Goal: Task Accomplishment & Management: Use online tool/utility

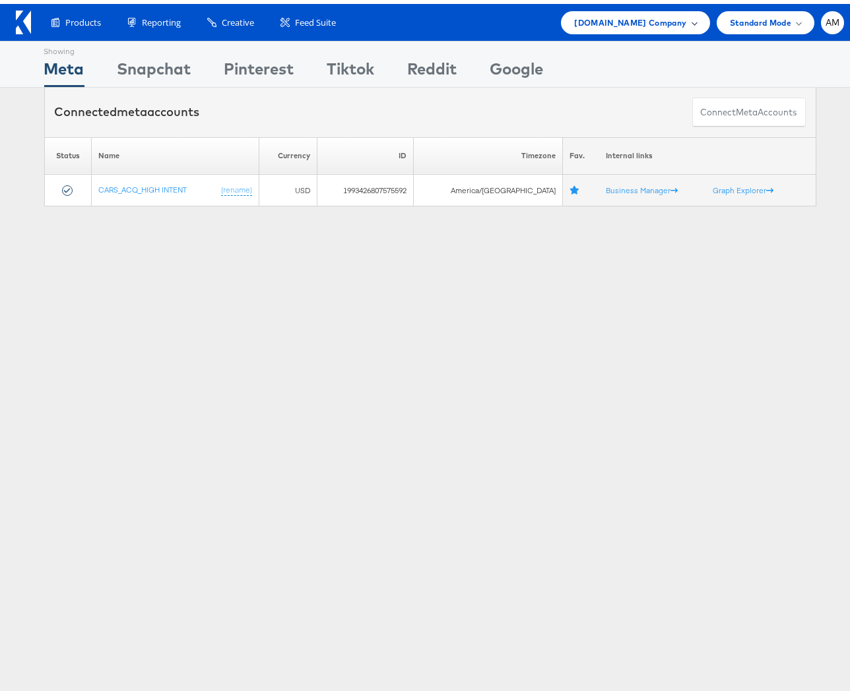
click at [632, 22] on span "Cars.com Company" at bounding box center [630, 19] width 112 height 14
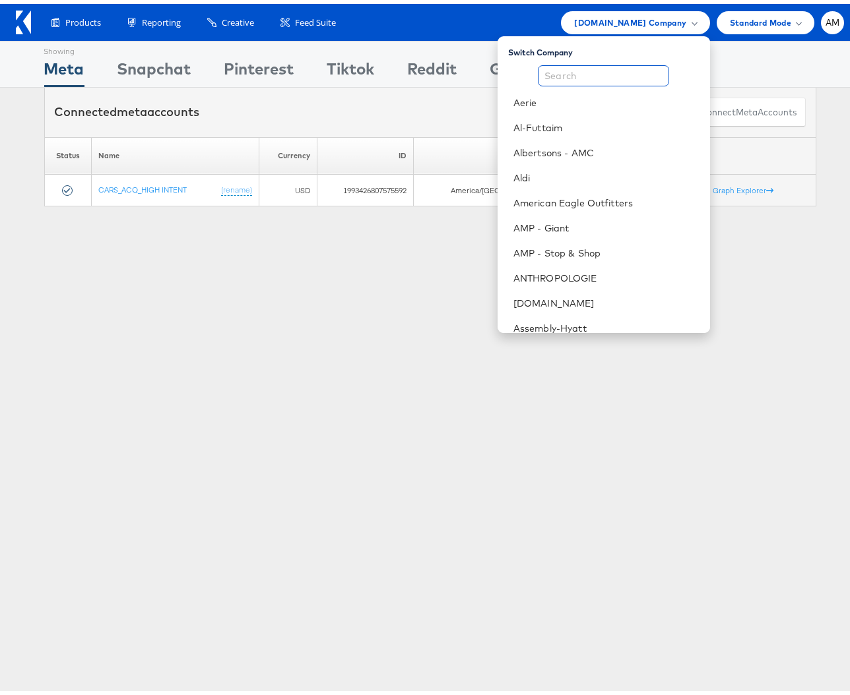
click at [564, 65] on input "text" at bounding box center [603, 71] width 131 height 21
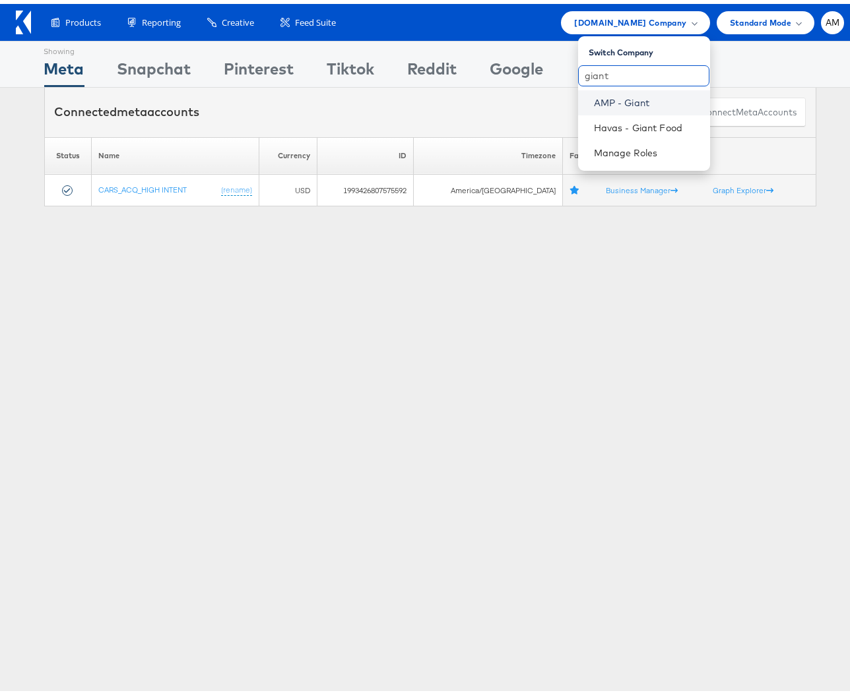
type input "giant"
click at [622, 98] on link "AMP - Giant" at bounding box center [647, 98] width 106 height 13
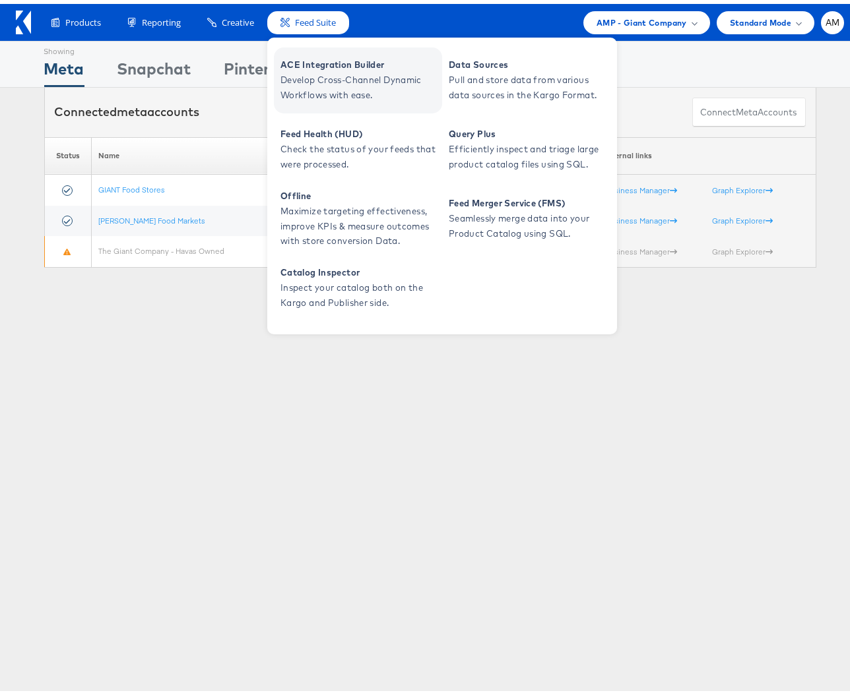
click at [320, 85] on span "Develop Cross-Channel Dynamic Workflows with ease." at bounding box center [359, 84] width 158 height 30
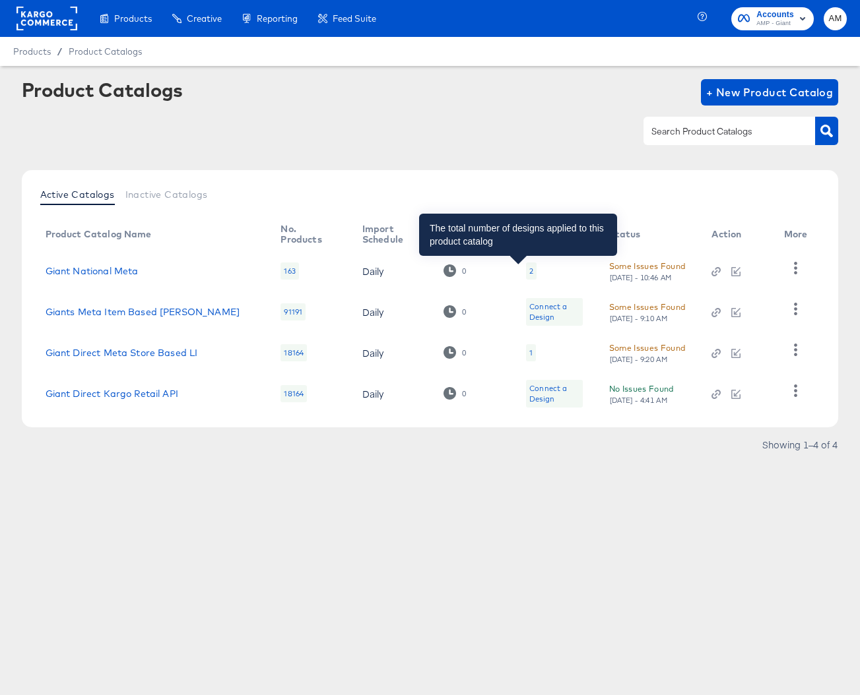
click at [529, 270] on div "2" at bounding box center [531, 271] width 4 height 11
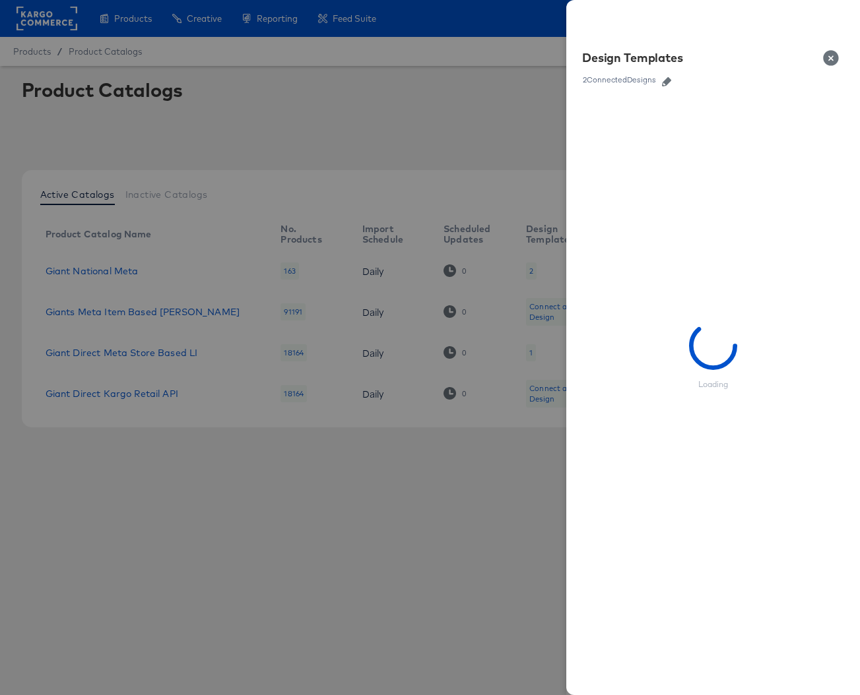
click at [668, 78] on icon "button" at bounding box center [666, 81] width 9 height 9
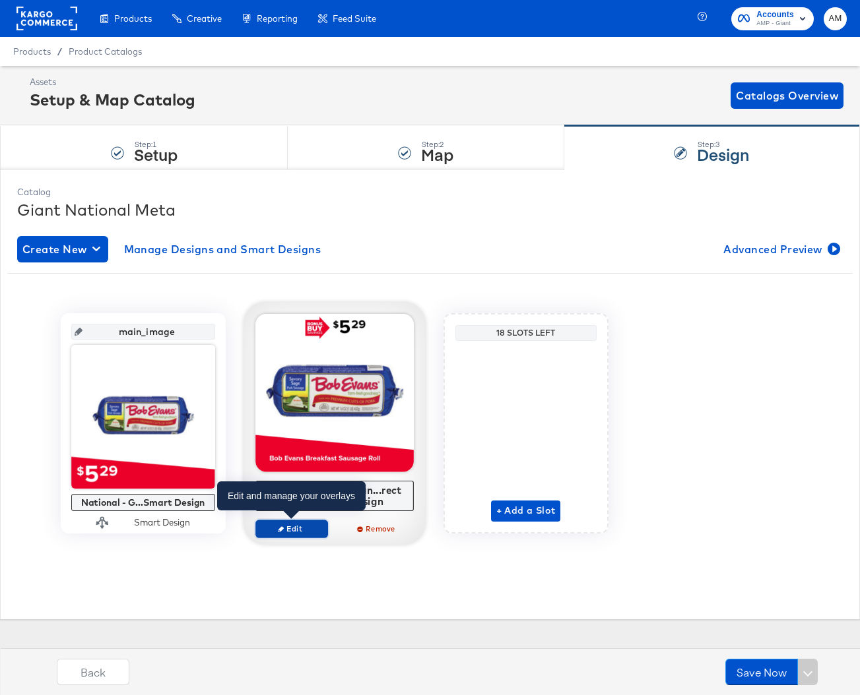
click at [278, 530] on icon "button" at bounding box center [281, 529] width 6 height 6
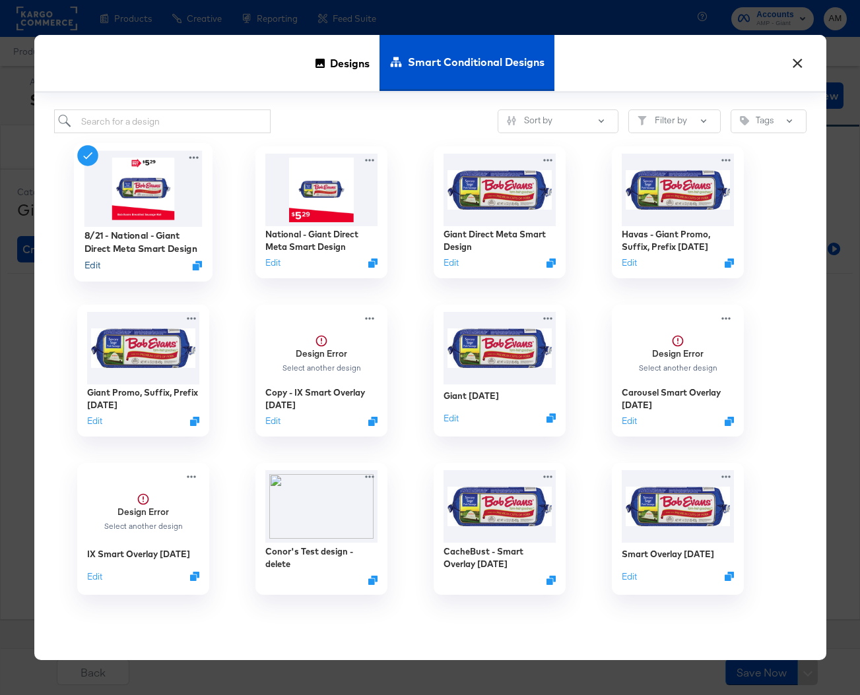
click at [84, 265] on button "Edit" at bounding box center [92, 265] width 16 height 13
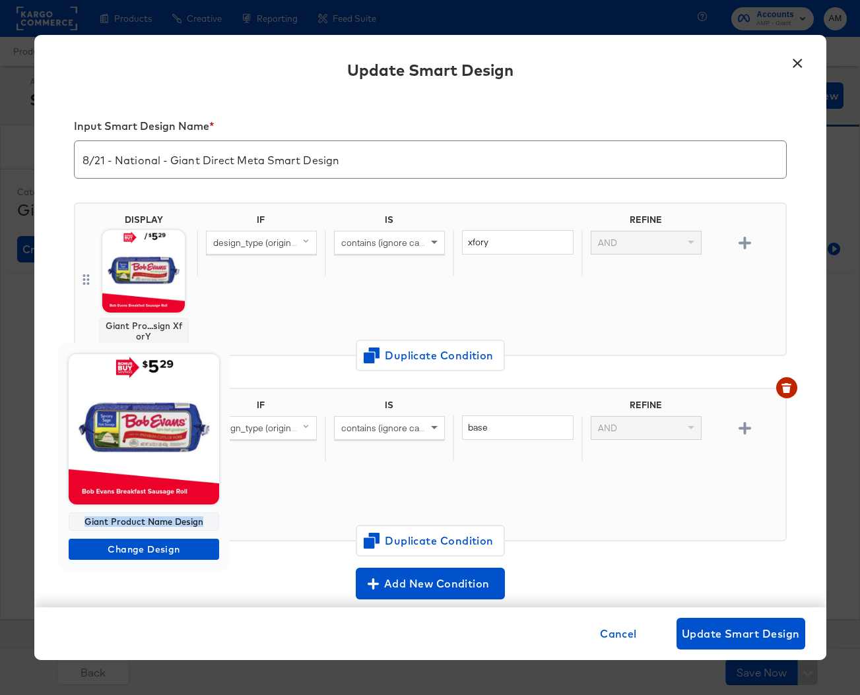
drag, startPoint x: 84, startPoint y: 524, endPoint x: 228, endPoint y: 528, distance: 143.2
click at [228, 528] on div "Giant Product Name Design Change Design" at bounding box center [144, 457] width 172 height 228
copy div "Giant Product Name Design"
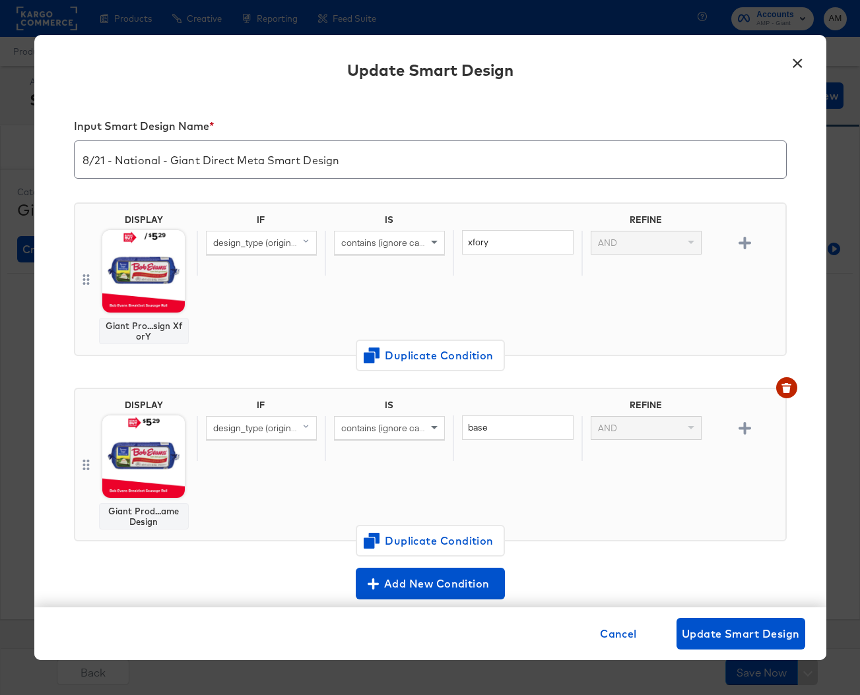
click at [797, 63] on button "×" at bounding box center [798, 60] width 24 height 24
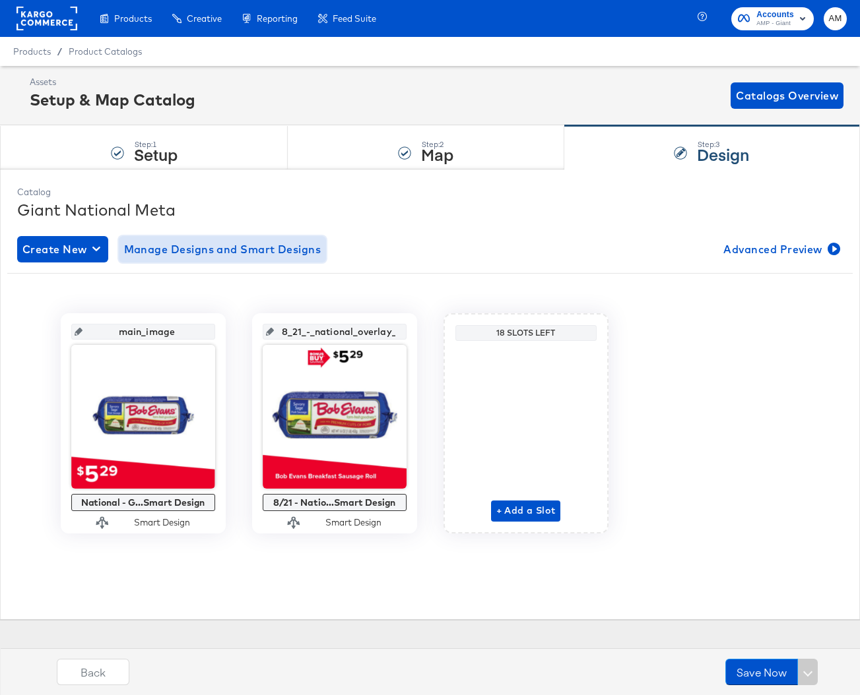
click at [198, 248] on span "Manage Designs and Smart Designs" at bounding box center [222, 249] width 197 height 18
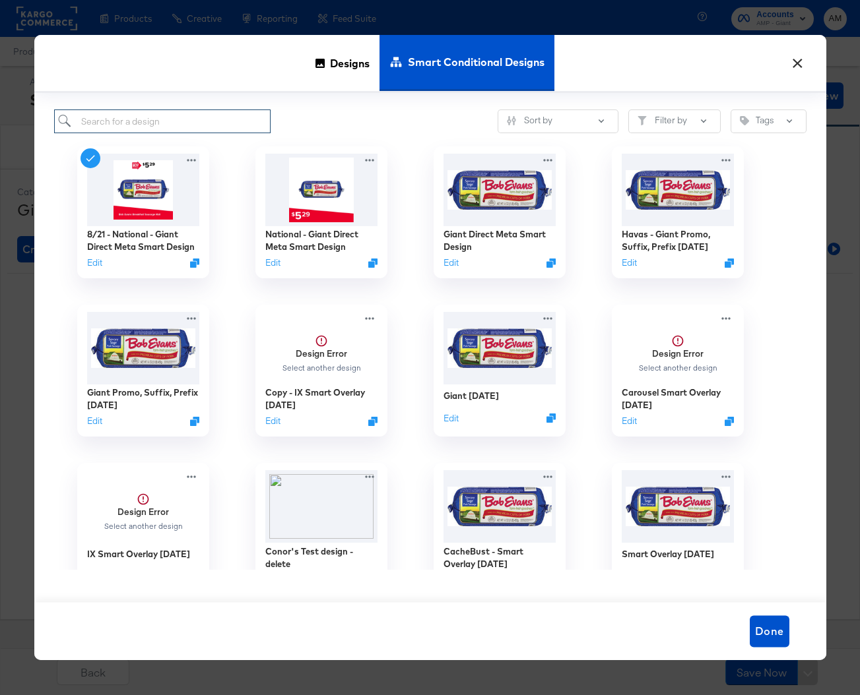
click at [133, 119] on input "search" at bounding box center [162, 122] width 217 height 24
click at [338, 67] on span "Designs" at bounding box center [350, 63] width 40 height 58
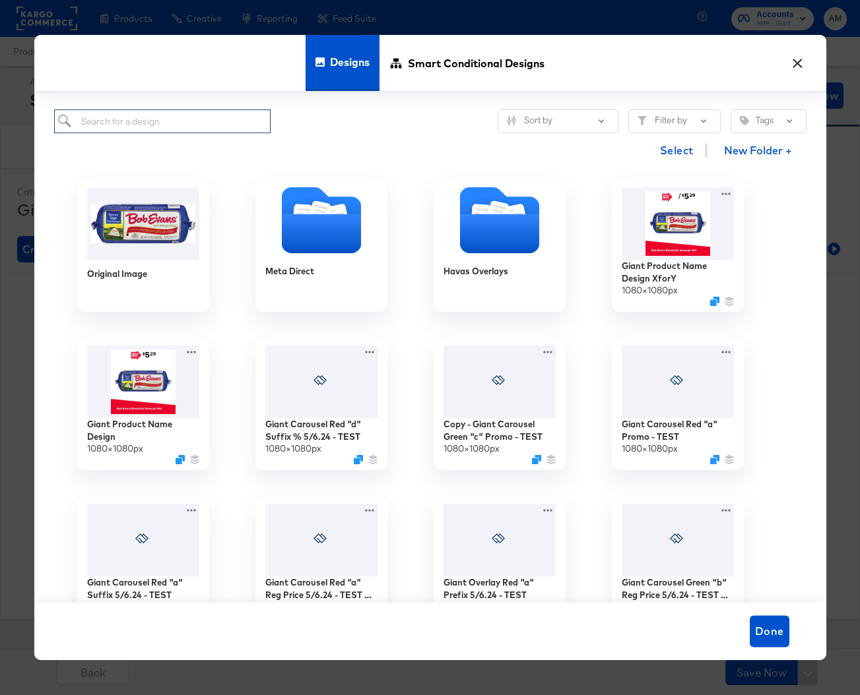
click at [122, 119] on input "search" at bounding box center [162, 122] width 217 height 24
paste input "Giant Product Name Design"
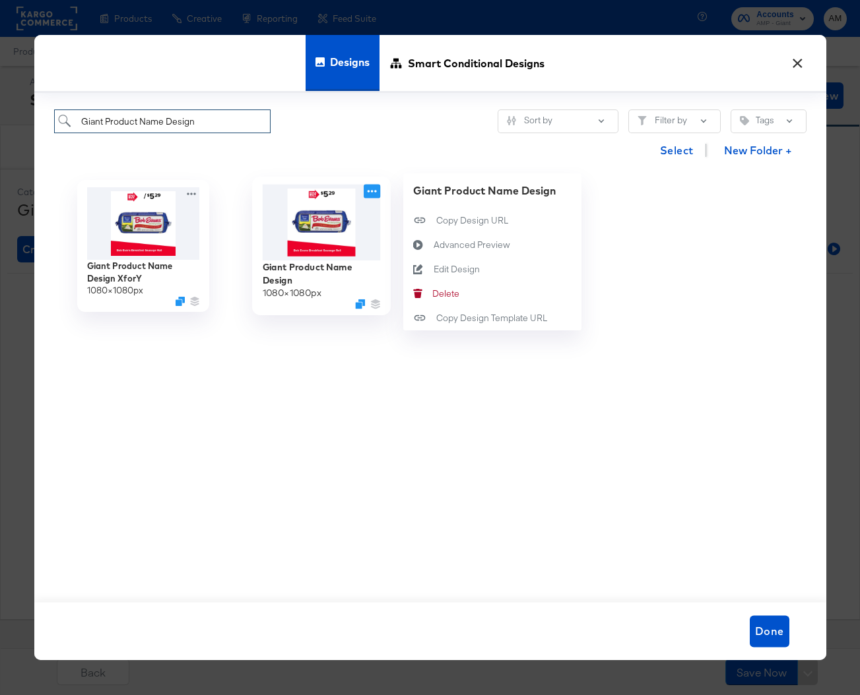
click at [369, 190] on icon at bounding box center [372, 192] width 16 height 14
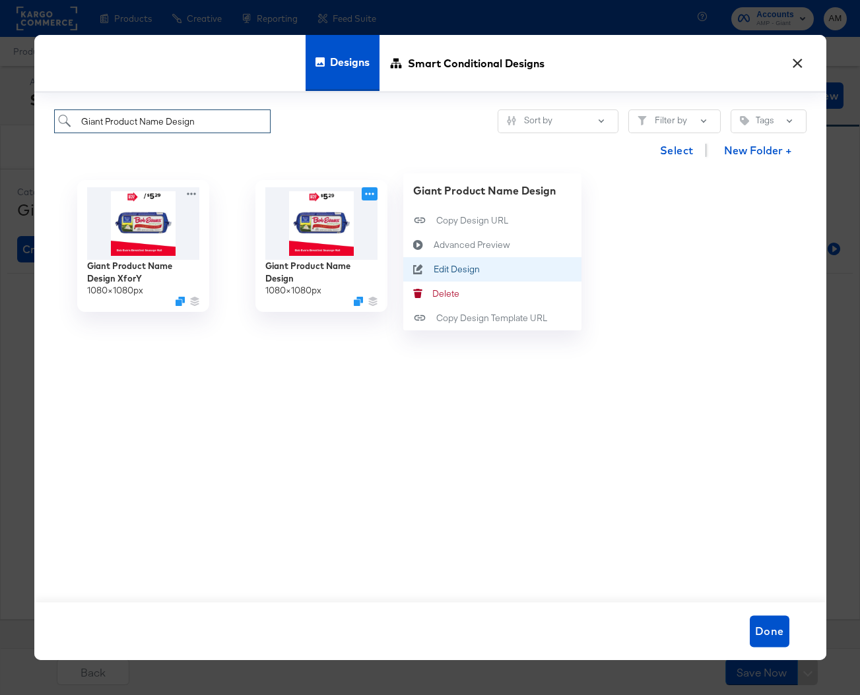
type input "Giant Product Name Design"
click at [433, 269] on div "Edit Design Edit Design" at bounding box center [433, 269] width 0 height 0
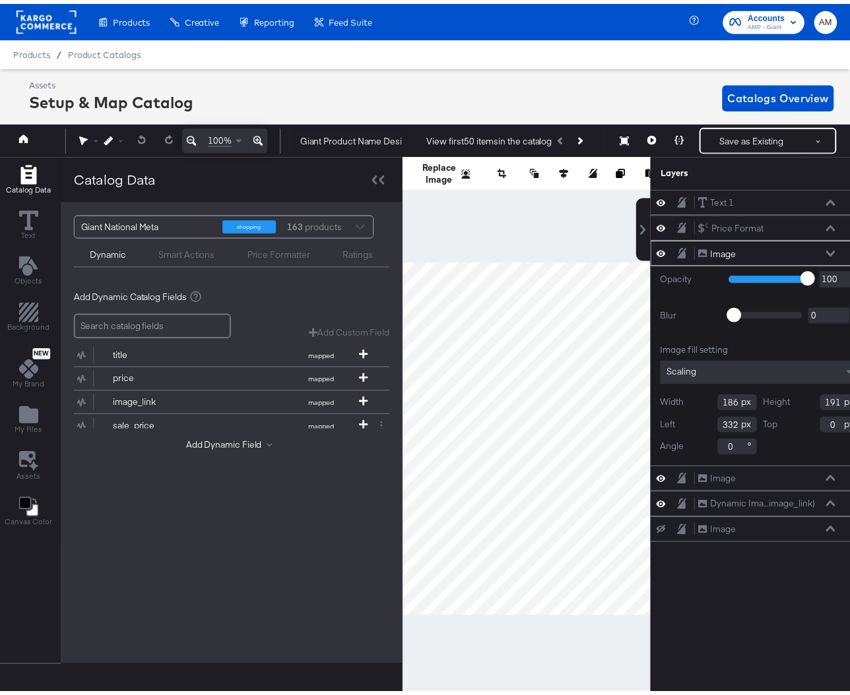
scroll to position [0, 28]
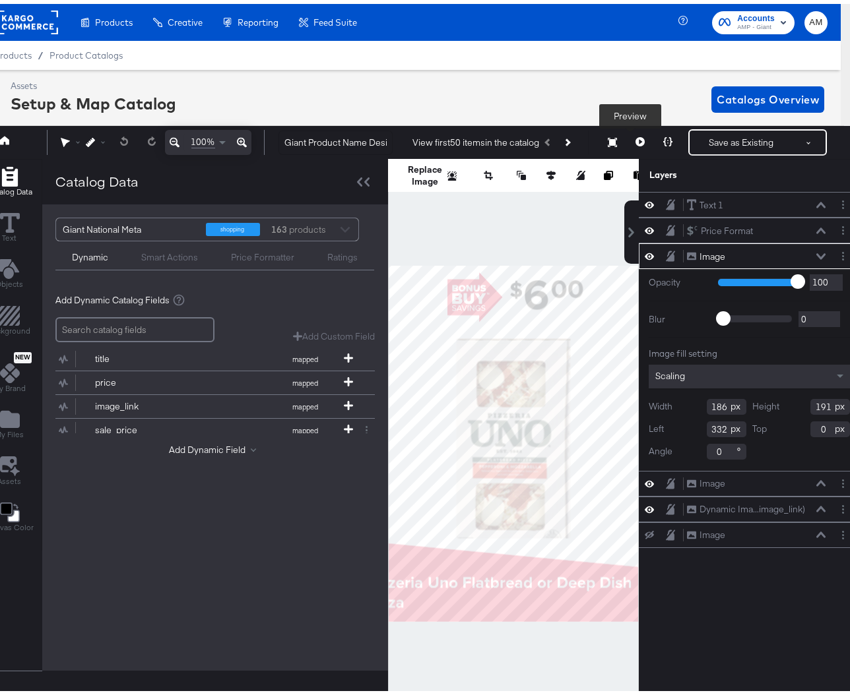
click at [635, 138] on icon at bounding box center [639, 137] width 9 height 9
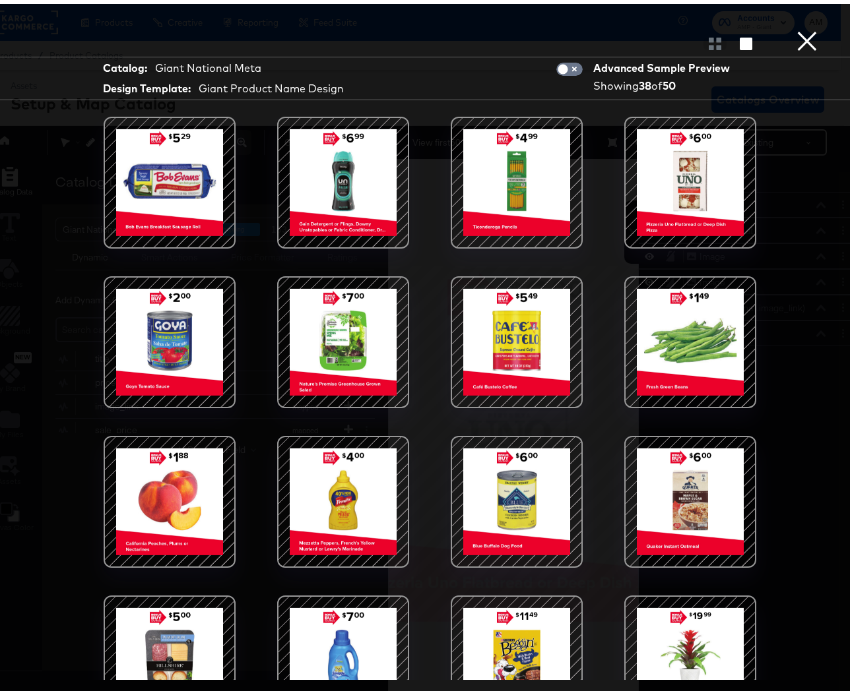
click at [796, 26] on button "×" at bounding box center [807, 13] width 26 height 26
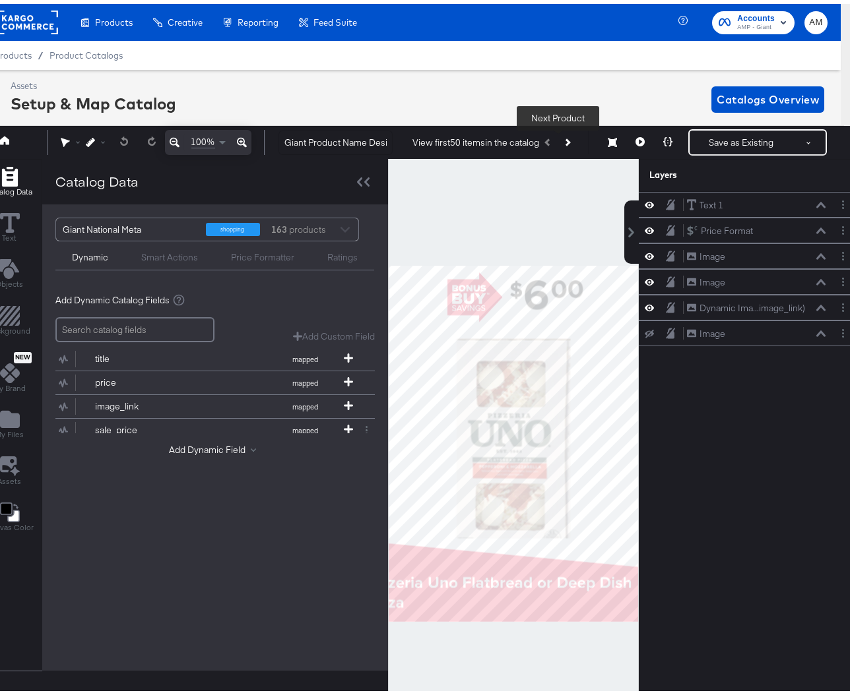
click at [563, 139] on icon "Next Product" at bounding box center [566, 138] width 7 height 7
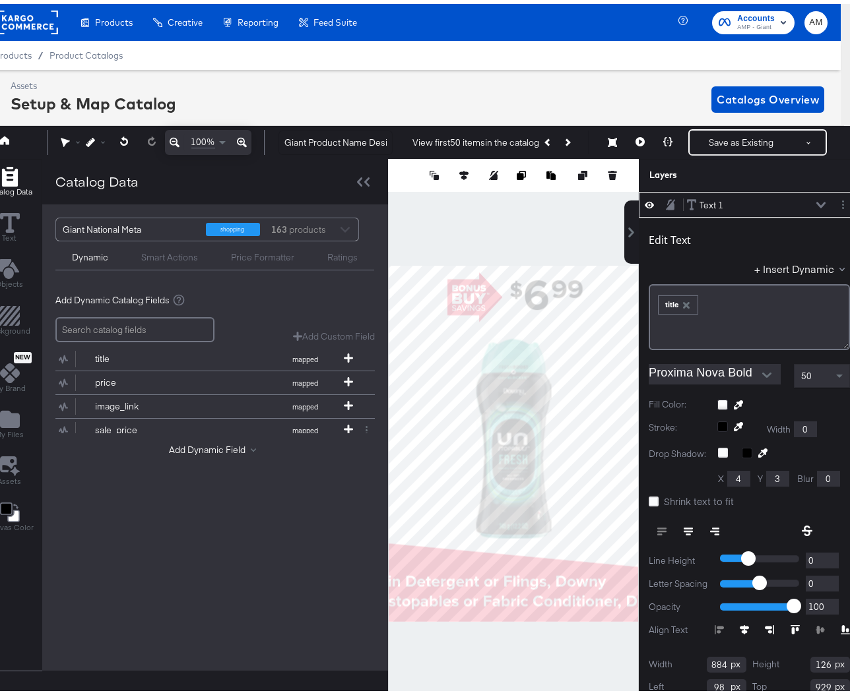
scroll to position [3, 28]
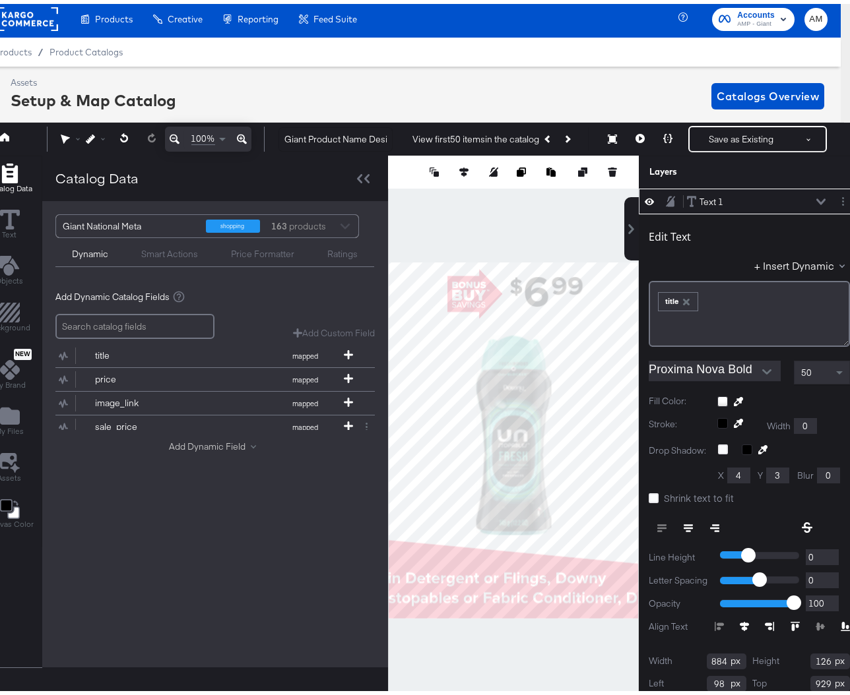
click at [190, 440] on button "Add Dynamic Field" at bounding box center [215, 443] width 92 height 13
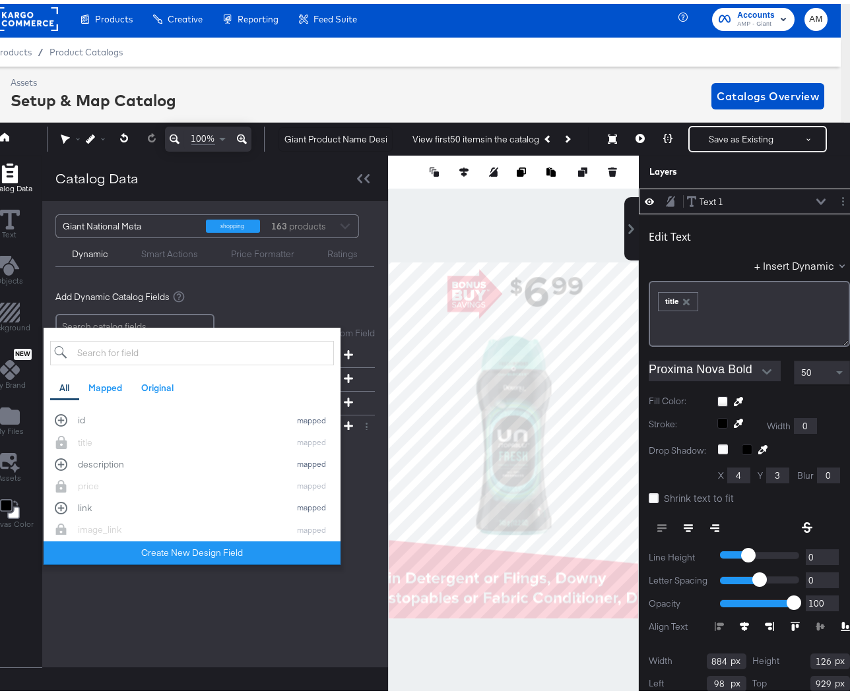
click at [86, 343] on input "search" at bounding box center [192, 349] width 284 height 24
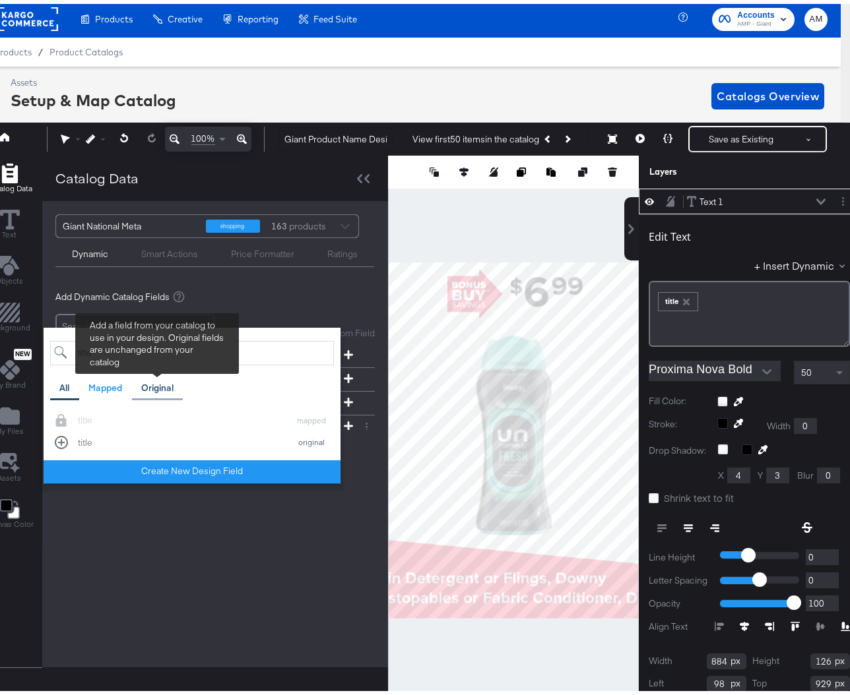
type input "title"
click at [150, 381] on div "Original" at bounding box center [157, 384] width 32 height 13
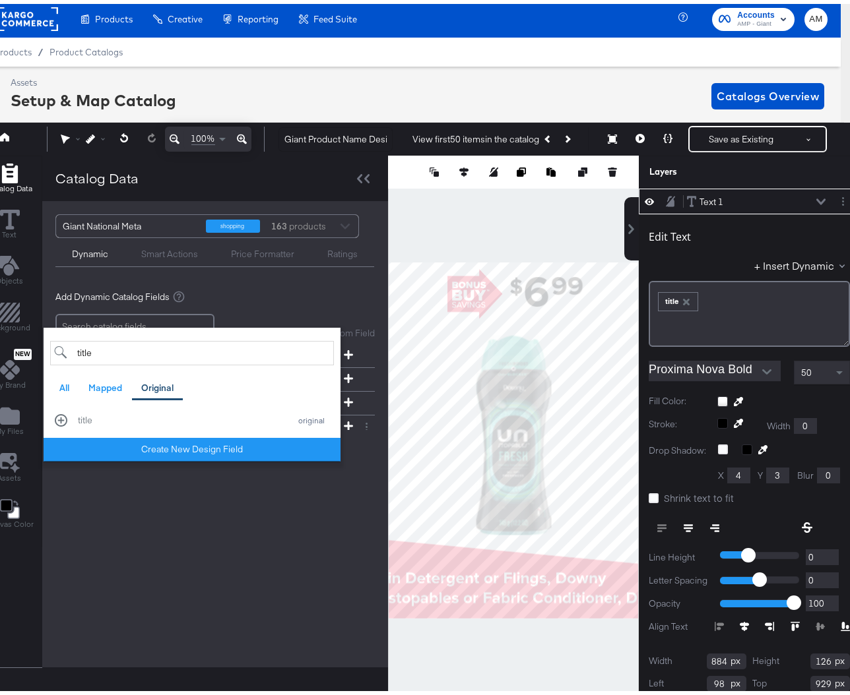
click at [331, 299] on div "Add Dynamic Catalog Fields Add Custom Field Create a custom field based on an e…" at bounding box center [214, 370] width 319 height 189
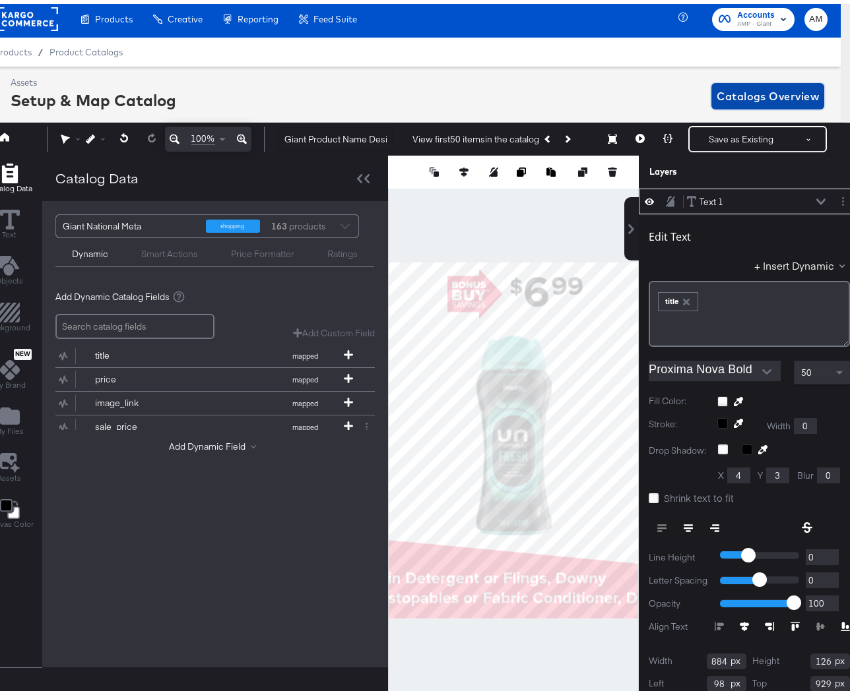
click at [717, 89] on span "Catalogs Overview" at bounding box center [768, 92] width 102 height 18
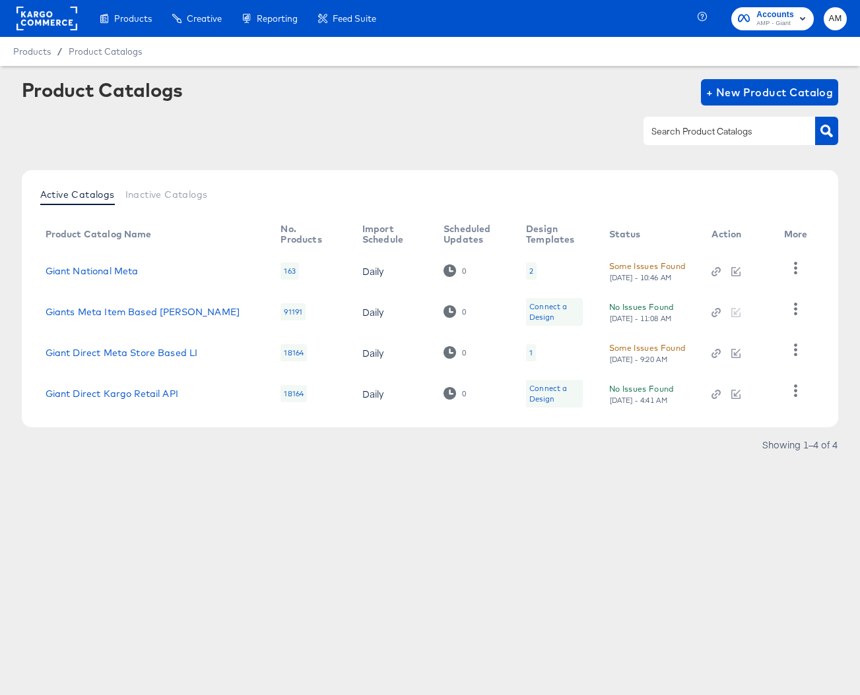
click at [619, 268] on div "Some Issues Found" at bounding box center [647, 266] width 77 height 14
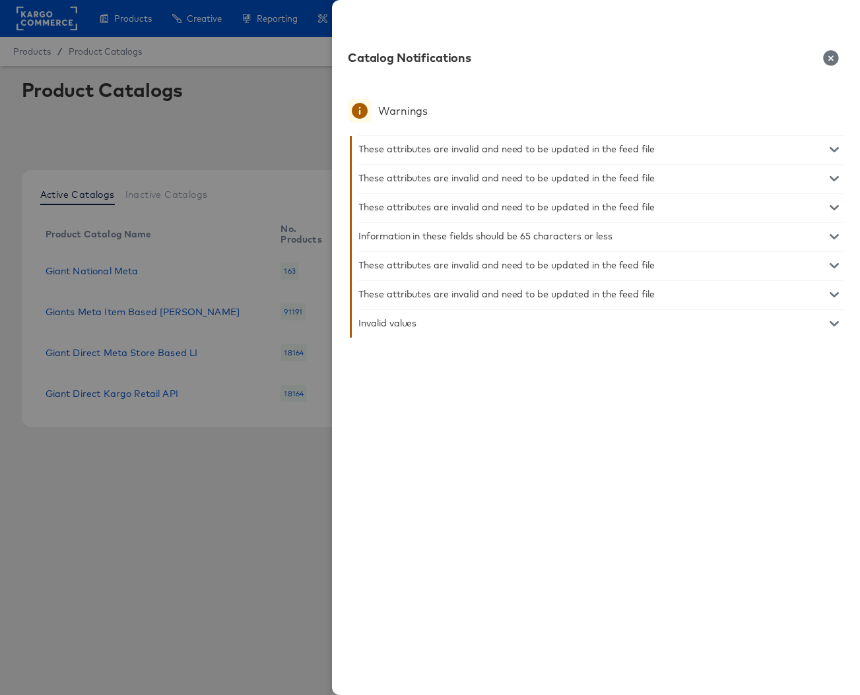
click at [829, 57] on icon "button" at bounding box center [831, 58] width 16 height 16
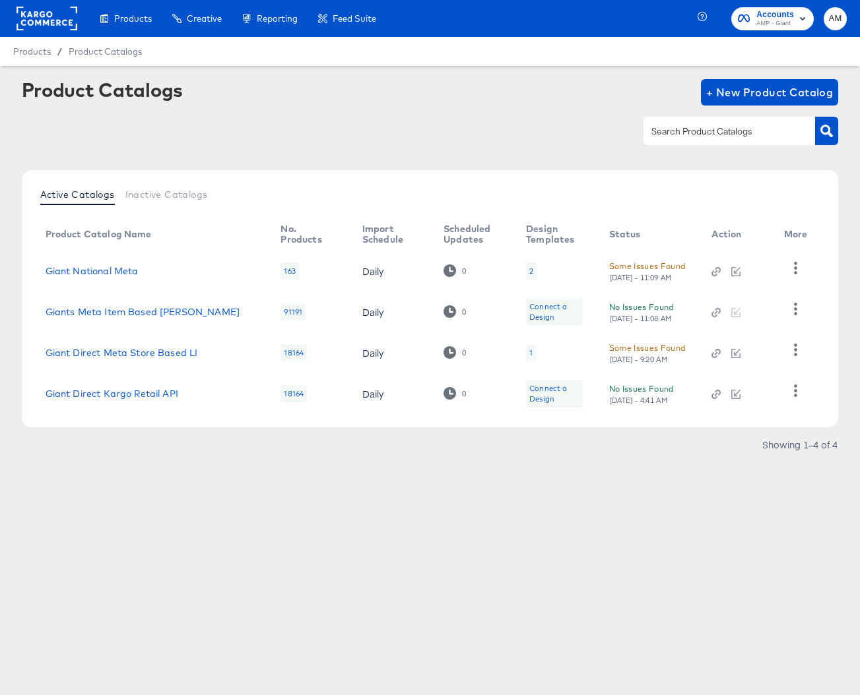
click at [653, 267] on div "Some Issues Found" at bounding box center [647, 266] width 77 height 14
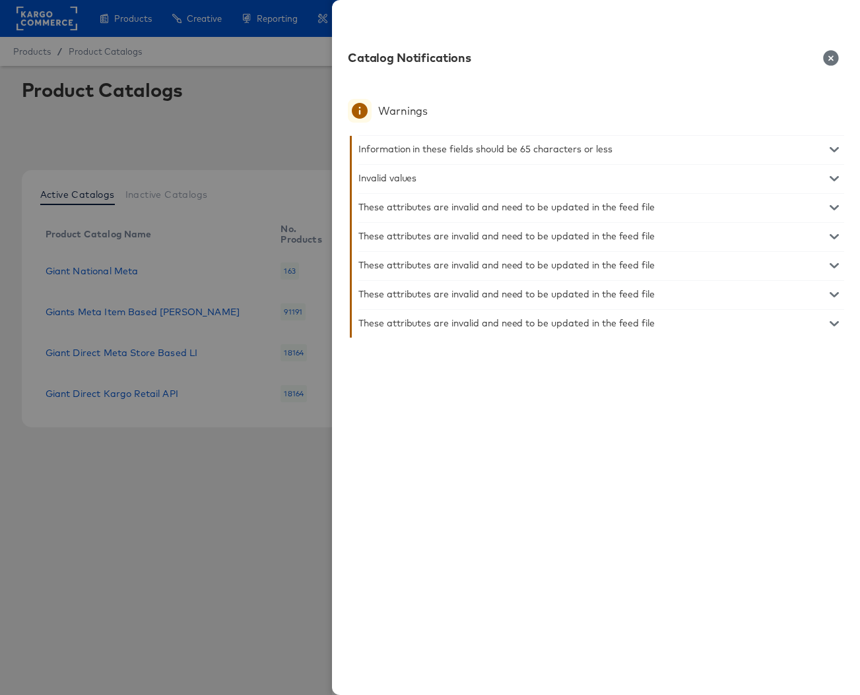
click at [833, 176] on icon "button" at bounding box center [833, 178] width 9 height 9
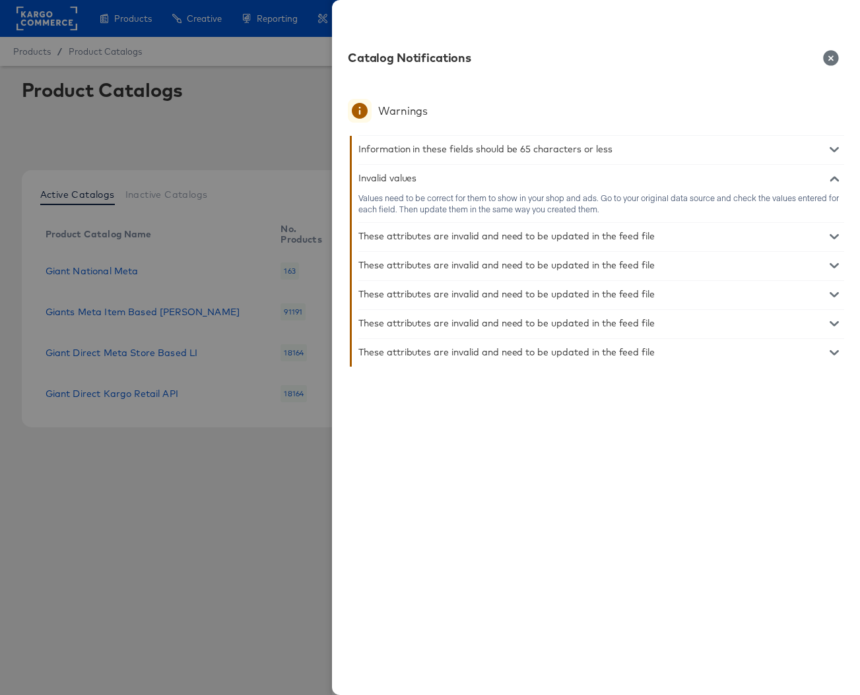
click at [833, 176] on icon "button" at bounding box center [833, 178] width 9 height 9
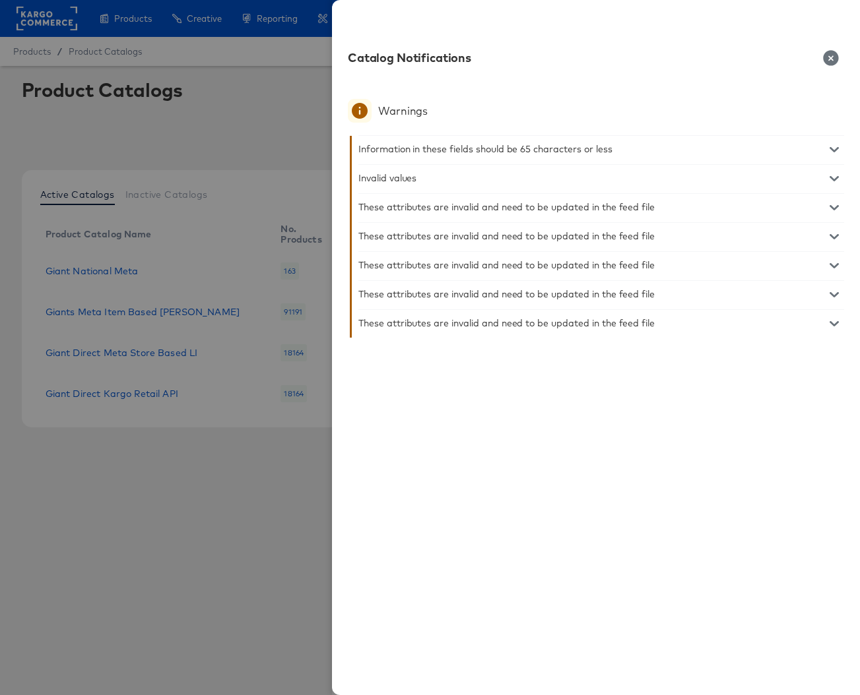
click at [835, 207] on icon "button" at bounding box center [833, 207] width 9 height 9
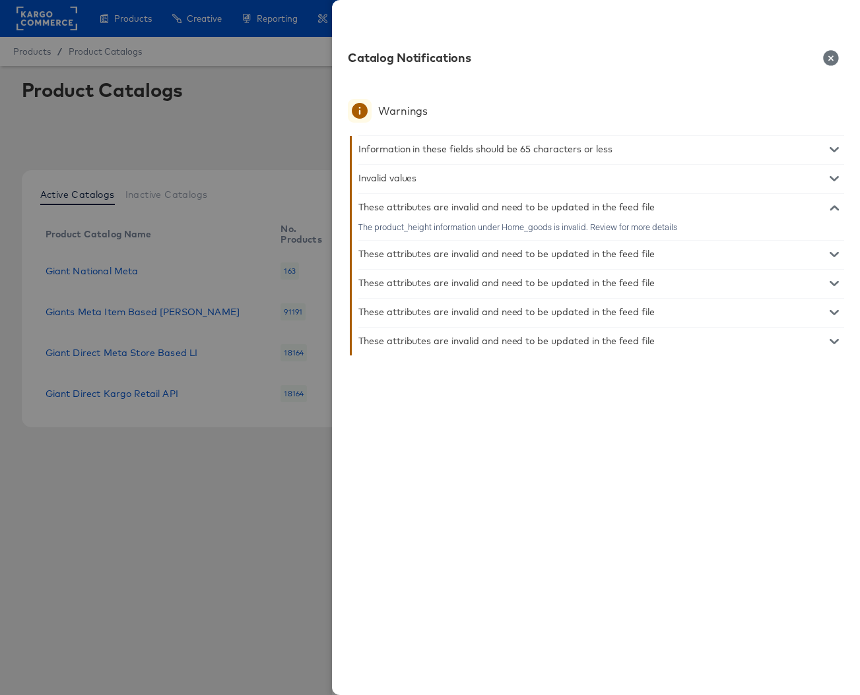
click at [835, 207] on icon "button" at bounding box center [833, 207] width 9 height 9
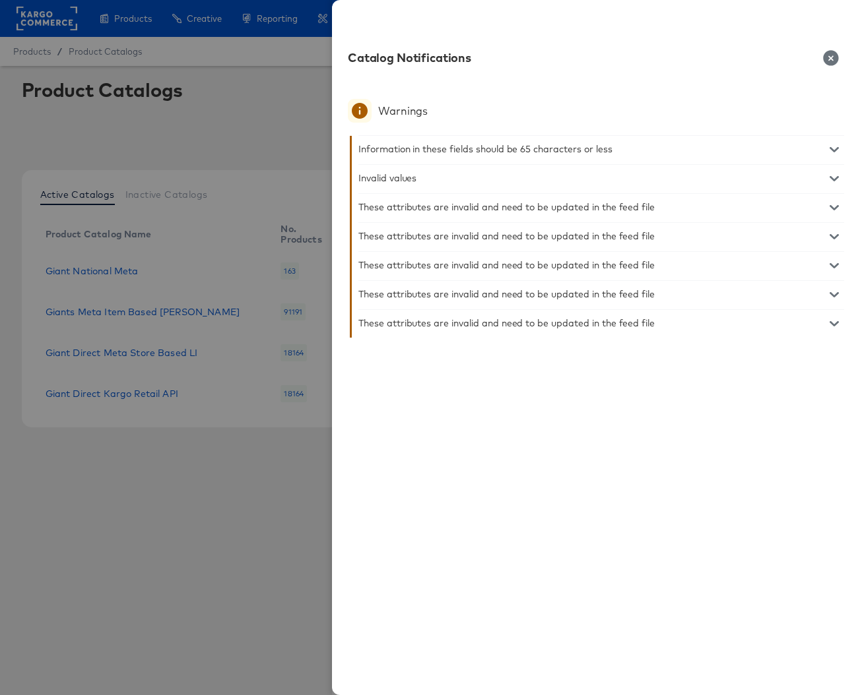
click at [833, 236] on icon "button" at bounding box center [833, 236] width 9 height 9
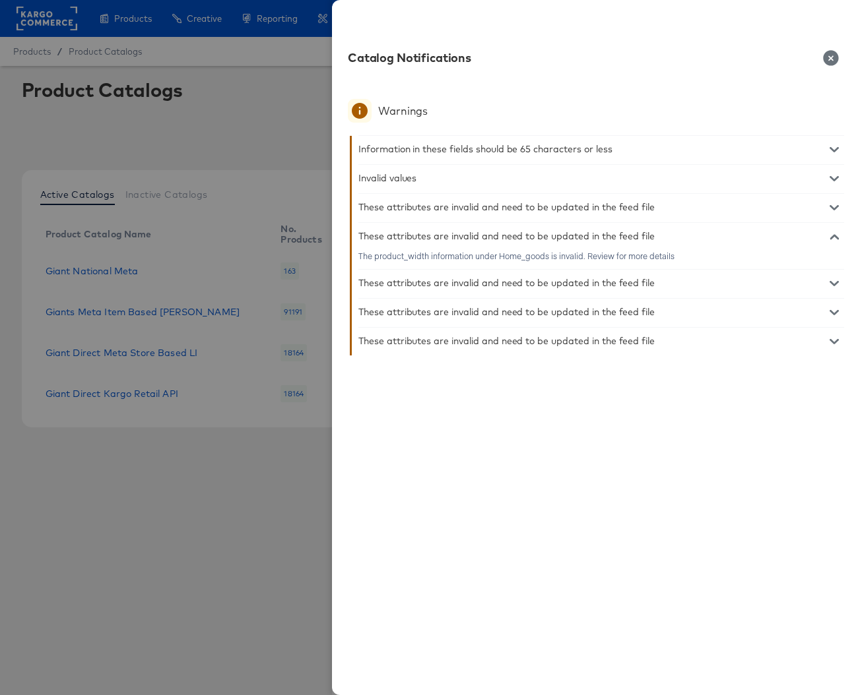
click at [833, 236] on icon "button" at bounding box center [833, 236] width 9 height 5
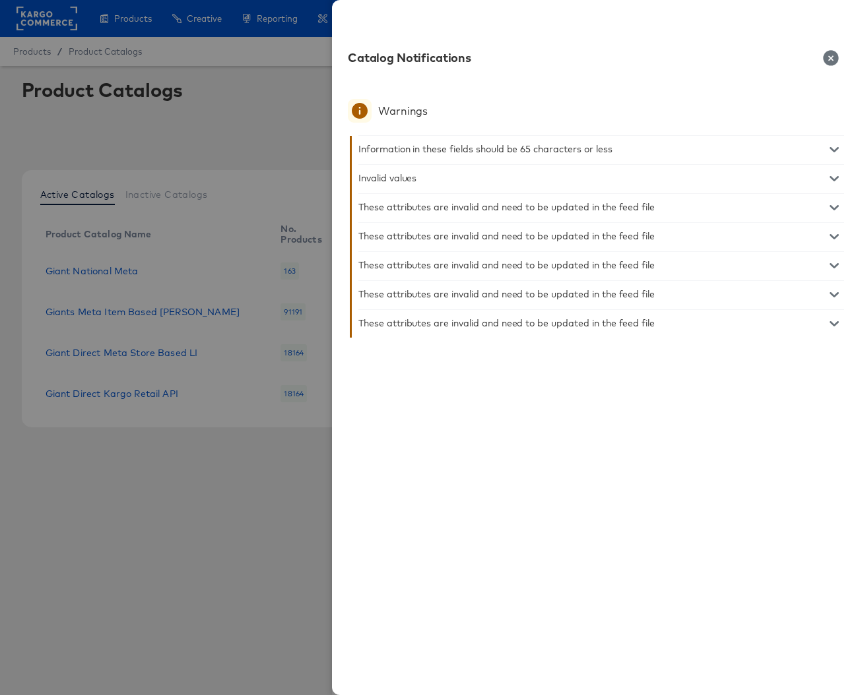
click at [835, 269] on icon "button" at bounding box center [833, 265] width 9 height 9
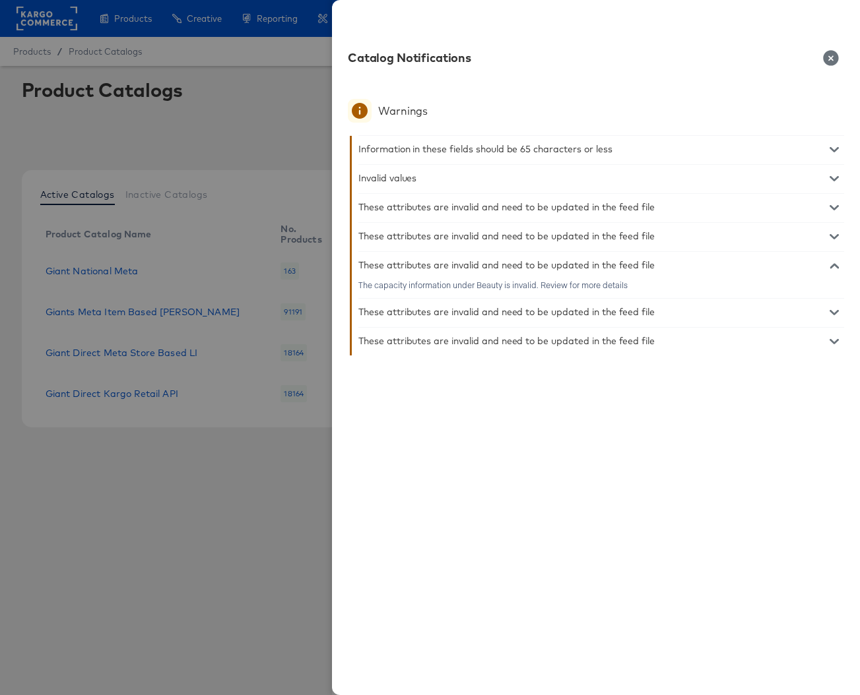
click at [835, 269] on icon "button" at bounding box center [833, 265] width 9 height 9
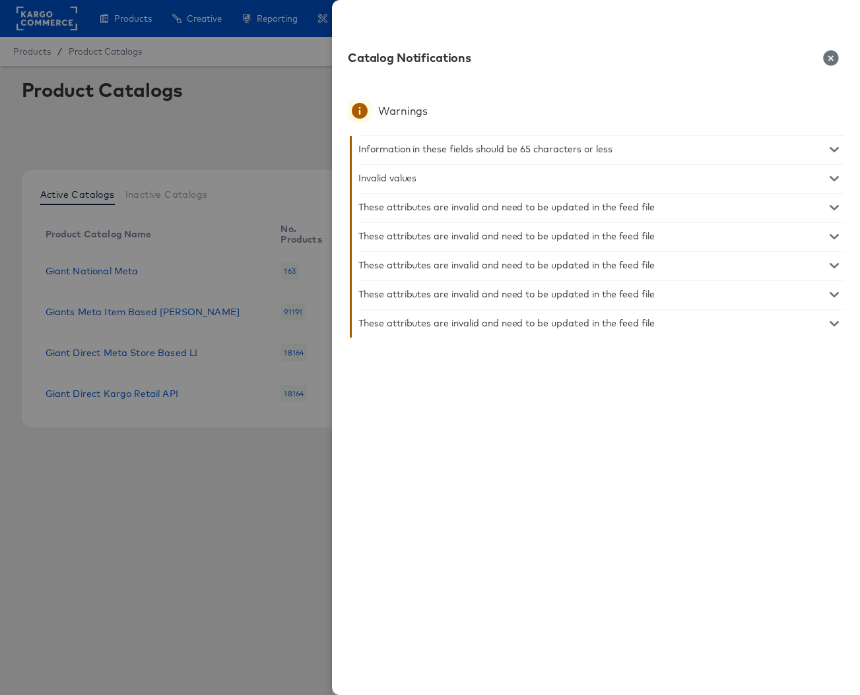
click at [834, 295] on icon "button" at bounding box center [833, 294] width 9 height 9
click at [834, 294] on icon "button" at bounding box center [833, 294] width 9 height 5
click at [831, 323] on icon "button" at bounding box center [833, 323] width 9 height 5
click at [831, 323] on icon "button" at bounding box center [833, 323] width 9 height 9
click at [833, 53] on icon "button" at bounding box center [830, 57] width 15 height 15
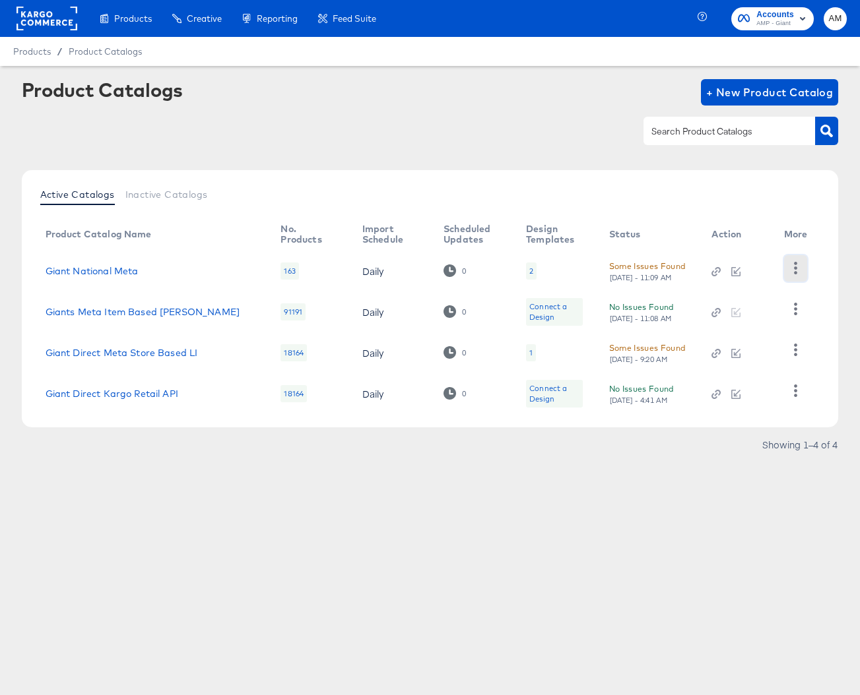
click at [798, 272] on icon "button" at bounding box center [795, 268] width 13 height 13
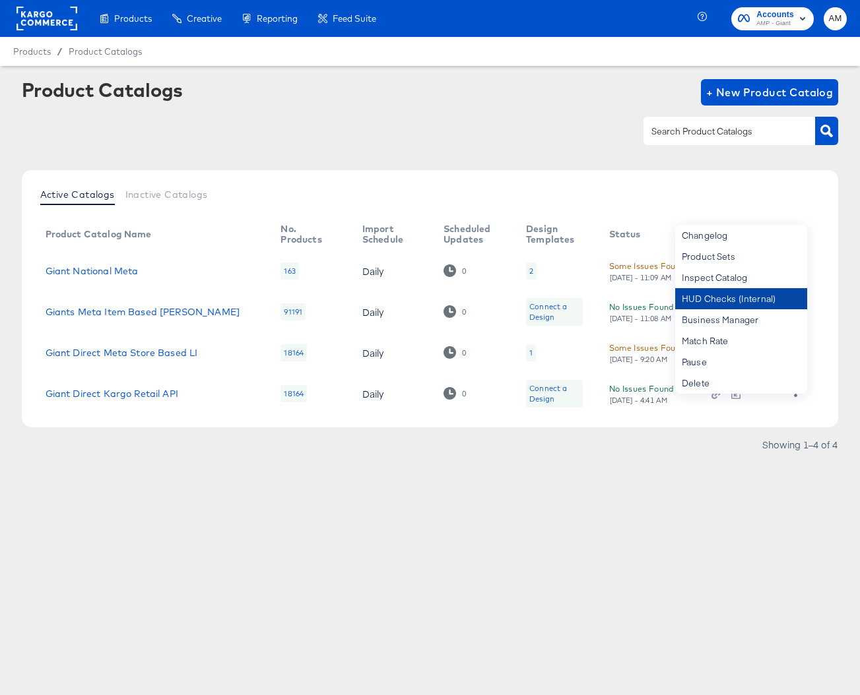
click at [718, 303] on div "HUD Checks (Internal)" at bounding box center [741, 298] width 132 height 21
click at [529, 271] on div "2" at bounding box center [531, 271] width 4 height 11
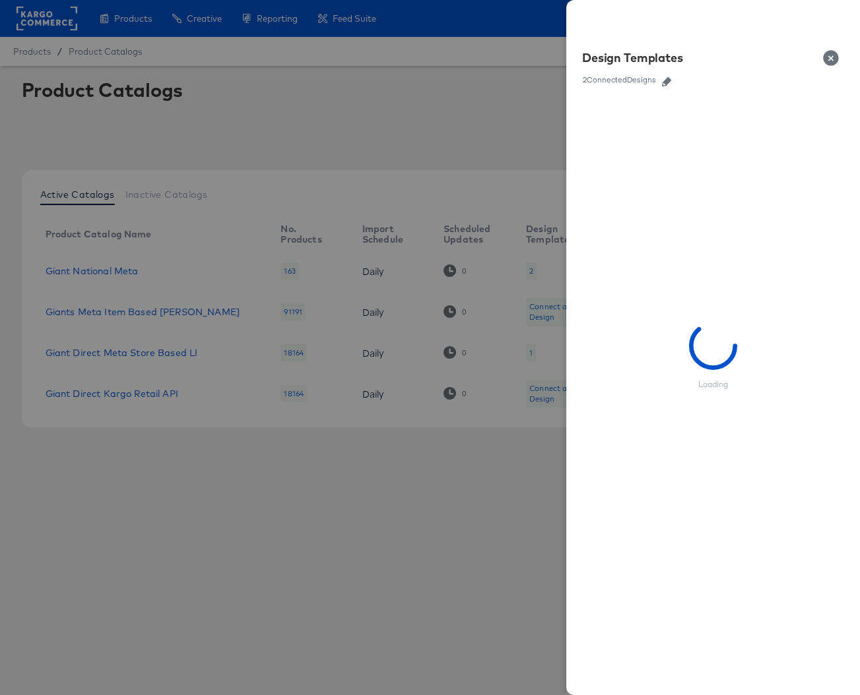
click at [663, 80] on icon "button" at bounding box center [666, 81] width 9 height 9
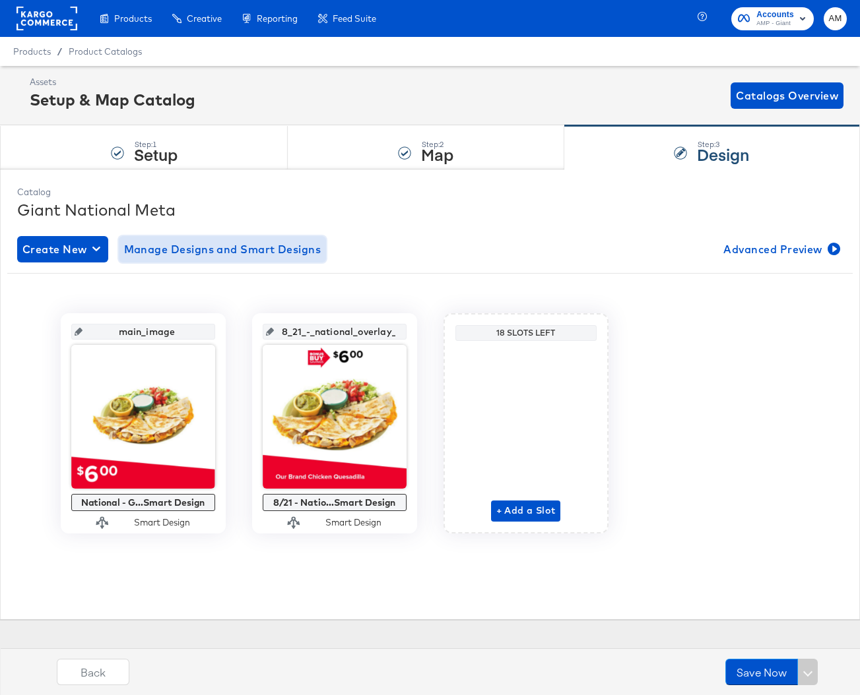
click at [207, 248] on span "Manage Designs and Smart Designs" at bounding box center [222, 249] width 197 height 18
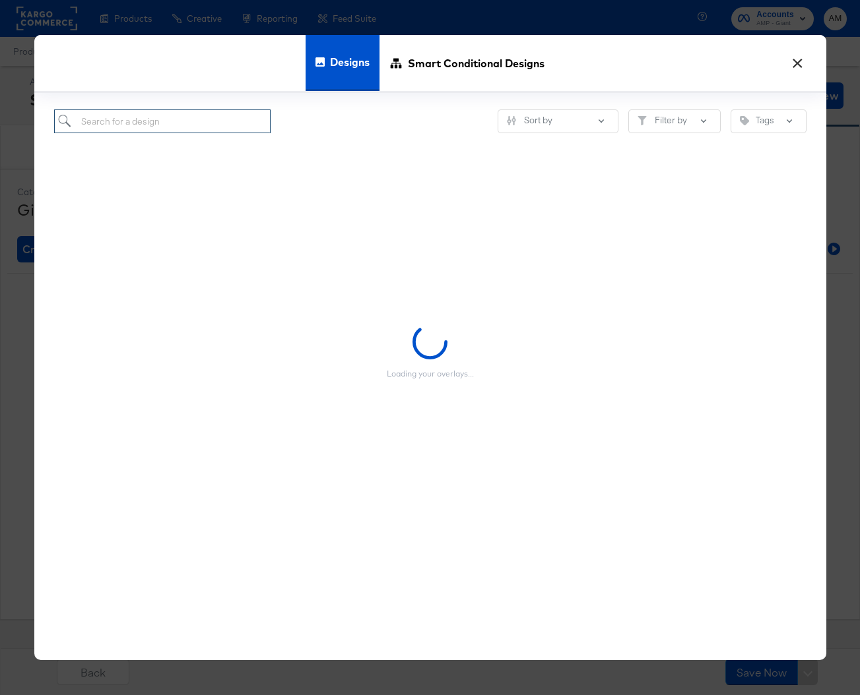
click at [119, 120] on input "search" at bounding box center [162, 122] width 217 height 24
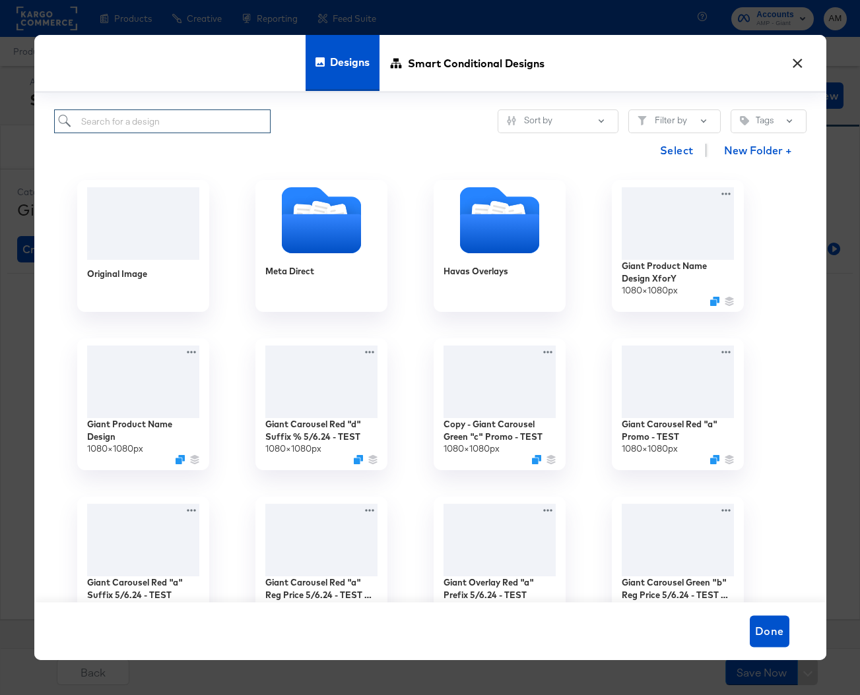
paste input "Giant Product Name Design"
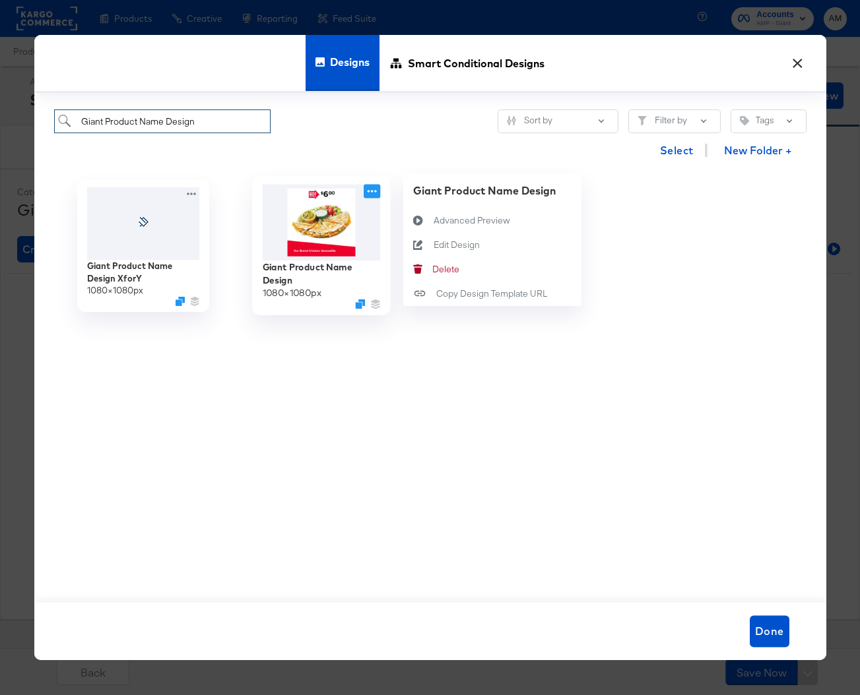
click at [371, 194] on icon at bounding box center [372, 192] width 16 height 14
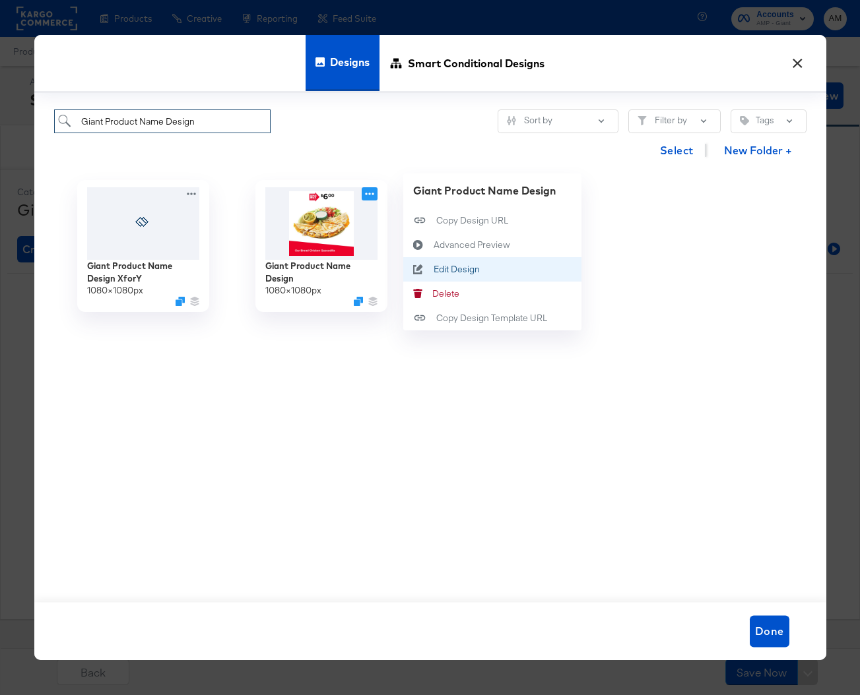
type input "Giant Product Name Design"
click at [433, 269] on div "Edit Design Edit Design" at bounding box center [433, 269] width 0 height 0
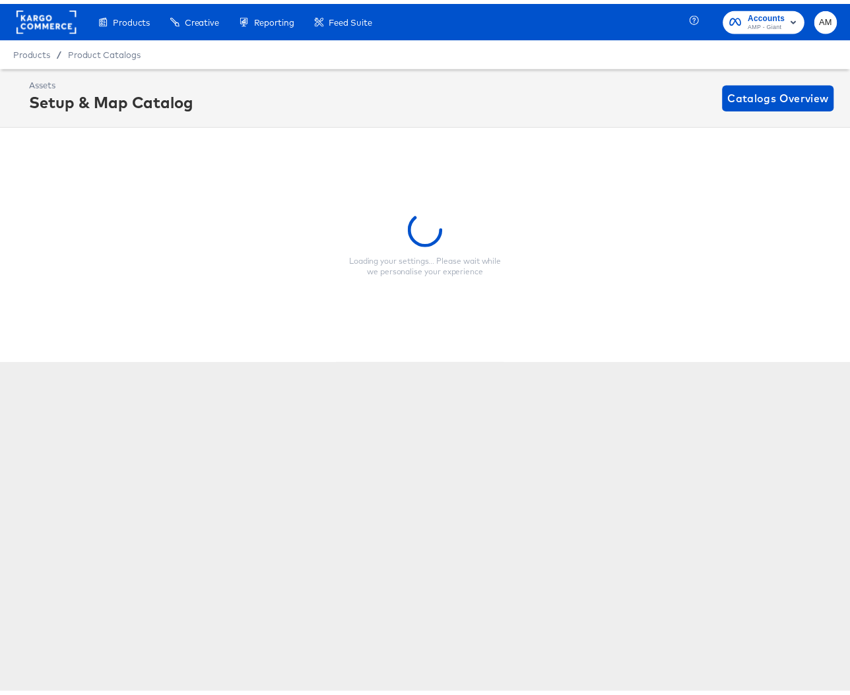
scroll to position [0, 3]
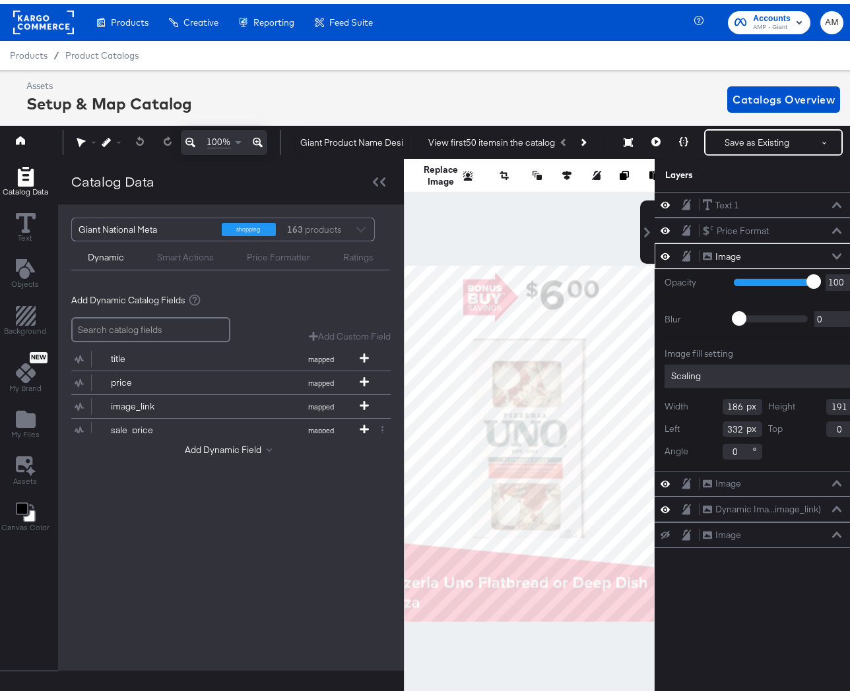
click at [216, 453] on div "Add Dynamic Field" at bounding box center [230, 449] width 319 height 18
click at [215, 449] on button "Add Dynamic Field" at bounding box center [231, 446] width 92 height 13
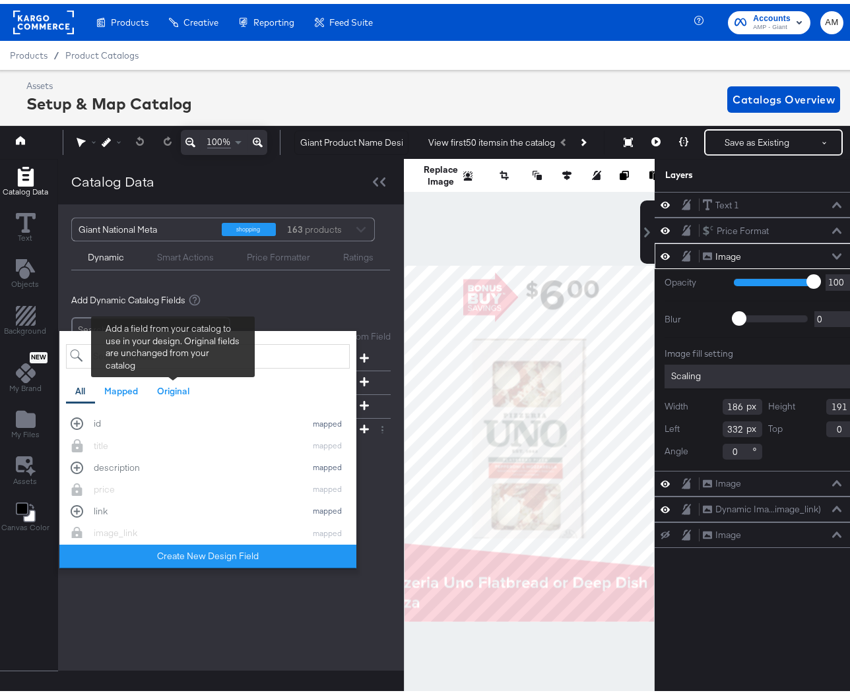
drag, startPoint x: 162, startPoint y: 386, endPoint x: 146, endPoint y: 350, distance: 39.3
click at [162, 386] on div "Original" at bounding box center [173, 387] width 32 height 13
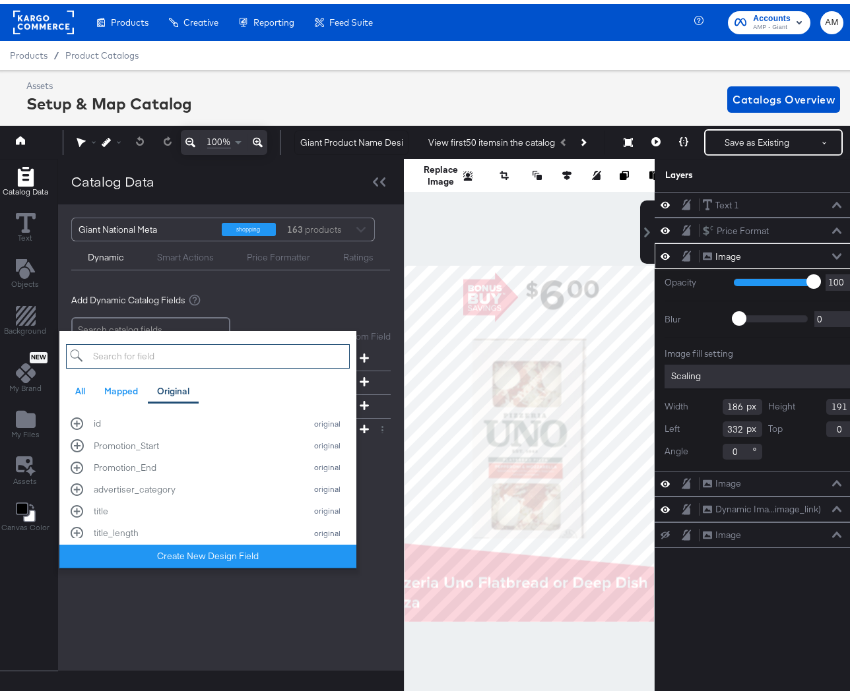
click at [140, 344] on input "search" at bounding box center [208, 352] width 284 height 24
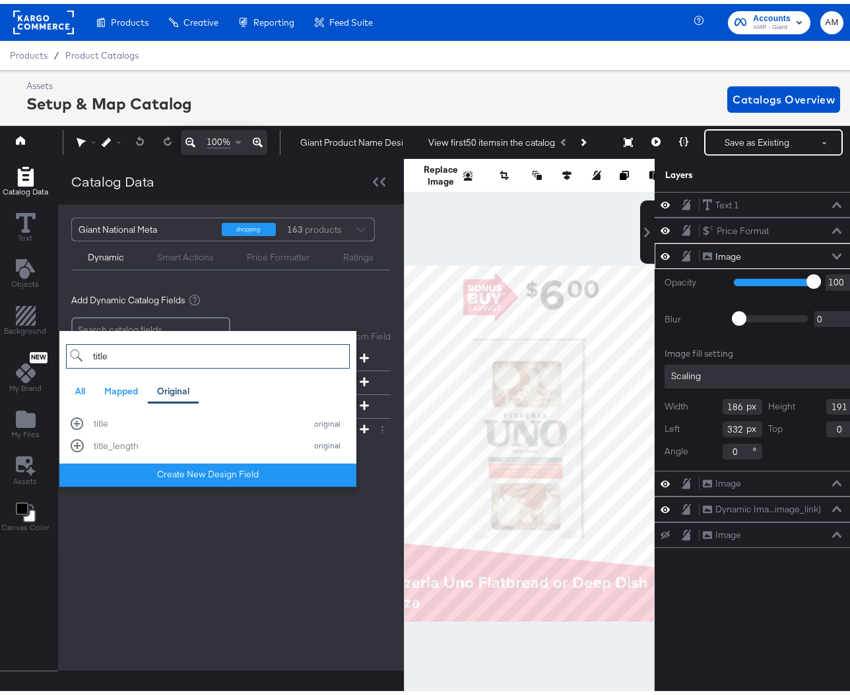
type input "title"
click at [71, 441] on div "title_length original" at bounding box center [208, 441] width 274 height 13
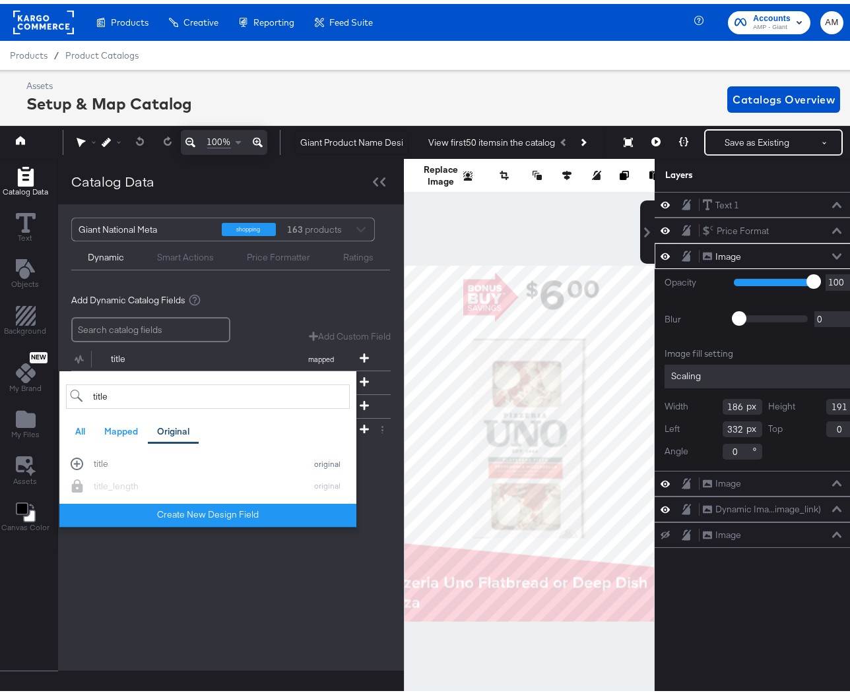
click at [272, 602] on div "Giant National Meta shopping 163 products Dynamic Smart Actions Price Formatter…" at bounding box center [231, 434] width 346 height 466
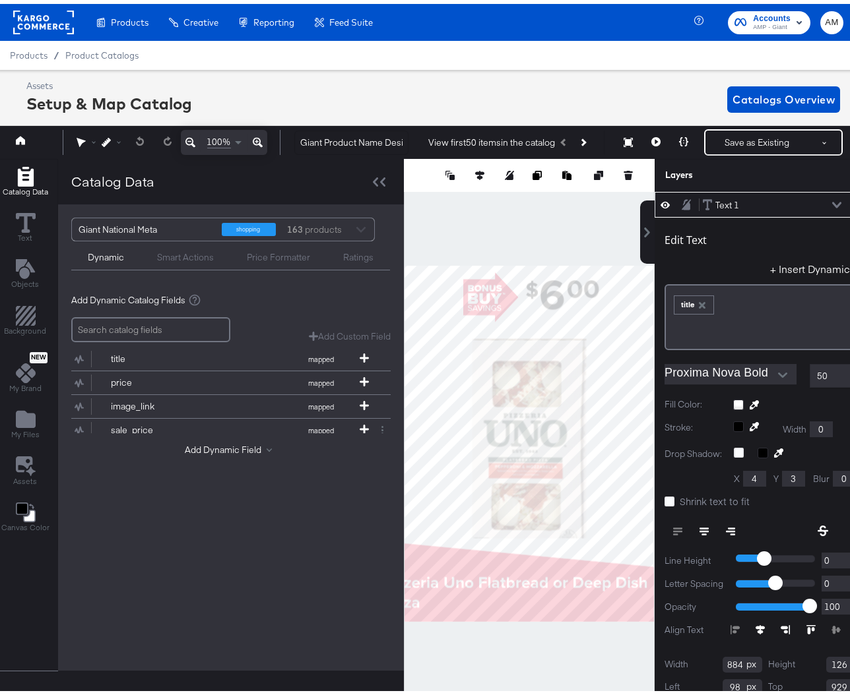
scroll to position [3, 18]
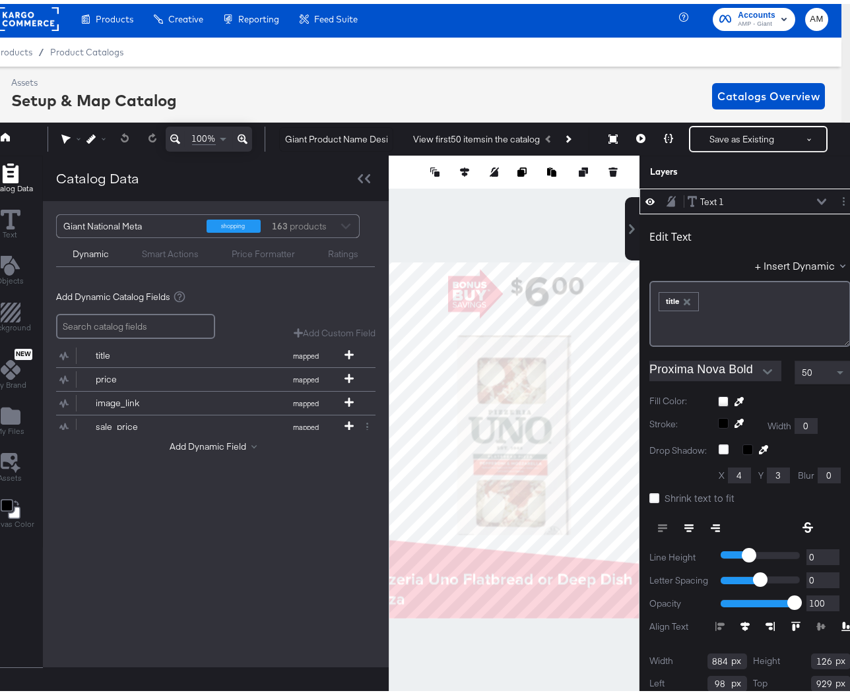
click at [575, 133] on div "View first 50 items in the catalog Next Product" at bounding box center [496, 135] width 186 height 24
click at [568, 135] on button "Next Product" at bounding box center [567, 135] width 18 height 24
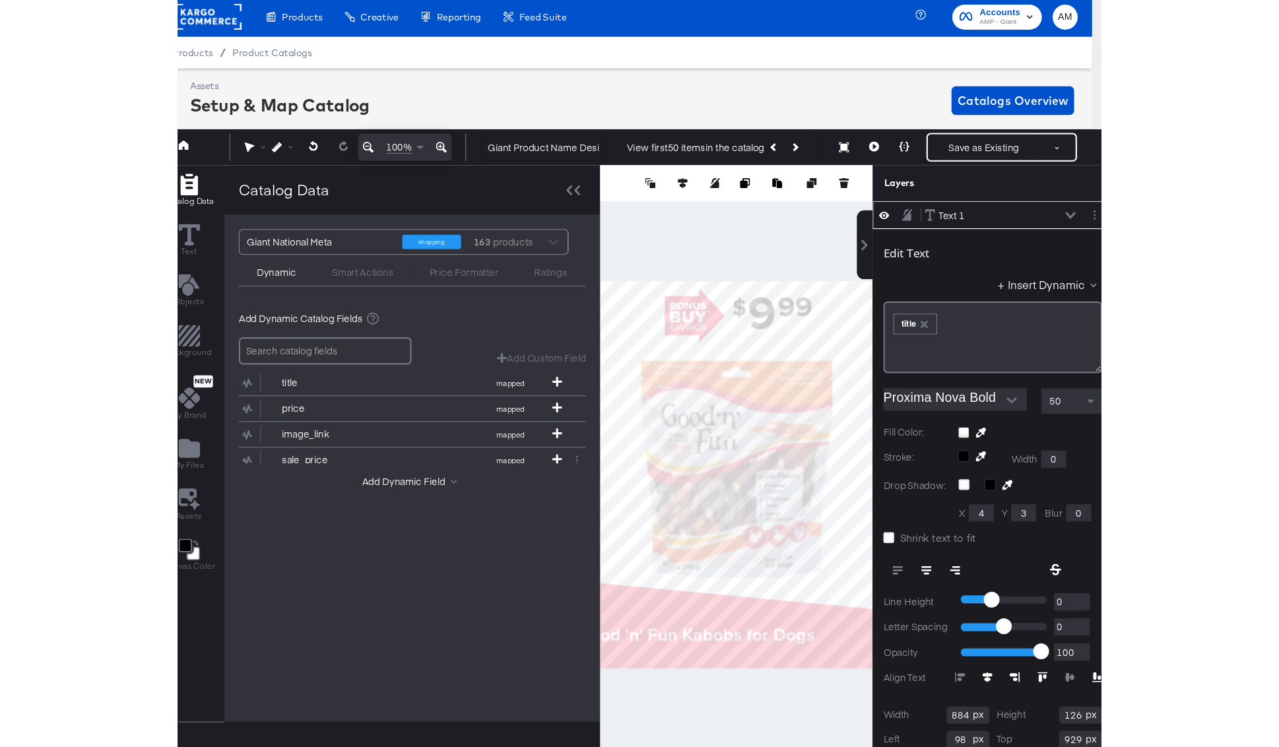
scroll to position [3, 3]
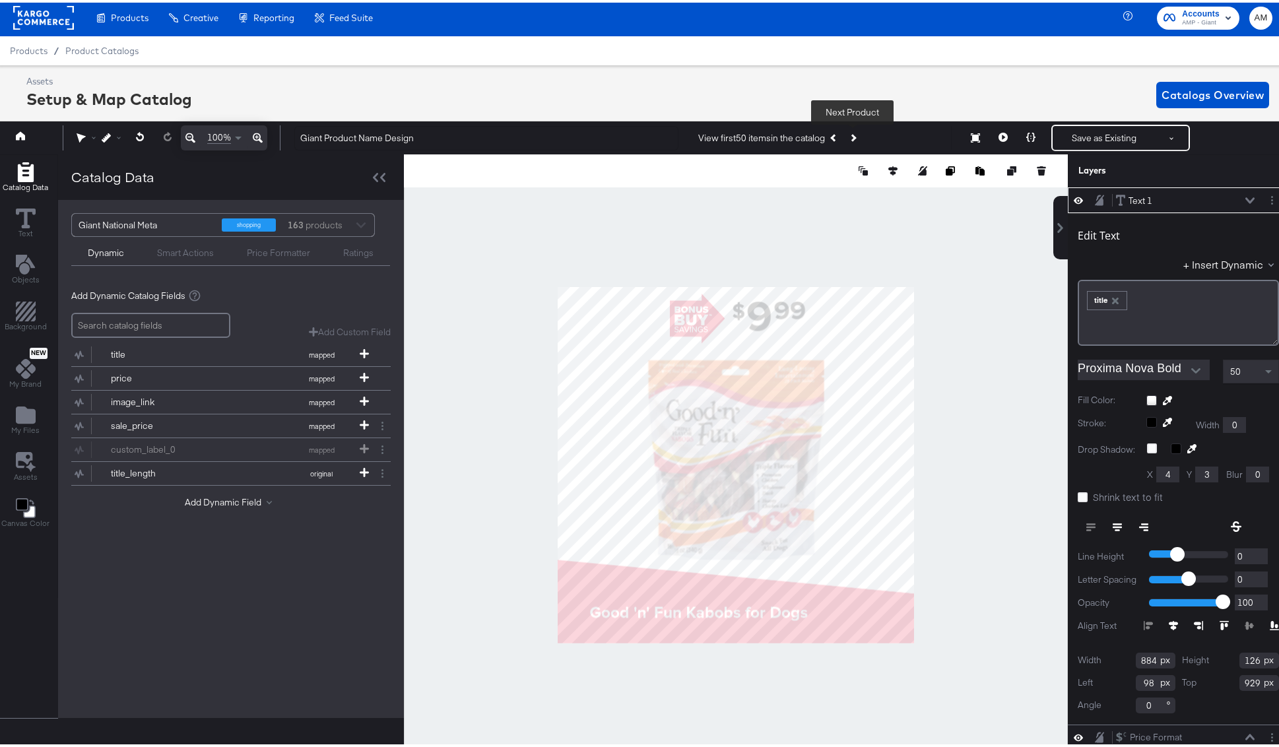
click at [855, 133] on button "Next Product" at bounding box center [852, 135] width 18 height 24
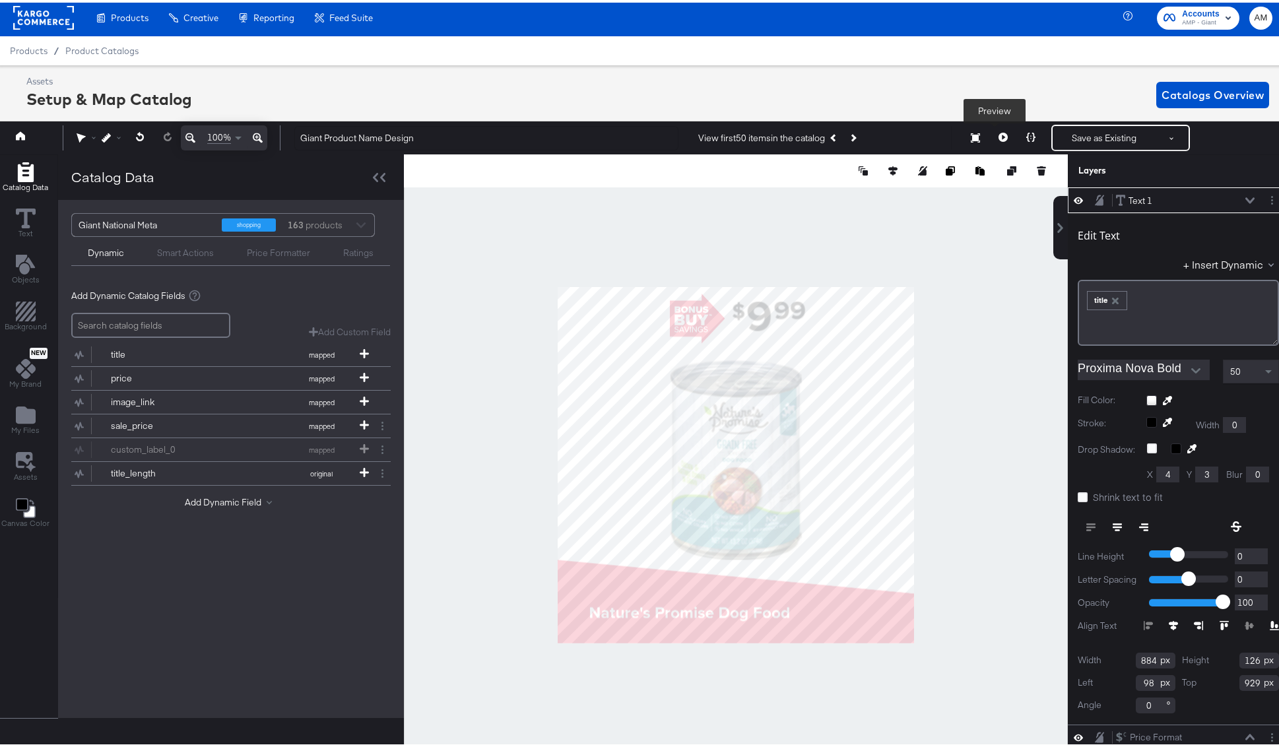
click at [859, 131] on icon at bounding box center [1002, 134] width 9 height 9
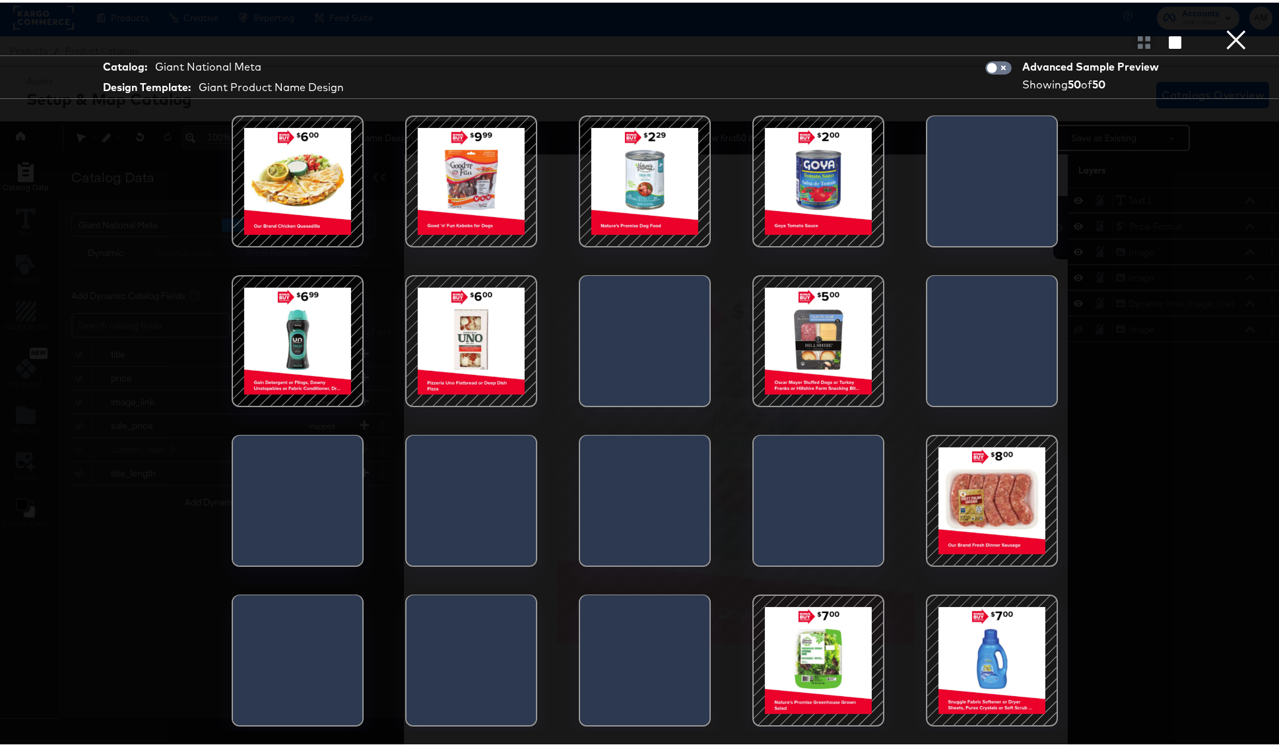
click at [804, 352] on div at bounding box center [818, 338] width 112 height 112
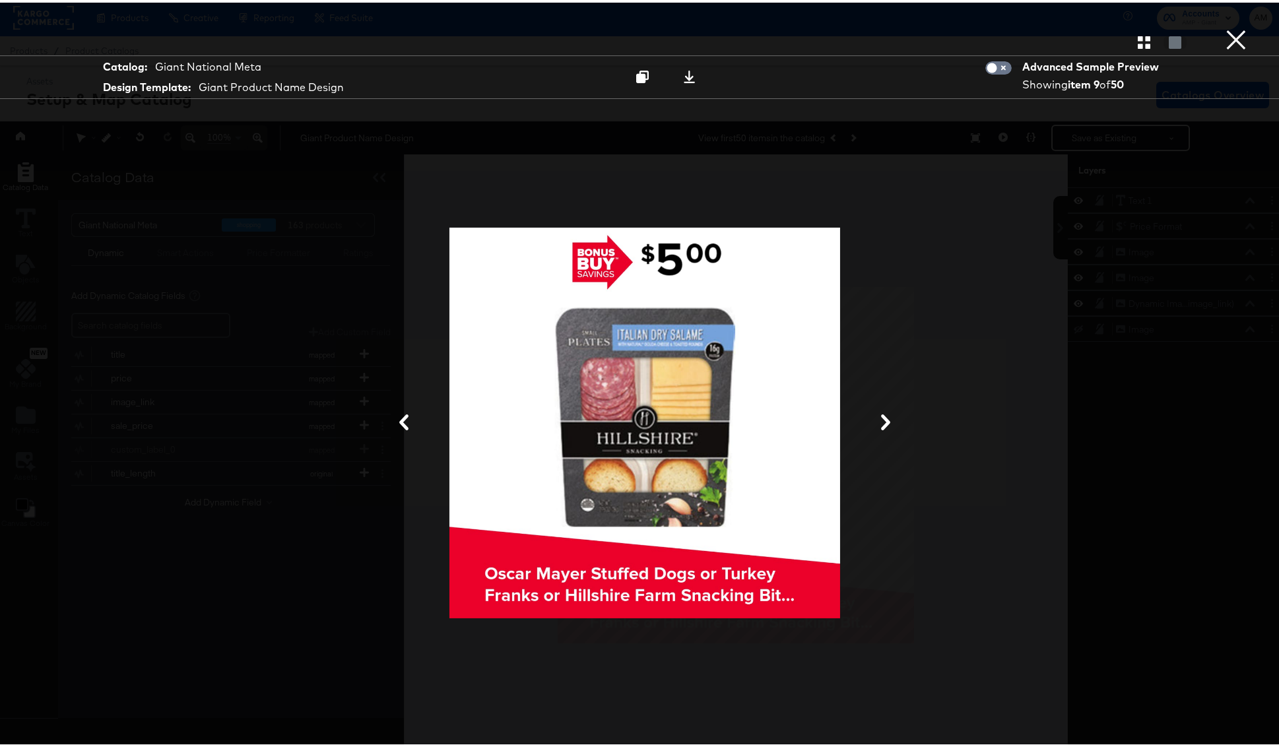
click at [859, 26] on button "×" at bounding box center [1236, 13] width 26 height 26
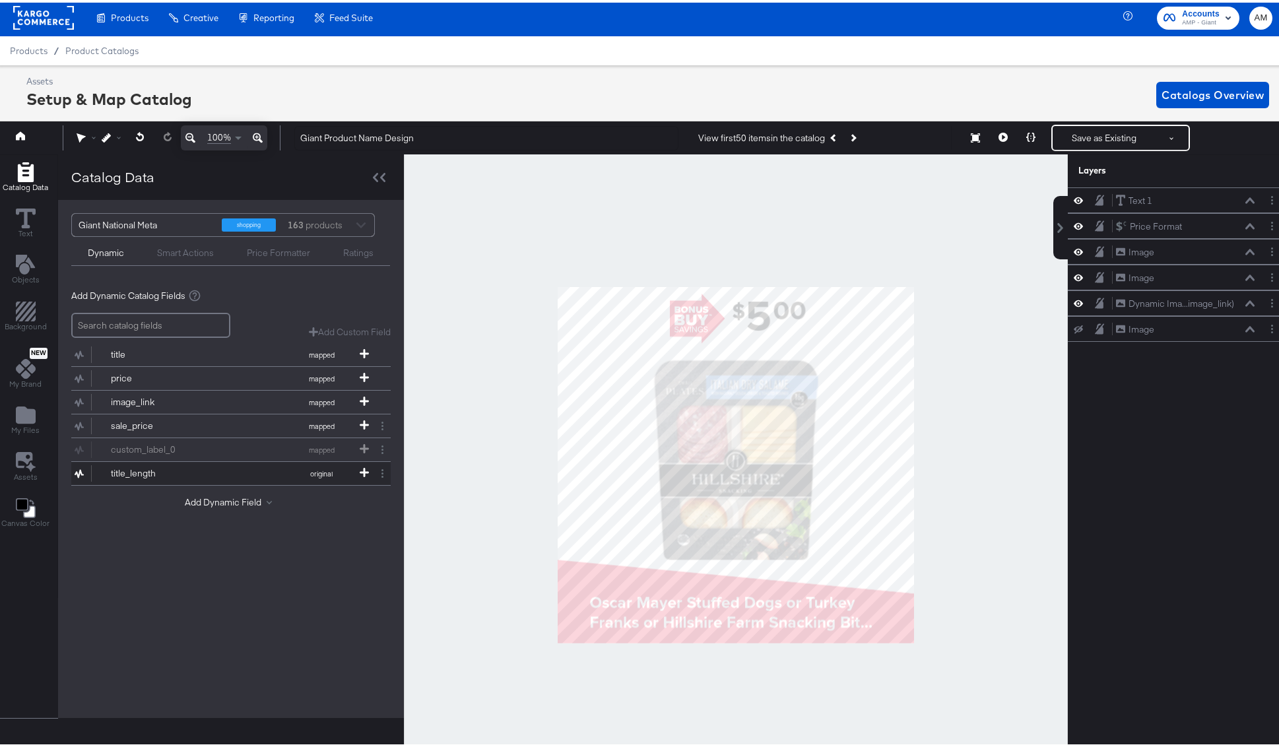
click at [374, 466] on div at bounding box center [382, 471] width 16 height 16
click at [352, 499] on div "Add Dynamic Field" at bounding box center [230, 503] width 319 height 18
click at [360, 471] on icon at bounding box center [364, 469] width 9 height 9
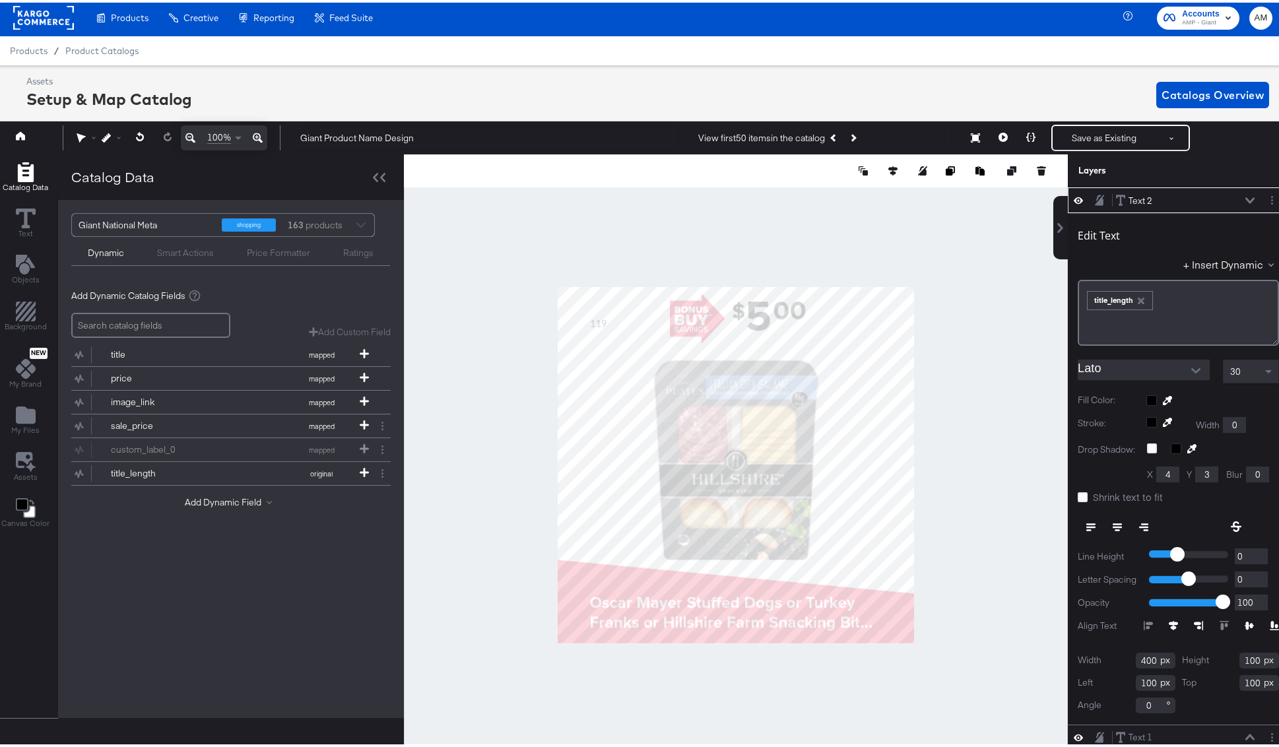
click at [168, 250] on div "Smart Actions" at bounding box center [185, 250] width 57 height 13
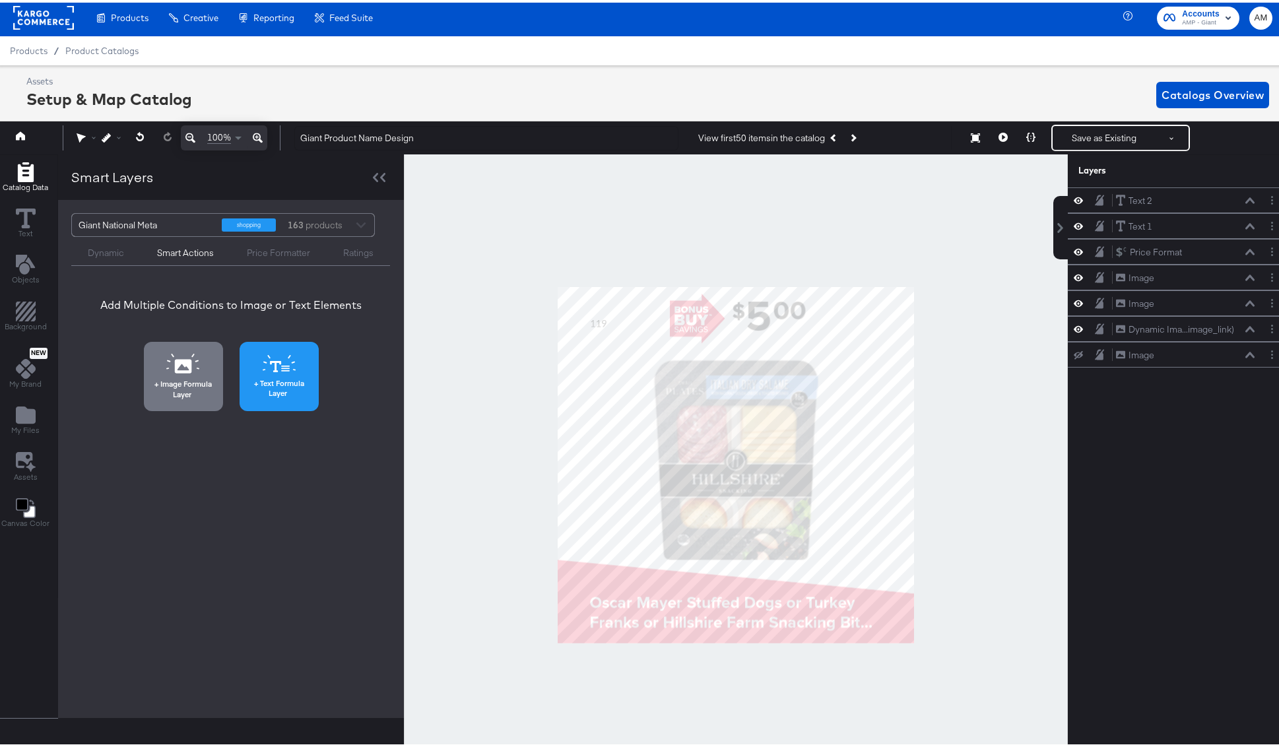
click at [300, 386] on span "Text Formula Layer" at bounding box center [278, 385] width 71 height 20
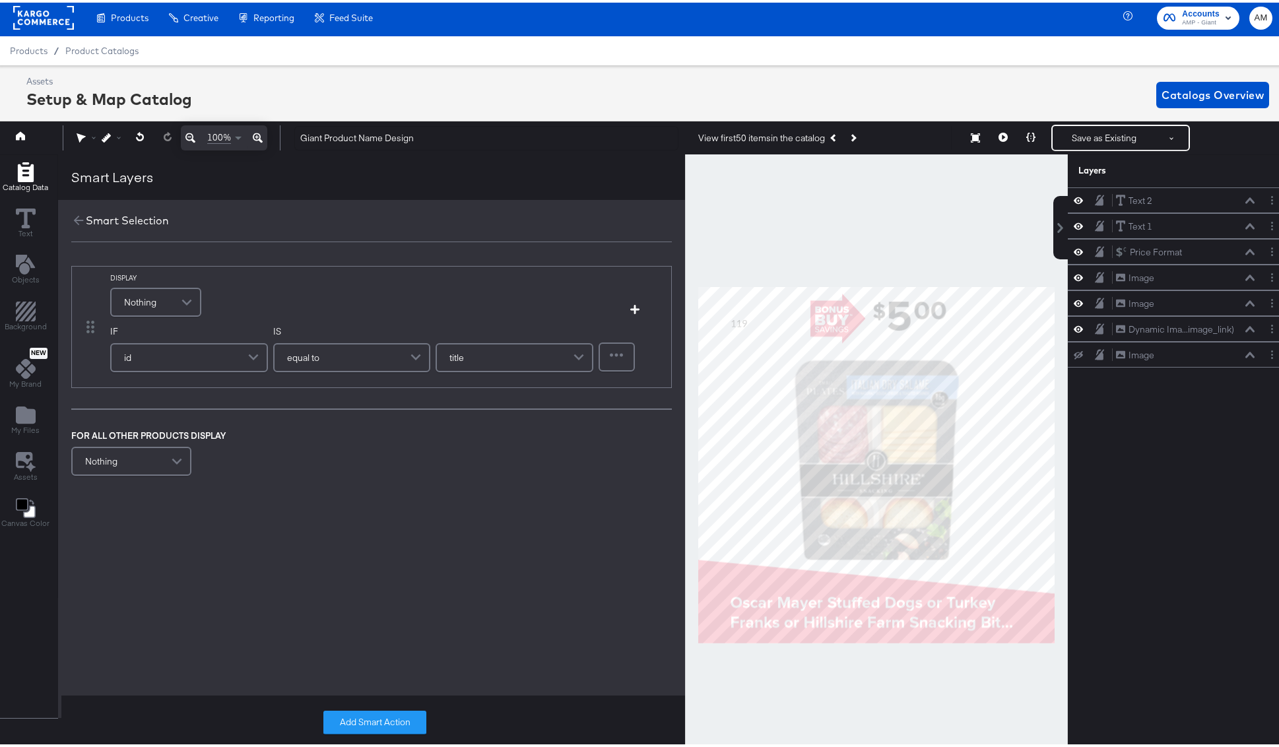
click at [182, 298] on span at bounding box center [188, 299] width 23 height 26
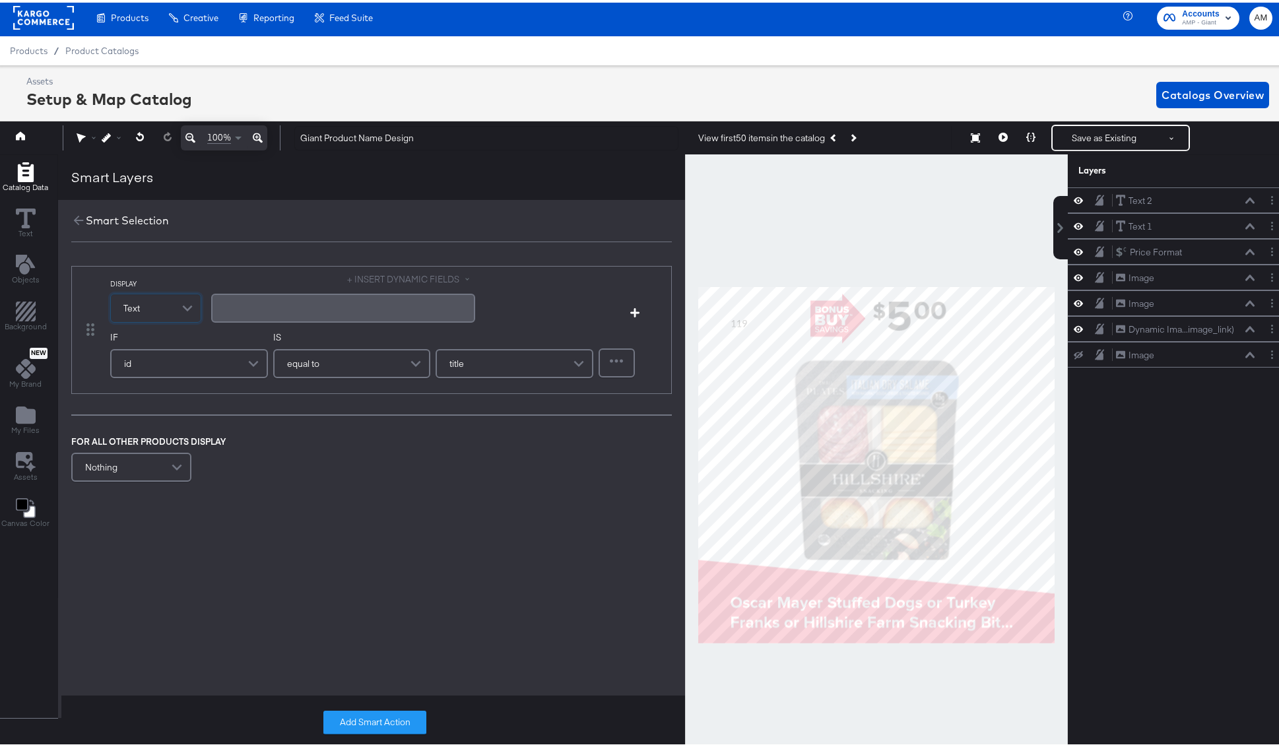
click at [382, 272] on button "+ INSERT DYNAMIC FIELDS" at bounding box center [411, 277] width 128 height 13
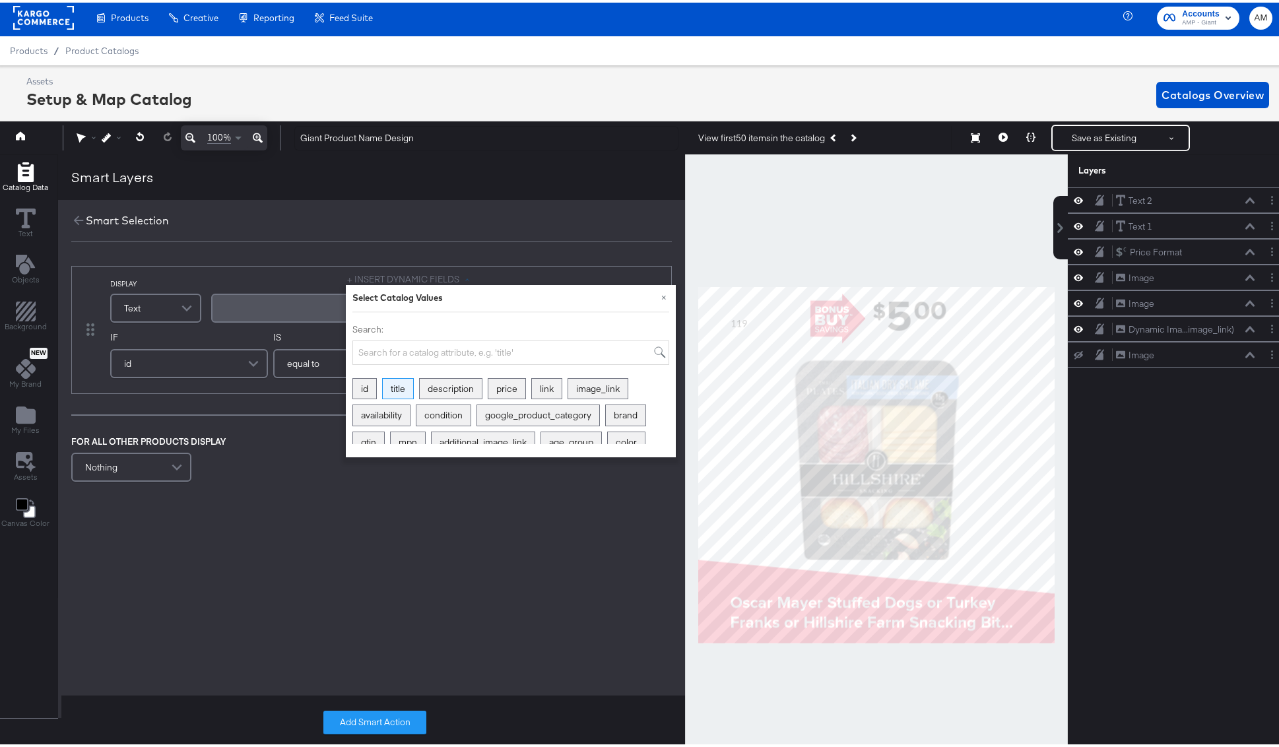
click at [398, 384] on div "title" at bounding box center [398, 386] width 30 height 20
drag, startPoint x: 217, startPoint y: 430, endPoint x: 210, endPoint y: 410, distance: 20.9
click at [217, 429] on div "DISPLAY Text + INSERT DYNAMIC FIELDS × Select Catalog Values Search: id title d…" at bounding box center [371, 377] width 627 height 255
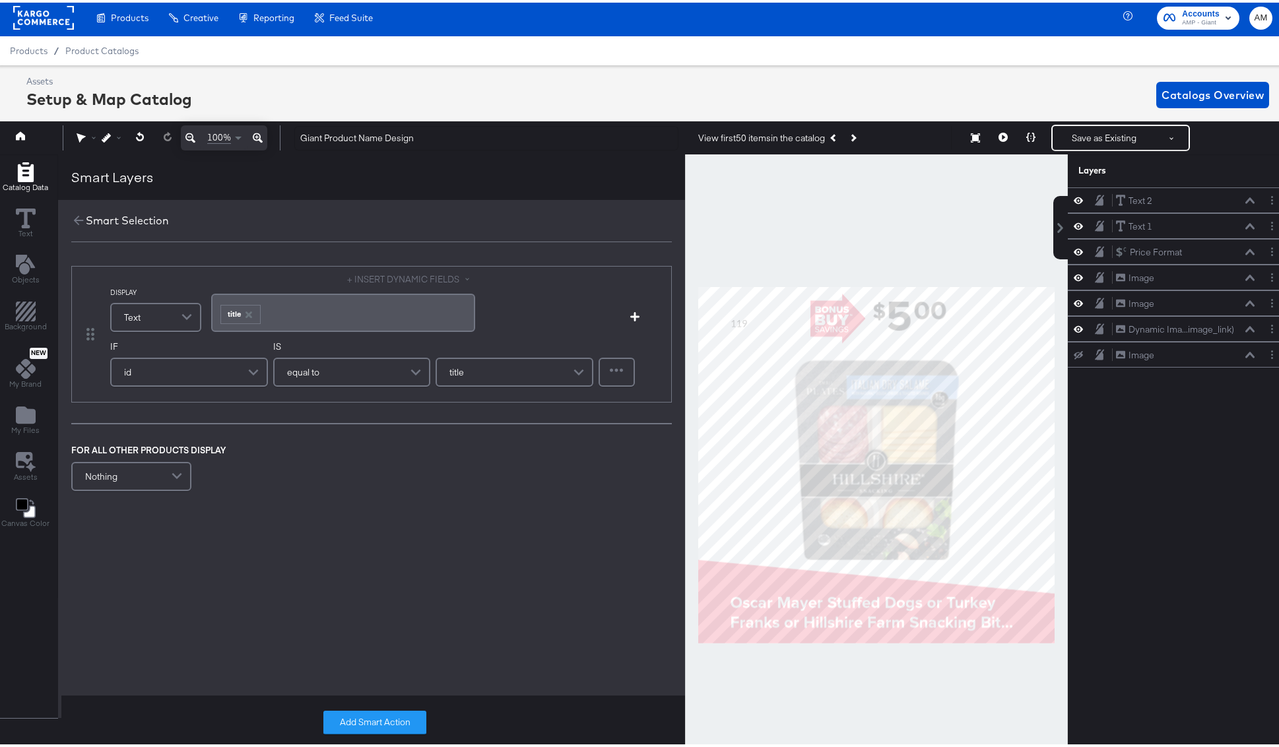
click at [251, 368] on span at bounding box center [254, 369] width 23 height 26
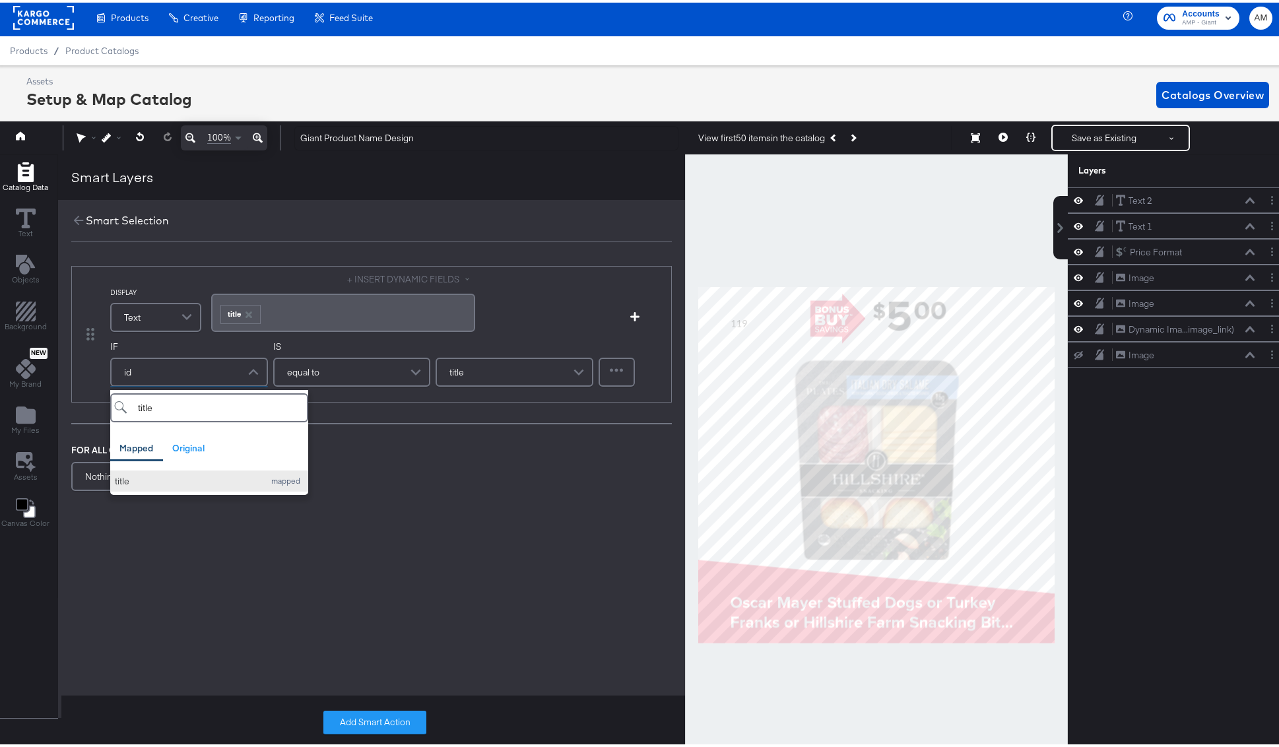
type input "title"
click at [124, 486] on button "title mapped" at bounding box center [209, 479] width 198 height 22
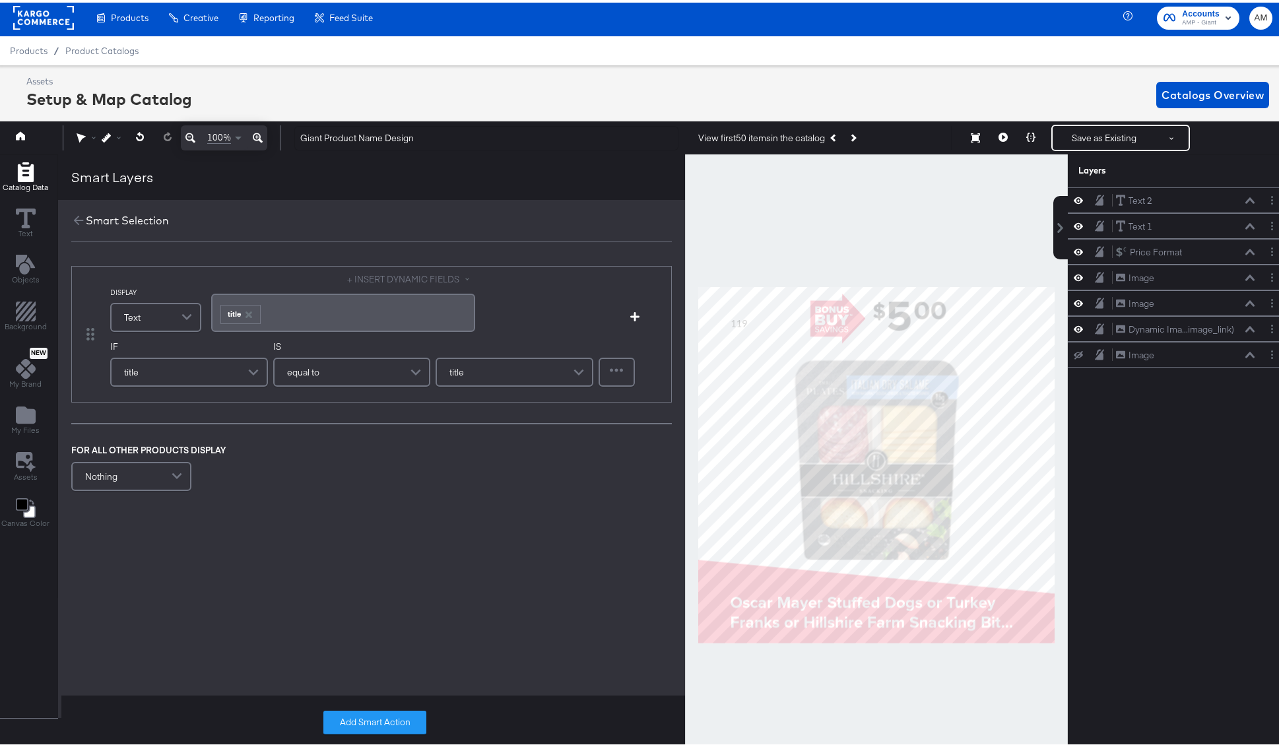
click at [414, 367] on span at bounding box center [417, 369] width 23 height 26
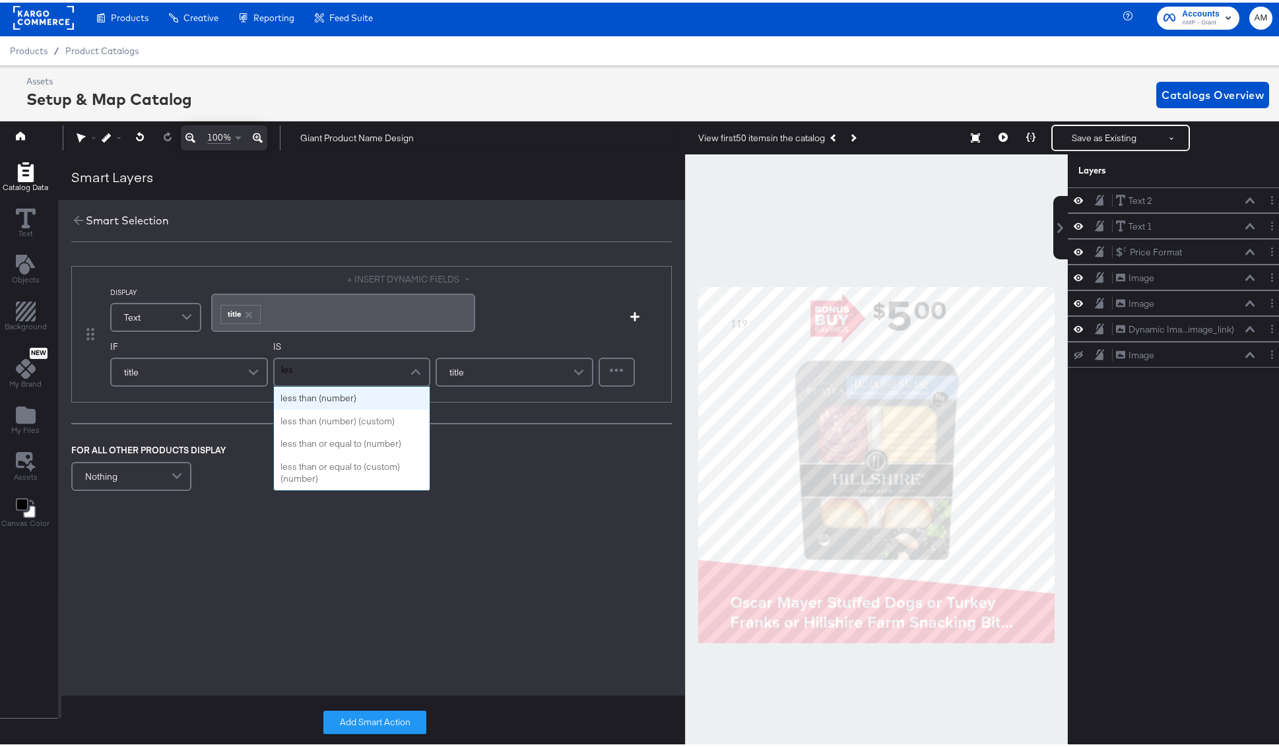
type input "less"
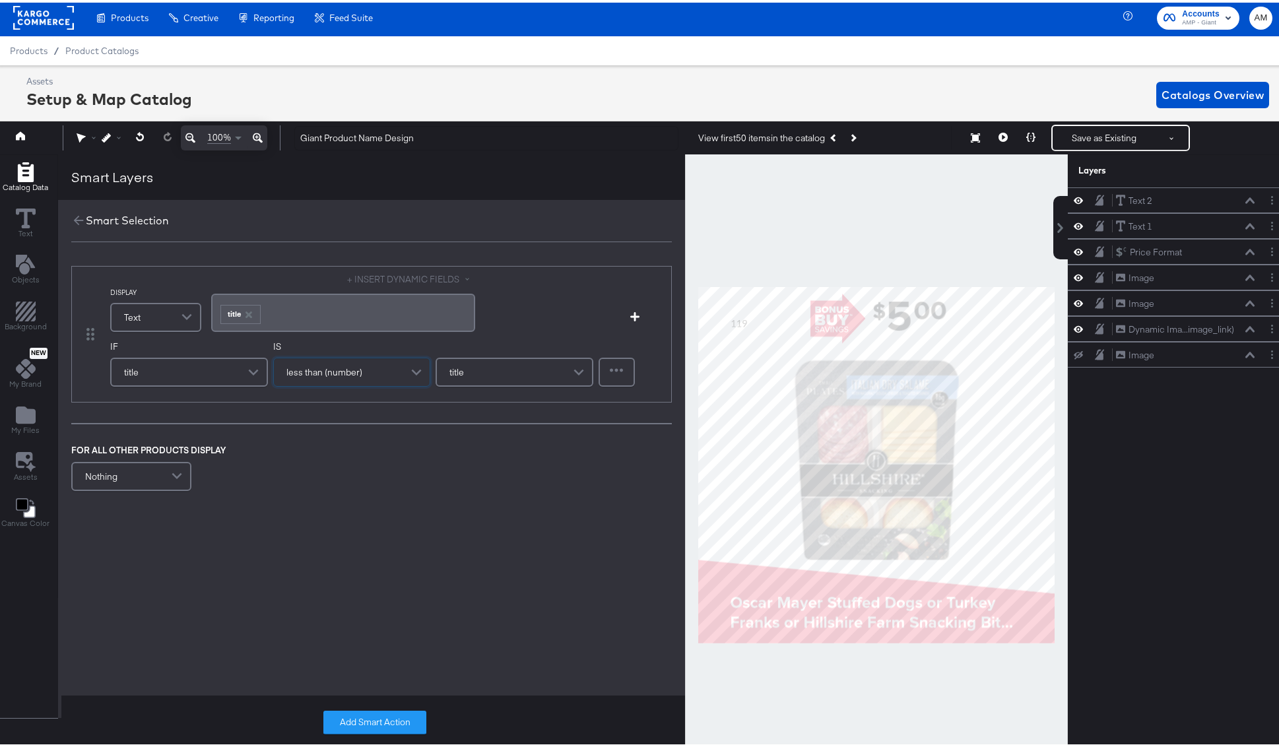
click at [414, 368] on span at bounding box center [417, 370] width 23 height 28
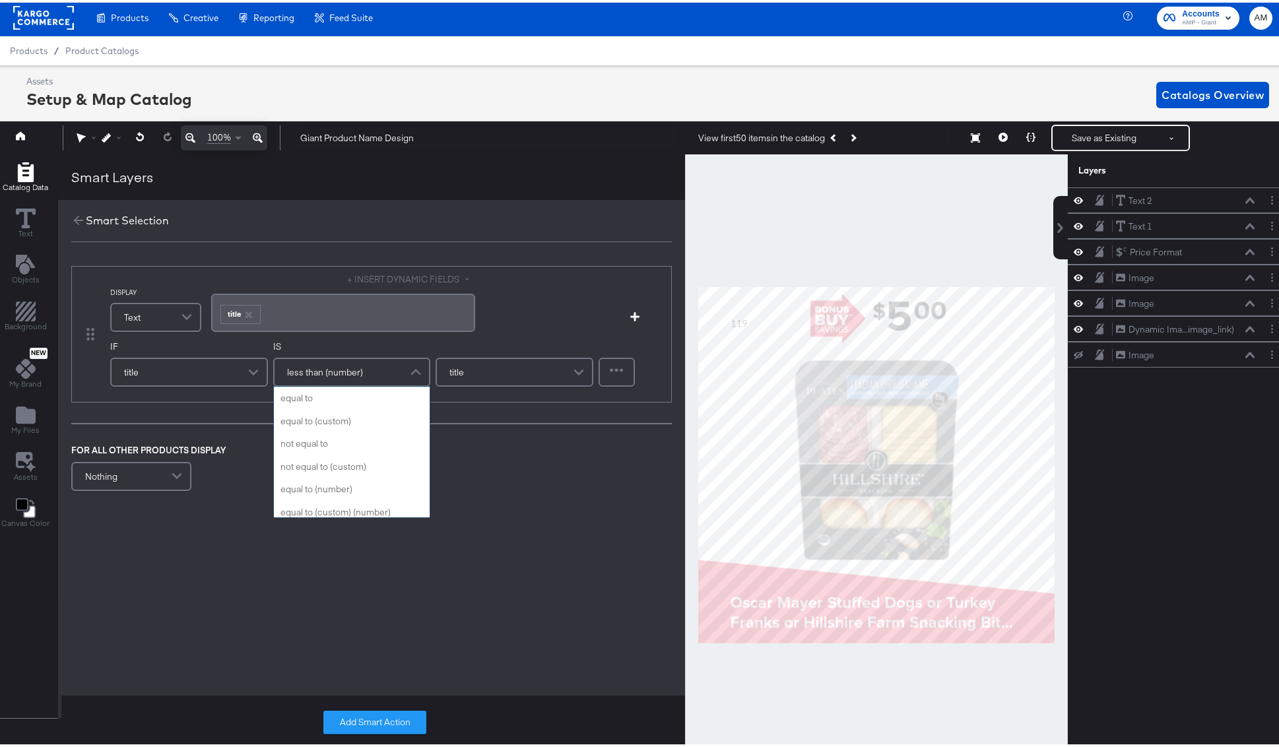
scroll to position [137, 0]
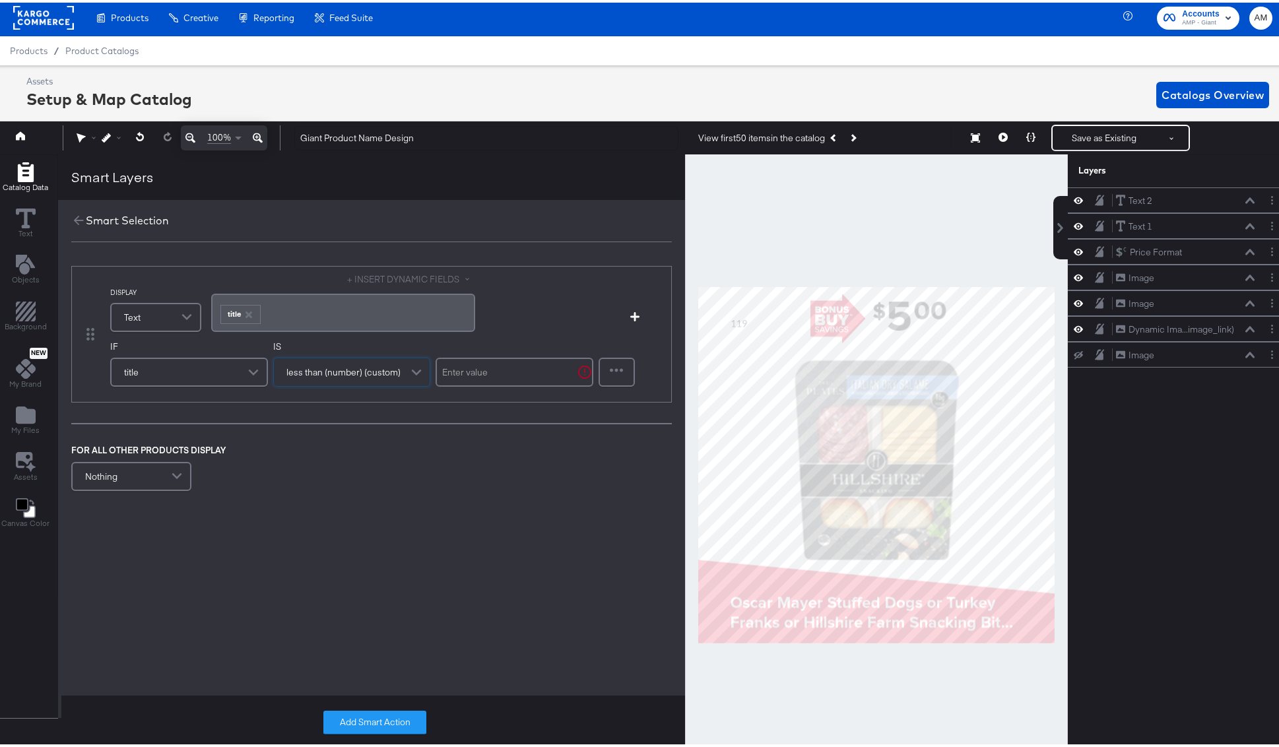
click at [486, 375] on input "text" at bounding box center [514, 369] width 158 height 29
type input "110"
click at [368, 695] on button "Add Smart Action" at bounding box center [374, 720] width 103 height 24
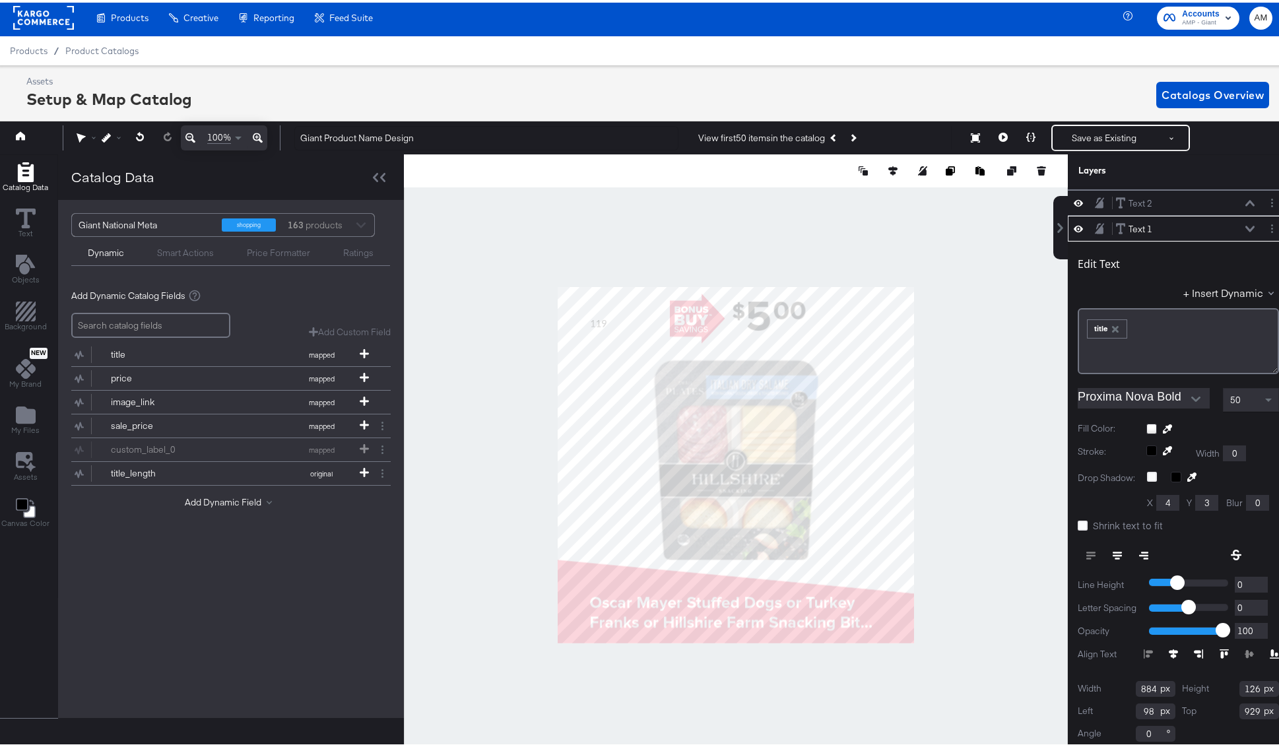
scroll to position [26, 0]
click at [859, 225] on icon at bounding box center [1249, 224] width 9 height 6
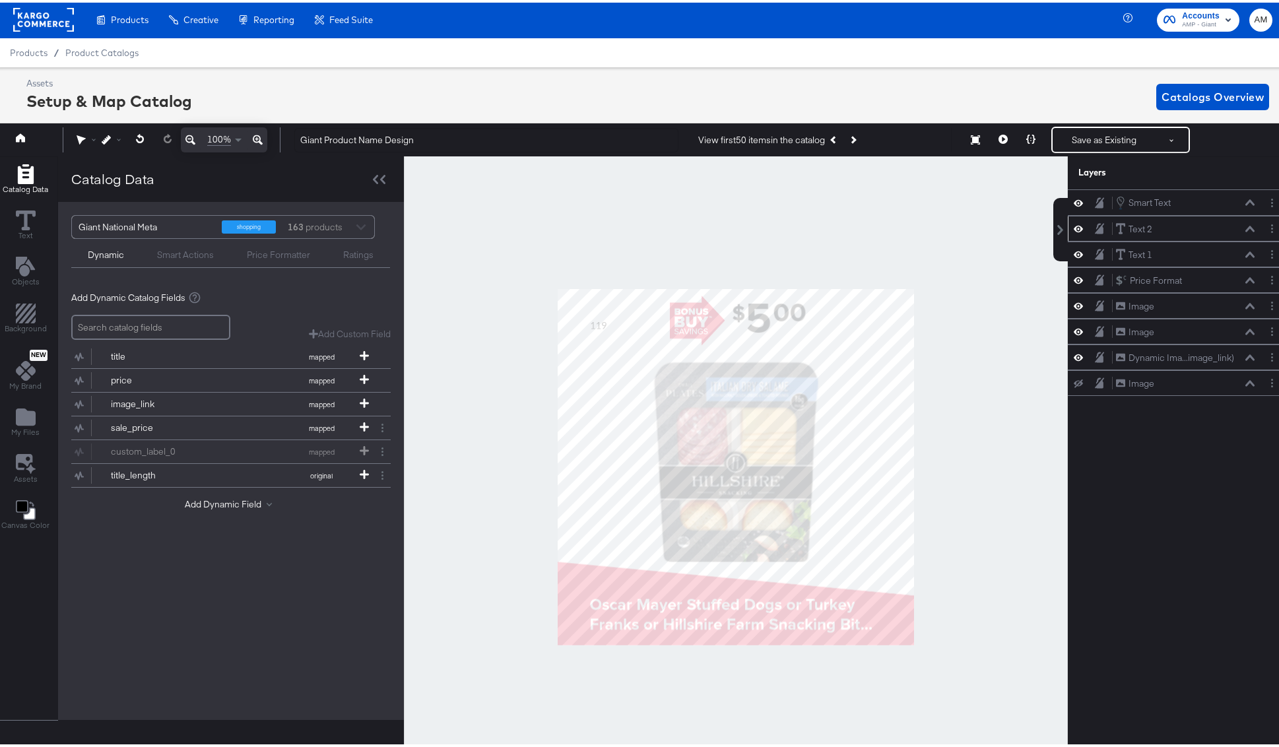
scroll to position [0, 3]
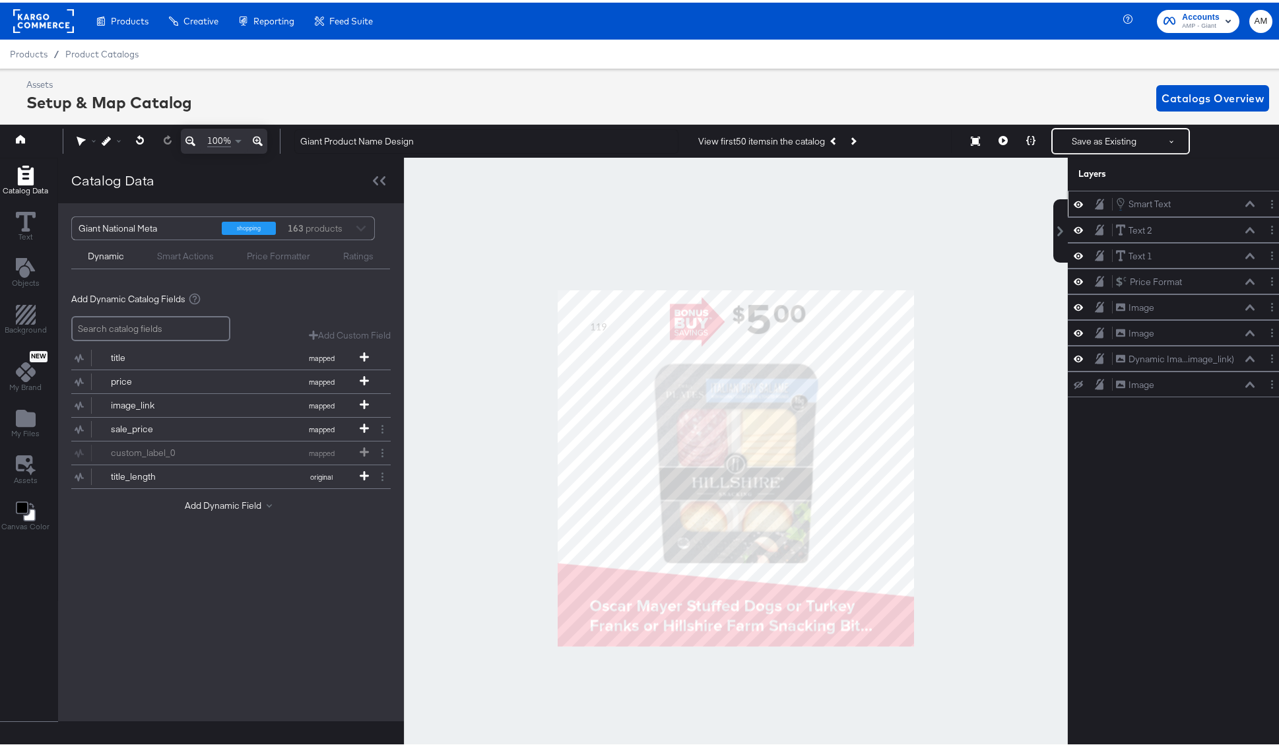
click at [859, 203] on icon at bounding box center [1249, 202] width 9 height 6
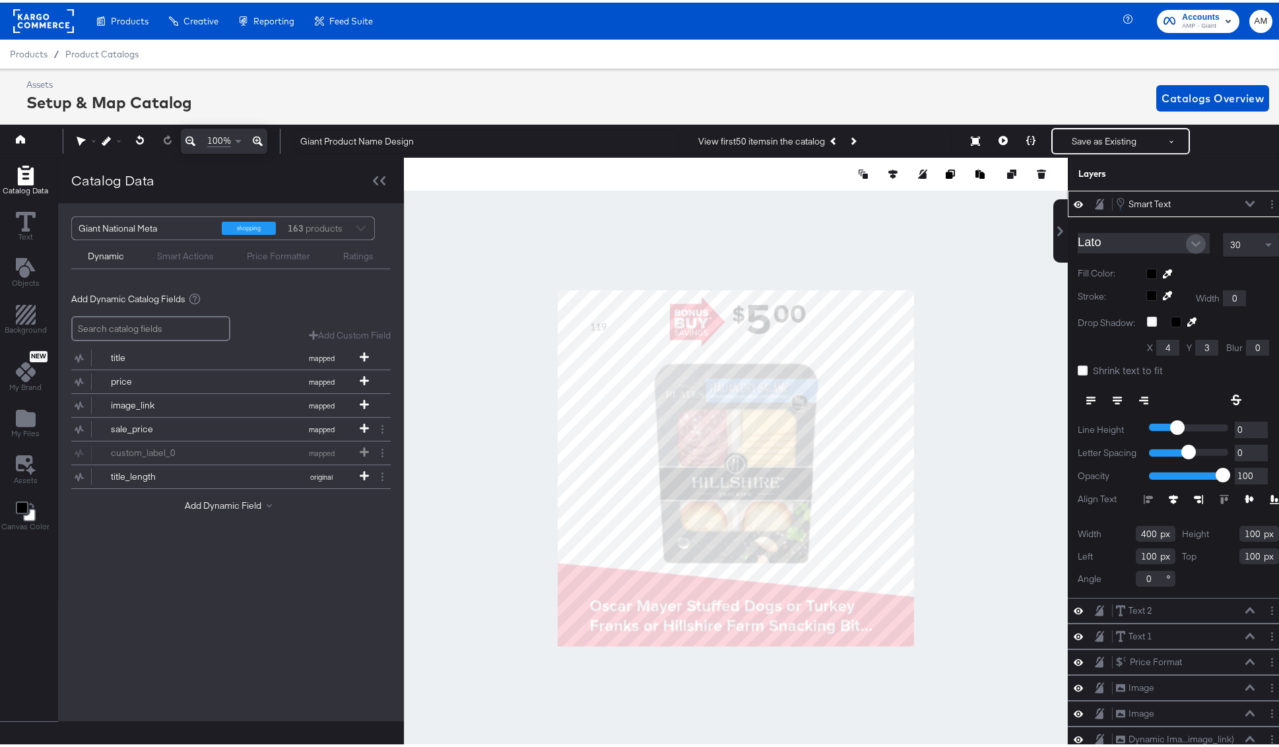
click at [859, 238] on icon "Open" at bounding box center [1195, 241] width 9 height 9
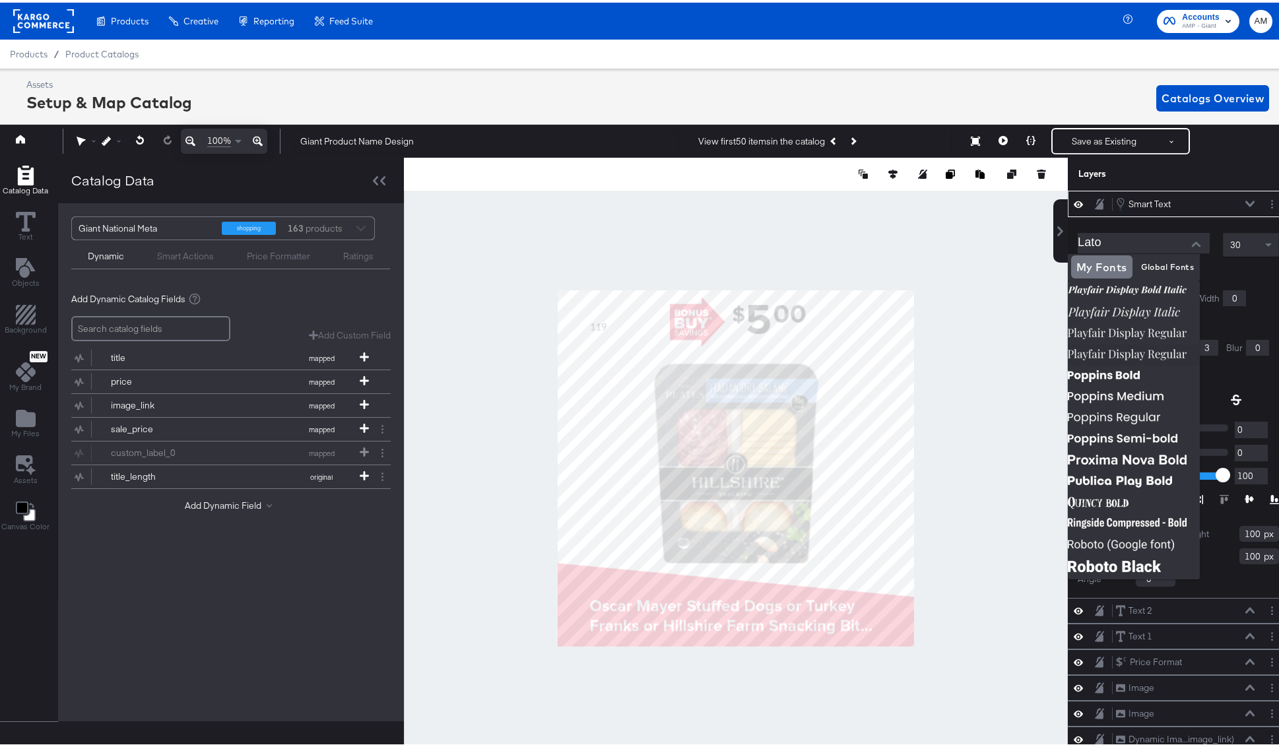
scroll to position [1762, 0]
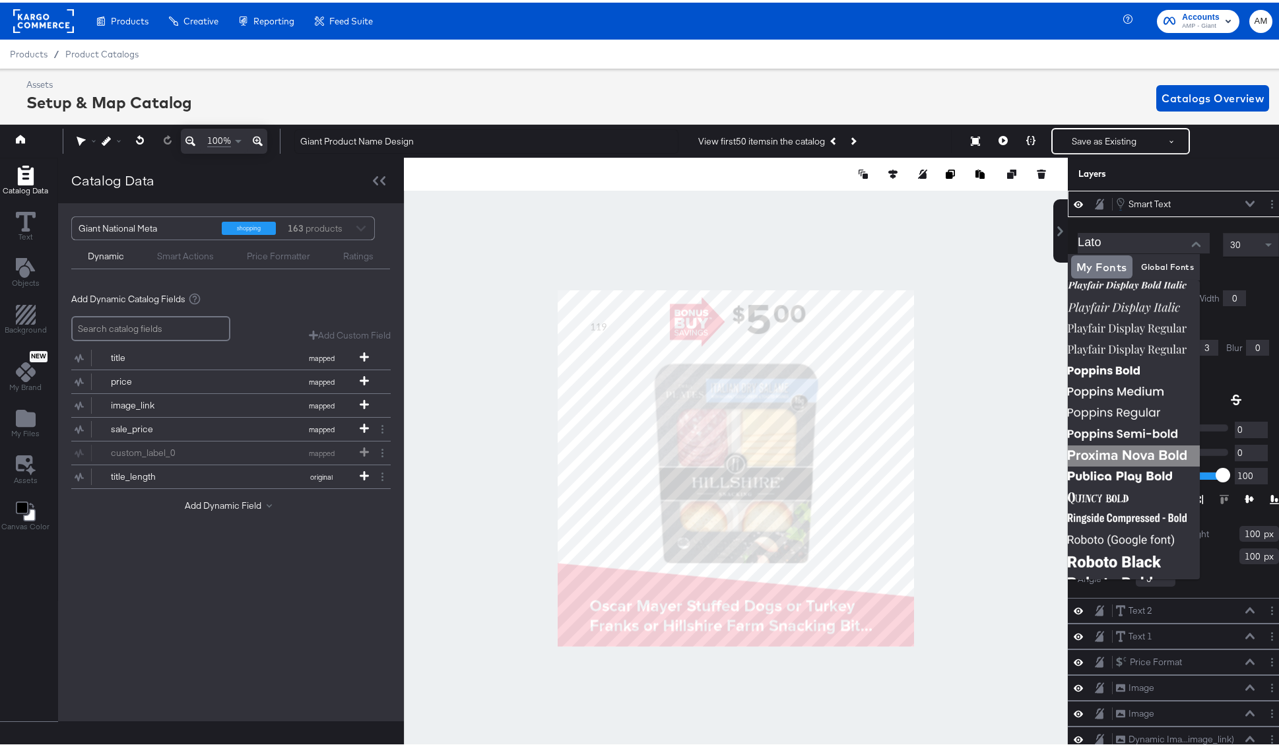
click at [859, 448] on img at bounding box center [1134, 453] width 132 height 21
type input "Proxima Nova Bold"
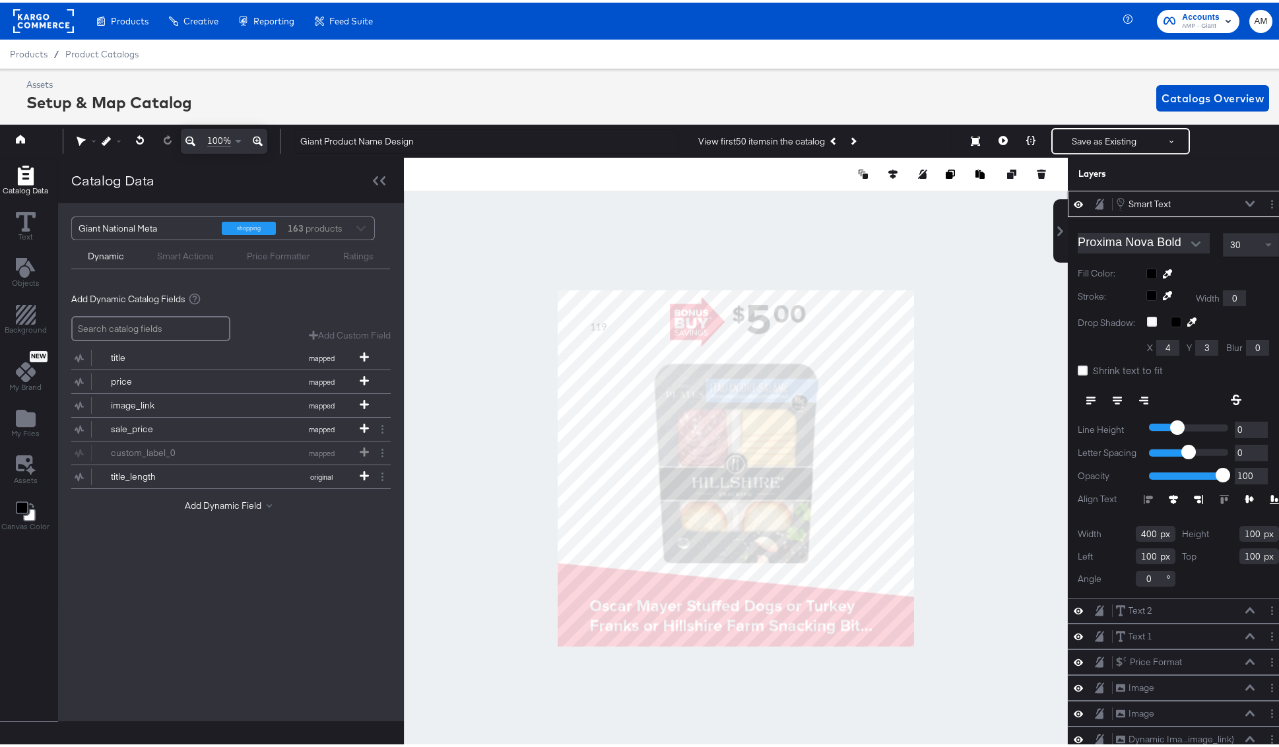
click at [859, 241] on span at bounding box center [1268, 243] width 7 height 5
click at [859, 207] on button "Layer Options" at bounding box center [1272, 202] width 14 height 14
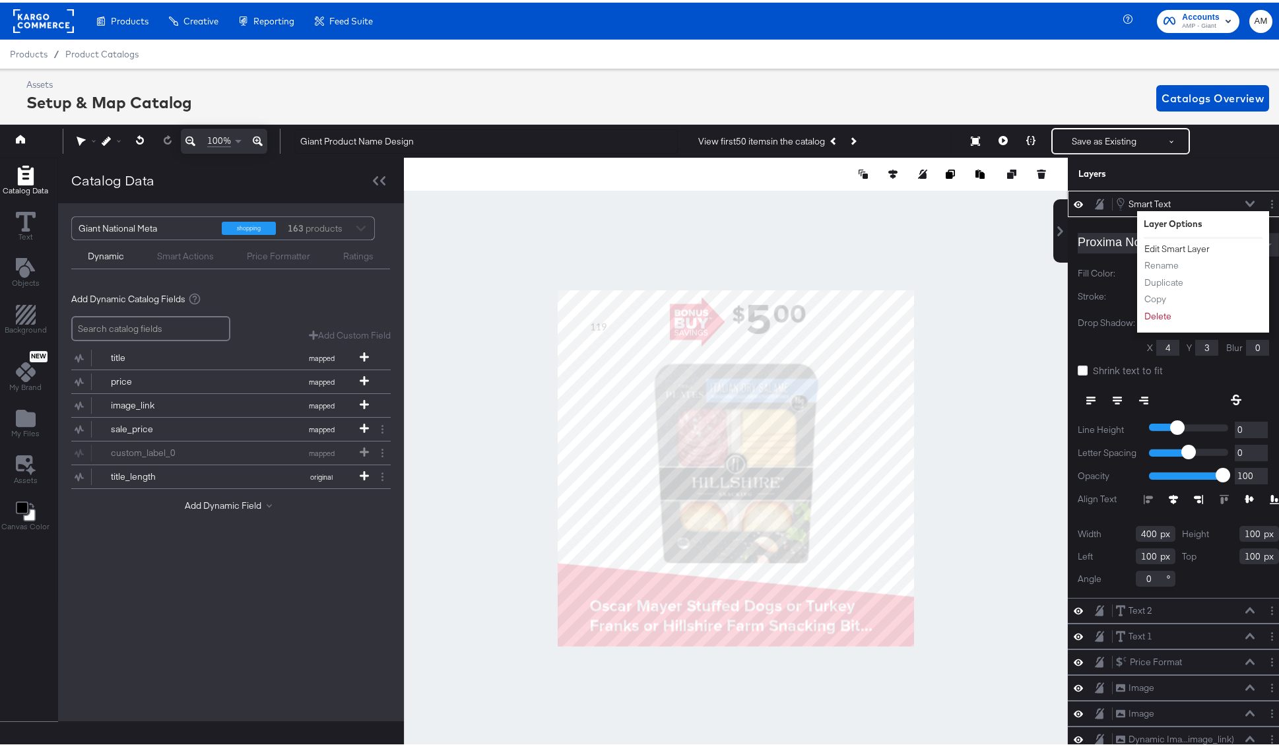
click at [859, 247] on button "Edit Smart Layer" at bounding box center [1176, 247] width 67 height 14
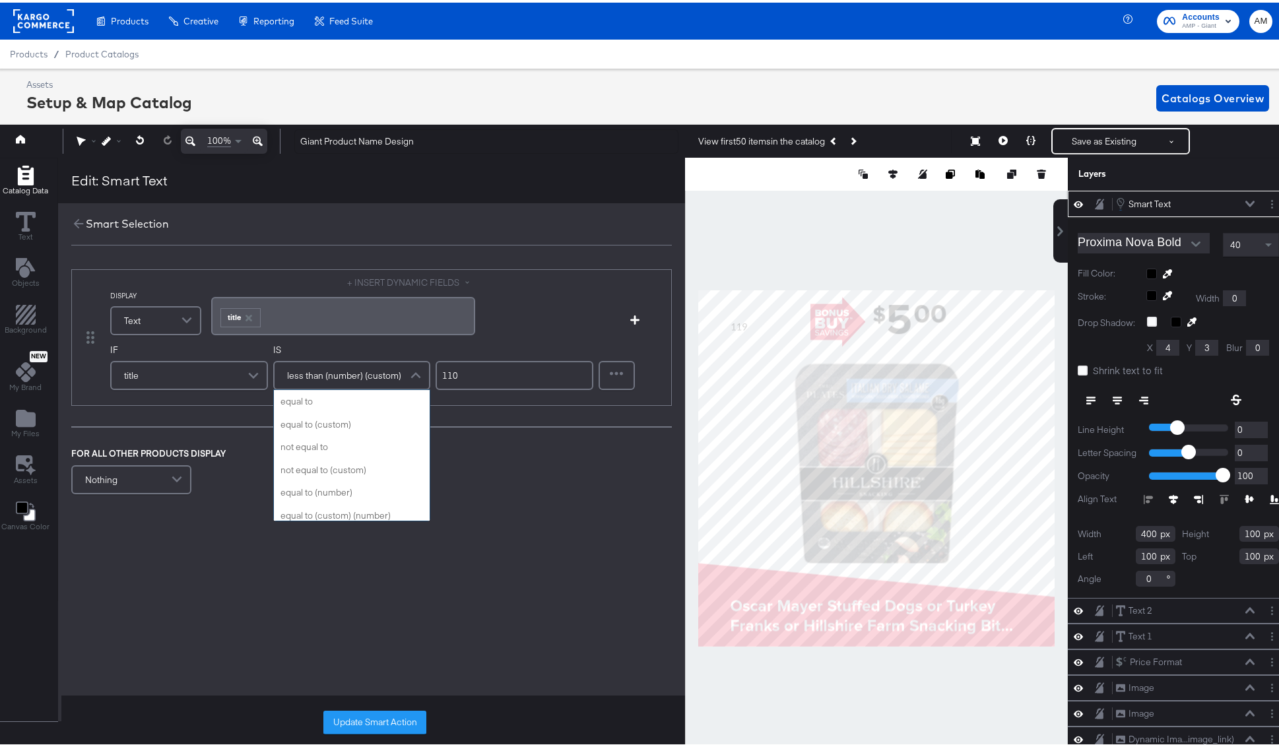
click at [353, 372] on span "less than (number) (custom)" at bounding box center [344, 373] width 114 height 22
type input "g"
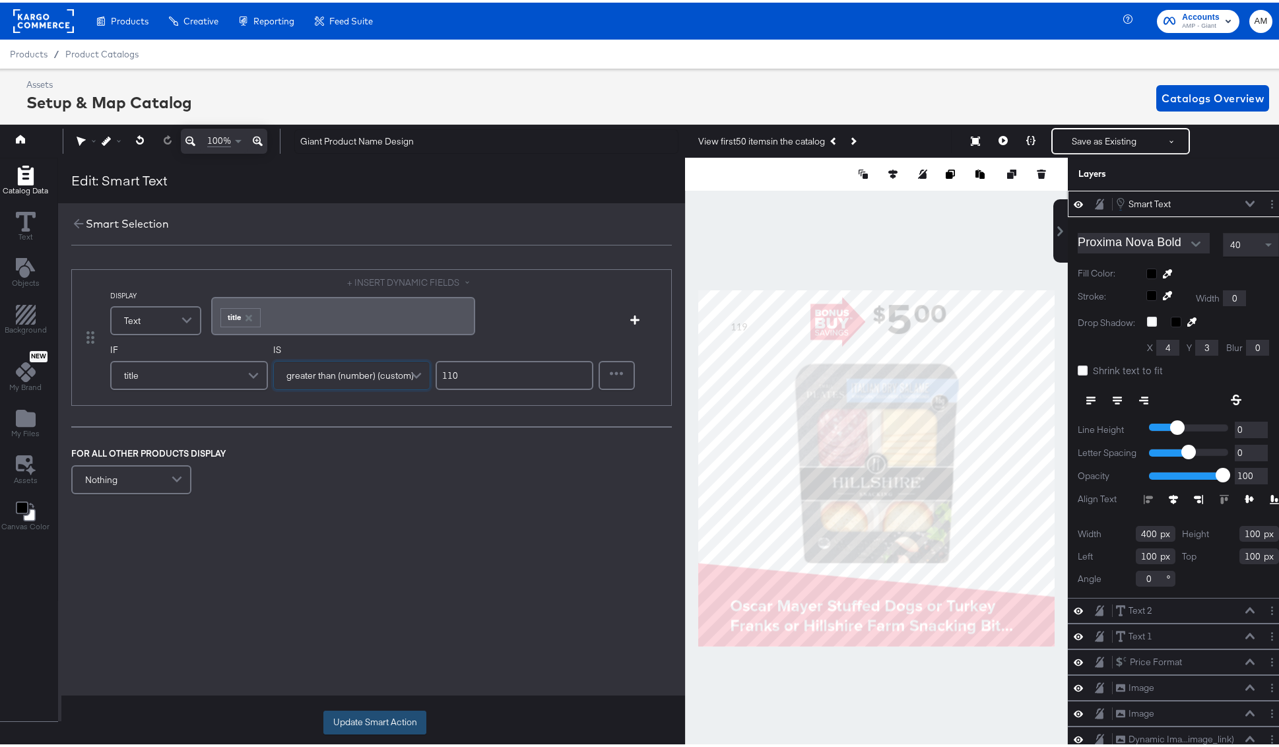
click at [377, 695] on button "Update Smart Action" at bounding box center [374, 720] width 103 height 24
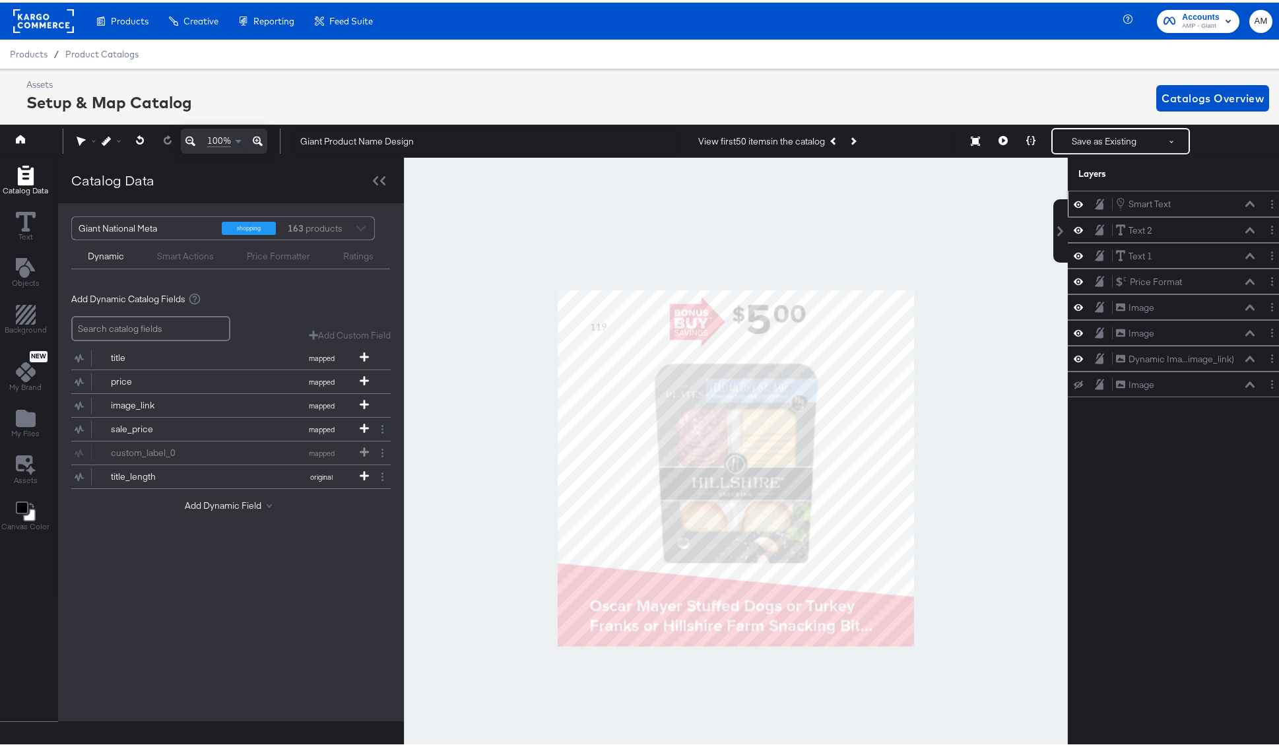
click at [859, 201] on icon at bounding box center [1249, 202] width 9 height 6
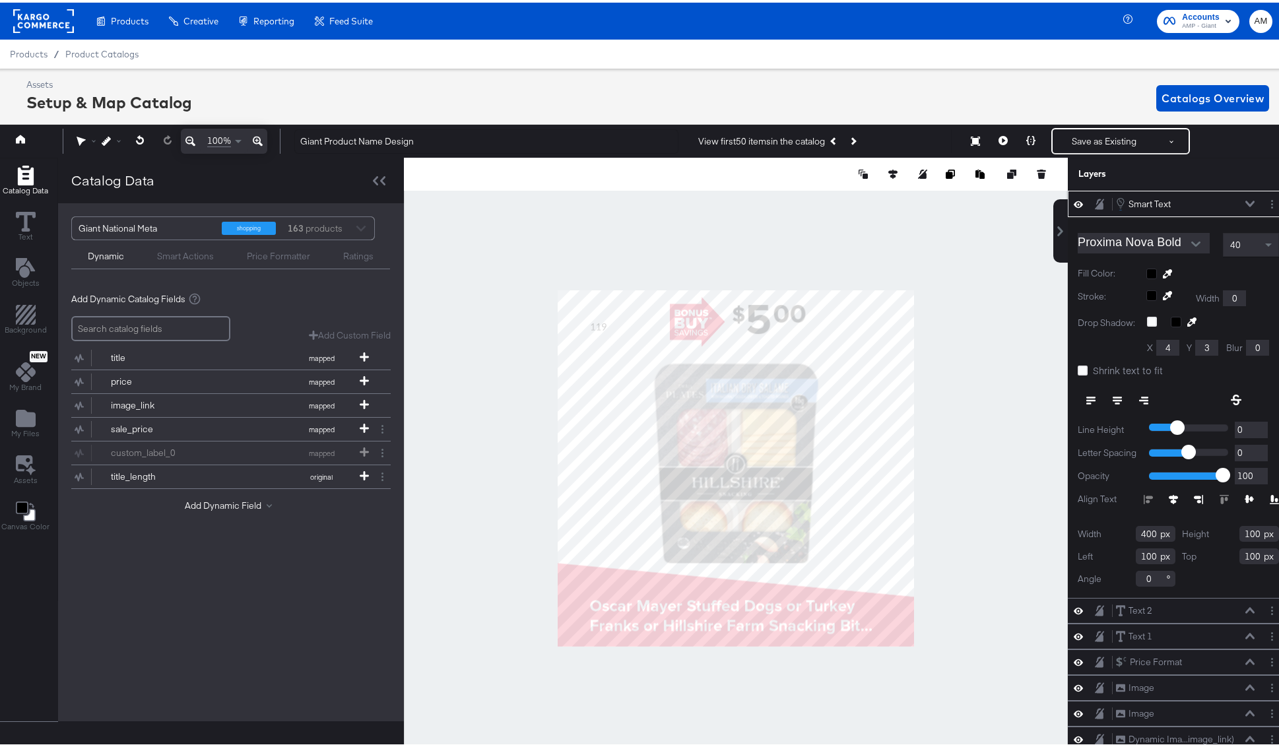
type input "218"
type input "26"
type input "221"
click at [859, 198] on circle "Layer Options" at bounding box center [1272, 198] width 2 height 2
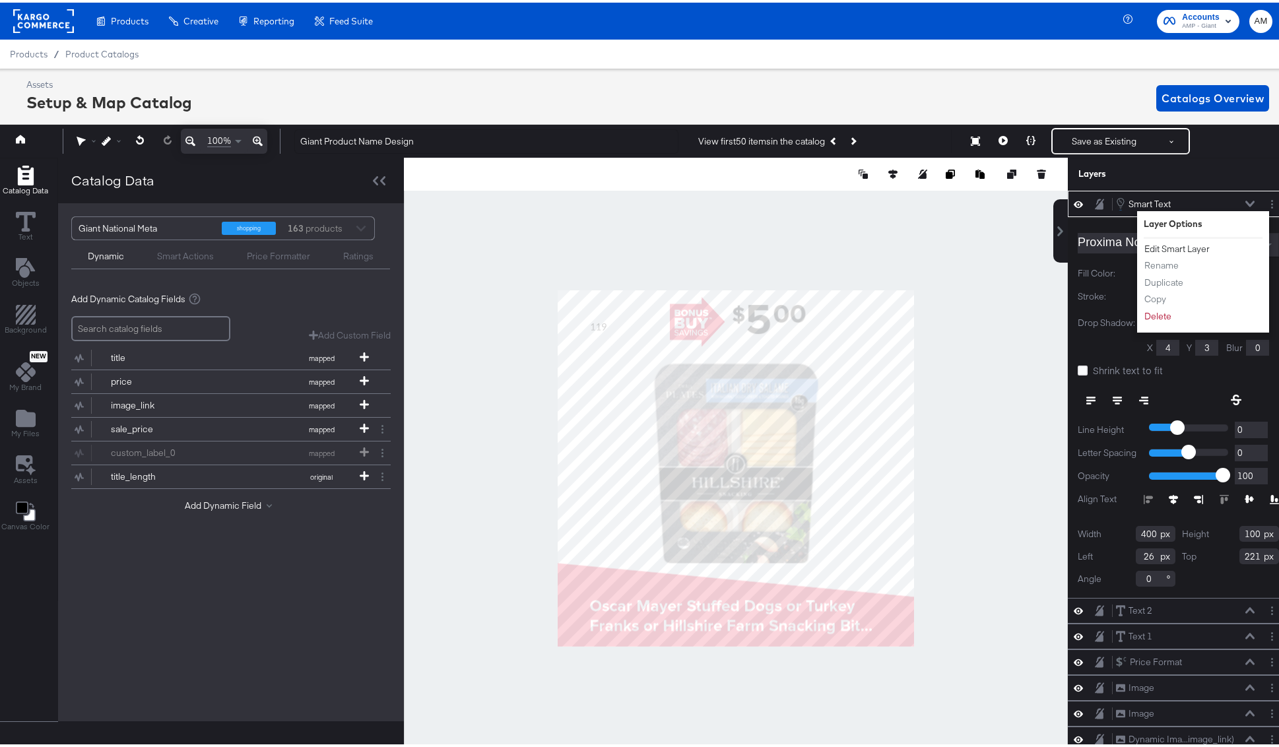
click at [859, 245] on button "Edit Smart Layer" at bounding box center [1176, 247] width 67 height 14
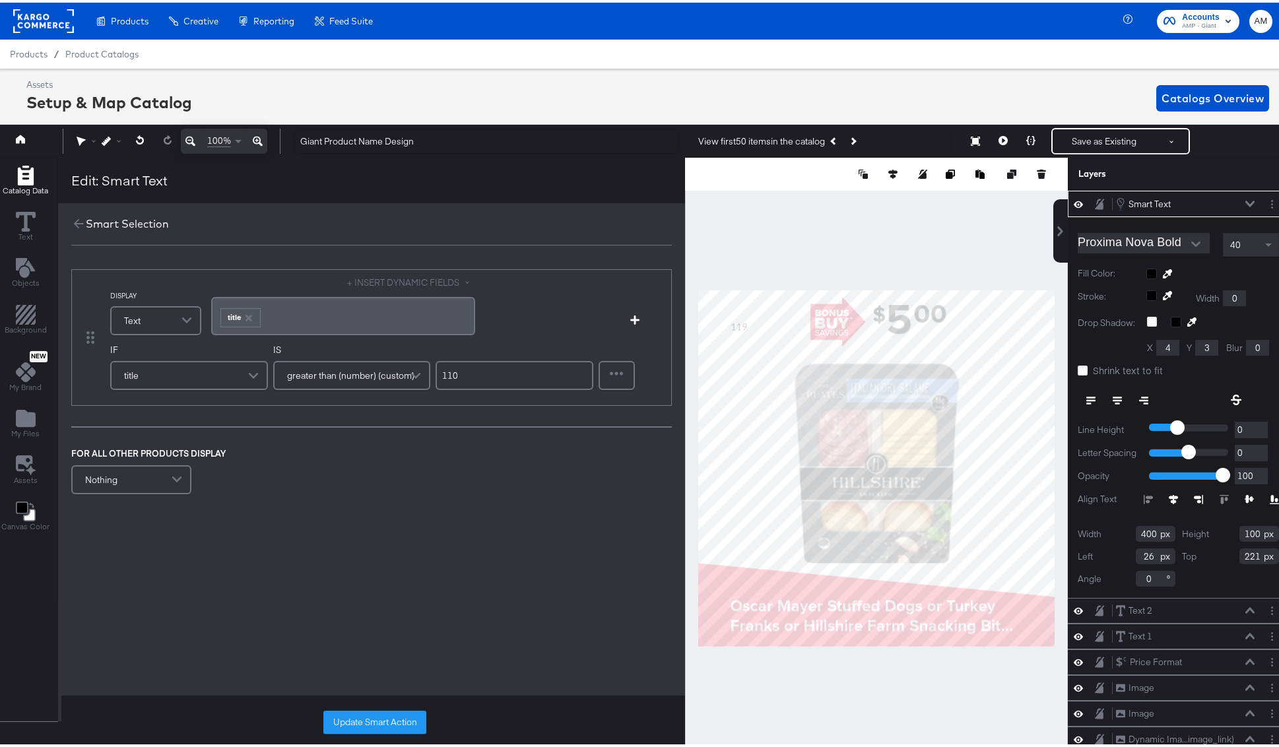
click at [254, 369] on span at bounding box center [254, 373] width 23 height 26
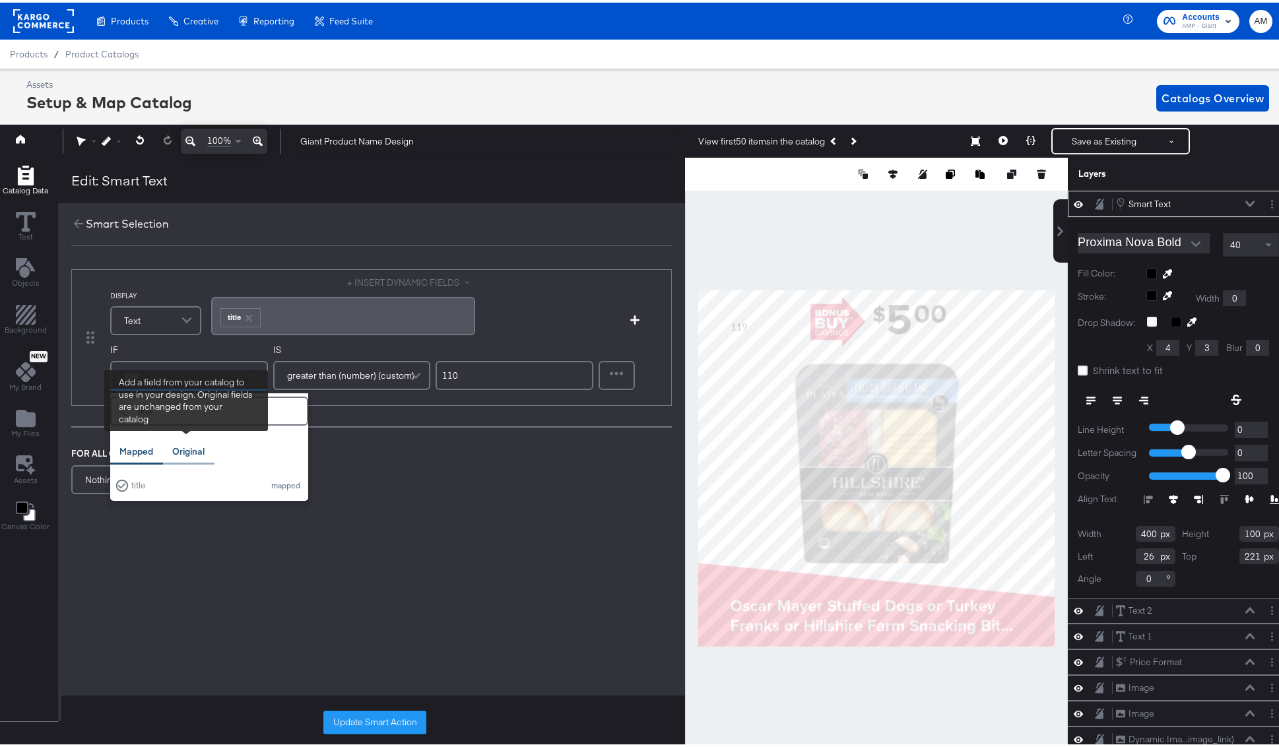
type input "title"
click at [179, 449] on div "Original" at bounding box center [188, 449] width 32 height 13
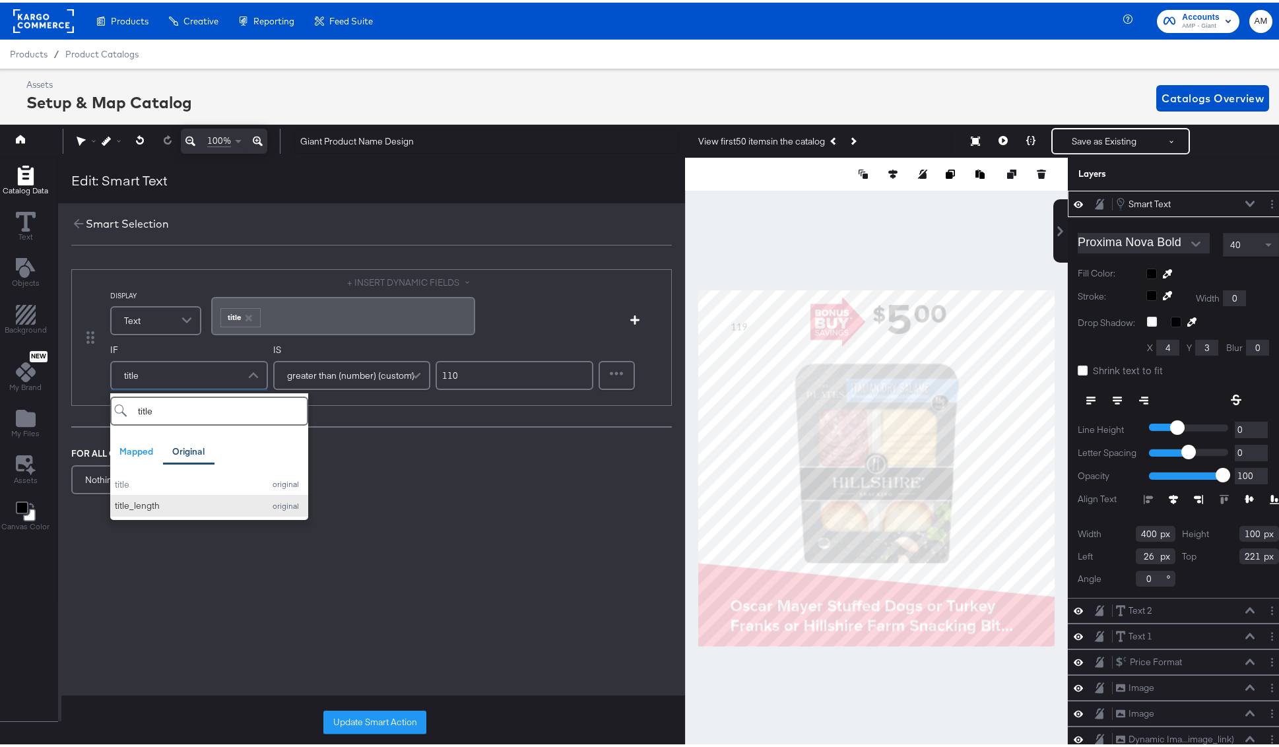
click at [146, 503] on div "title_length" at bounding box center [186, 503] width 143 height 13
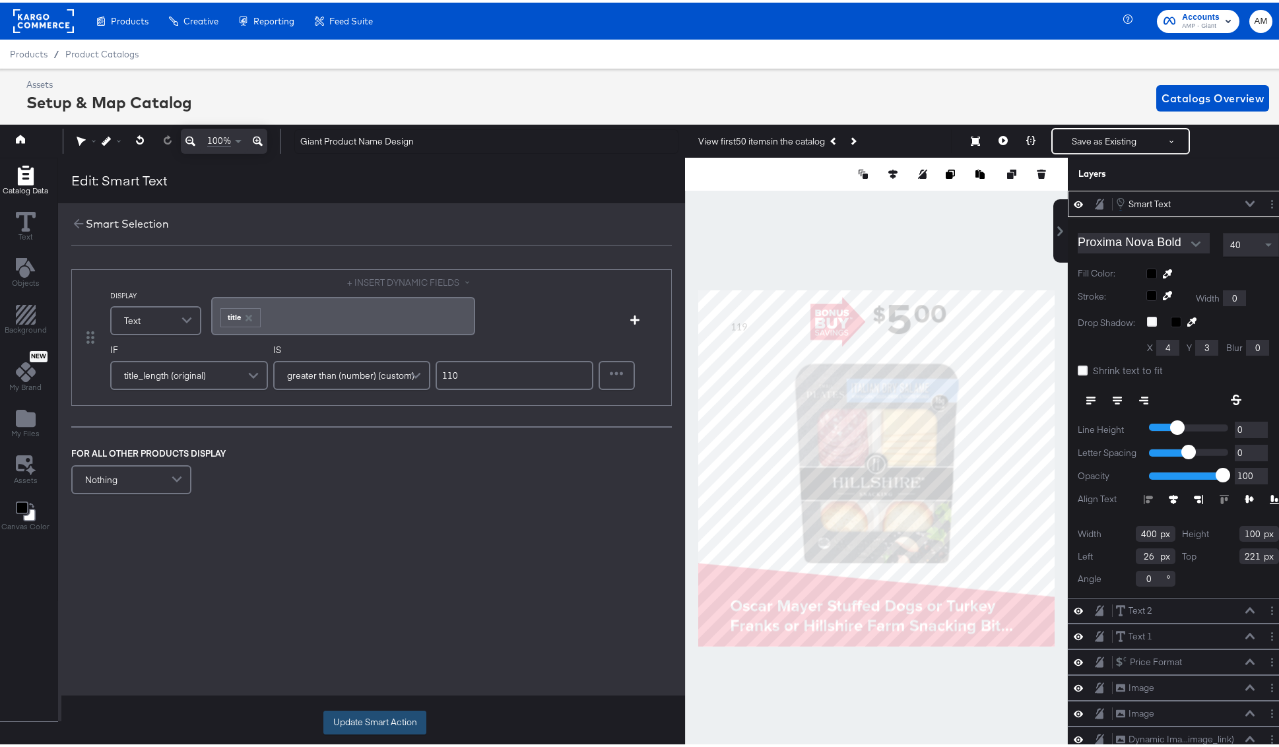
click at [371, 695] on button "Update Smart Action" at bounding box center [374, 720] width 103 height 24
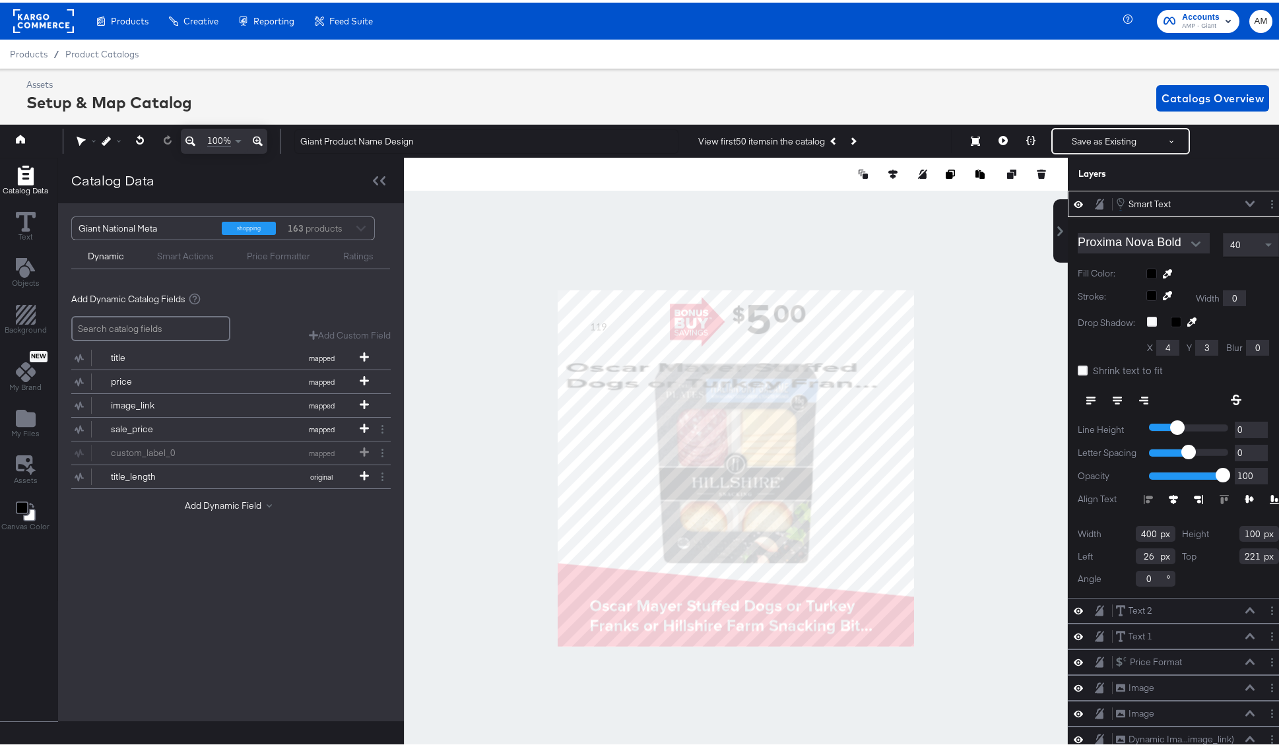
type input "978"
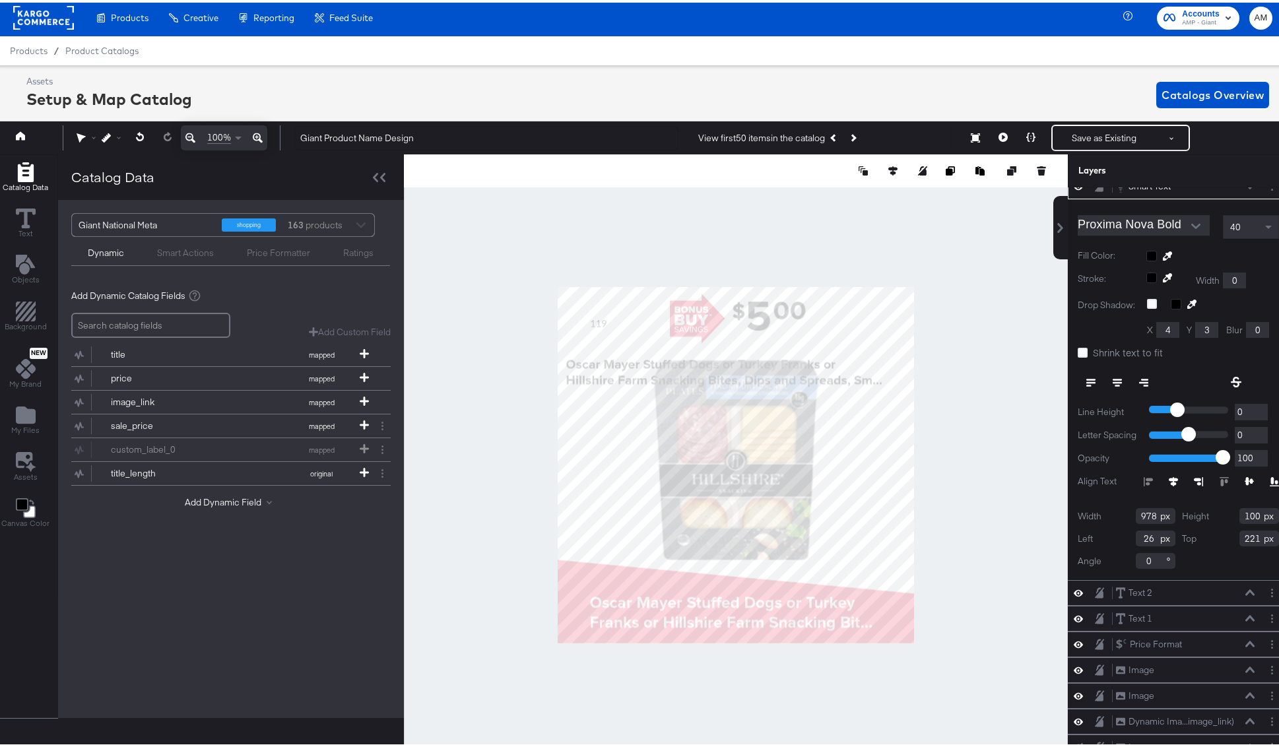
scroll to position [0, 0]
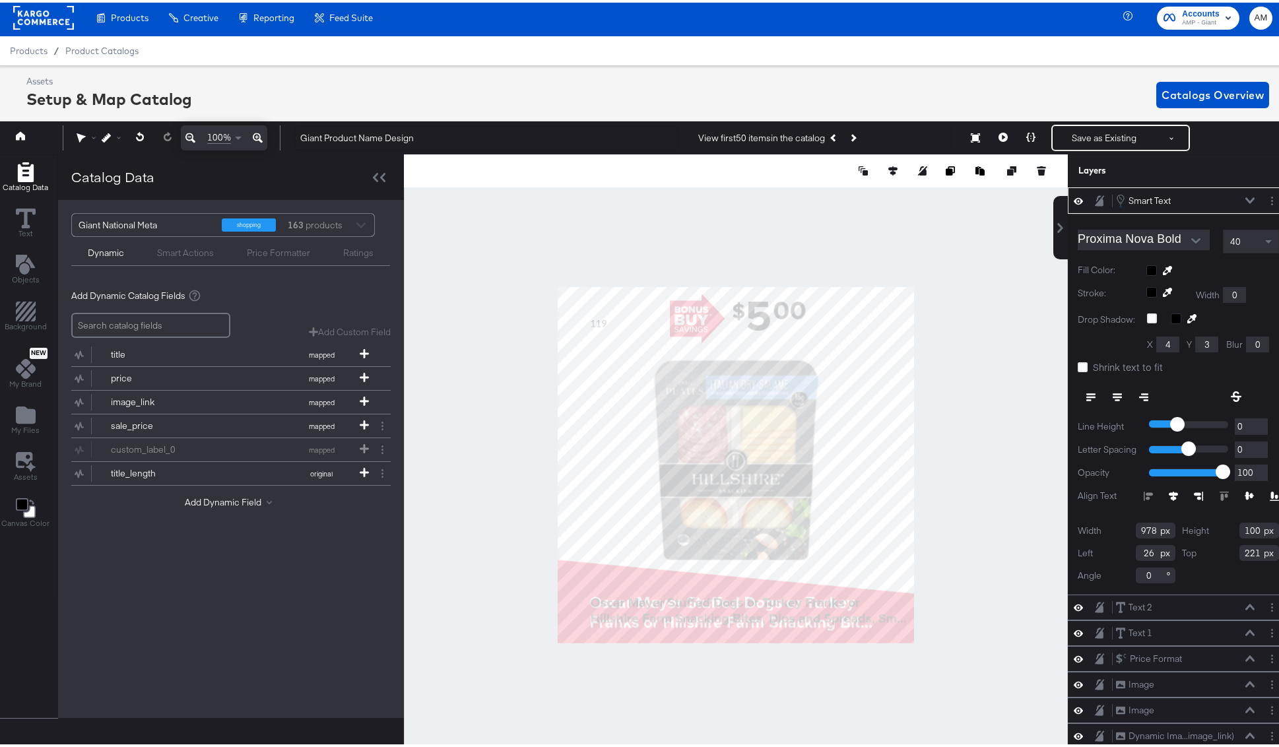
type input "100"
type input "943"
type input "980"
type input "114"
type input "929"
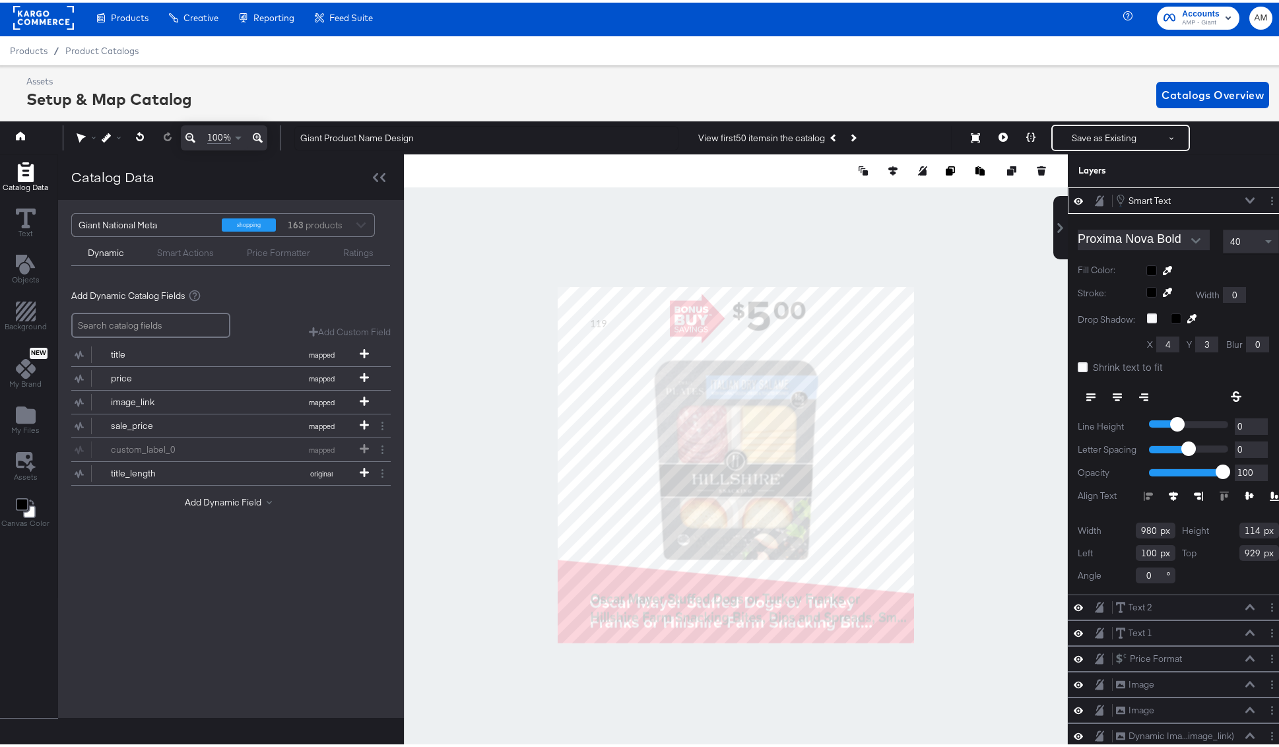
type input "133"
type input "854"
type input "148"
type input "914"
type input "-1"
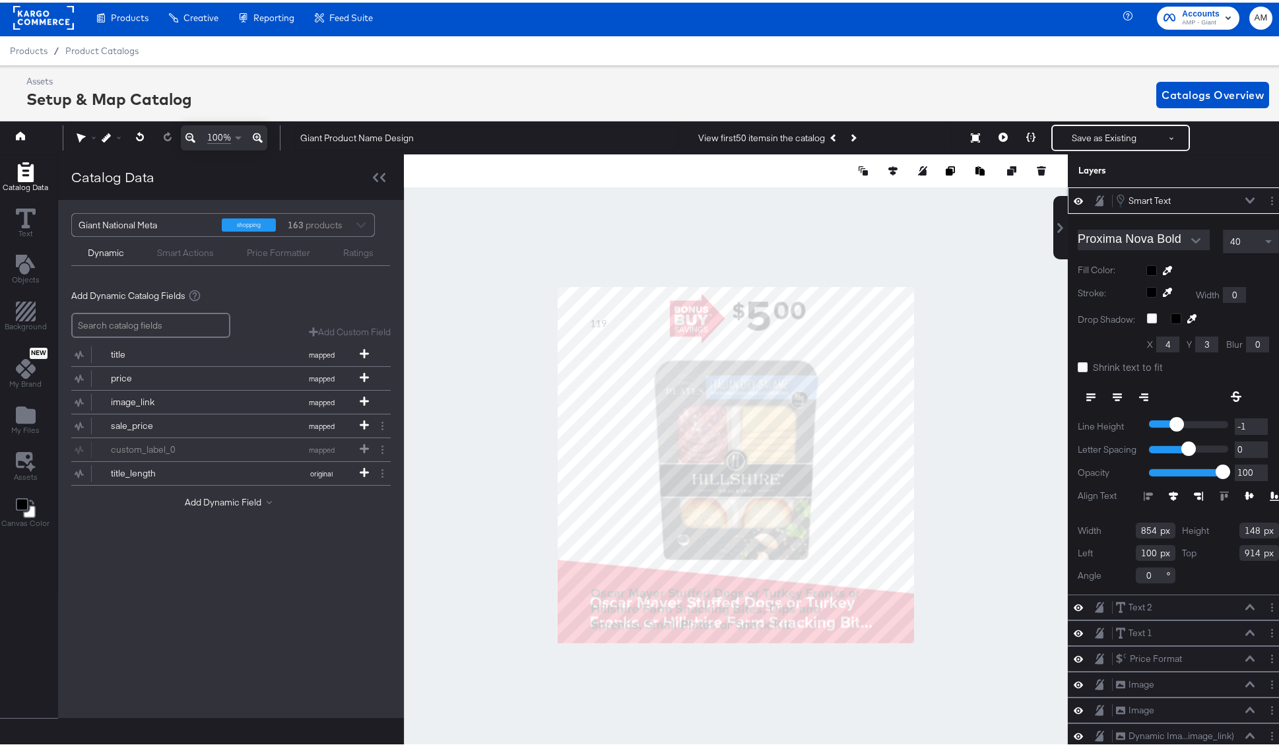
type input "-1"
click at [859, 426] on input "-1" at bounding box center [1250, 424] width 33 height 16
type input "-2"
click at [859, 426] on input "-2" at bounding box center [1250, 424] width 33 height 16
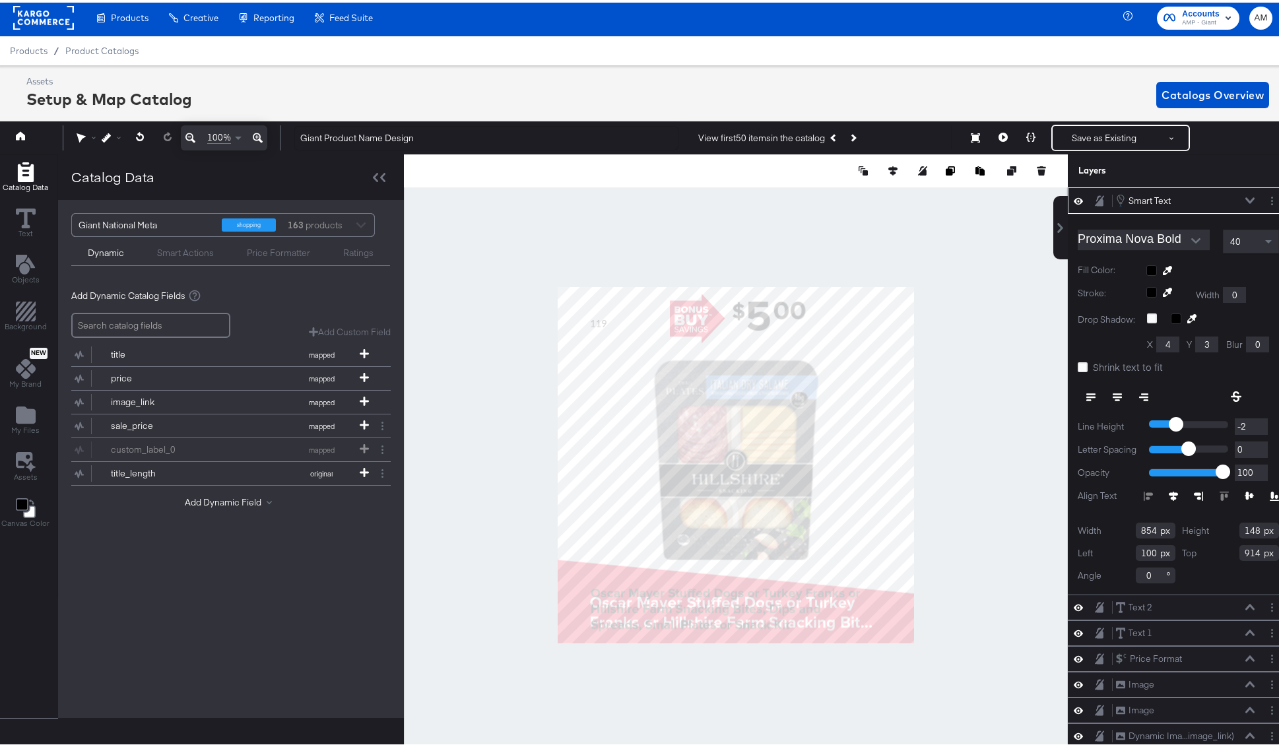
type input "-3"
click at [859, 426] on input "-3" at bounding box center [1250, 424] width 33 height 16
type input "-4"
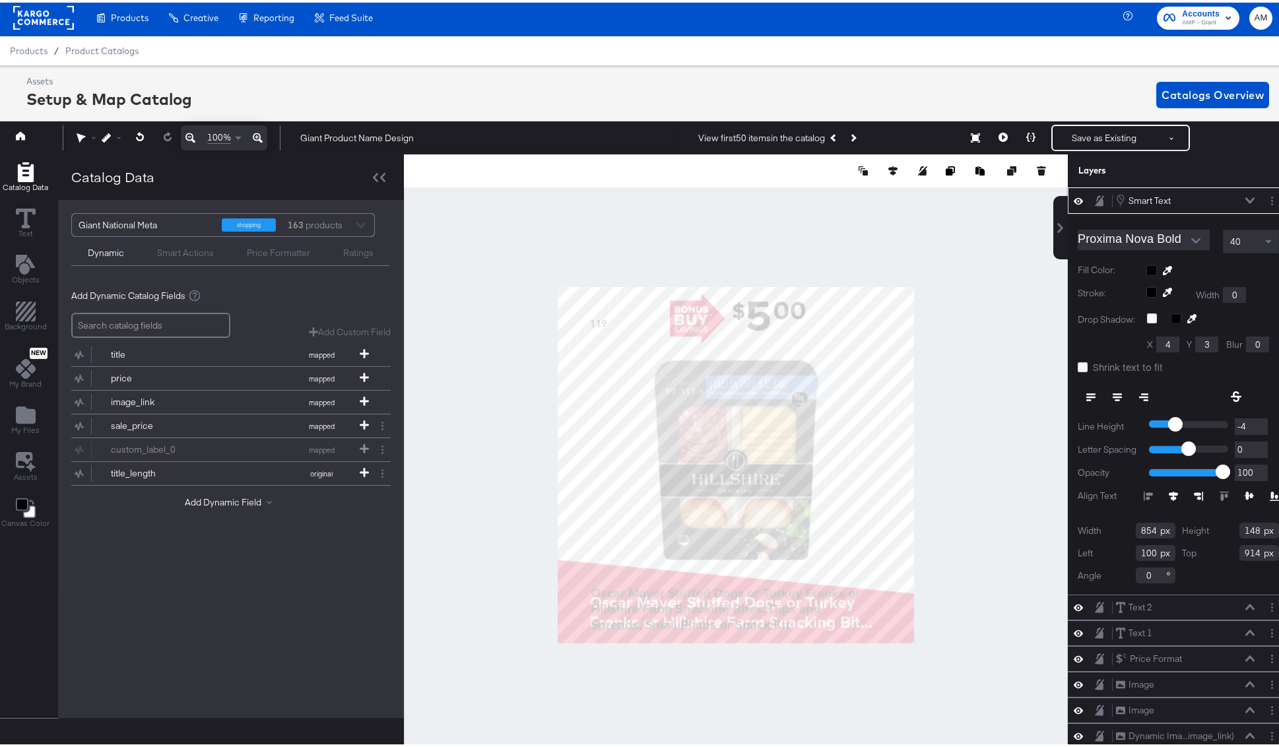
click at [859, 426] on input "-4" at bounding box center [1250, 424] width 33 height 16
click at [859, 238] on span at bounding box center [1268, 239] width 7 height 3
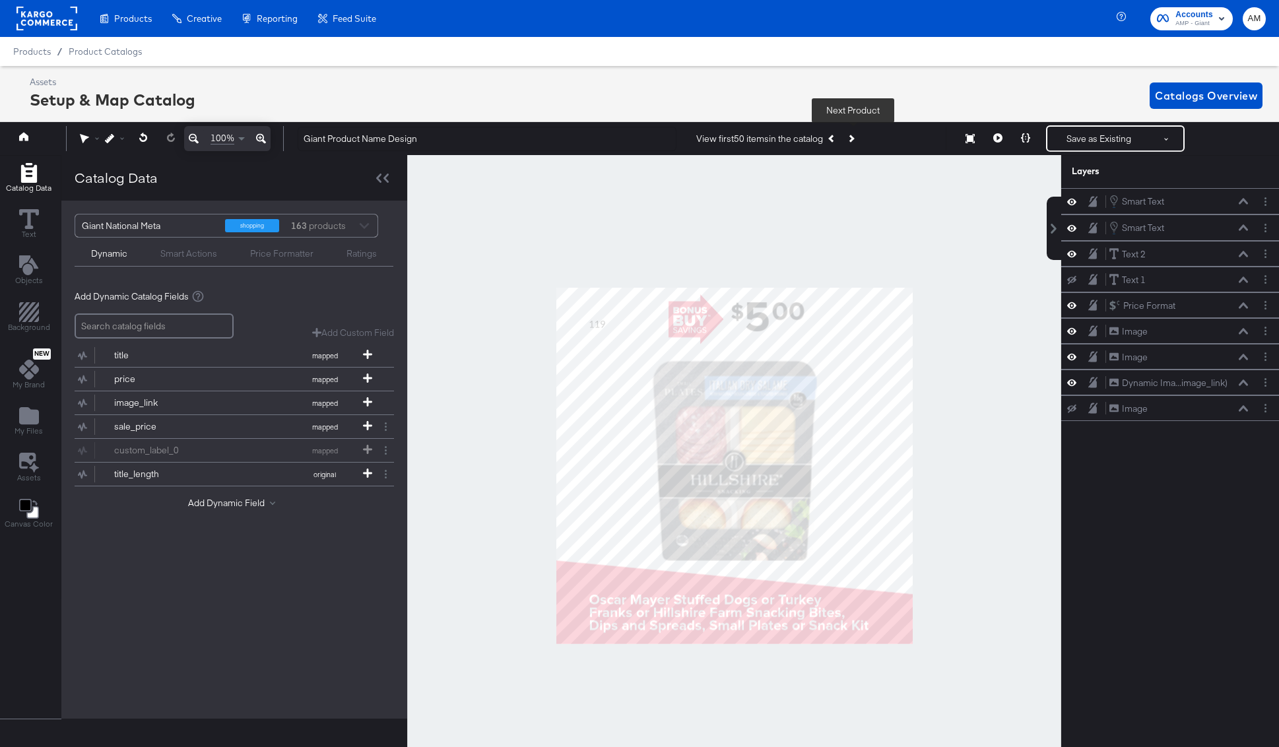
scroll to position [3, 3]
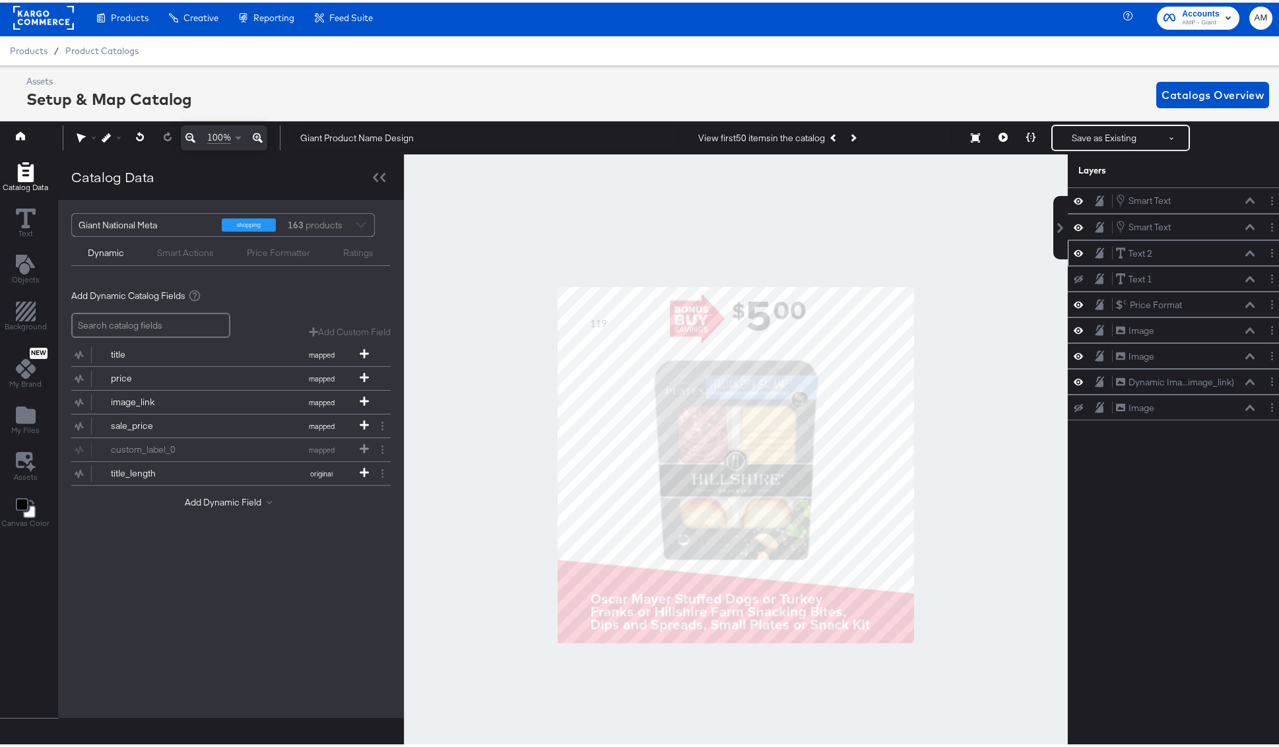
click at [1073, 250] on icon at bounding box center [1077, 250] width 9 height 7
click at [1073, 250] on icon at bounding box center [1077, 251] width 9 height 9
click at [1265, 249] on button "Layer Options" at bounding box center [1272, 250] width 14 height 14
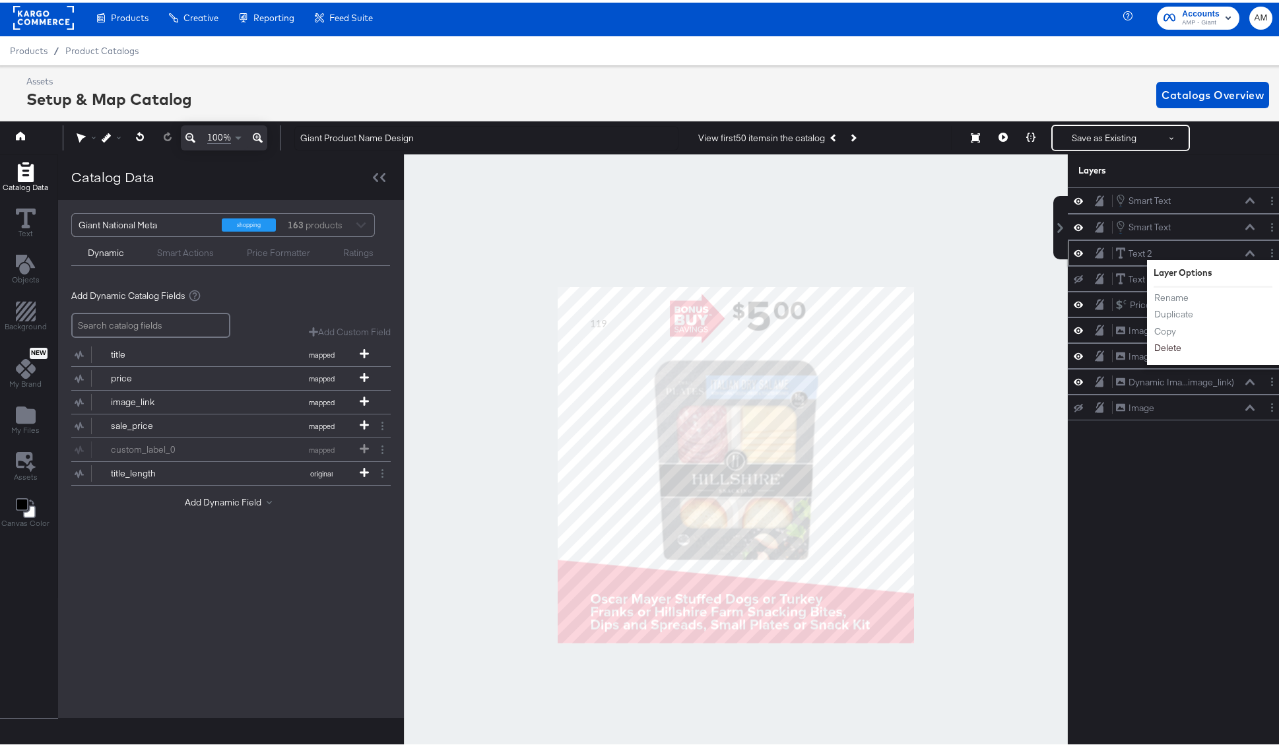
click at [1153, 345] on button "Delete" at bounding box center [1167, 346] width 28 height 14
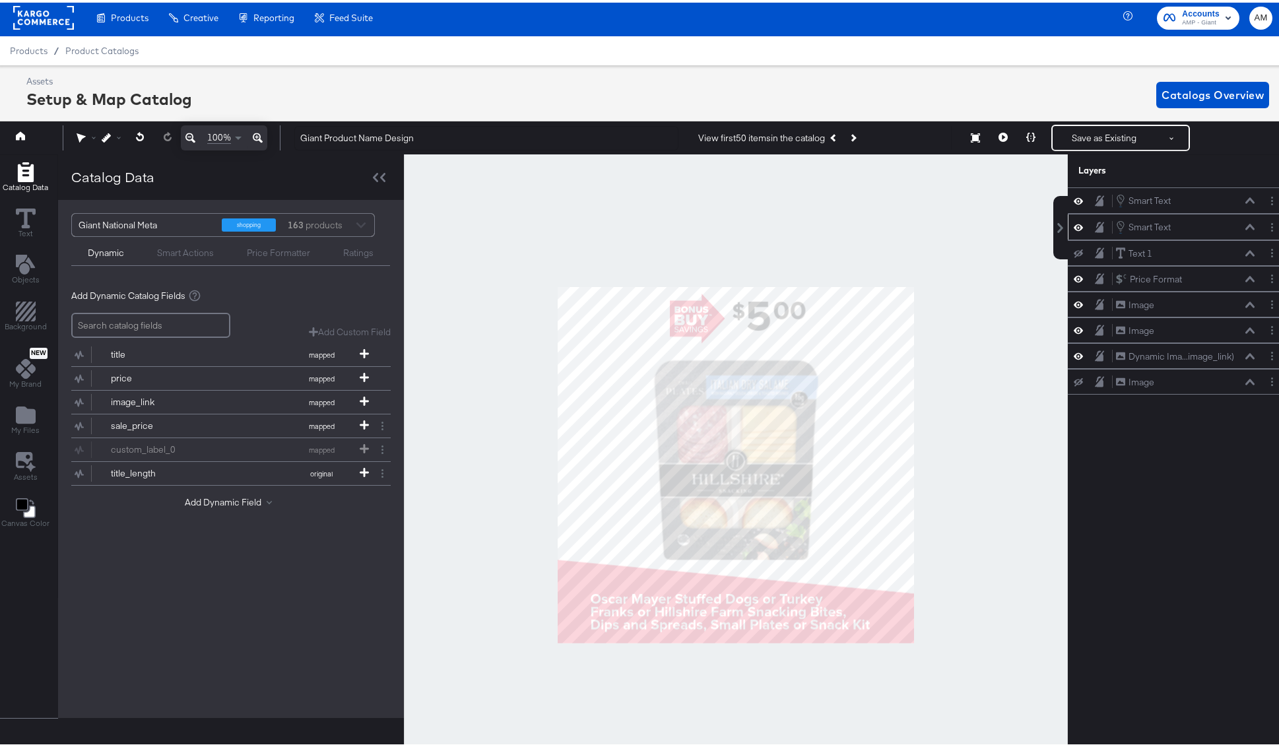
click at [1073, 225] on icon at bounding box center [1077, 224] width 9 height 11
click at [1073, 225] on icon at bounding box center [1077, 224] width 9 height 9
click at [1265, 223] on button "Layer Options" at bounding box center [1272, 225] width 14 height 14
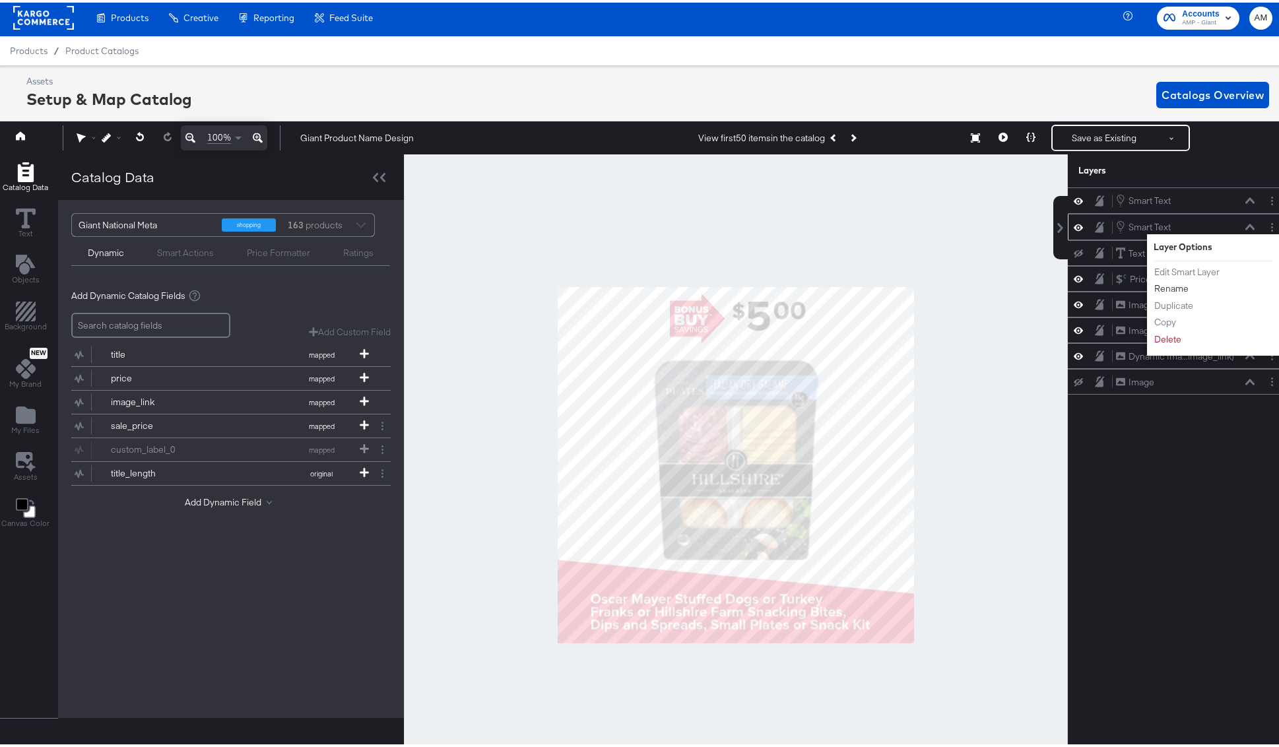
click at [1172, 282] on button "Rename" at bounding box center [1171, 286] width 36 height 14
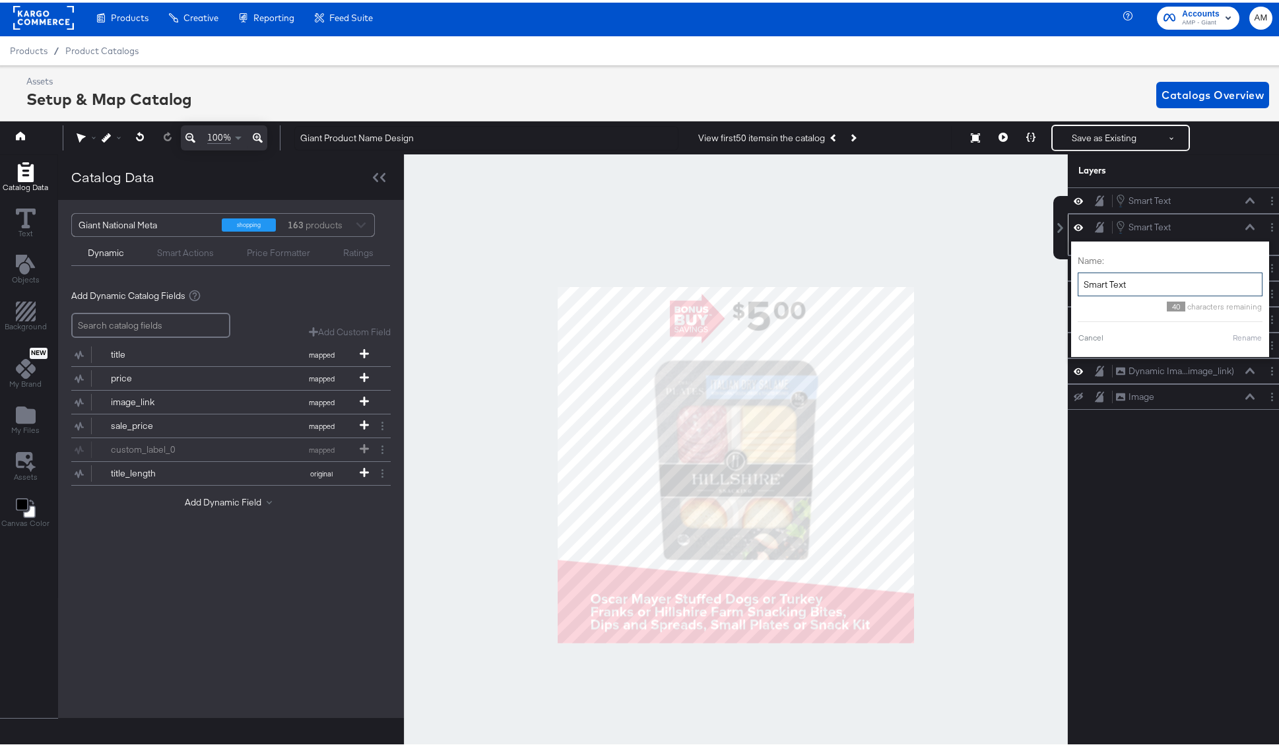
drag, startPoint x: 1122, startPoint y: 277, endPoint x: 1070, endPoint y: 274, distance: 52.2
click at [1077, 274] on input "Smart Text" at bounding box center [1169, 282] width 185 height 24
type input "Title_long"
click at [1221, 340] on button "Rename" at bounding box center [1230, 335] width 30 height 12
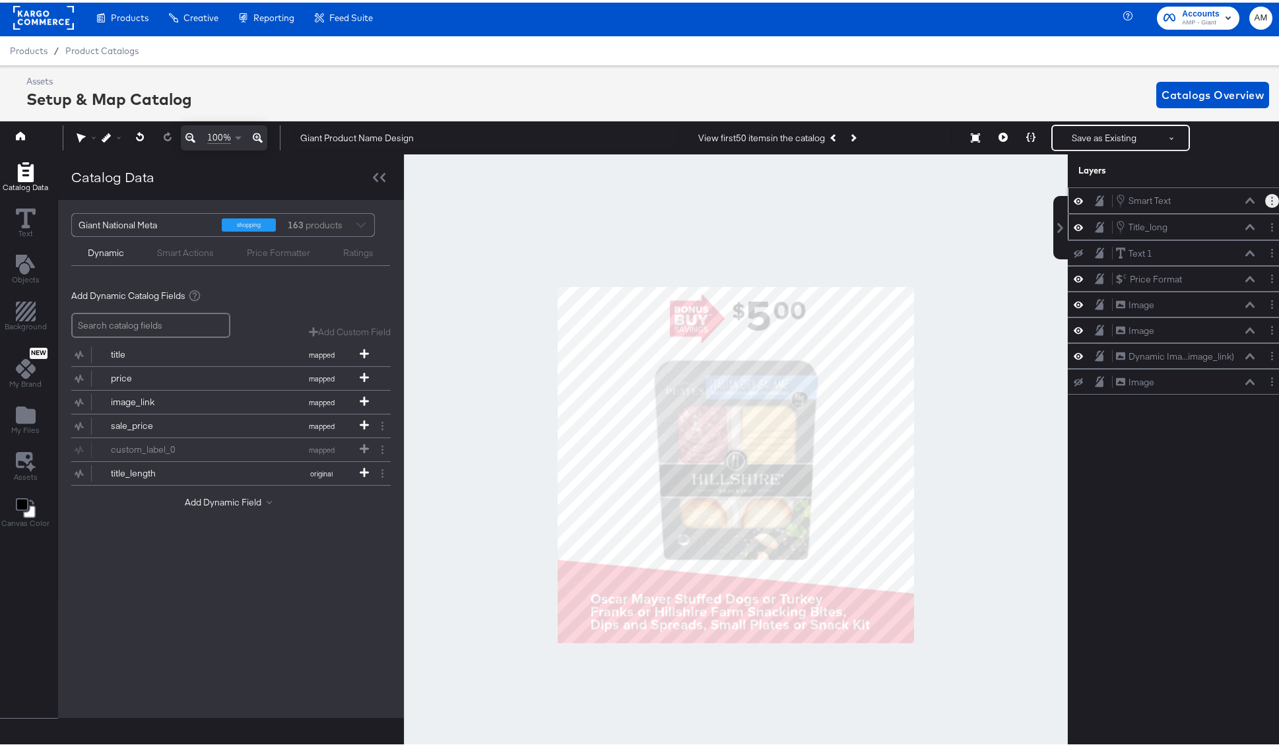
click at [1267, 198] on button "Layer Options" at bounding box center [1272, 198] width 14 height 14
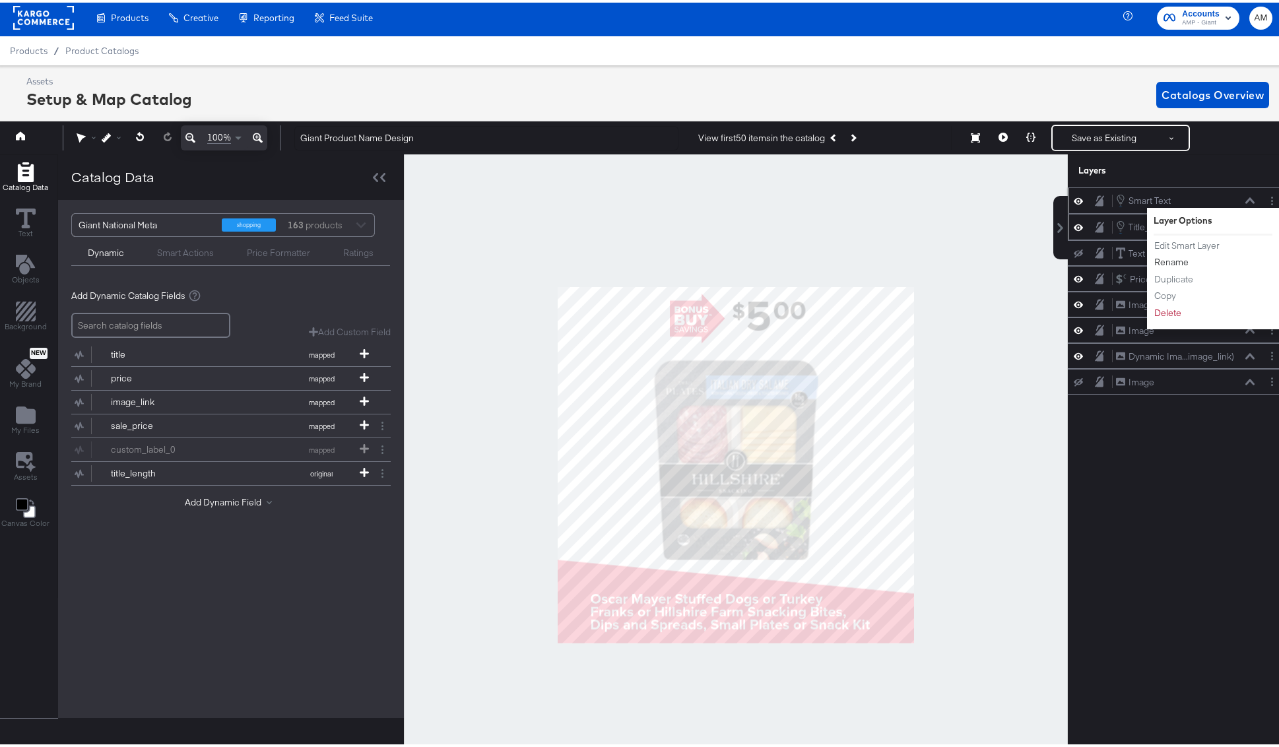
click at [1168, 261] on button "Rename" at bounding box center [1171, 260] width 36 height 14
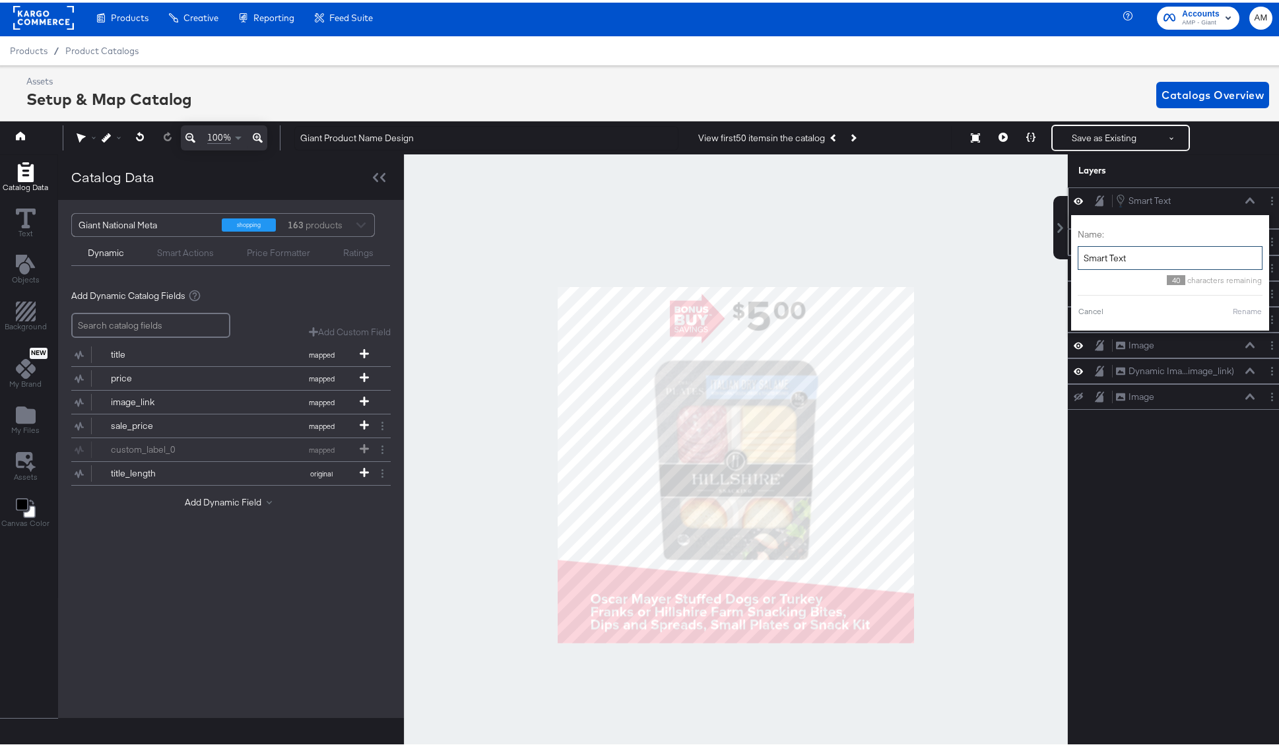
click at [1077, 253] on input "Smart Text" at bounding box center [1169, 255] width 185 height 24
type input "Title_short"
click at [1223, 309] on button "Rename" at bounding box center [1230, 309] width 30 height 12
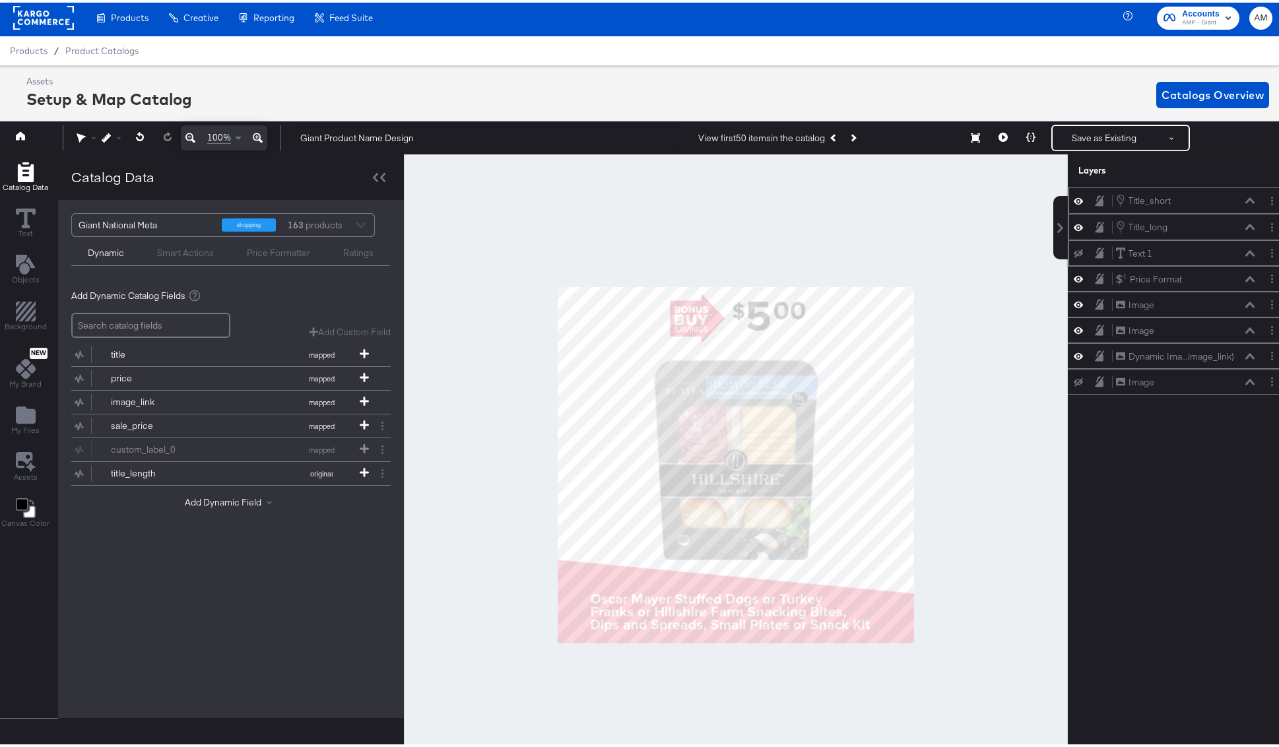
click at [1073, 250] on icon at bounding box center [1077, 251] width 9 height 9
click at [1073, 250] on icon at bounding box center [1077, 250] width 9 height 11
click at [1265, 251] on button "Layer Options" at bounding box center [1272, 250] width 14 height 14
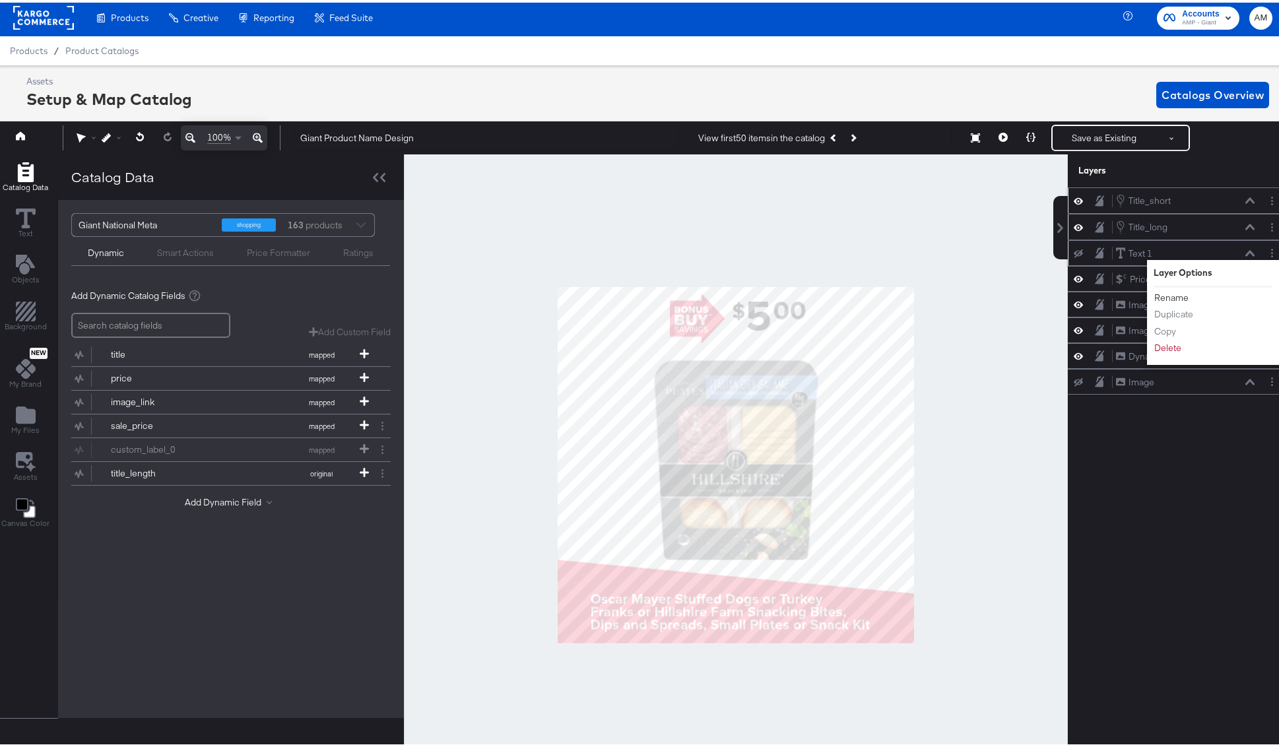
click at [1161, 296] on button "Rename" at bounding box center [1171, 295] width 36 height 14
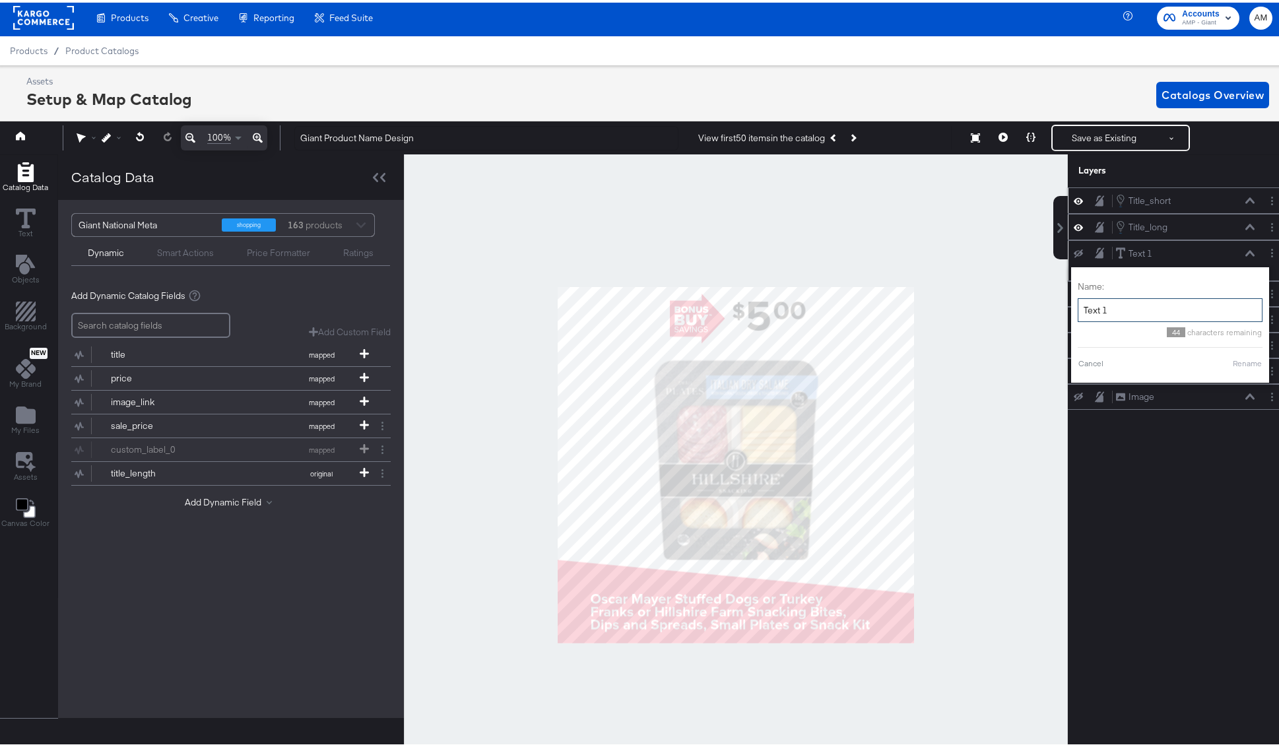
drag, startPoint x: 1110, startPoint y: 308, endPoint x: 1063, endPoint y: 302, distance: 47.2
click at [1071, 302] on div "Name: Text 1 44 characters remaining Cancel Rename" at bounding box center [1170, 322] width 198 height 115
type input "Title"
click at [1223, 360] on button "Rename" at bounding box center [1230, 361] width 30 height 12
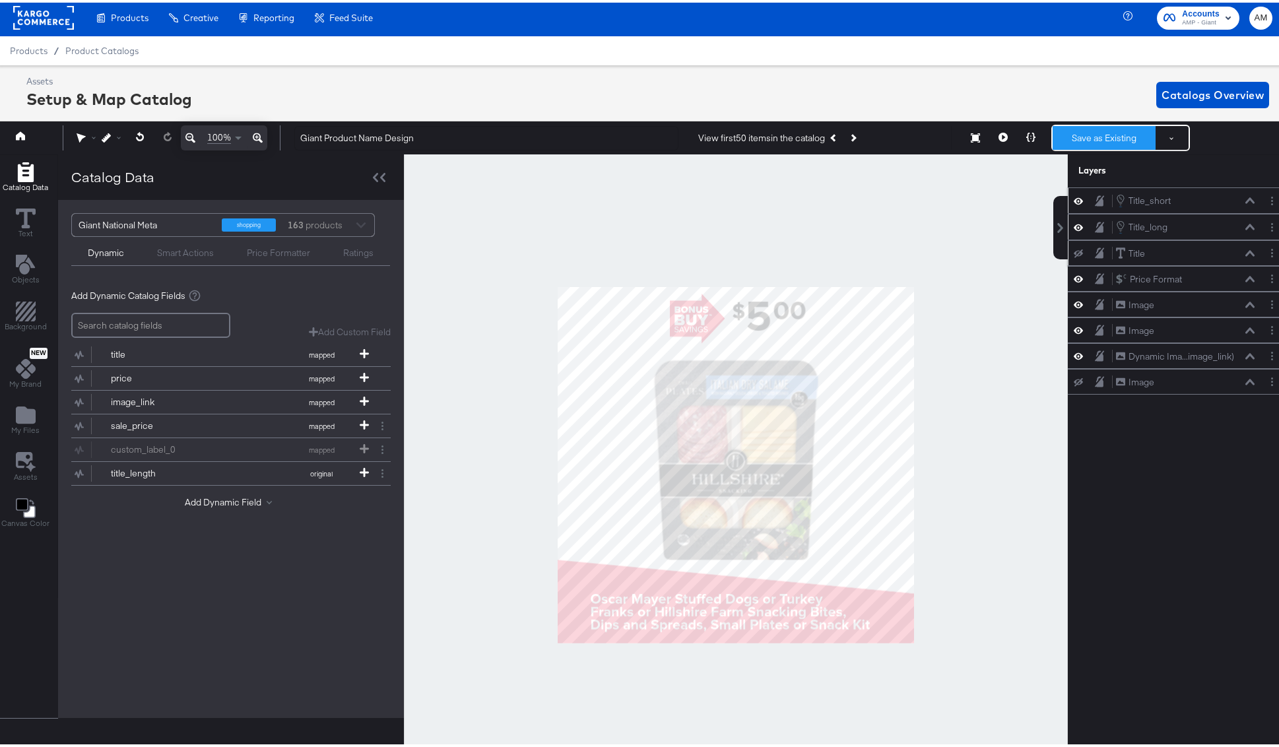
click at [1083, 132] on button "Save as Existing" at bounding box center [1103, 135] width 103 height 24
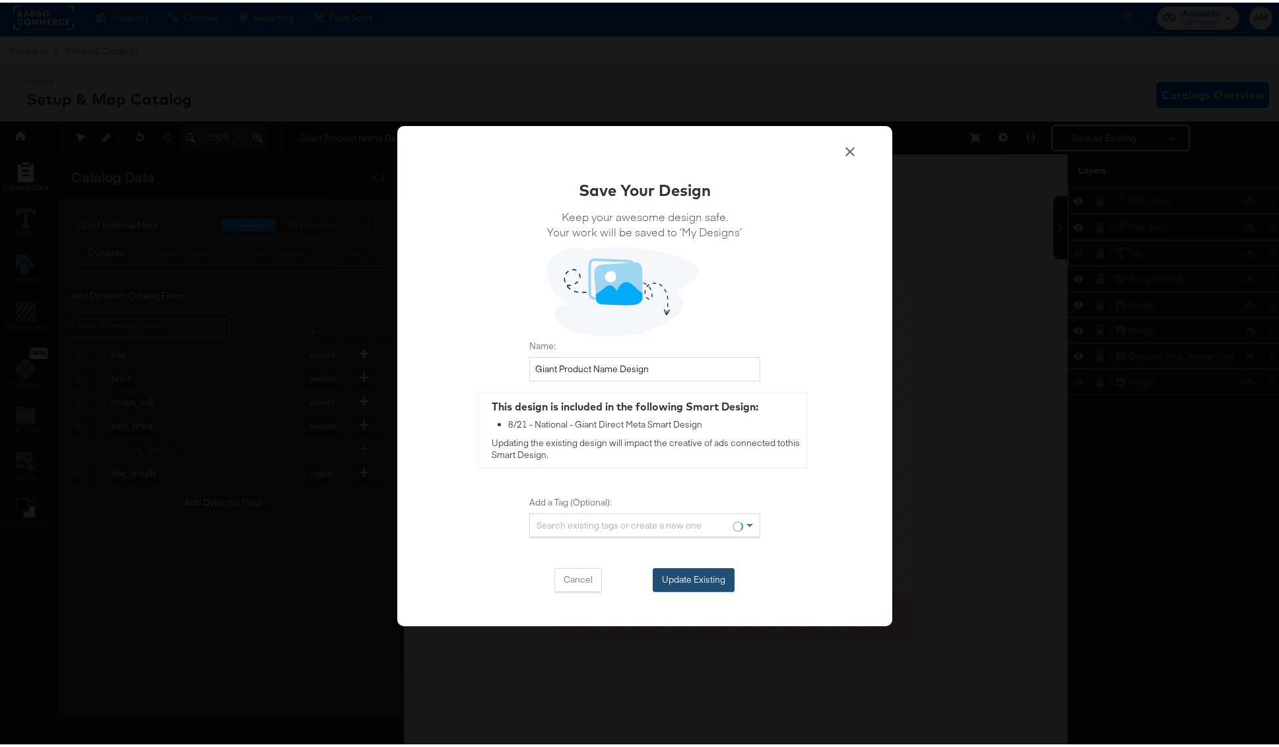
click at [672, 588] on button "Update Existing" at bounding box center [694, 577] width 82 height 24
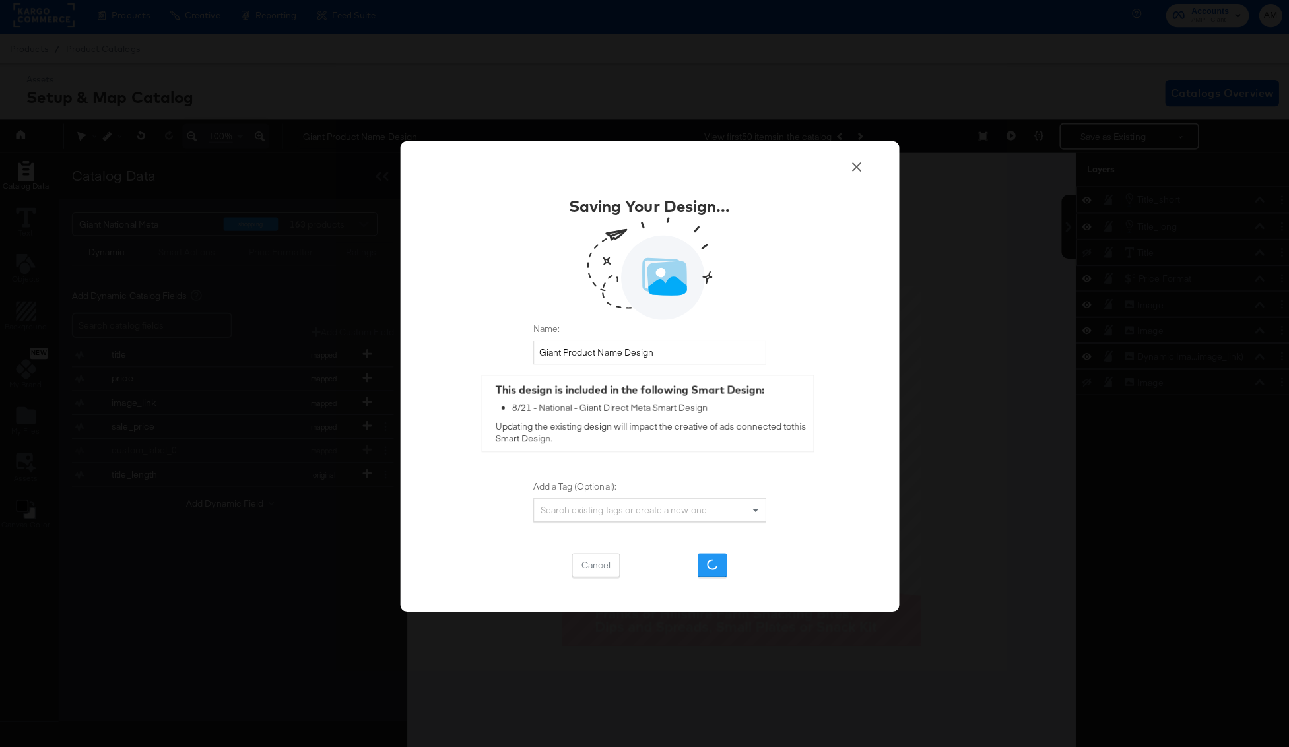
scroll to position [0, 0]
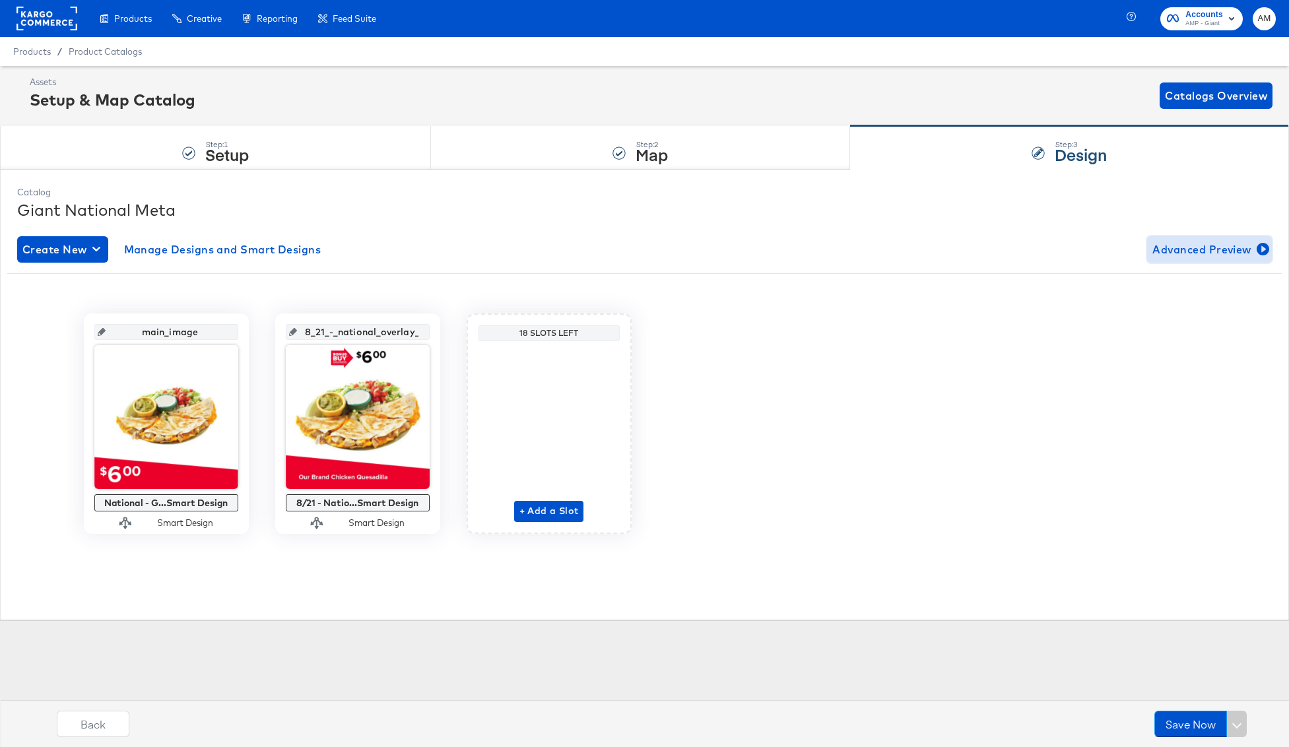
click at [1192, 248] on span "Advanced Preview" at bounding box center [1209, 249] width 114 height 18
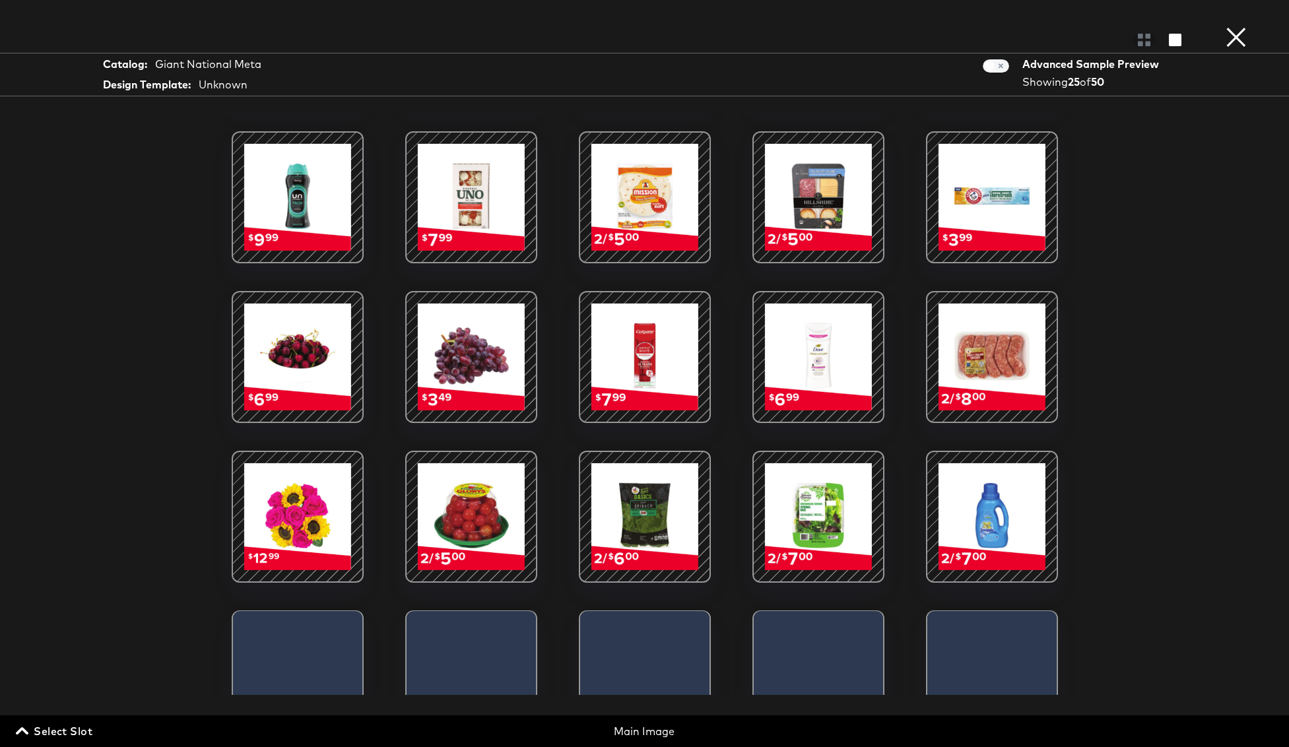
scroll to position [253, 0]
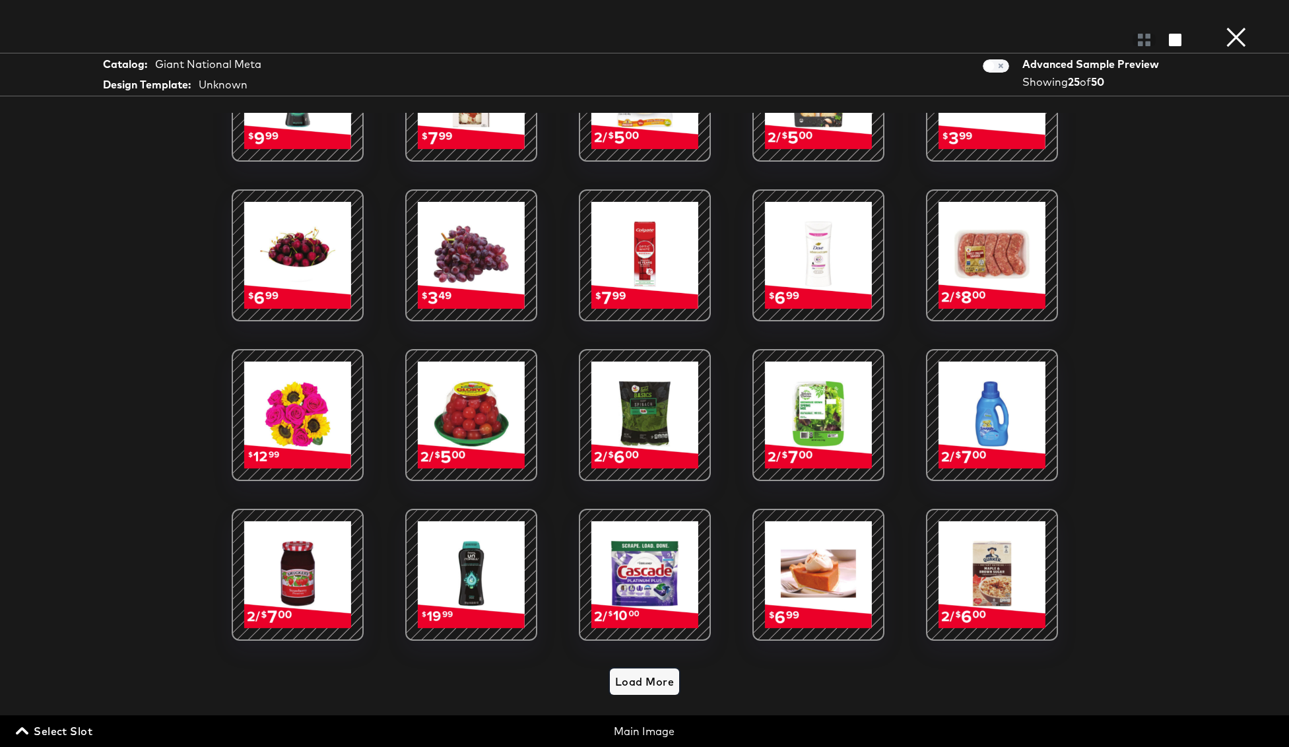
click at [618, 672] on span "Load More" at bounding box center [644, 681] width 59 height 18
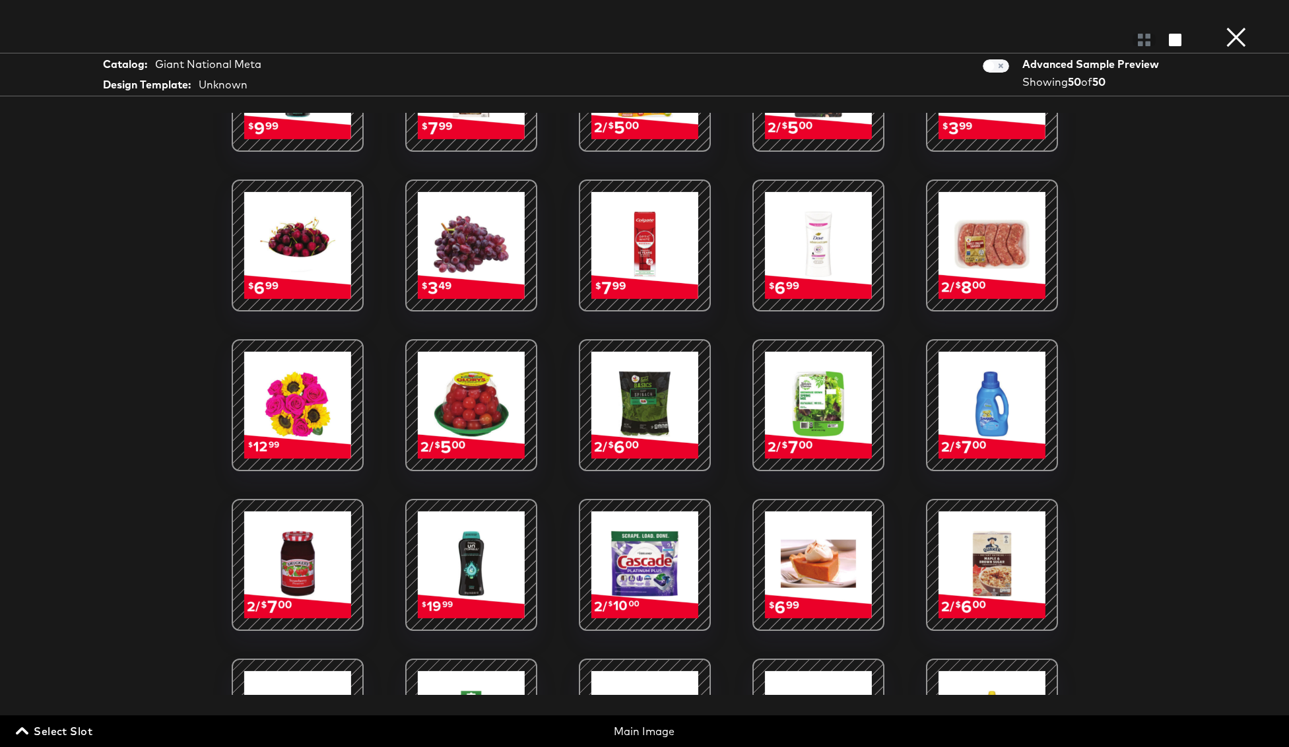
click at [57, 730] on span "Select Slot" at bounding box center [55, 731] width 74 height 18
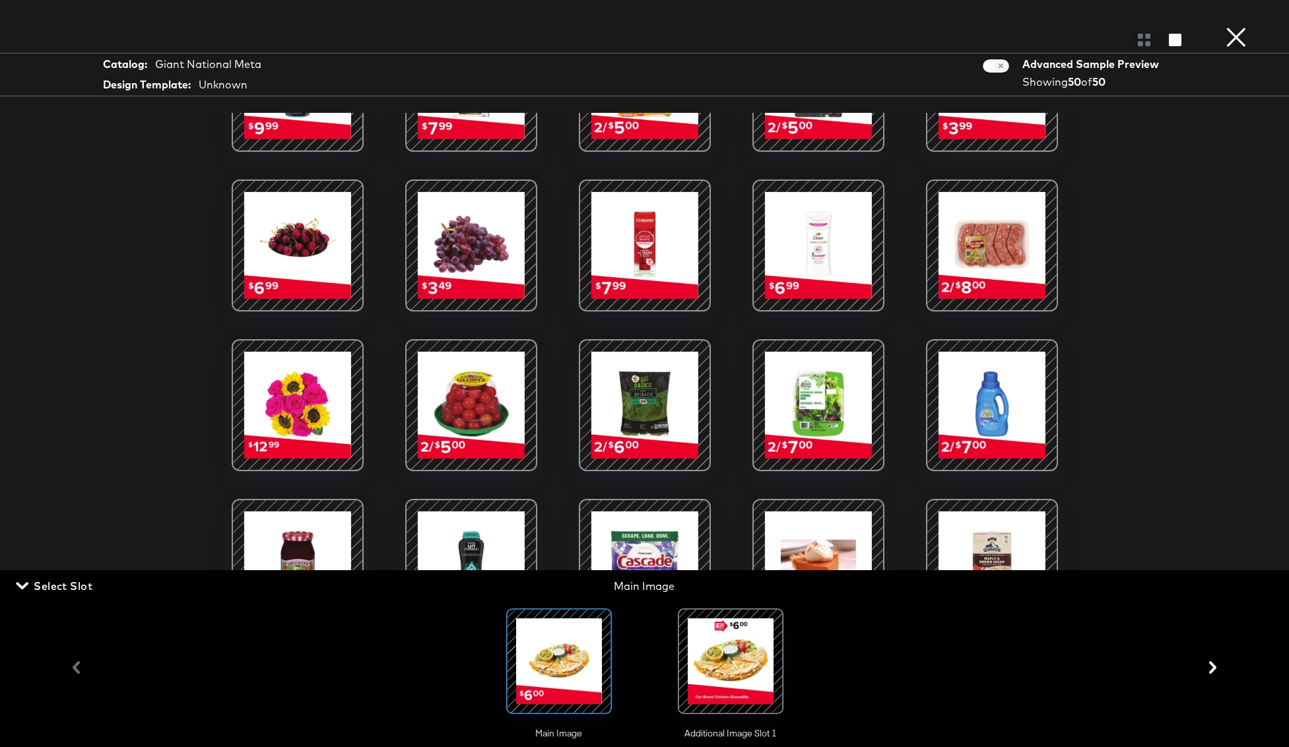
click at [724, 656] on div at bounding box center [731, 661] width 90 height 90
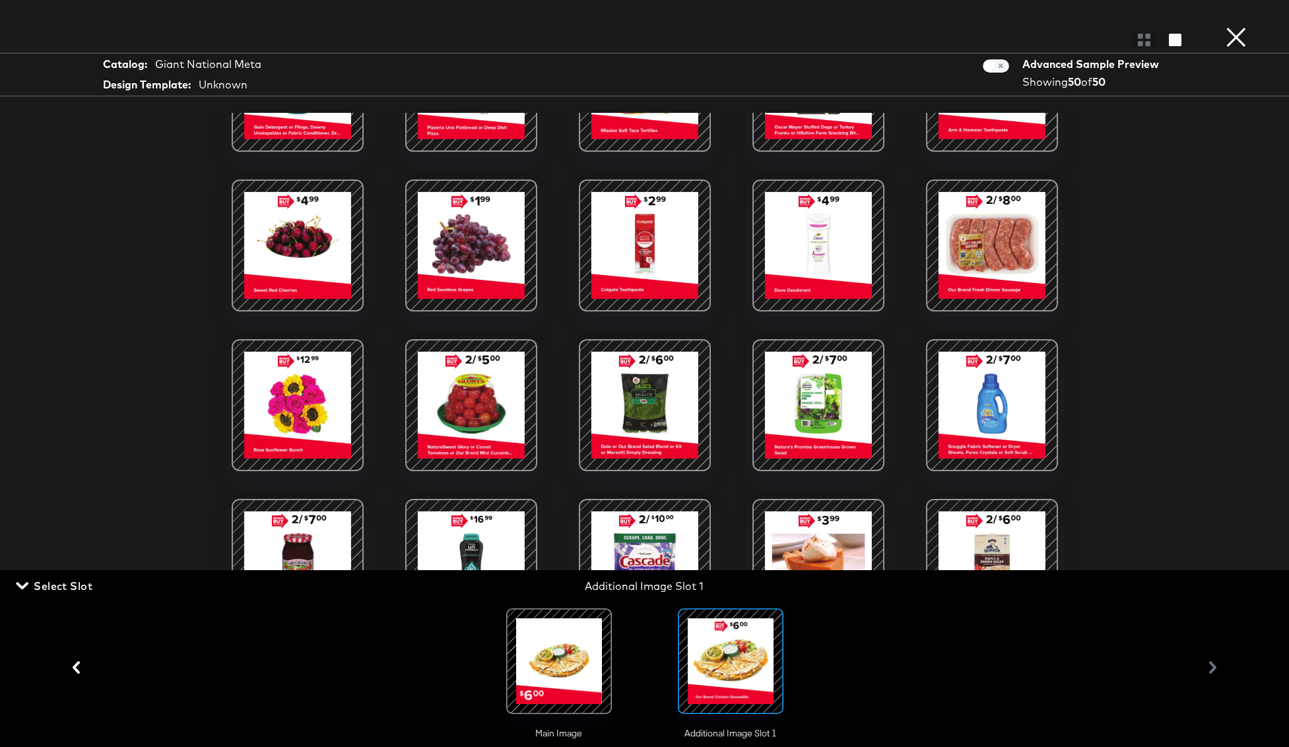
click at [368, 641] on div "Main Image Additional Image Slot 1" at bounding box center [645, 667] width 1160 height 144
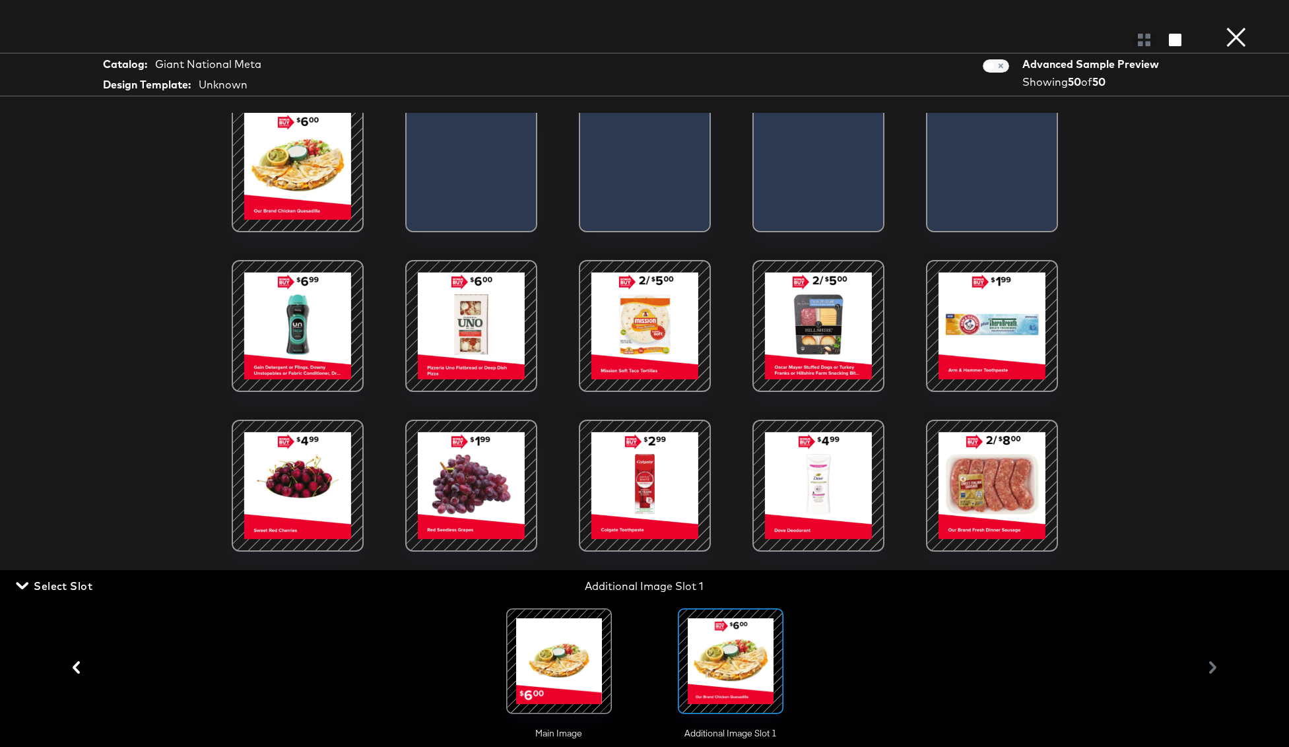
scroll to position [0, 0]
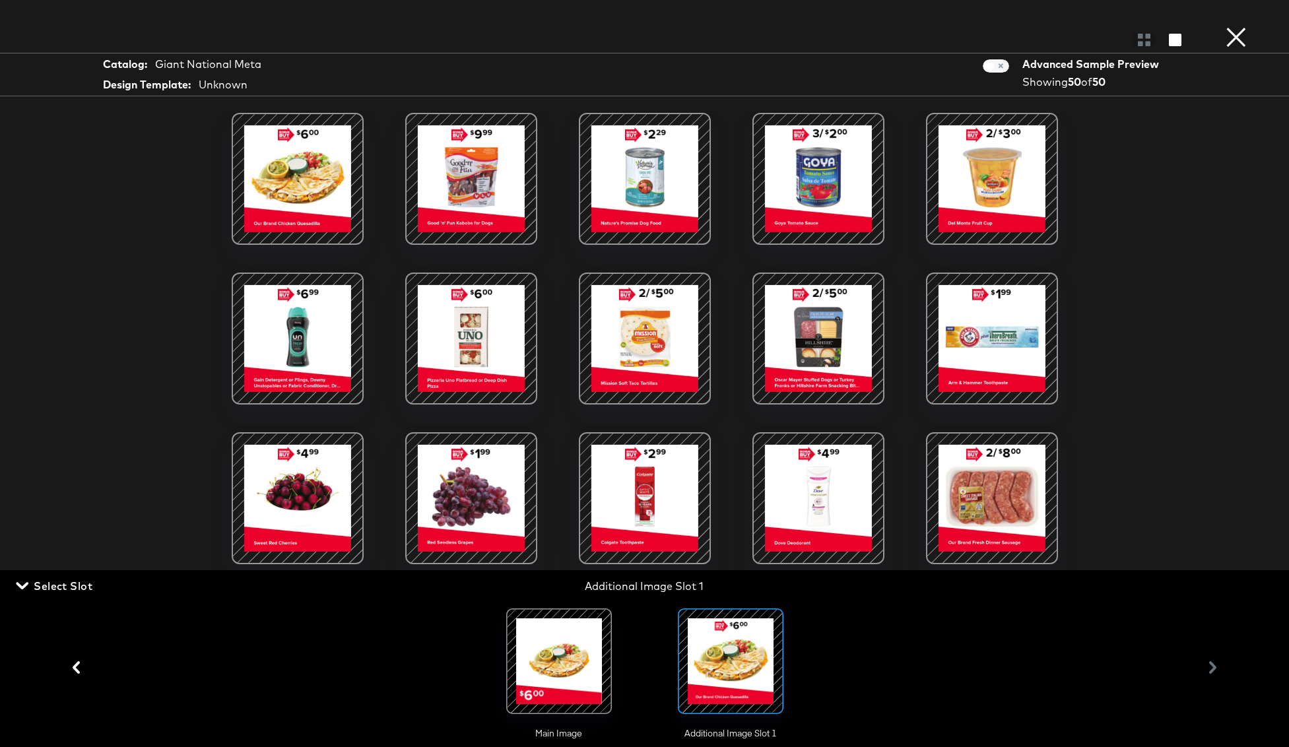
click at [1244, 26] on button "×" at bounding box center [1236, 13] width 26 height 26
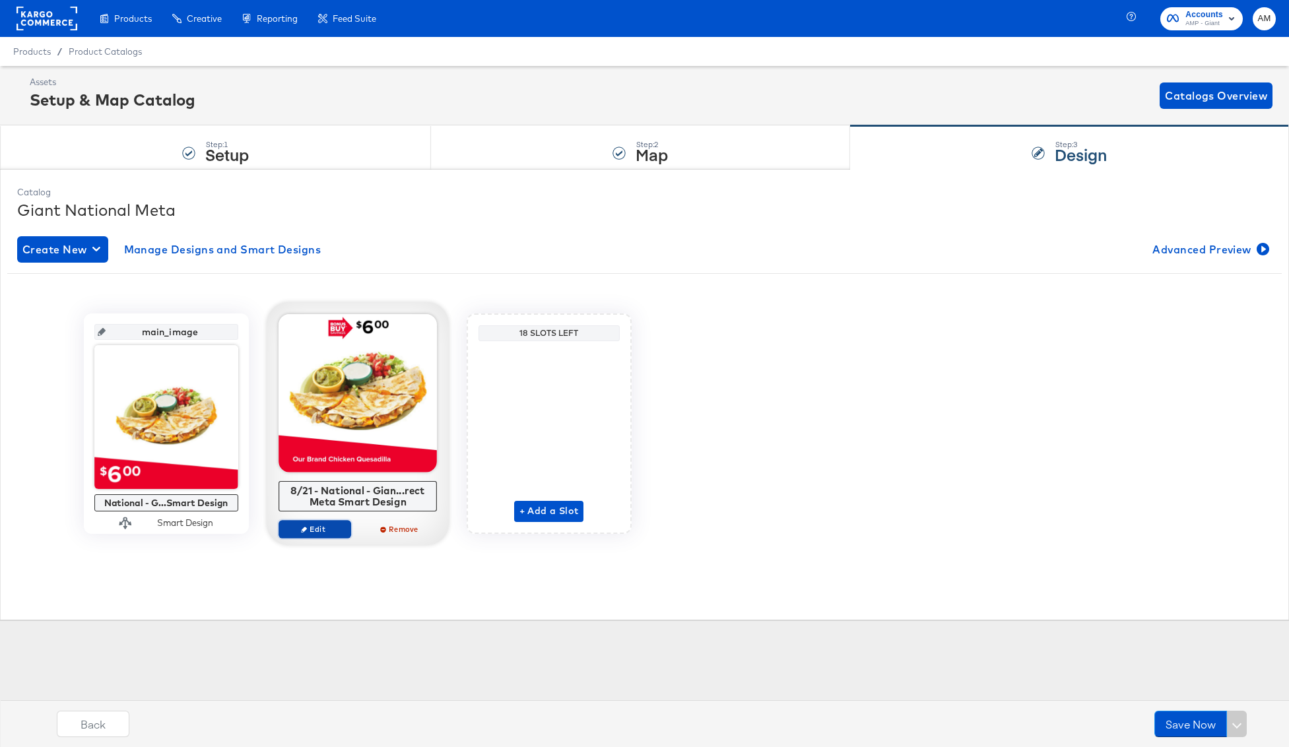
click at [319, 527] on span "Edit" at bounding box center [314, 529] width 61 height 10
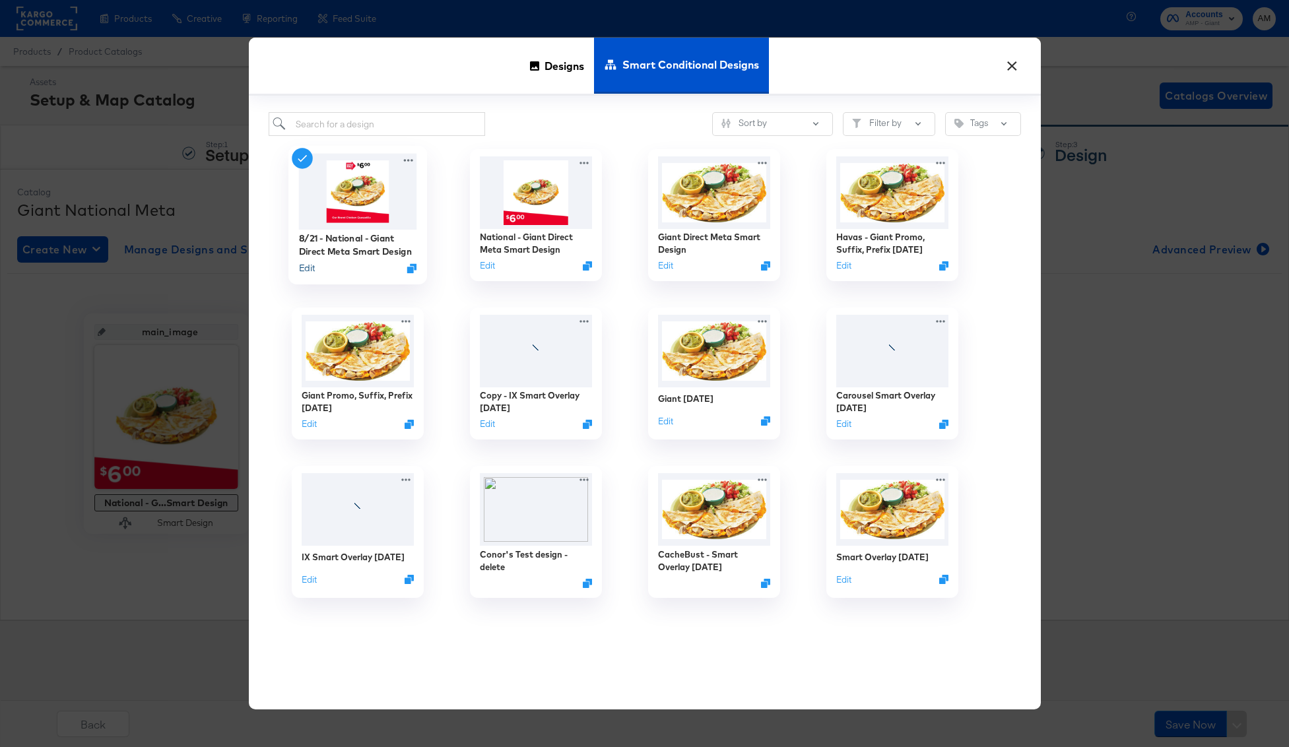
click at [310, 265] on button "Edit" at bounding box center [306, 268] width 16 height 13
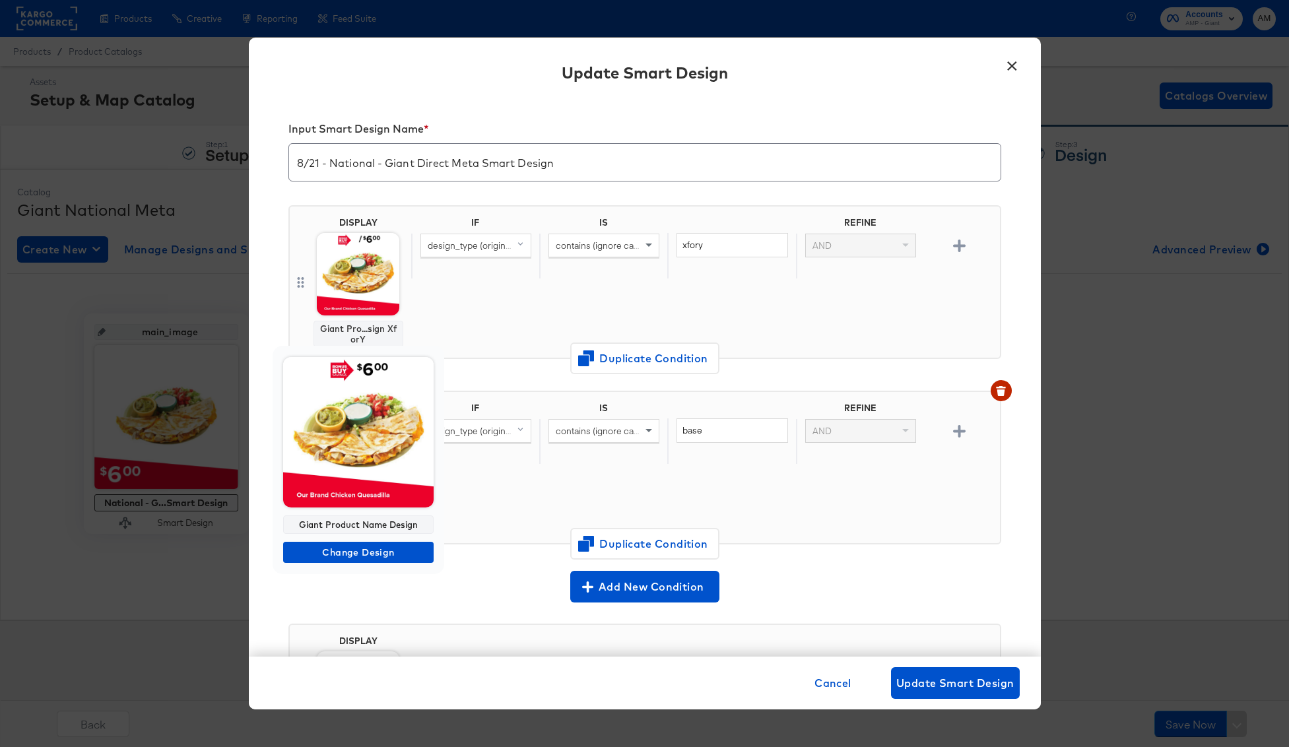
click at [341, 469] on img at bounding box center [358, 432] width 150 height 150
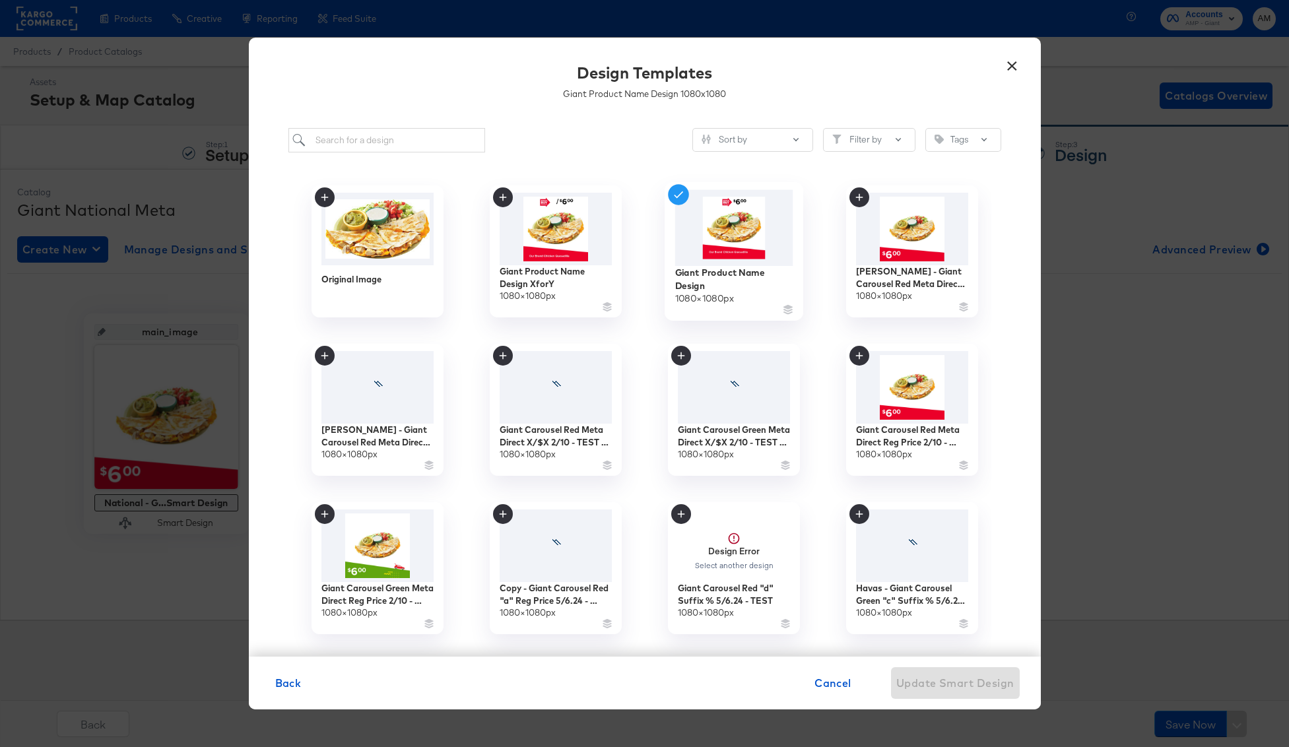
click at [716, 226] on img at bounding box center [733, 228] width 118 height 76
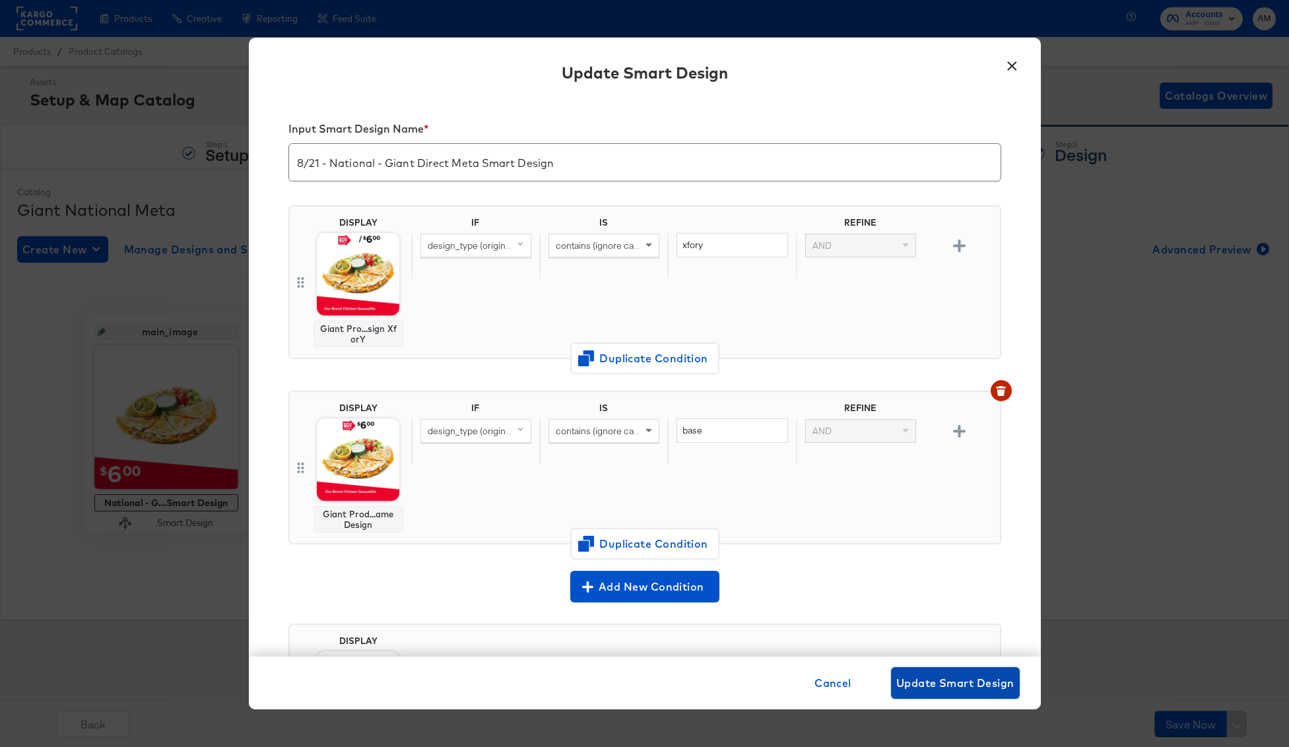
click at [920, 688] on span "Update Smart Design" at bounding box center [955, 683] width 118 height 18
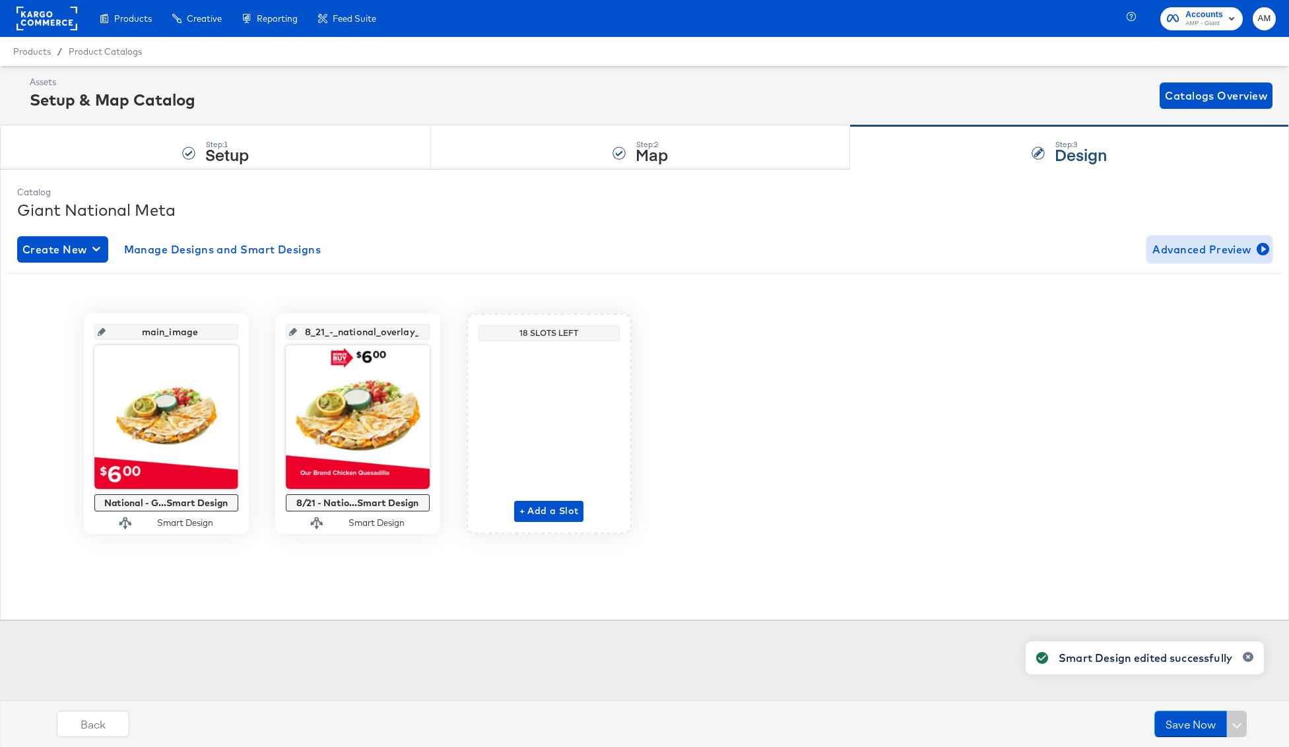
click at [1167, 251] on span "Advanced Preview" at bounding box center [1209, 249] width 114 height 18
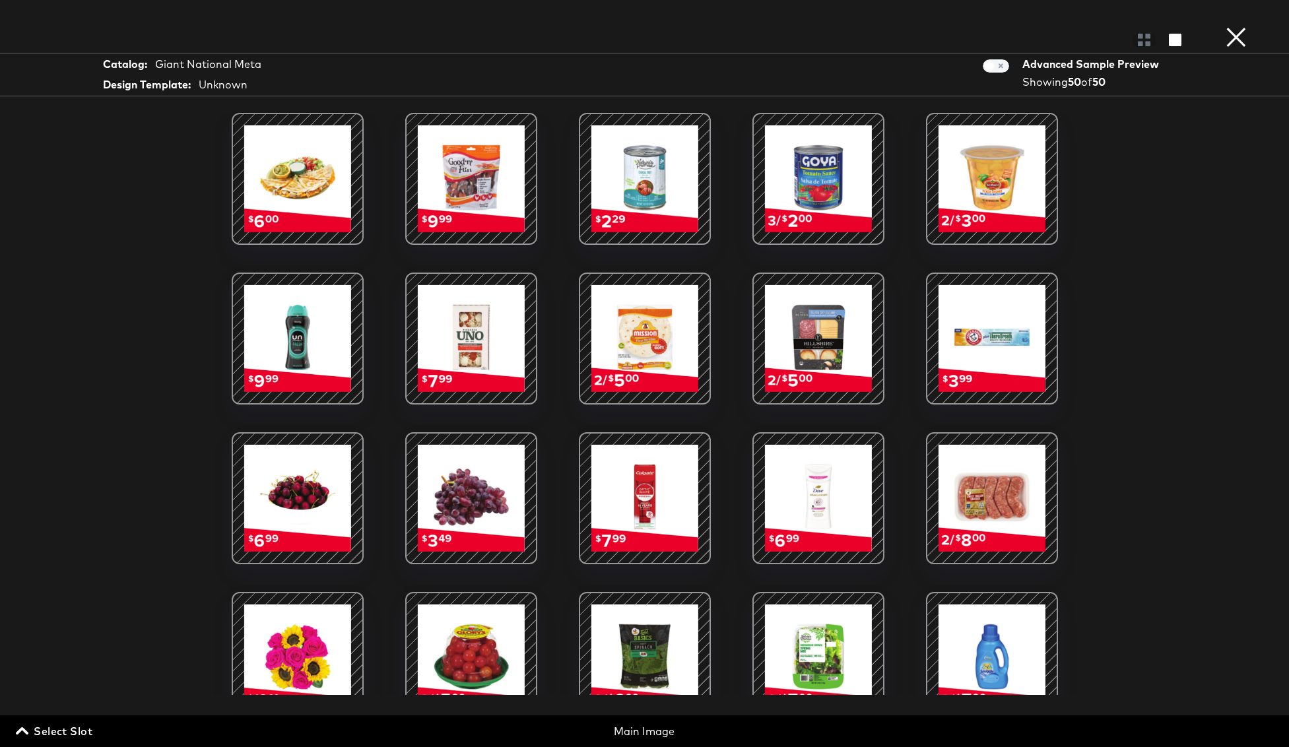
click at [67, 732] on span "Select Slot" at bounding box center [55, 731] width 74 height 18
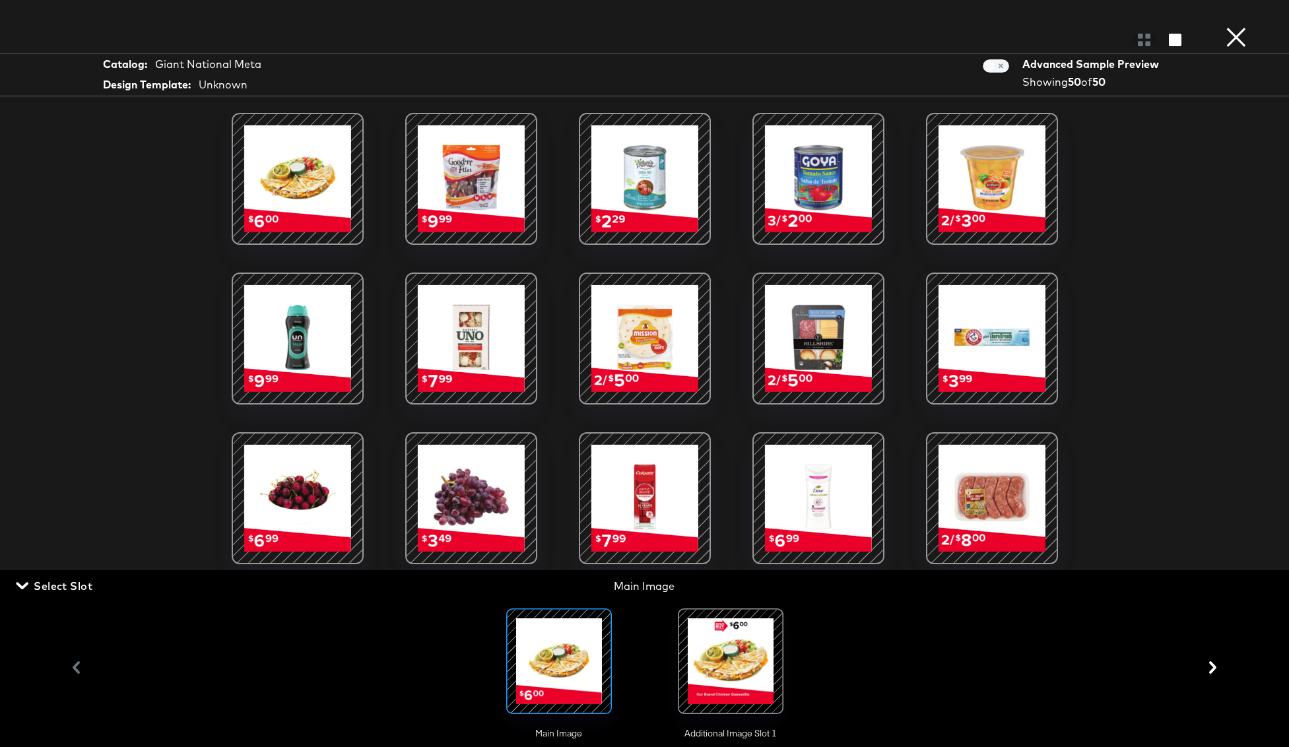
click at [743, 674] on div at bounding box center [731, 661] width 90 height 90
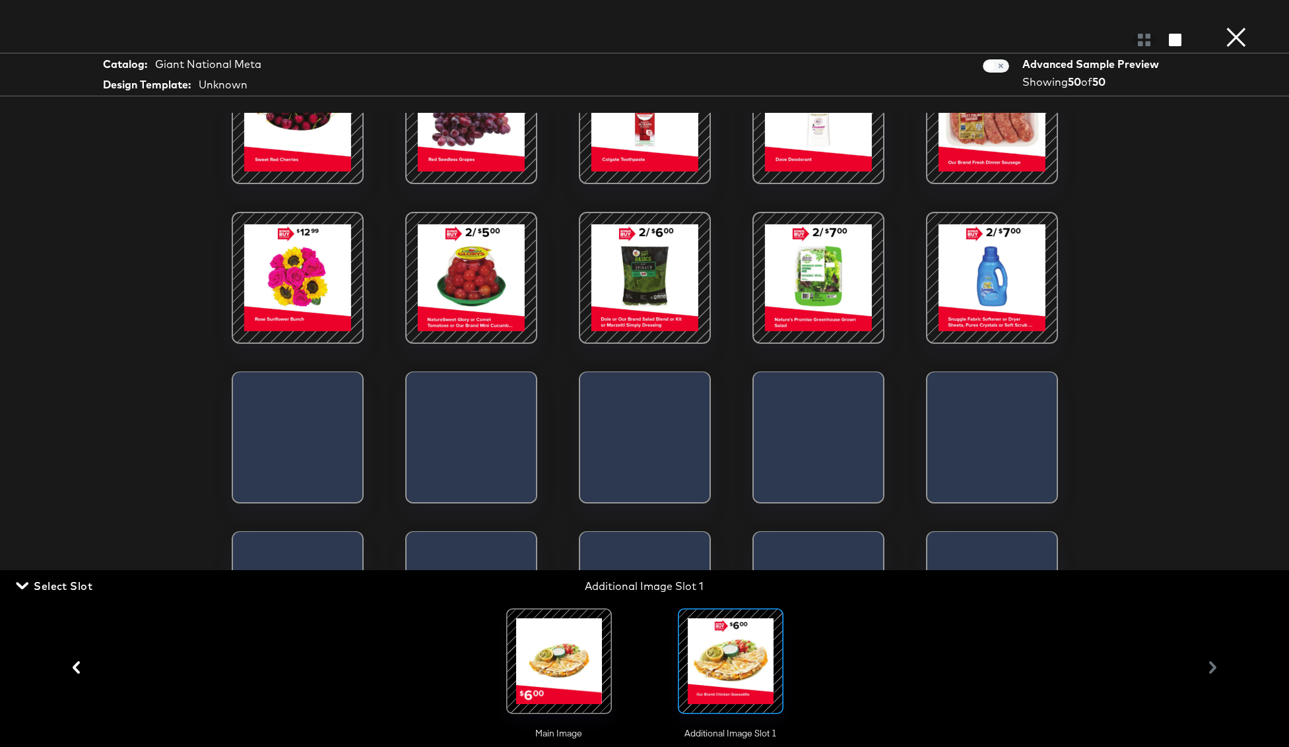
scroll to position [385, 0]
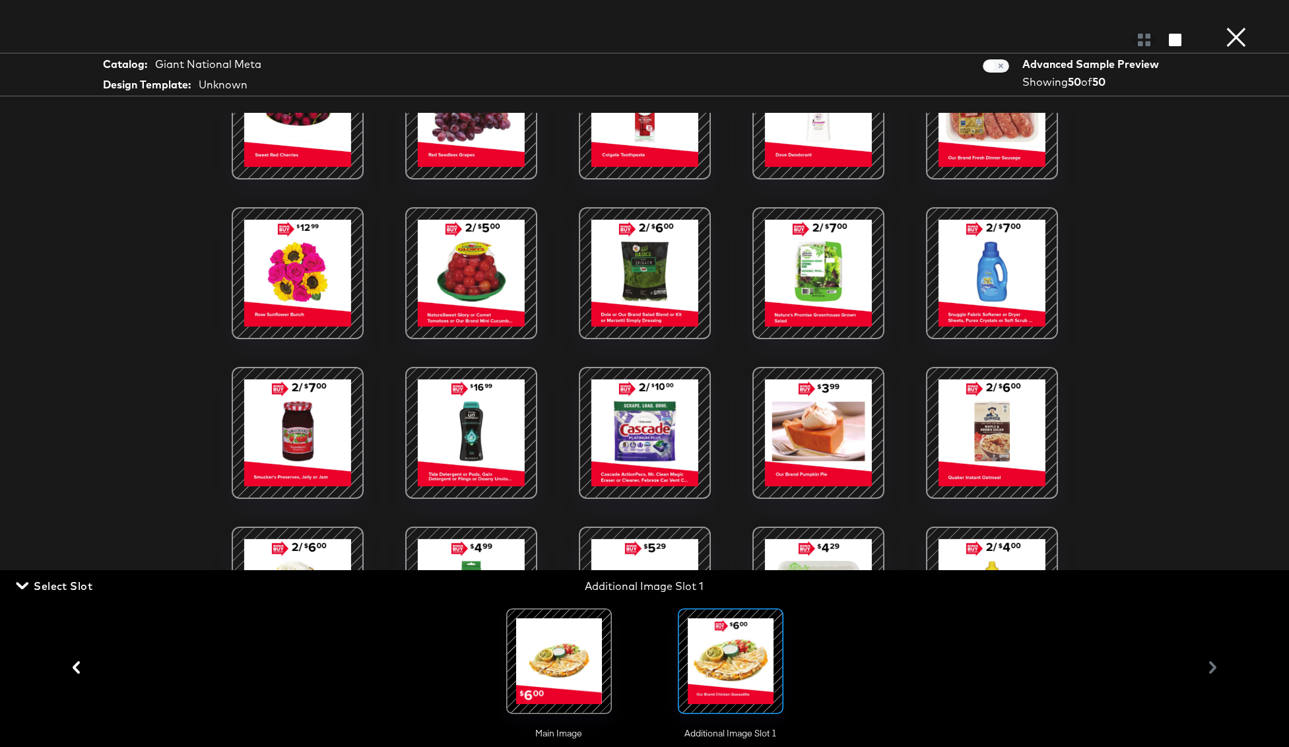
click at [1231, 26] on button "×" at bounding box center [1236, 13] width 26 height 26
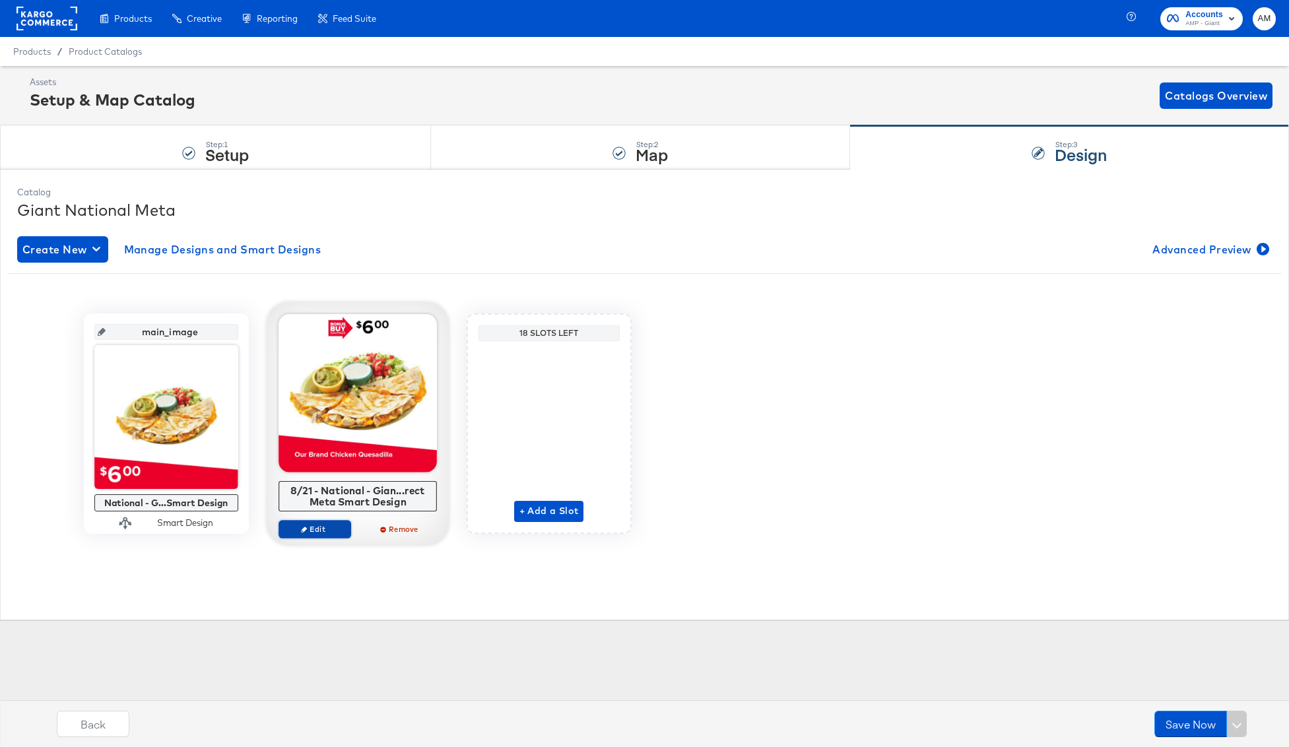
click at [318, 528] on span "Edit" at bounding box center [314, 529] width 61 height 10
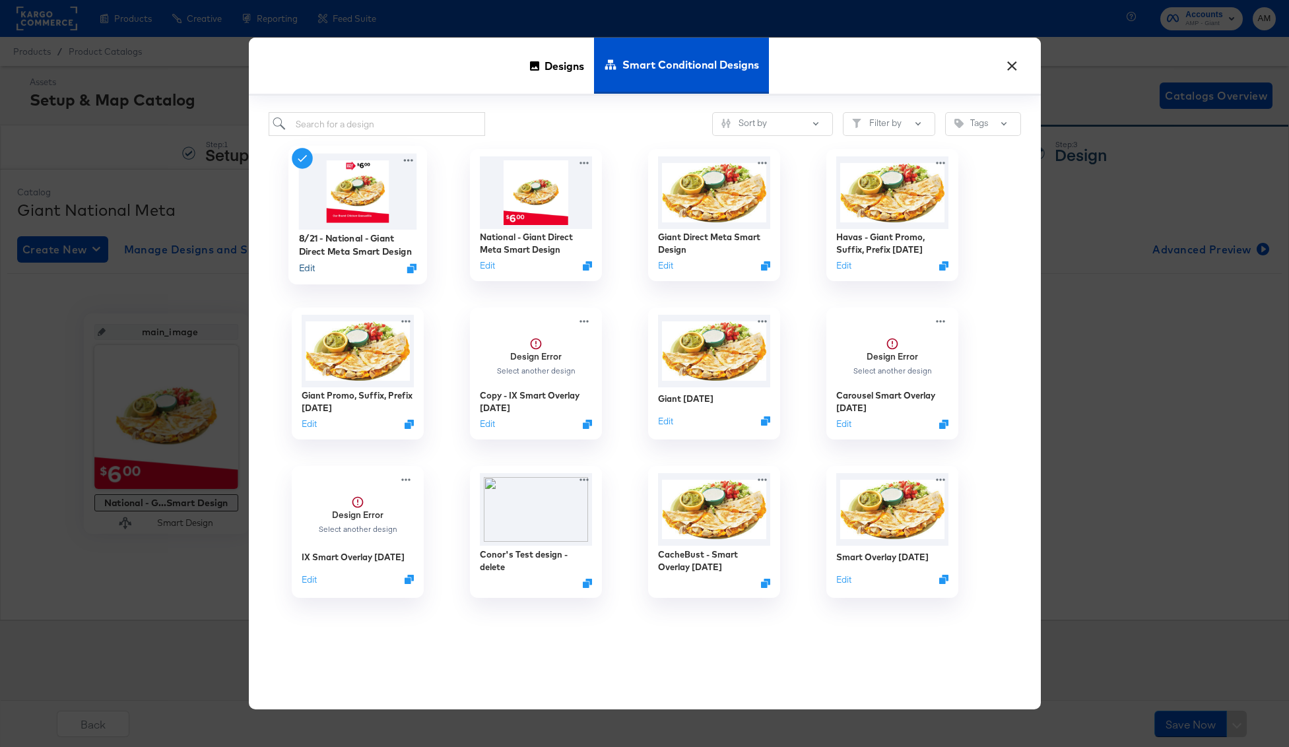
click at [310, 271] on button "Edit" at bounding box center [306, 268] width 16 height 13
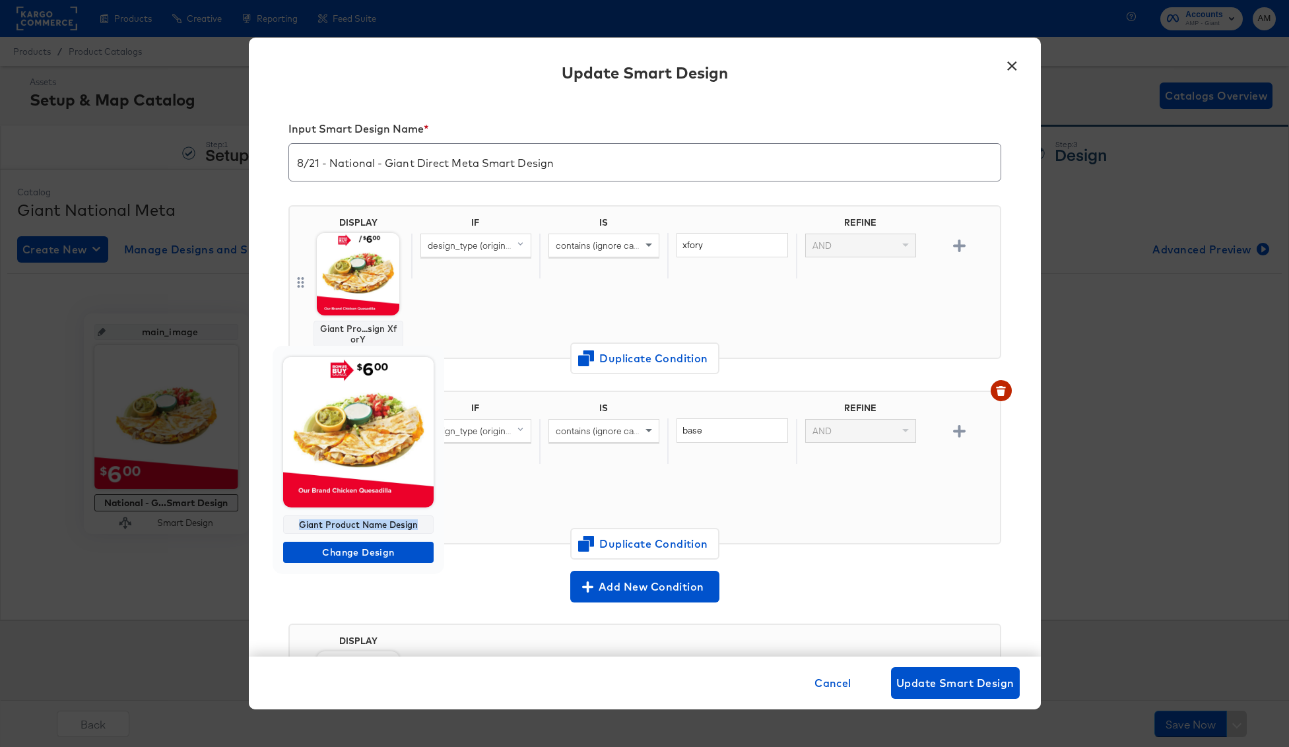
drag, startPoint x: 300, startPoint y: 525, endPoint x: 430, endPoint y: 532, distance: 130.8
click at [430, 532] on div "Giant Product Name Design" at bounding box center [358, 524] width 150 height 18
copy div "Giant Product Name Design"
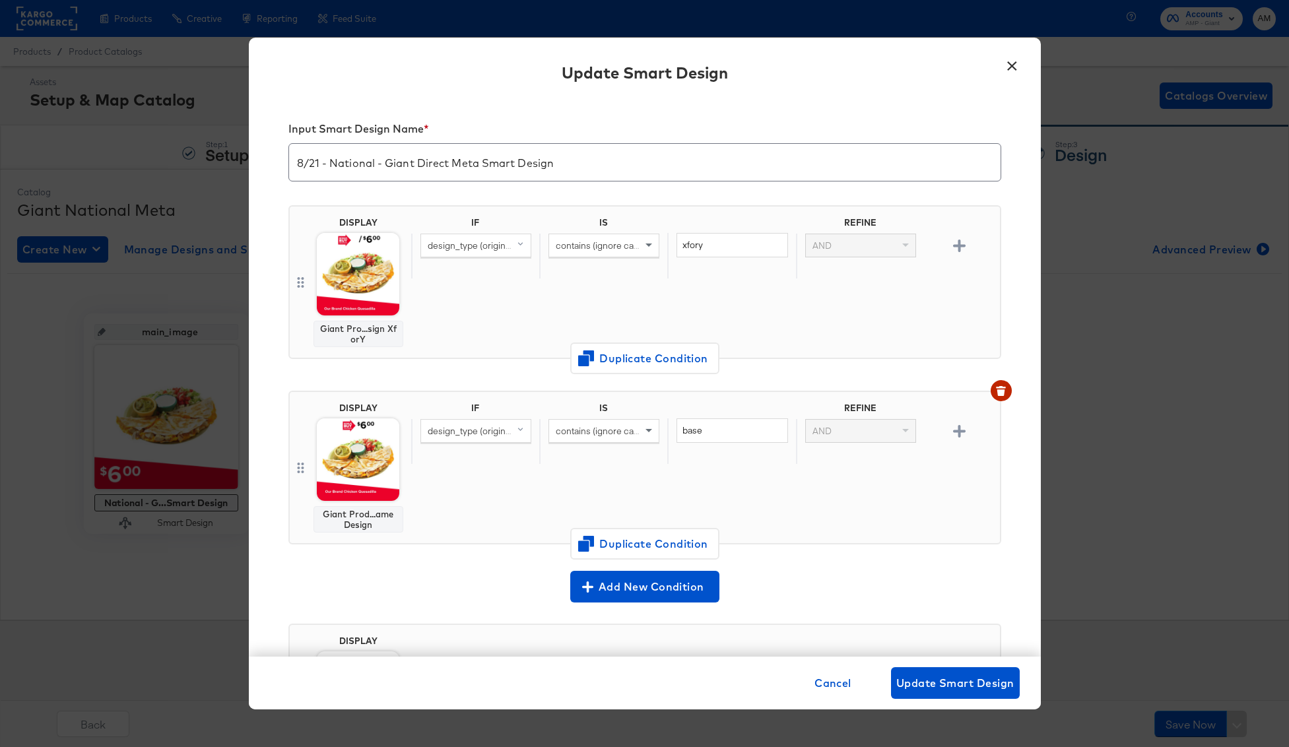
click at [1015, 65] on button "×" at bounding box center [1012, 63] width 24 height 24
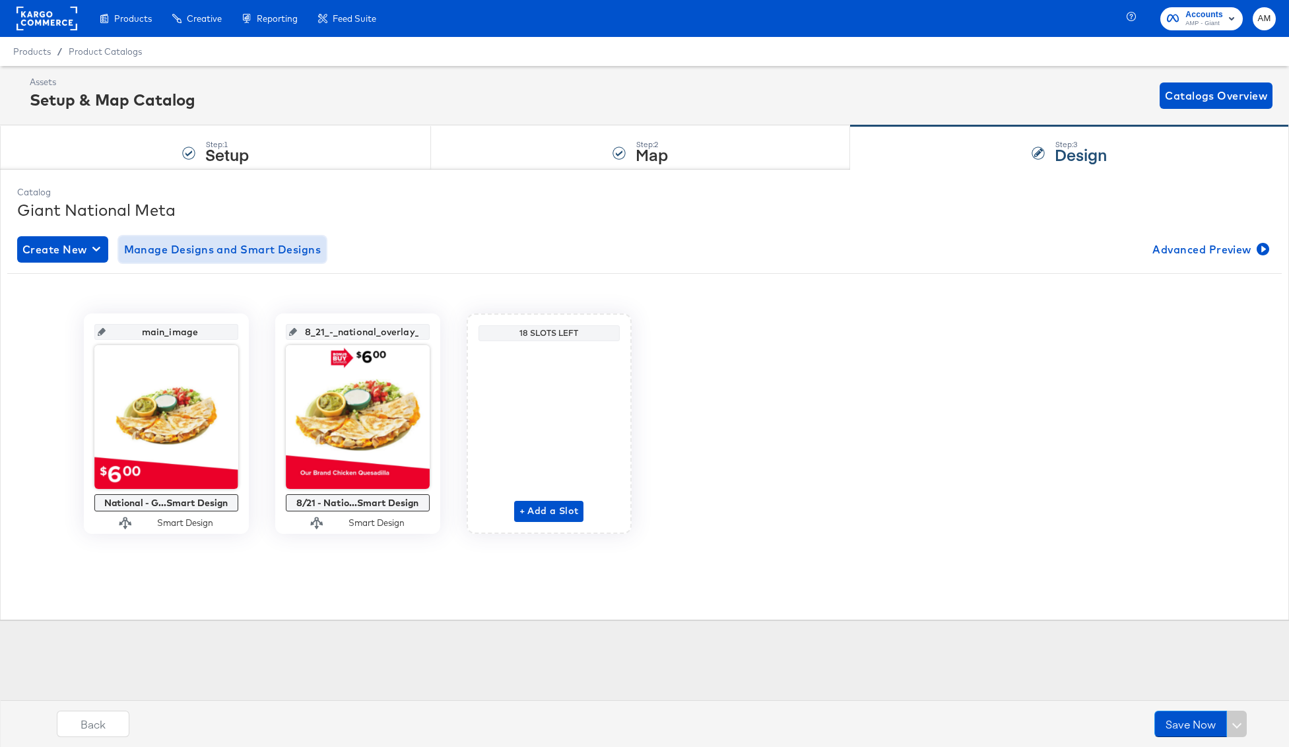
click at [253, 245] on span "Manage Designs and Smart Designs" at bounding box center [222, 249] width 197 height 18
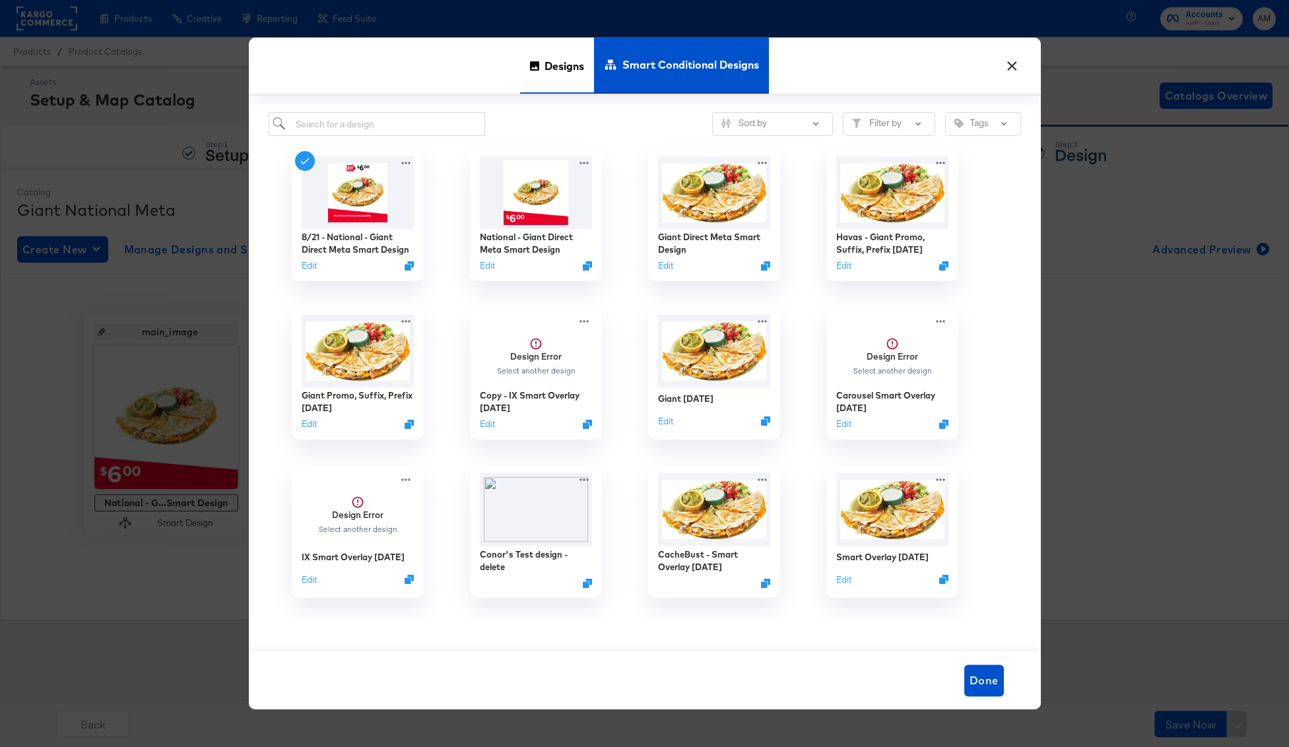
click at [548, 61] on span "Designs" at bounding box center [564, 65] width 40 height 58
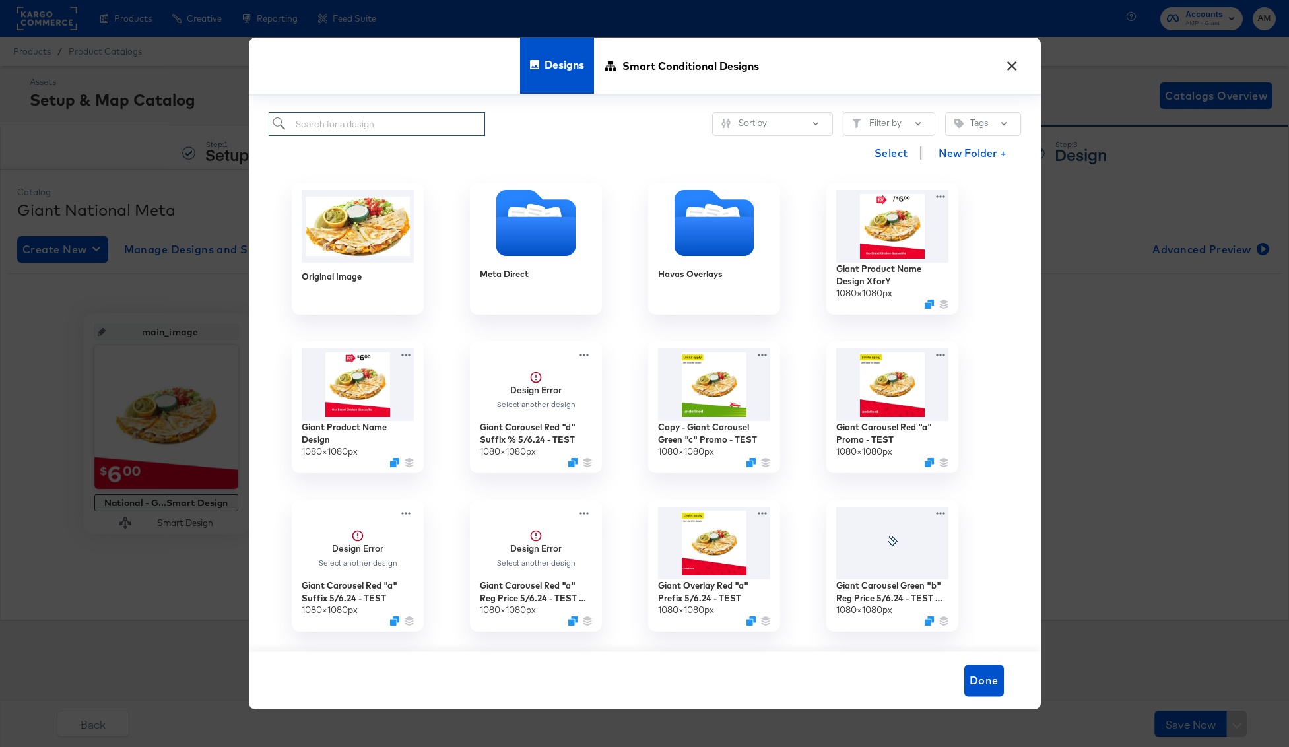
click at [315, 125] on input "search" at bounding box center [377, 124] width 217 height 24
paste input "Giant Product Name Design"
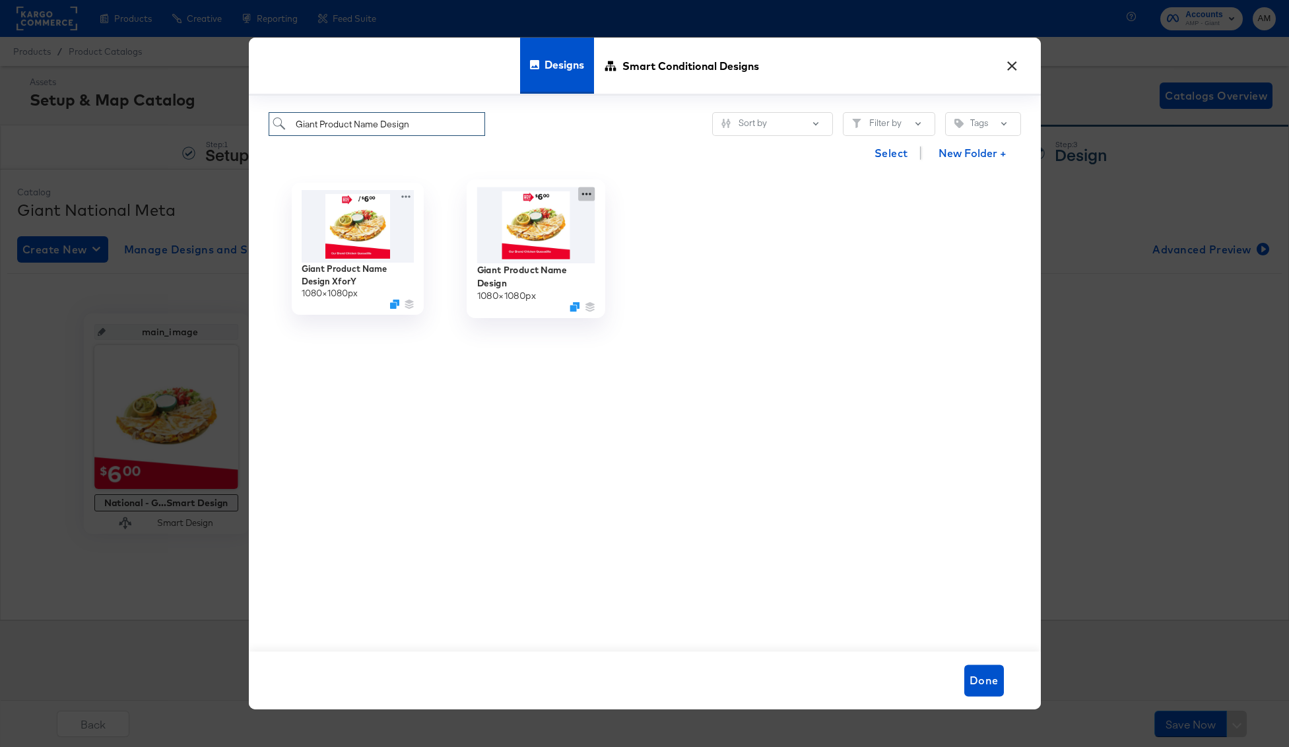
click at [587, 193] on icon at bounding box center [586, 194] width 16 height 14
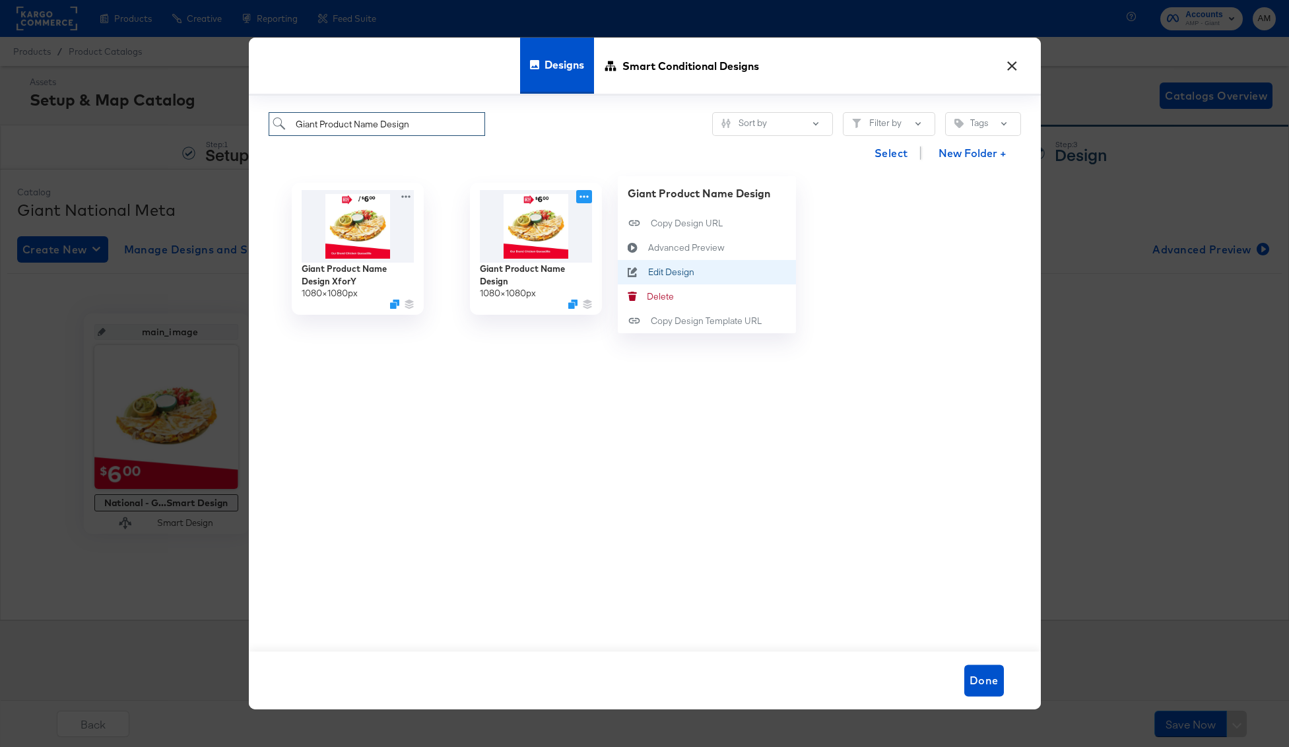
type input "Giant Product Name Design"
click at [647, 272] on div "Edit Design Edit Design" at bounding box center [647, 272] width 0 height 0
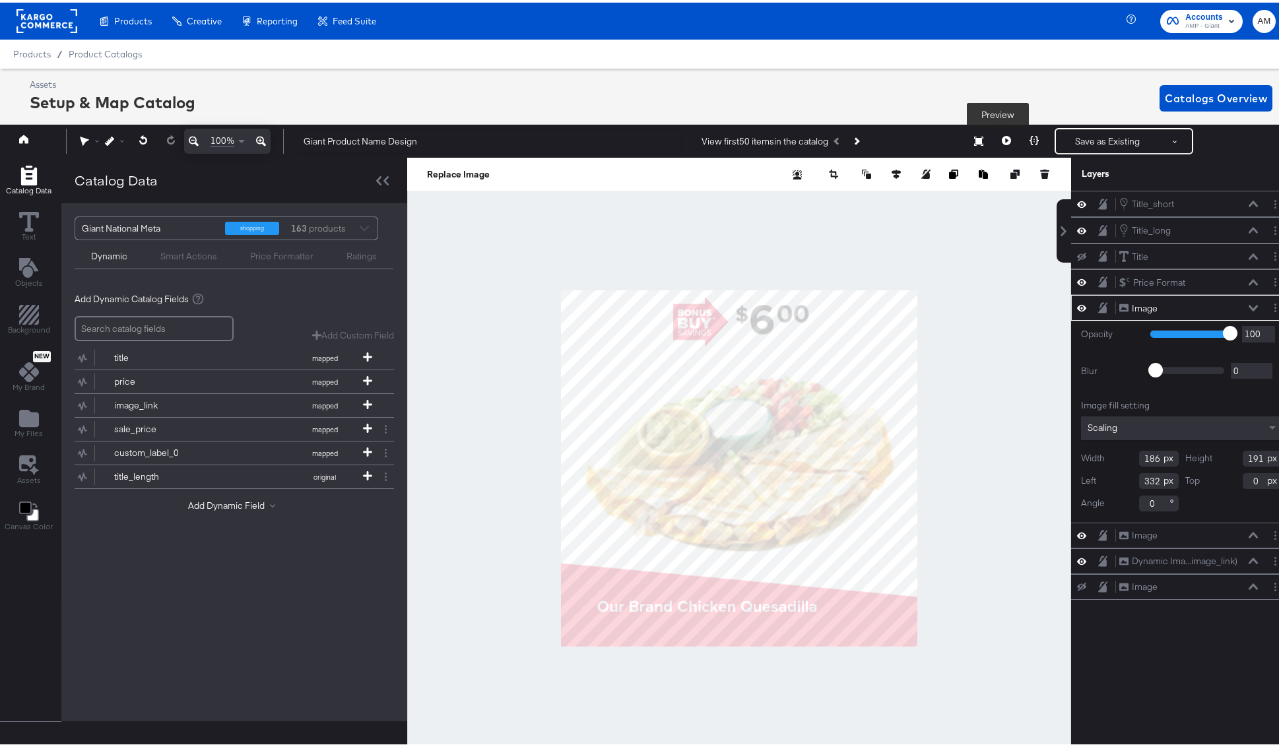
click at [1002, 135] on icon at bounding box center [1006, 137] width 9 height 9
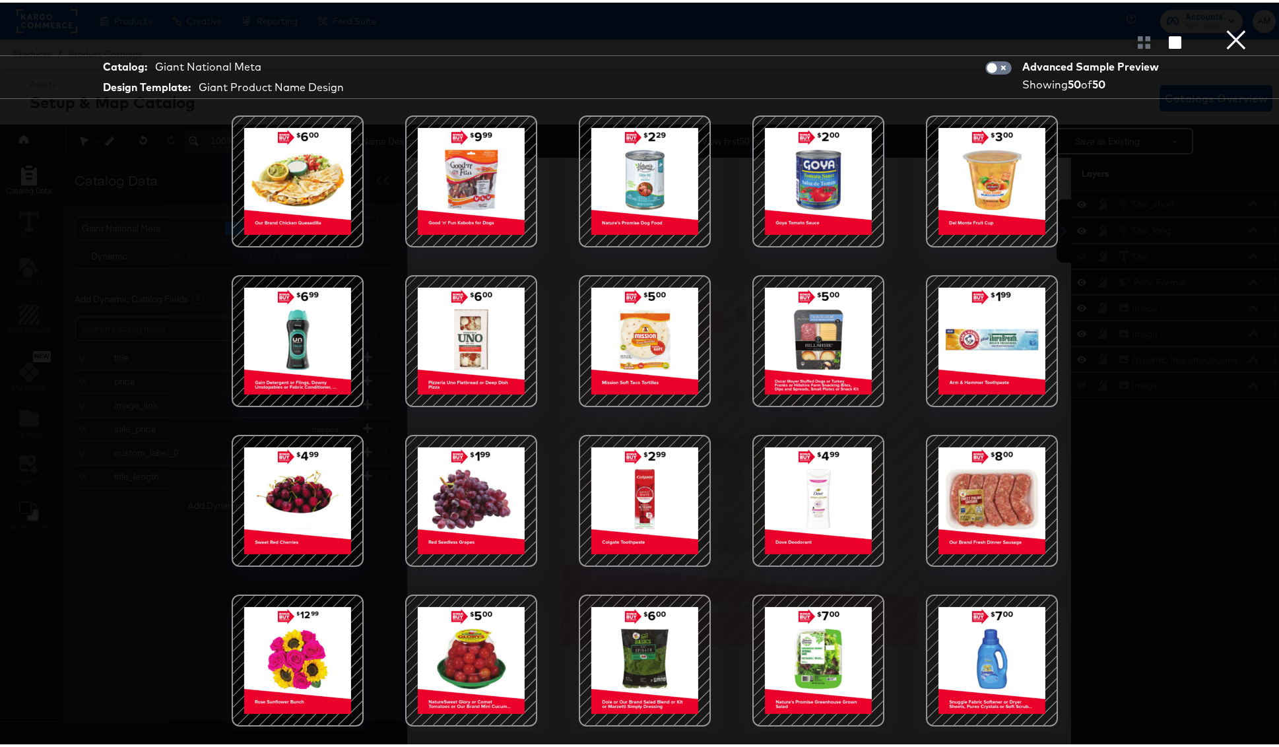
click at [274, 340] on div at bounding box center [297, 338] width 112 height 112
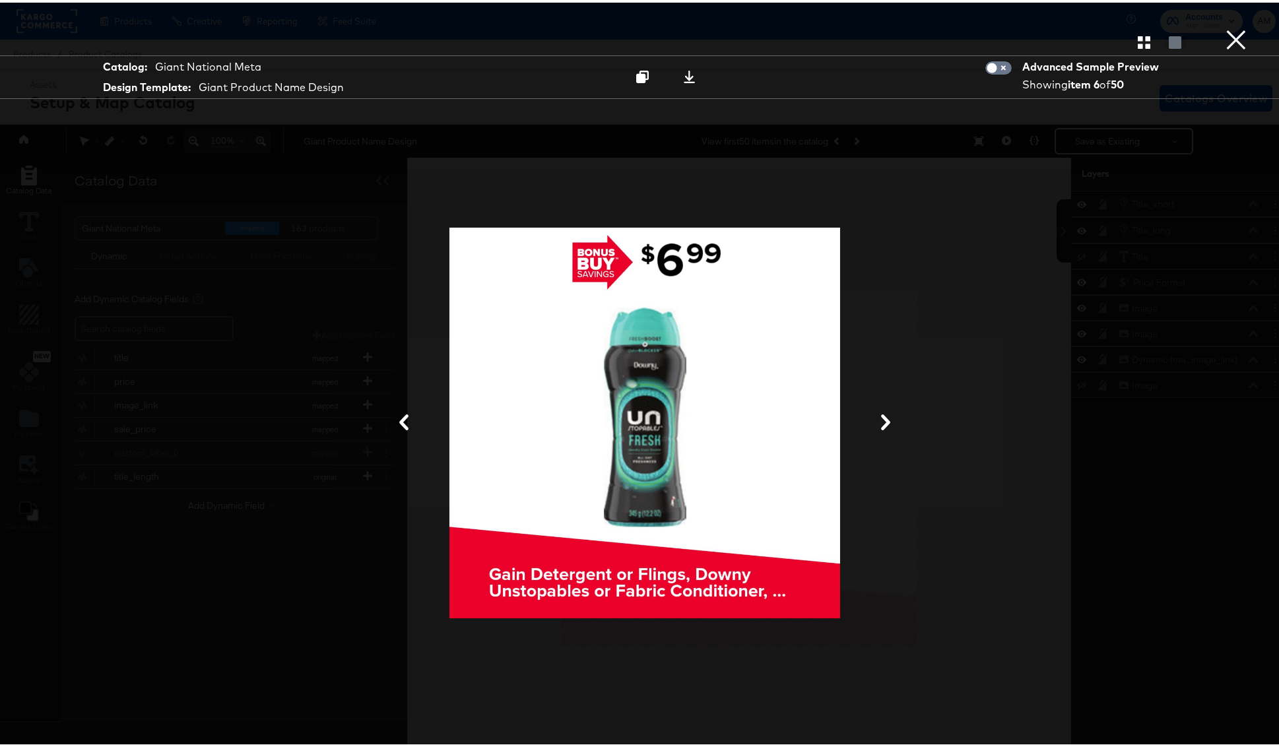
click at [1229, 26] on button "×" at bounding box center [1236, 13] width 26 height 26
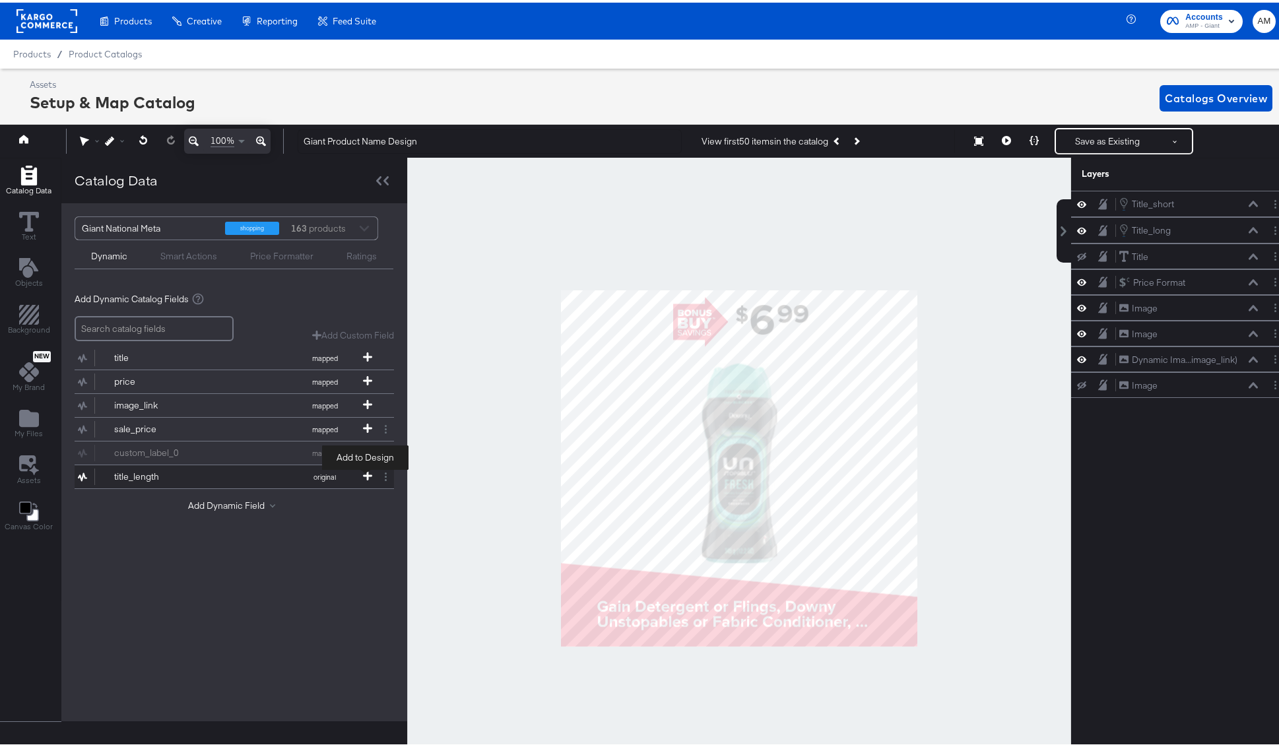
click at [363, 470] on icon at bounding box center [367, 472] width 9 height 9
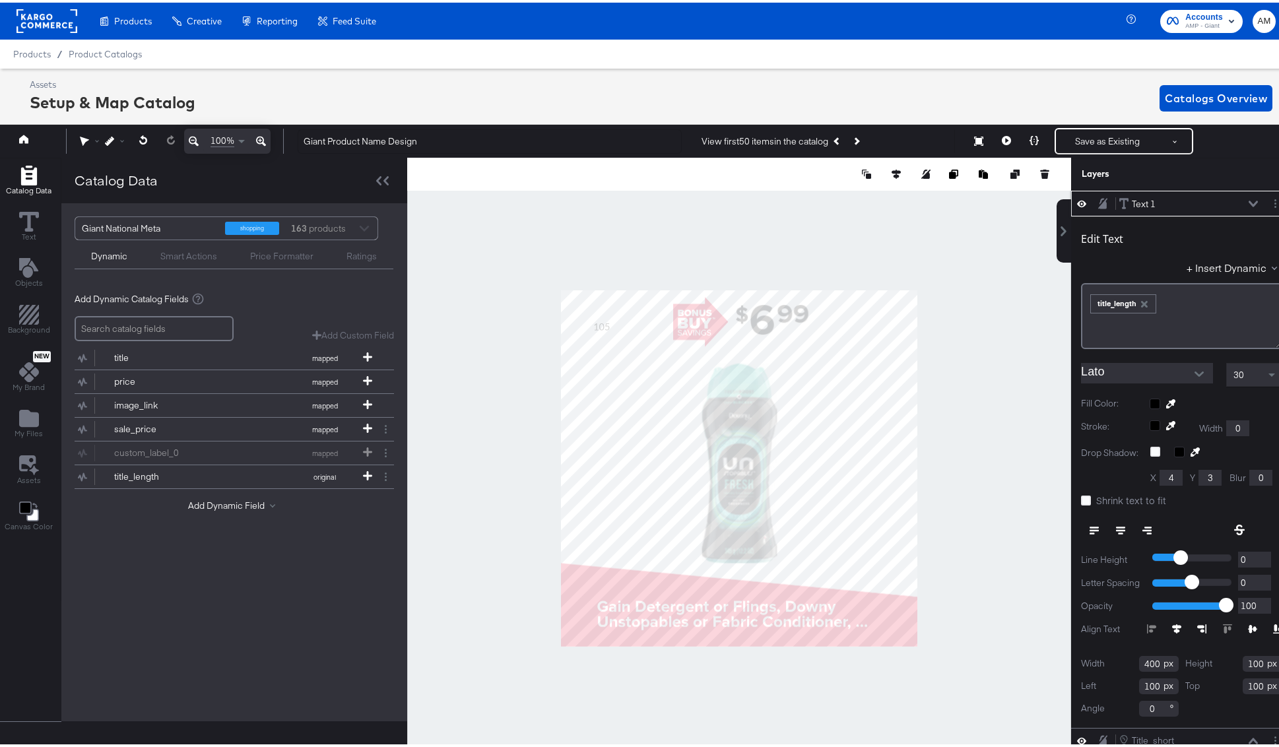
click at [1248, 203] on icon at bounding box center [1252, 201] width 9 height 6
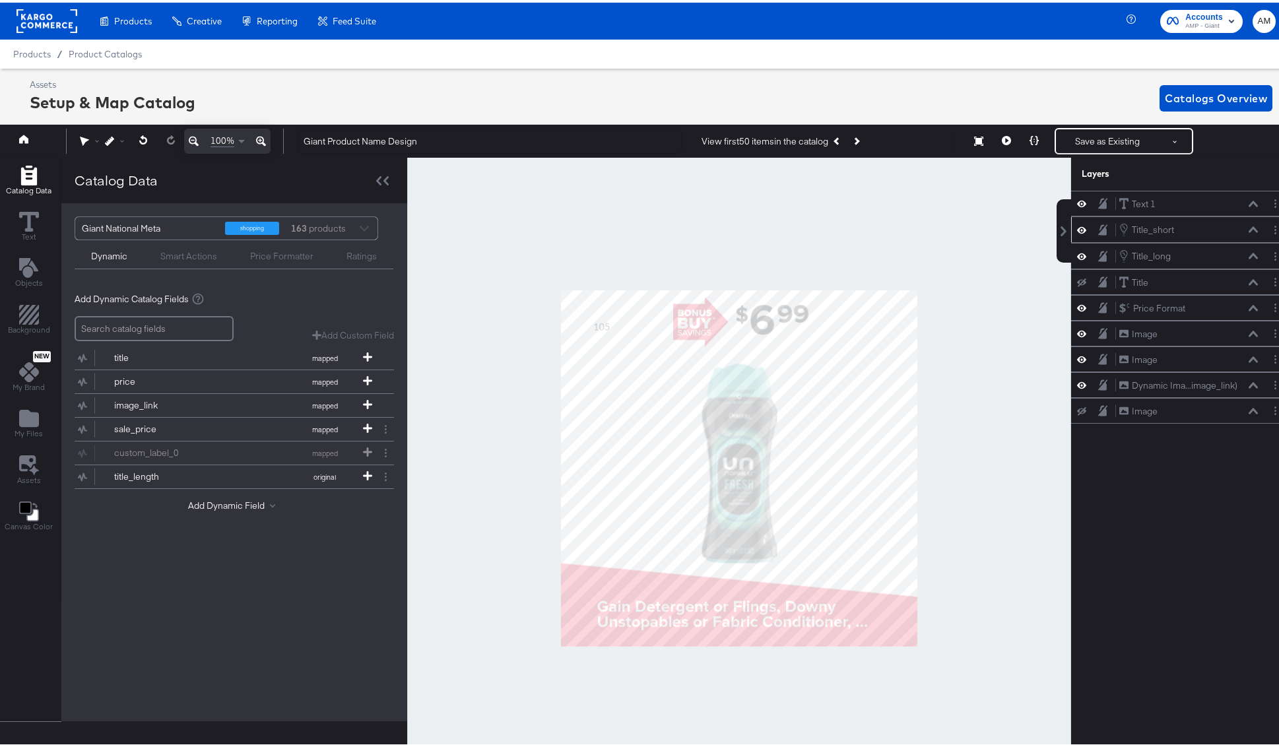
click at [1248, 230] on icon at bounding box center [1252, 227] width 9 height 7
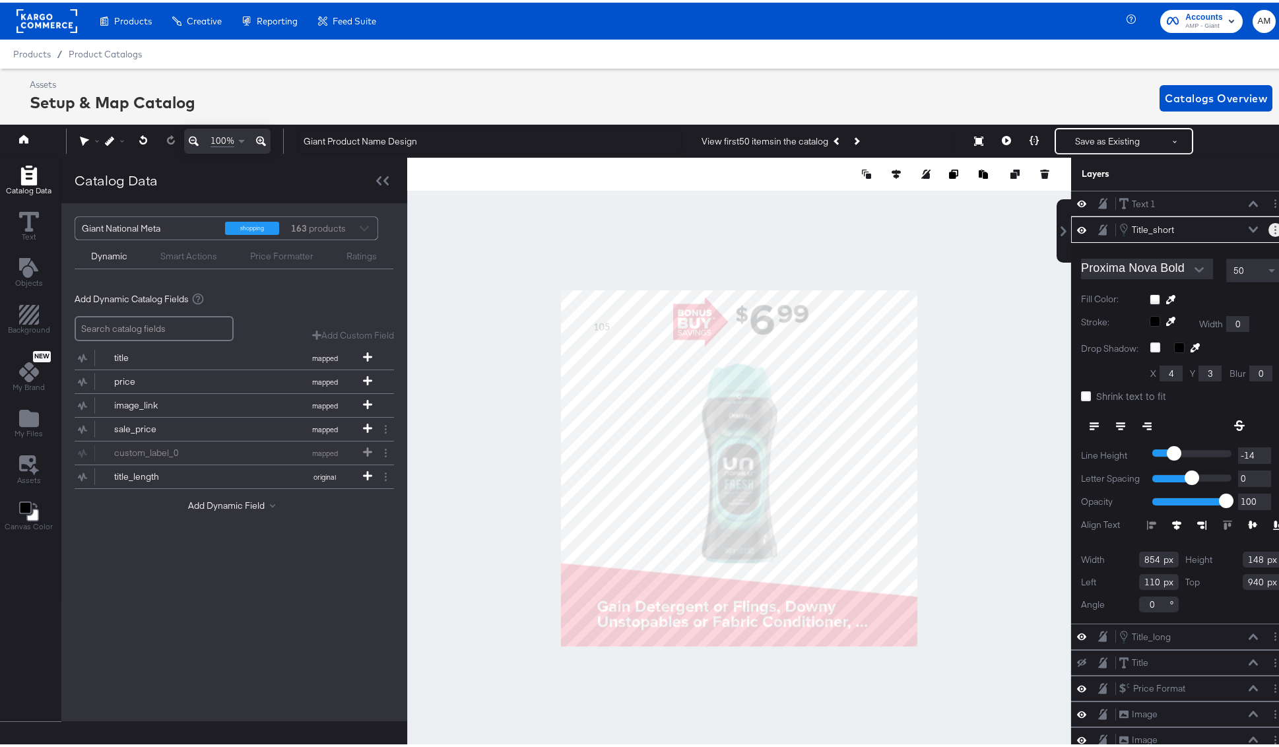
click at [1268, 226] on button "Layer Options" at bounding box center [1275, 227] width 14 height 14
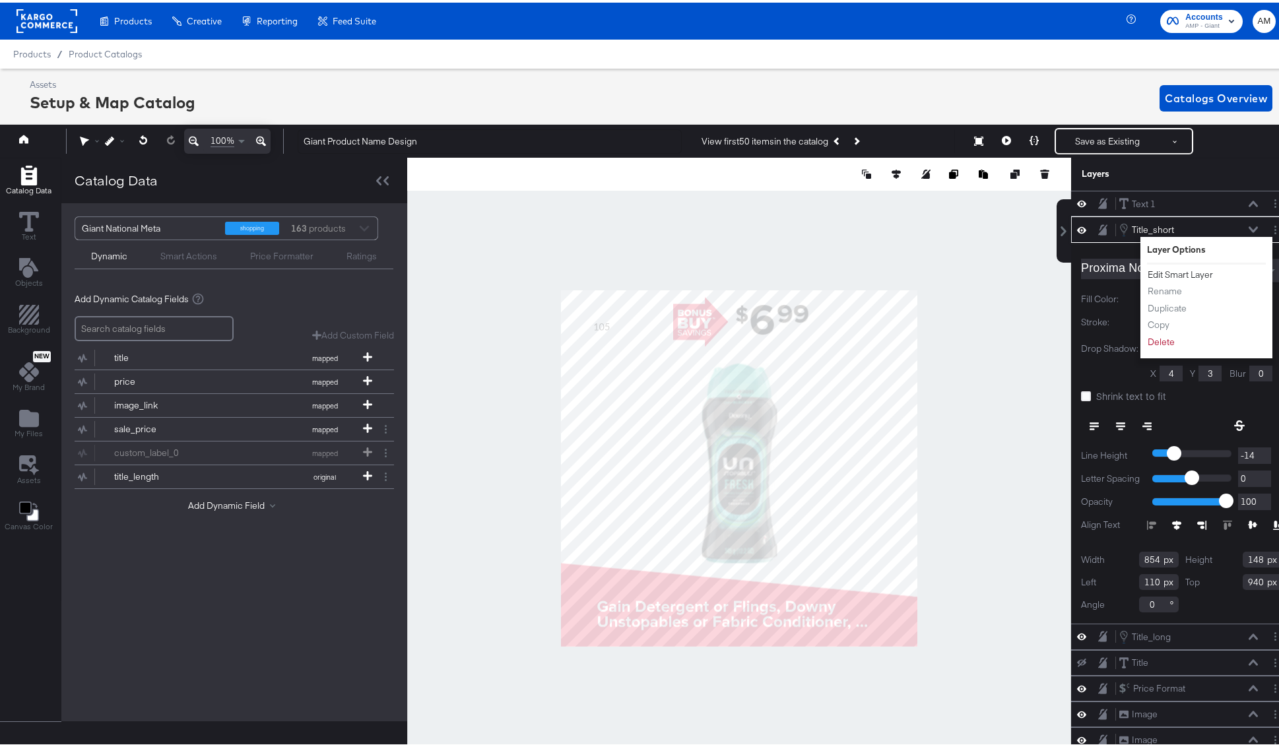
click at [1174, 272] on button "Edit Smart Layer" at bounding box center [1180, 272] width 67 height 14
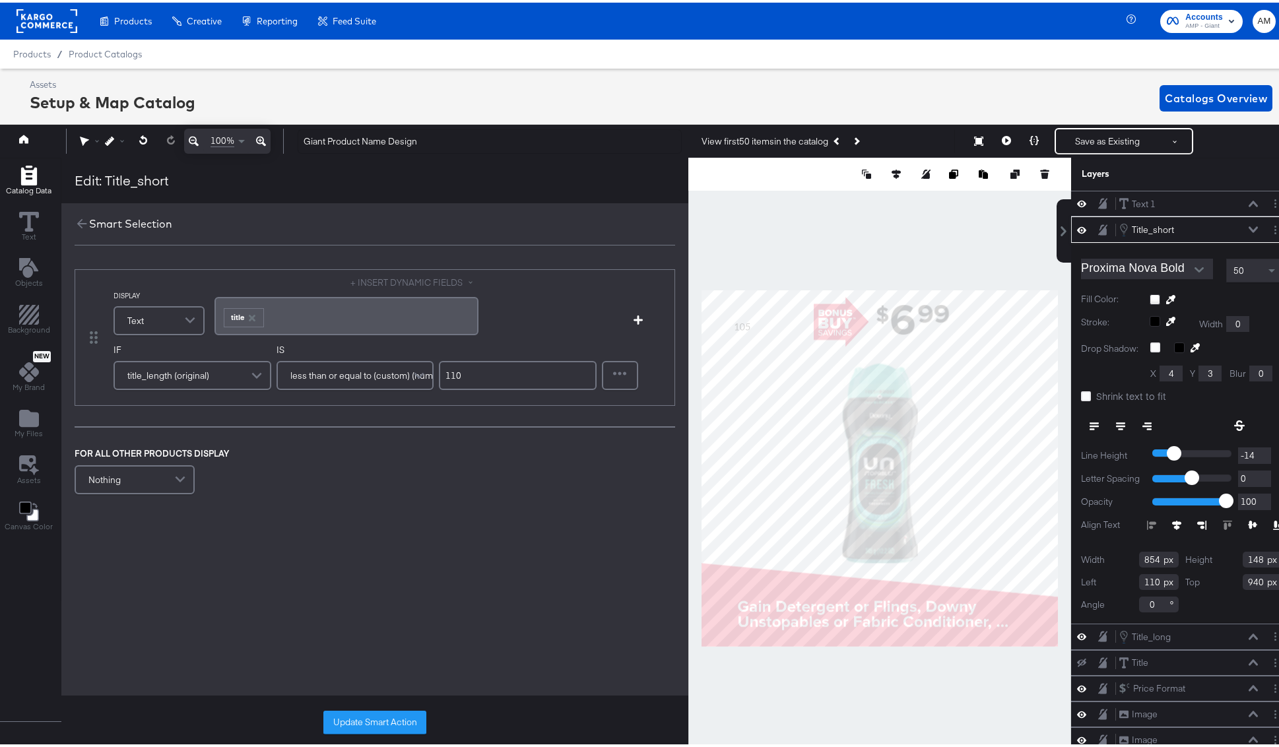
drag, startPoint x: 472, startPoint y: 379, endPoint x: 441, endPoint y: 376, distance: 31.1
click at [441, 376] on input "110" at bounding box center [518, 372] width 158 height 29
type input "100"
click at [373, 717] on button "Update Smart Action" at bounding box center [374, 720] width 103 height 24
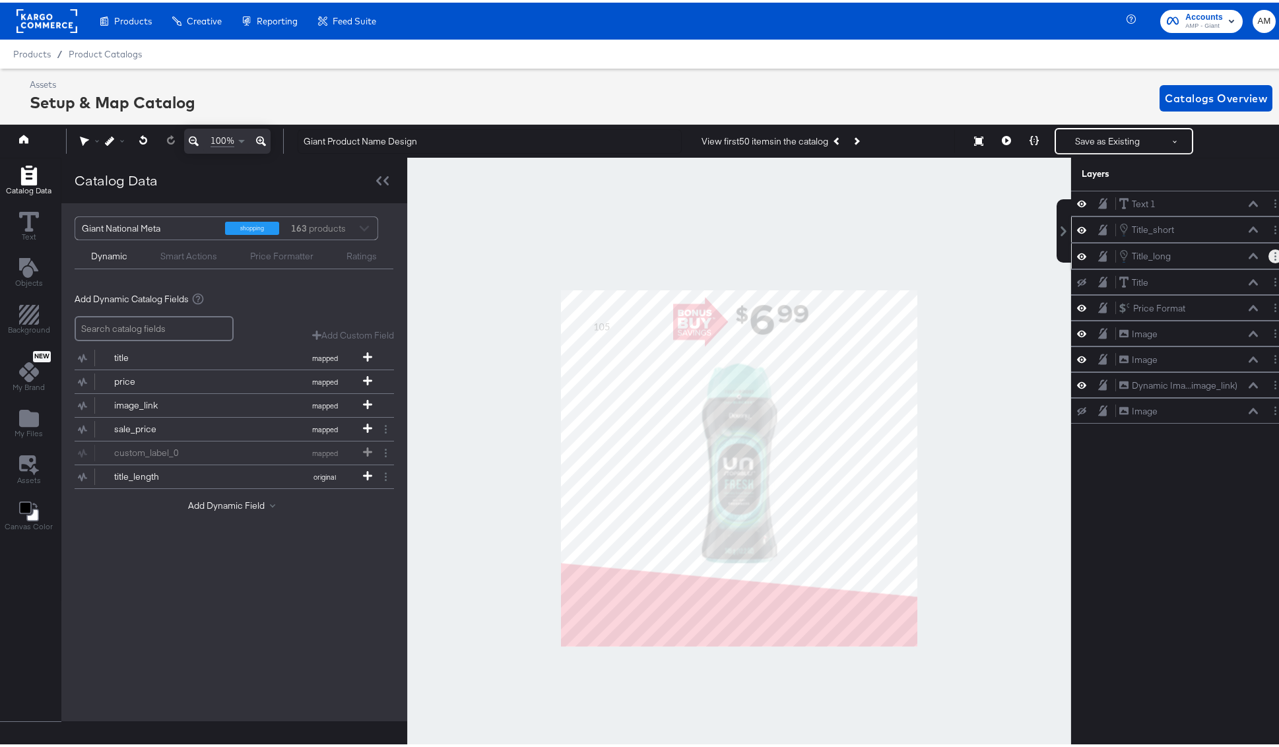
click at [1274, 254] on icon "Layer Options" at bounding box center [1275, 253] width 2 height 9
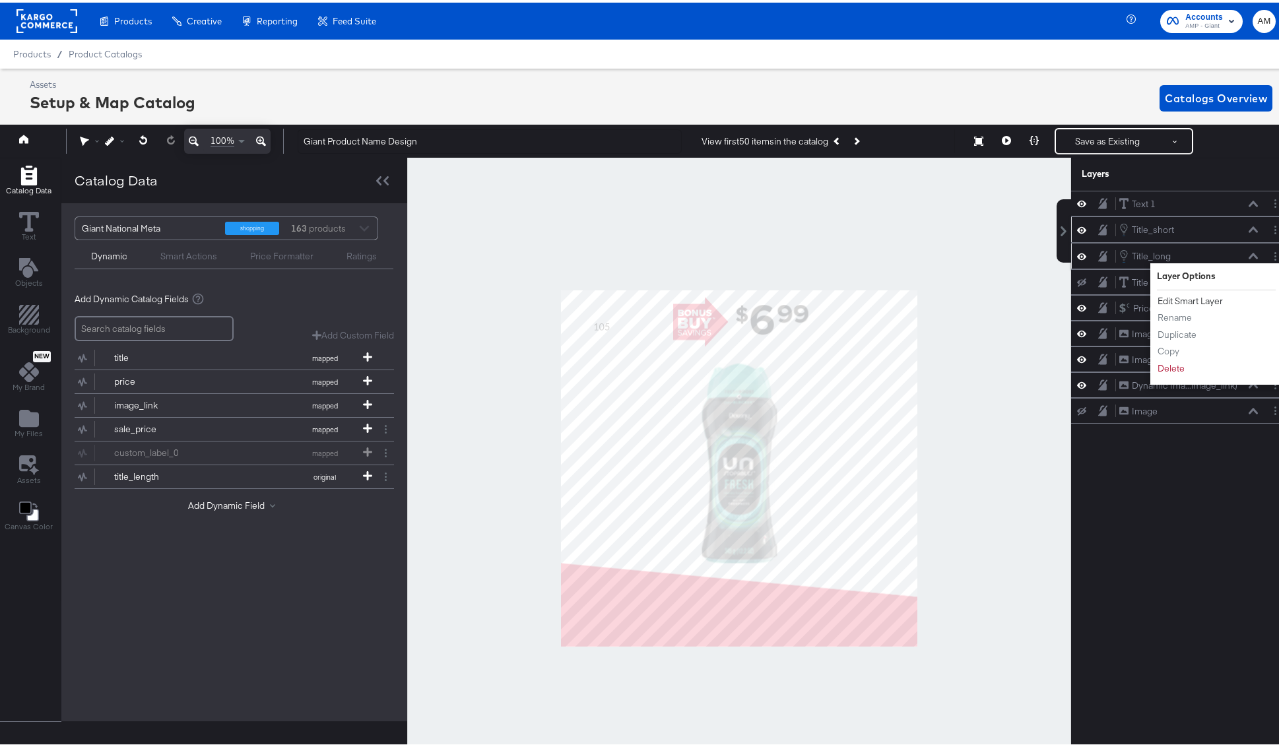
click at [1176, 301] on button "Edit Smart Layer" at bounding box center [1190, 299] width 67 height 14
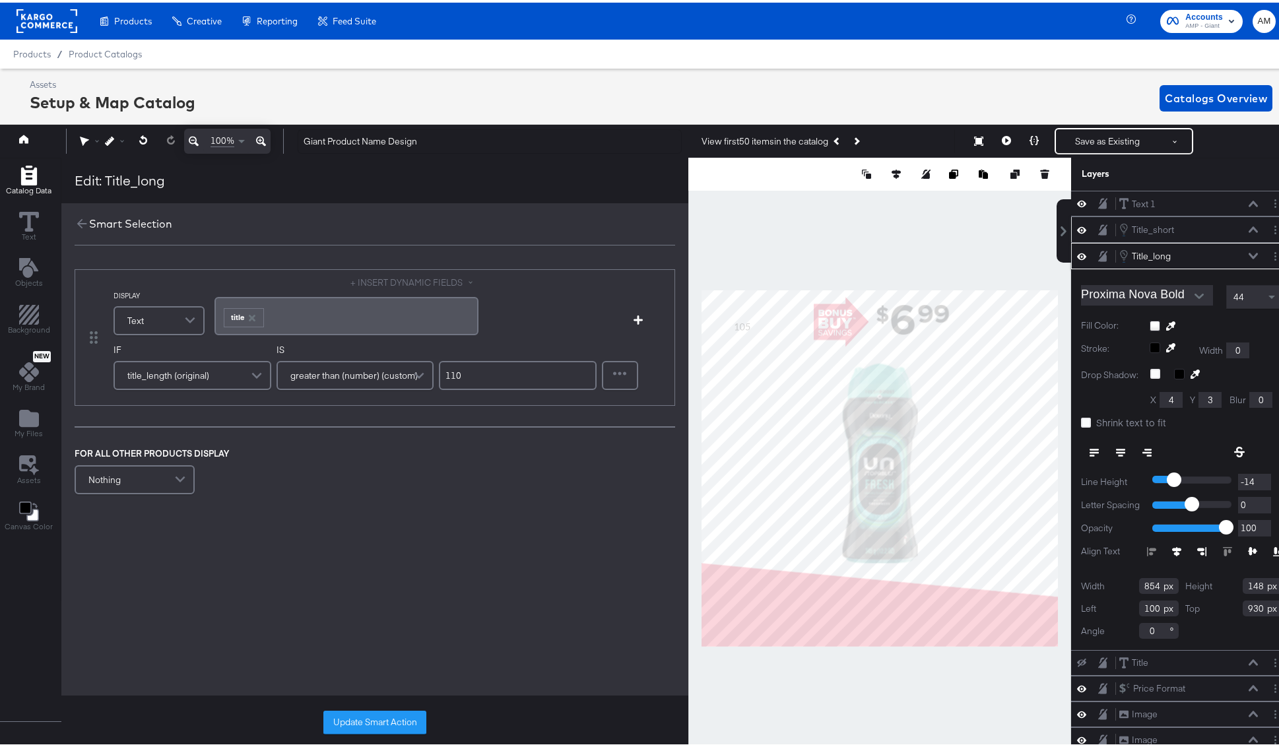
drag, startPoint x: 468, startPoint y: 377, endPoint x: 401, endPoint y: 371, distance: 66.8
click at [401, 371] on div "IF title_length (original) IS greater than (number) (custom) 110" at bounding box center [354, 368] width 483 height 55
type input "100"
click at [399, 715] on button "Update Smart Action" at bounding box center [374, 720] width 103 height 24
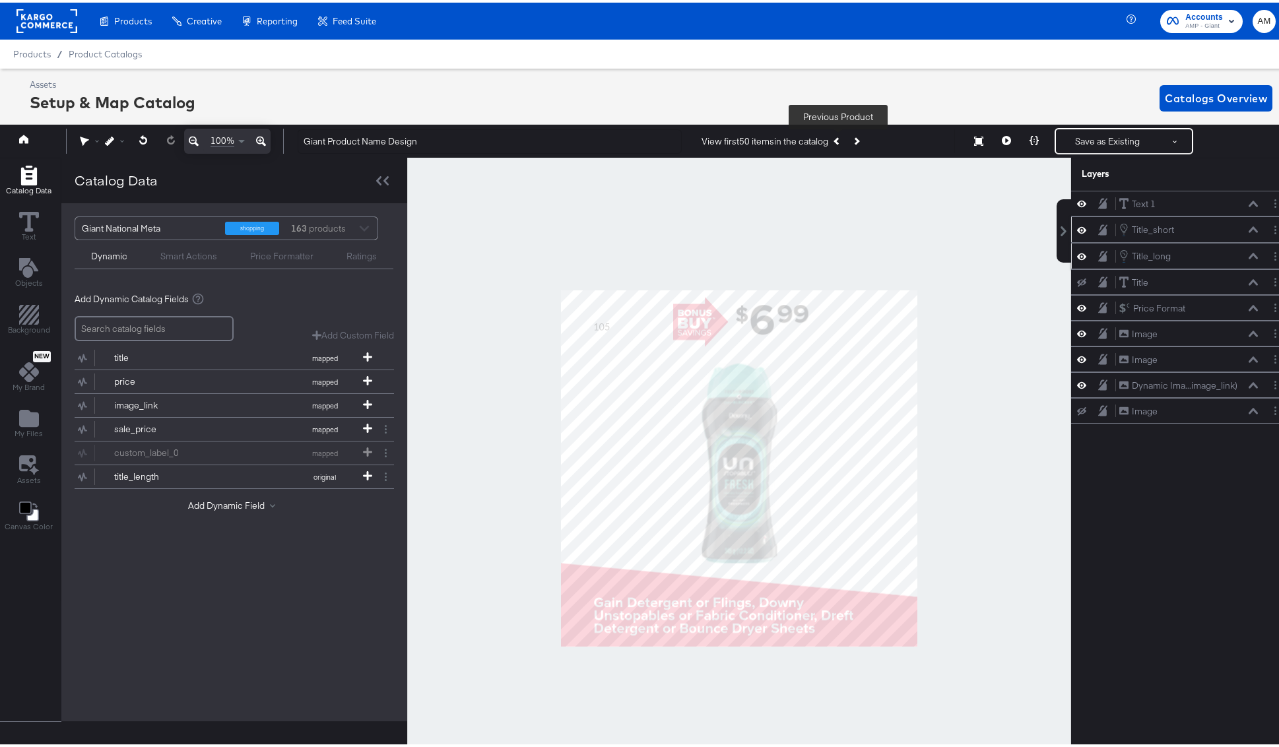
click at [837, 137] on icon "Previous Product" at bounding box center [837, 138] width 7 height 7
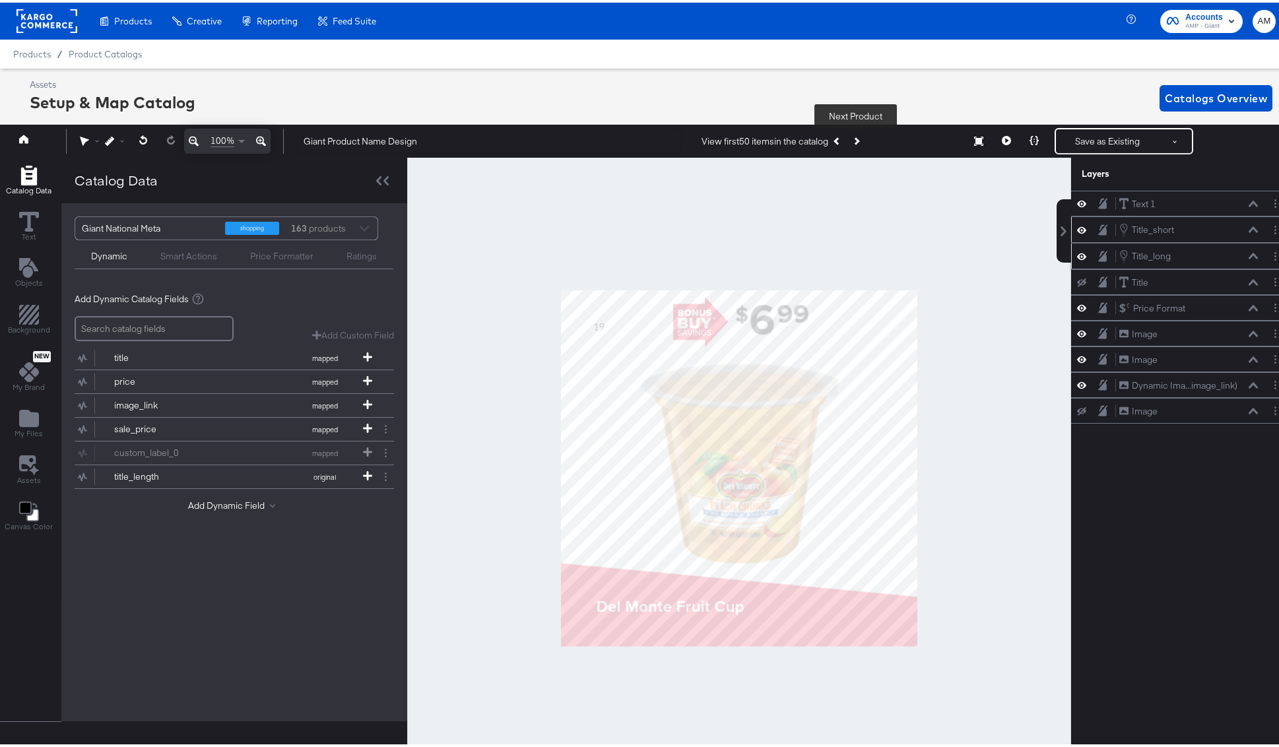
click at [854, 137] on icon "Next Product" at bounding box center [855, 138] width 7 height 7
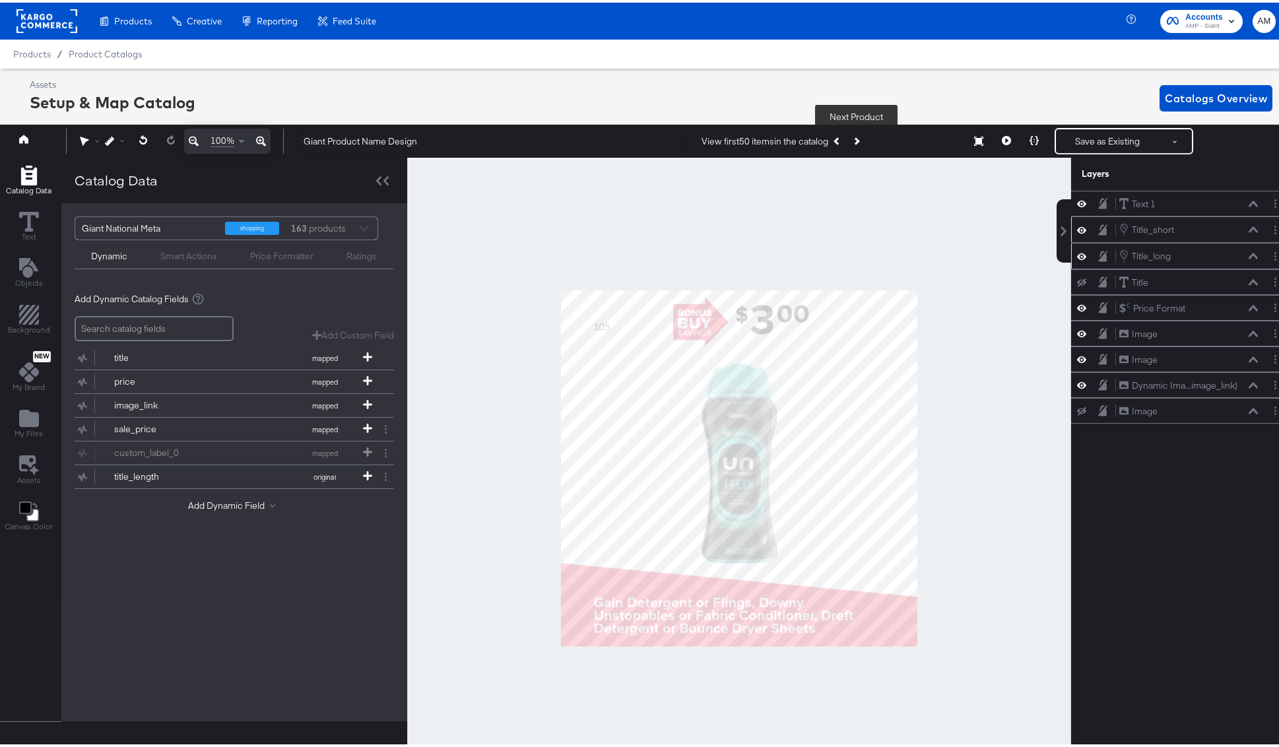
click at [854, 137] on icon "Next Product" at bounding box center [855, 138] width 7 height 7
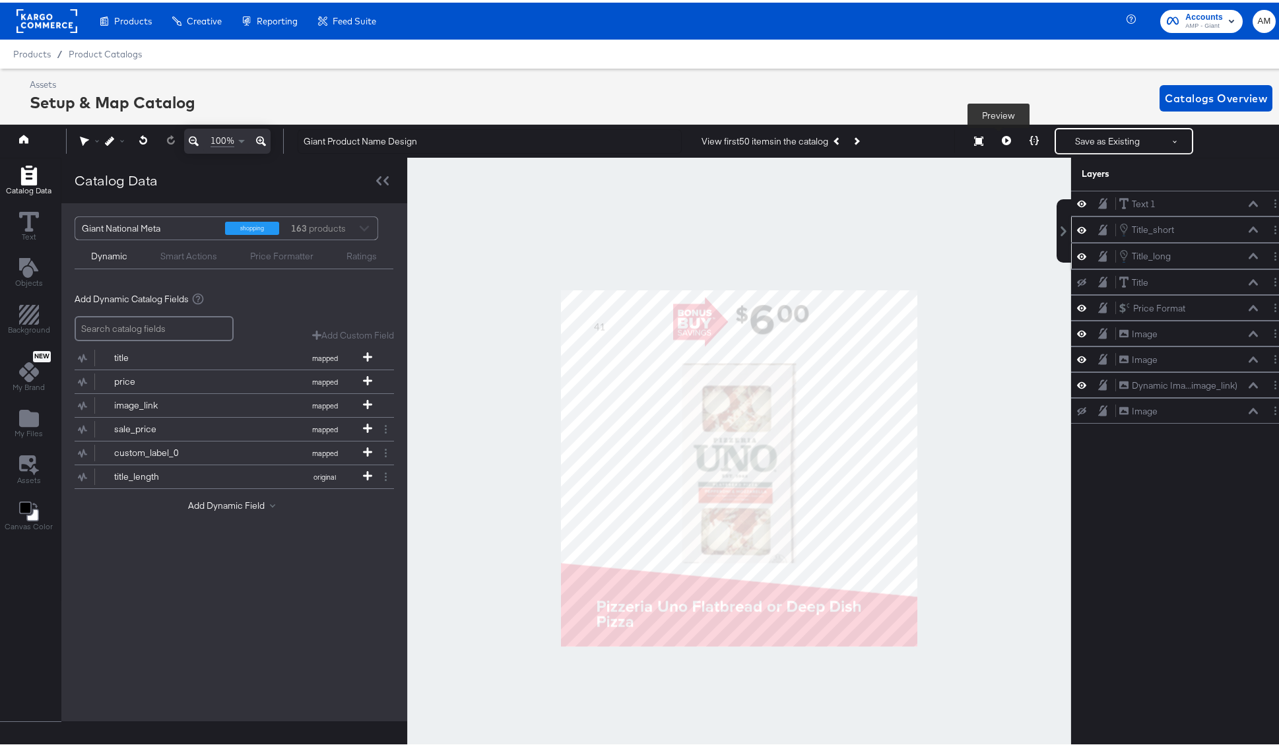
click at [1002, 138] on icon at bounding box center [1006, 137] width 9 height 9
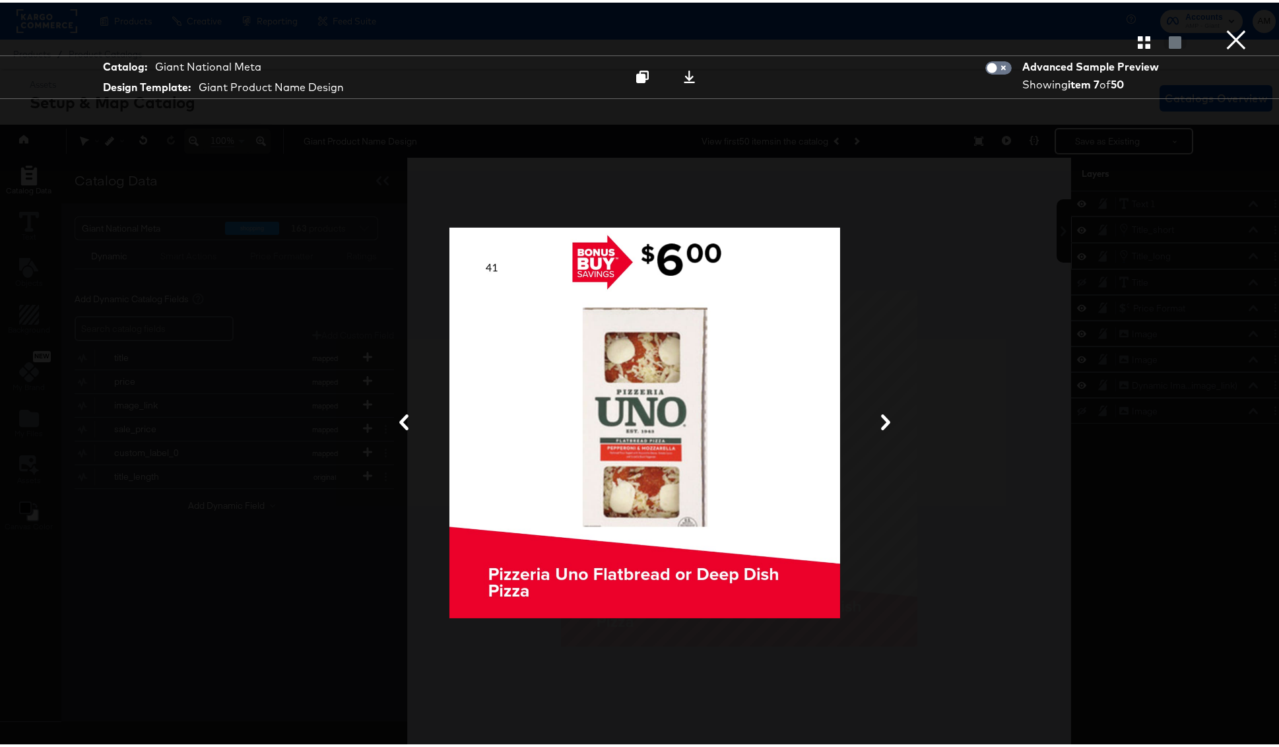
click at [1231, 26] on button "×" at bounding box center [1236, 13] width 26 height 26
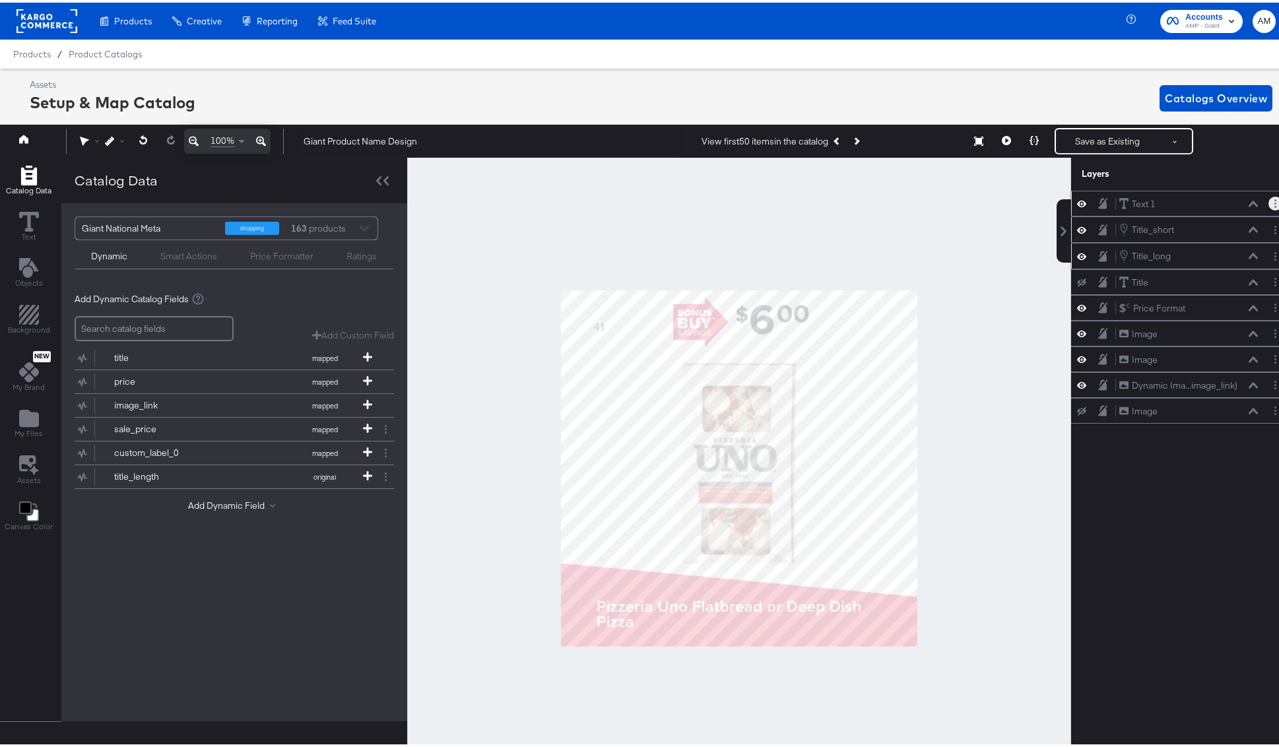
click at [1274, 200] on icon "Layer Options" at bounding box center [1275, 201] width 2 height 9
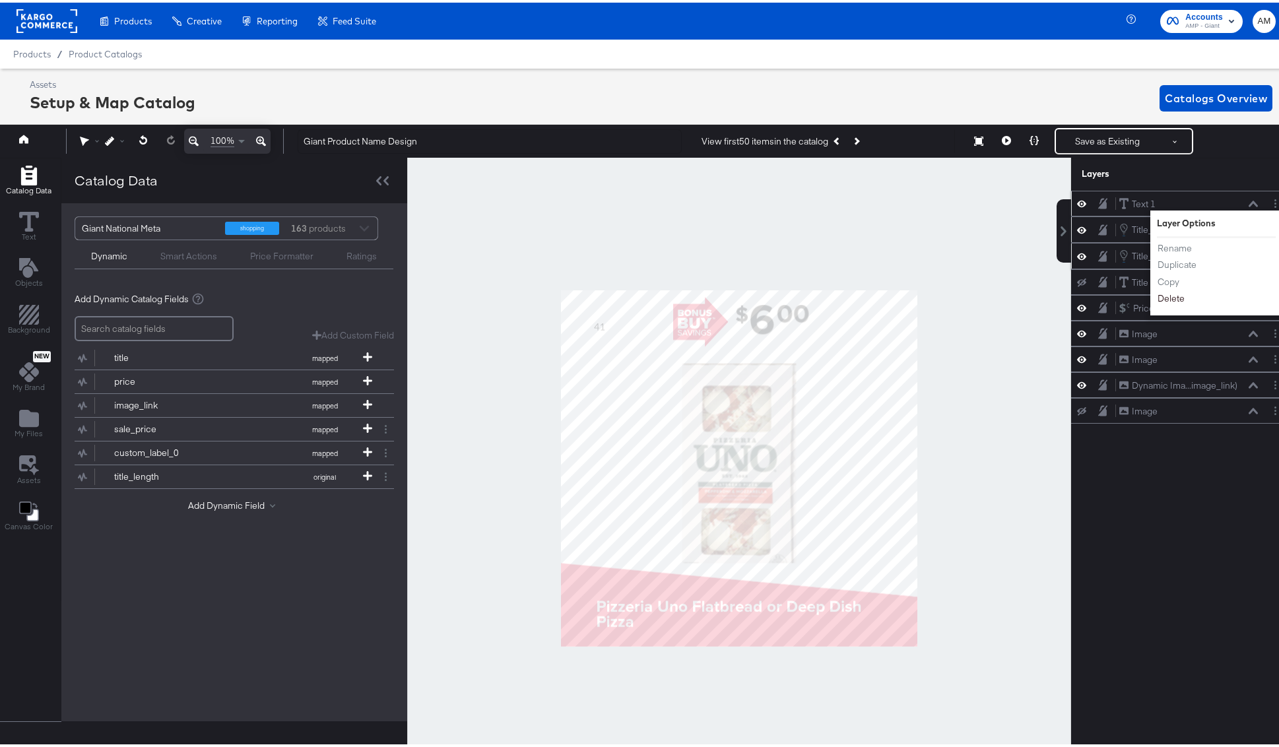
click at [1159, 296] on button "Delete" at bounding box center [1171, 297] width 28 height 14
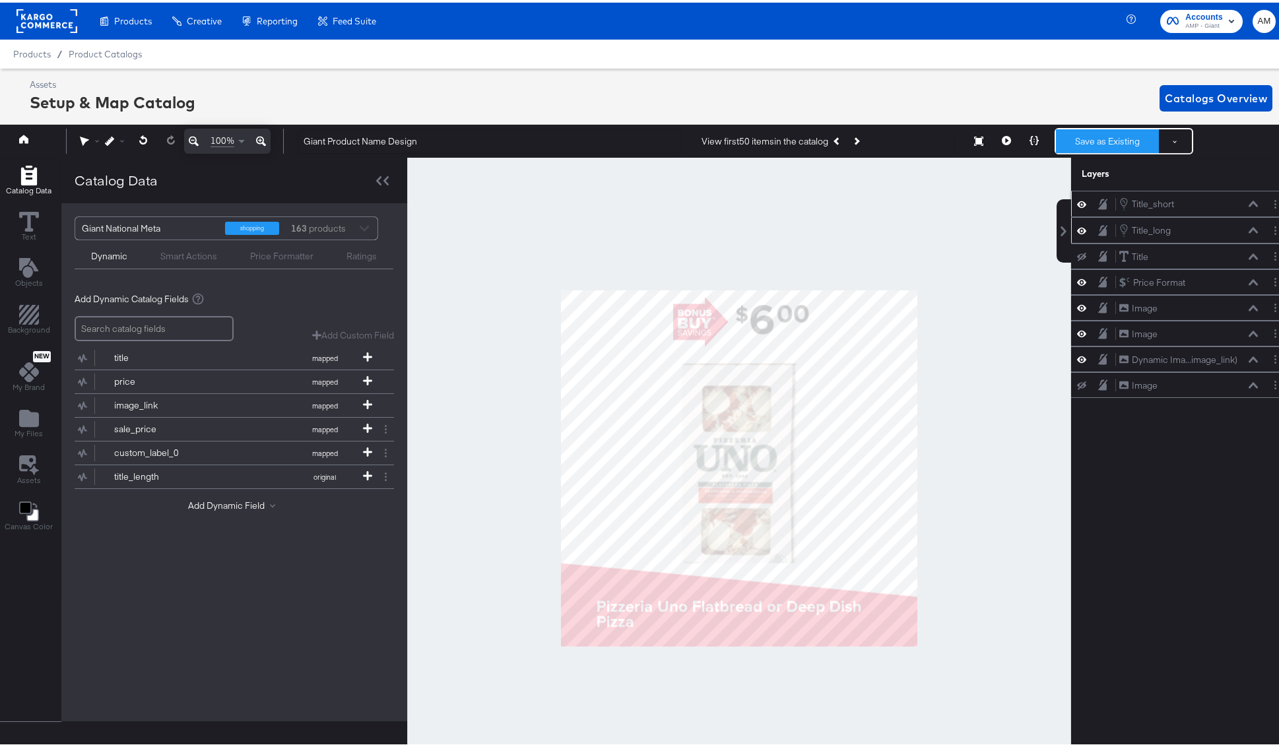
click at [1085, 137] on button "Save as Existing" at bounding box center [1107, 139] width 103 height 24
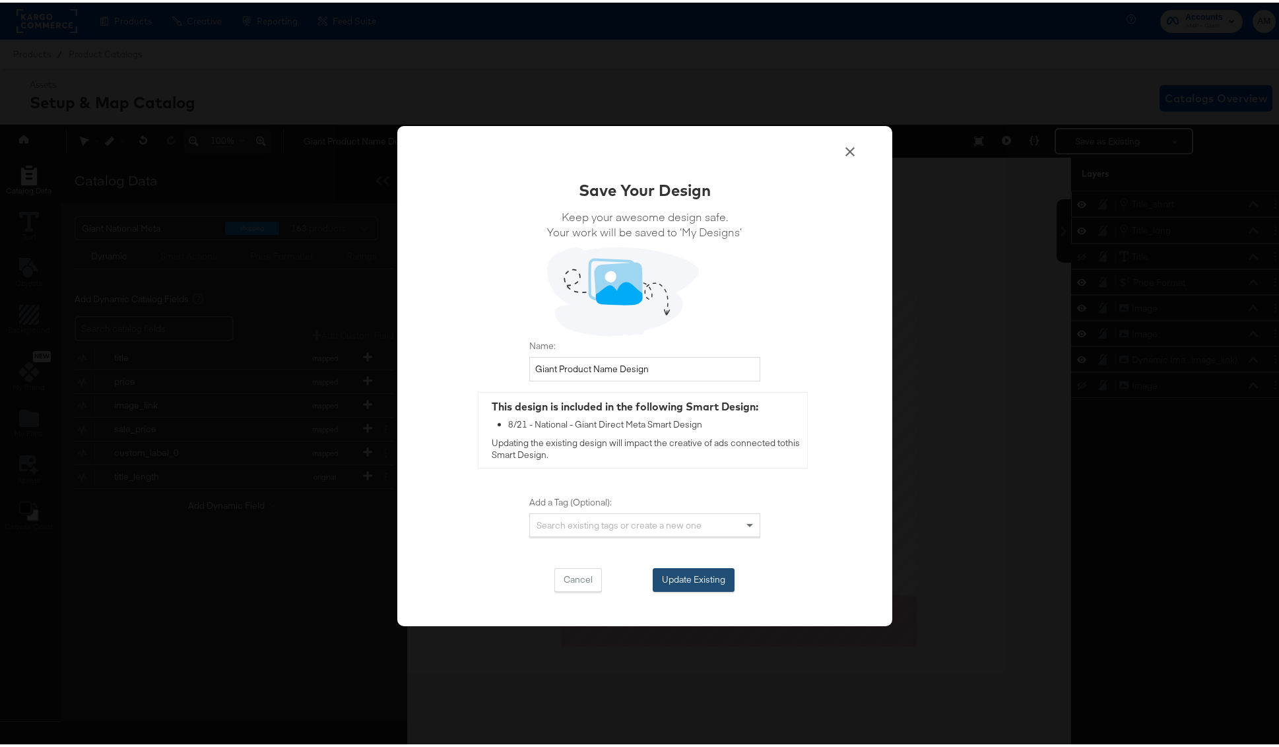
click at [680, 578] on button "Update Existing" at bounding box center [694, 577] width 82 height 24
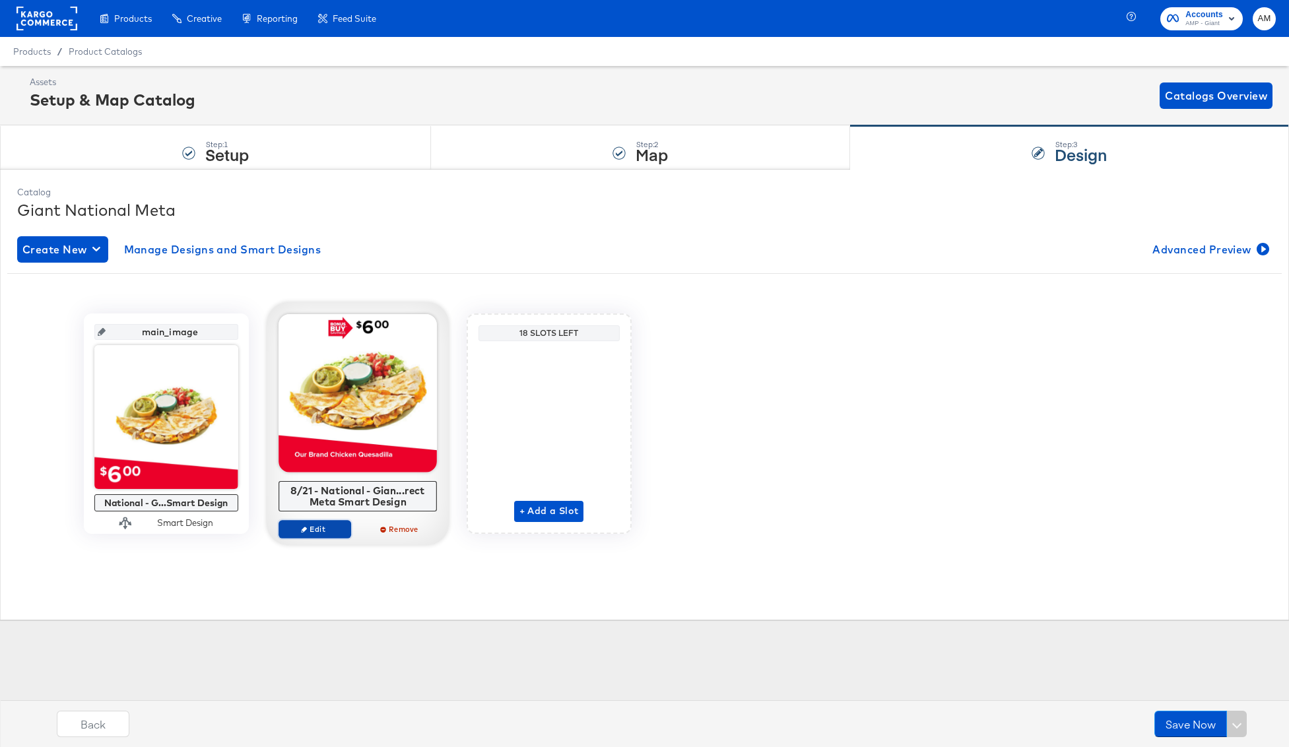
click at [319, 529] on span "Edit" at bounding box center [314, 529] width 61 height 10
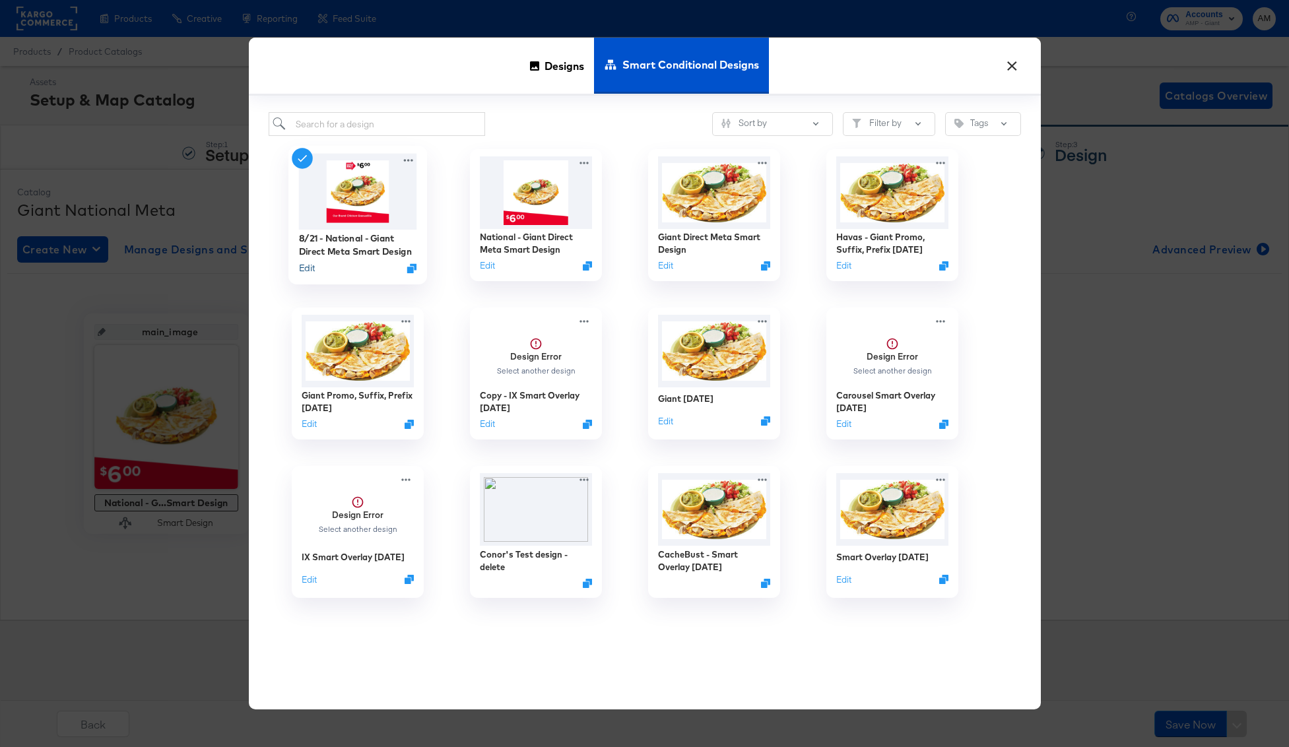
click at [302, 268] on button "Edit" at bounding box center [306, 268] width 16 height 13
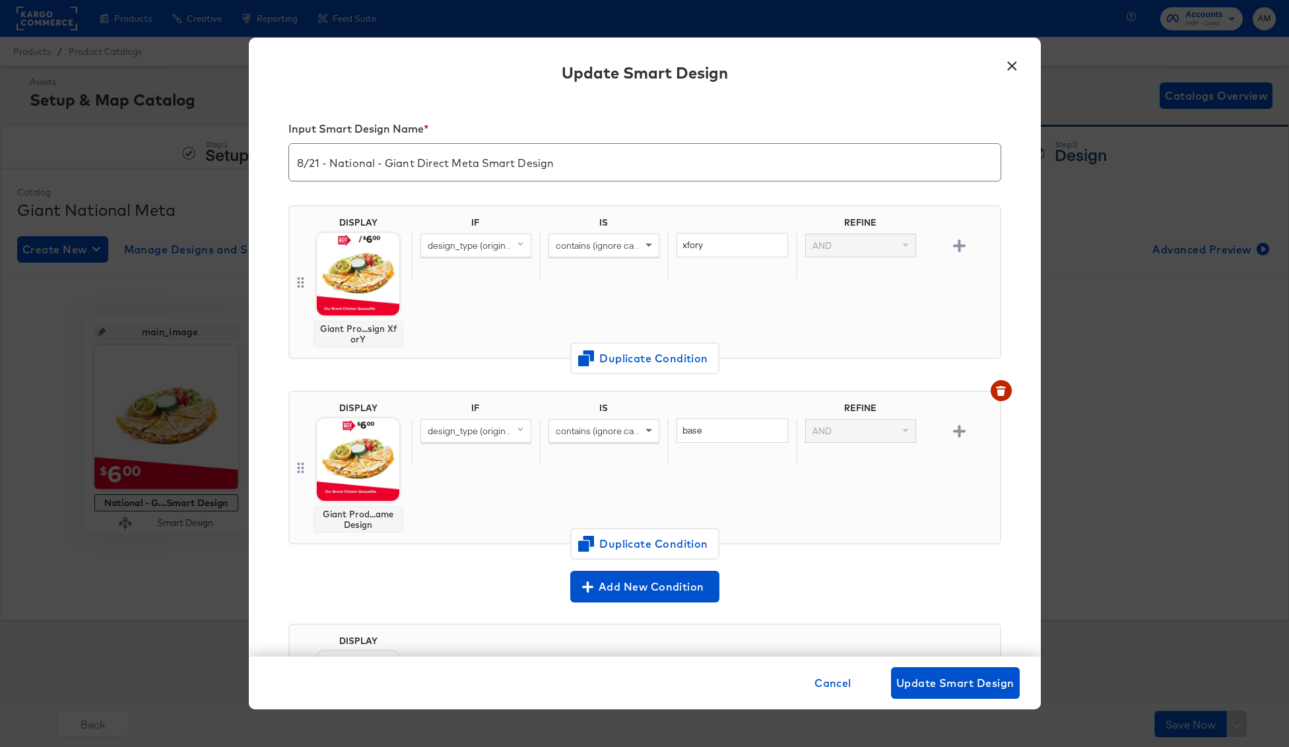
click at [364, 463] on img at bounding box center [358, 459] width 82 height 82
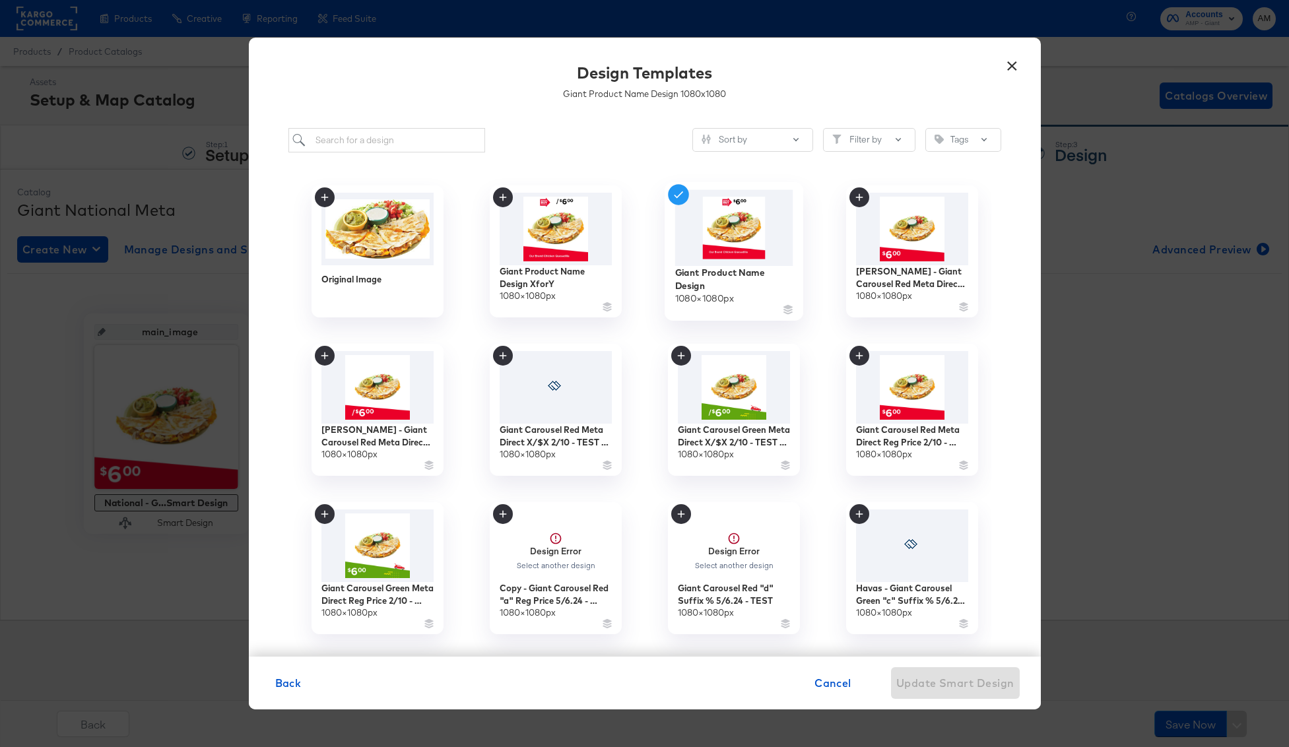
click at [703, 244] on img at bounding box center [733, 228] width 118 height 76
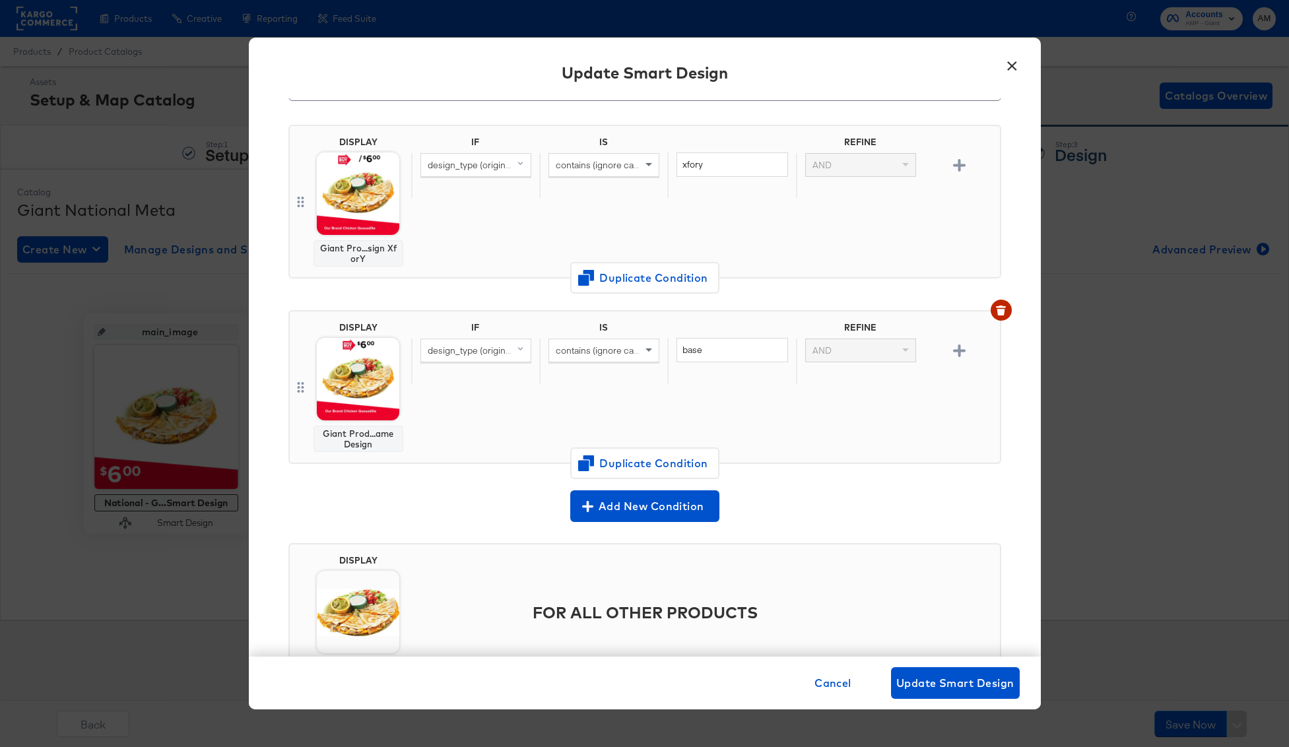
scroll to position [144, 0]
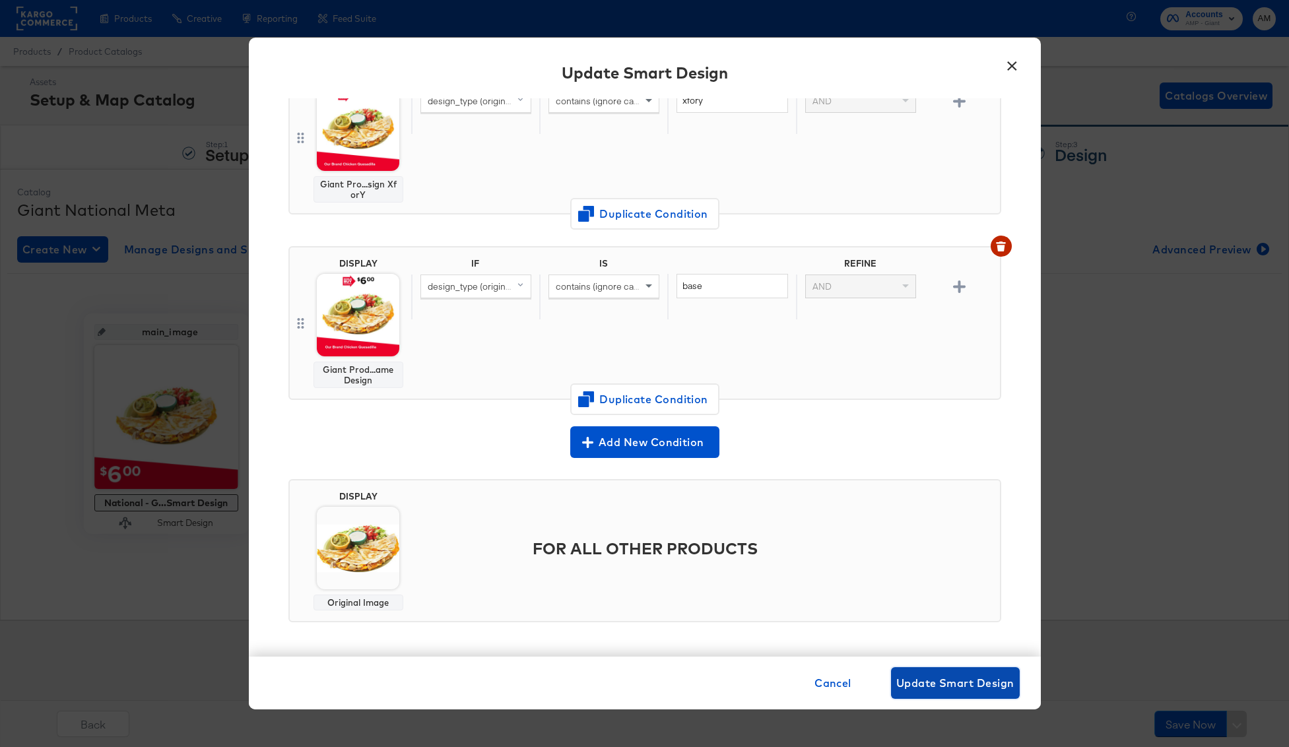
click at [928, 683] on span "Update Smart Design" at bounding box center [955, 683] width 118 height 18
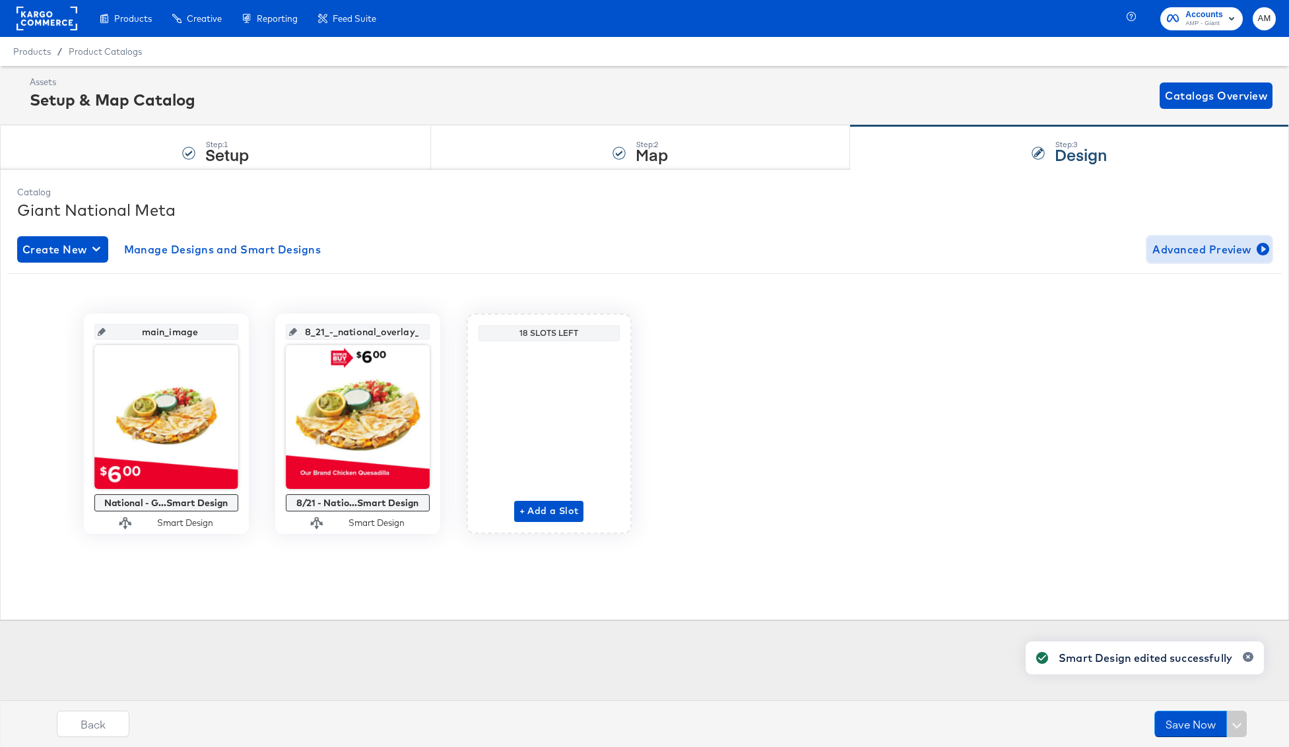
click at [1194, 242] on span "Advanced Preview" at bounding box center [1209, 249] width 114 height 18
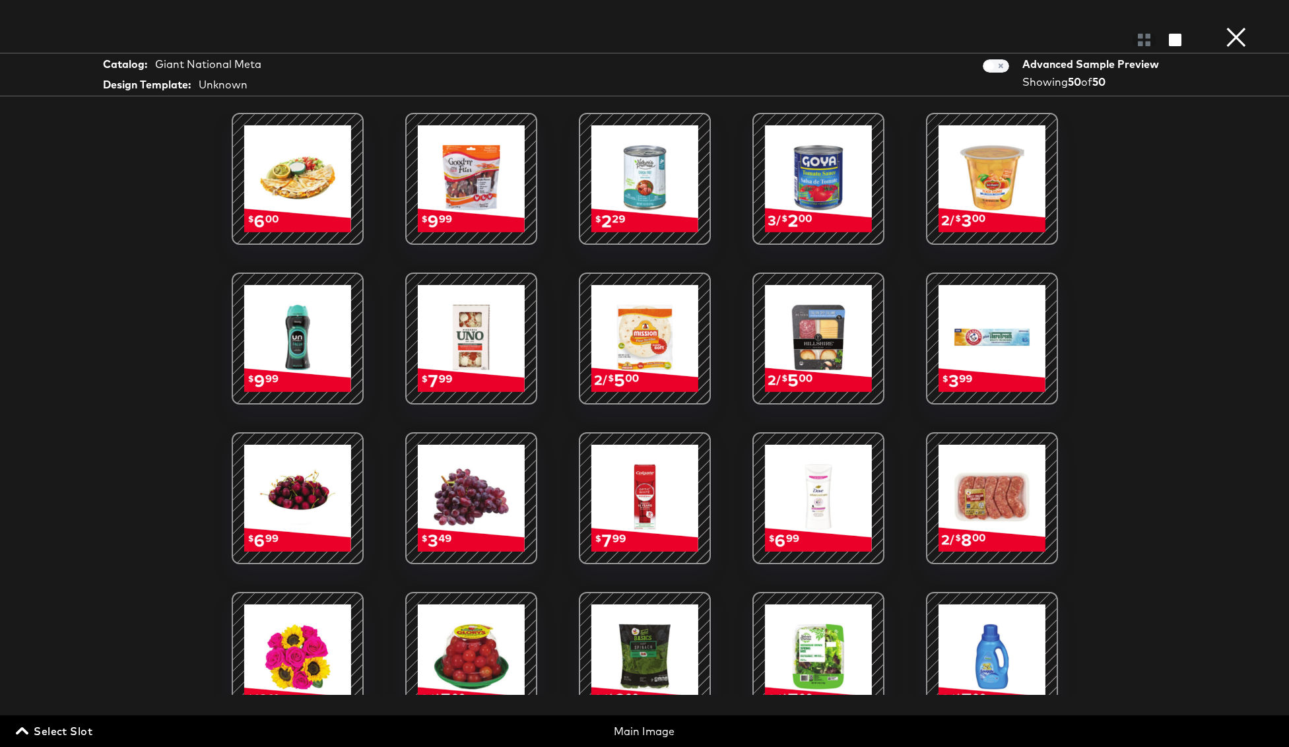
click at [62, 729] on span "Select Slot" at bounding box center [55, 731] width 74 height 18
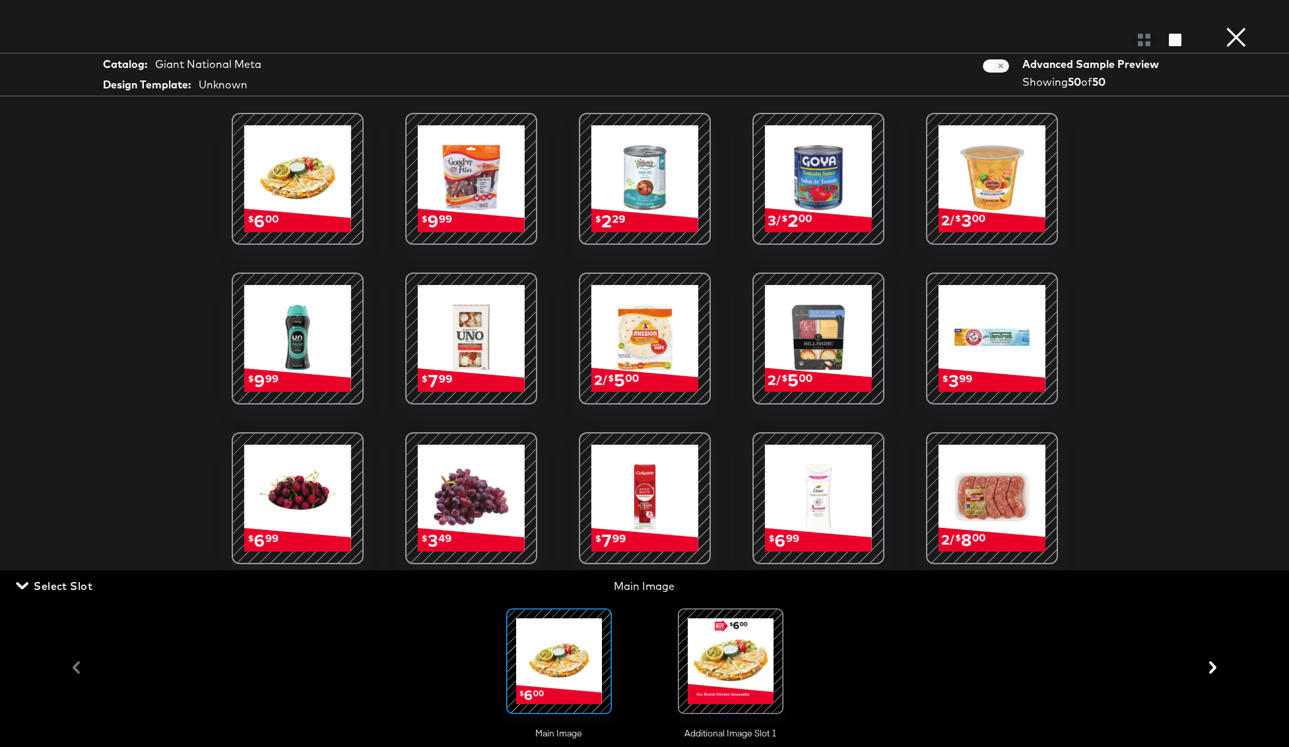
click at [724, 668] on div at bounding box center [731, 661] width 90 height 90
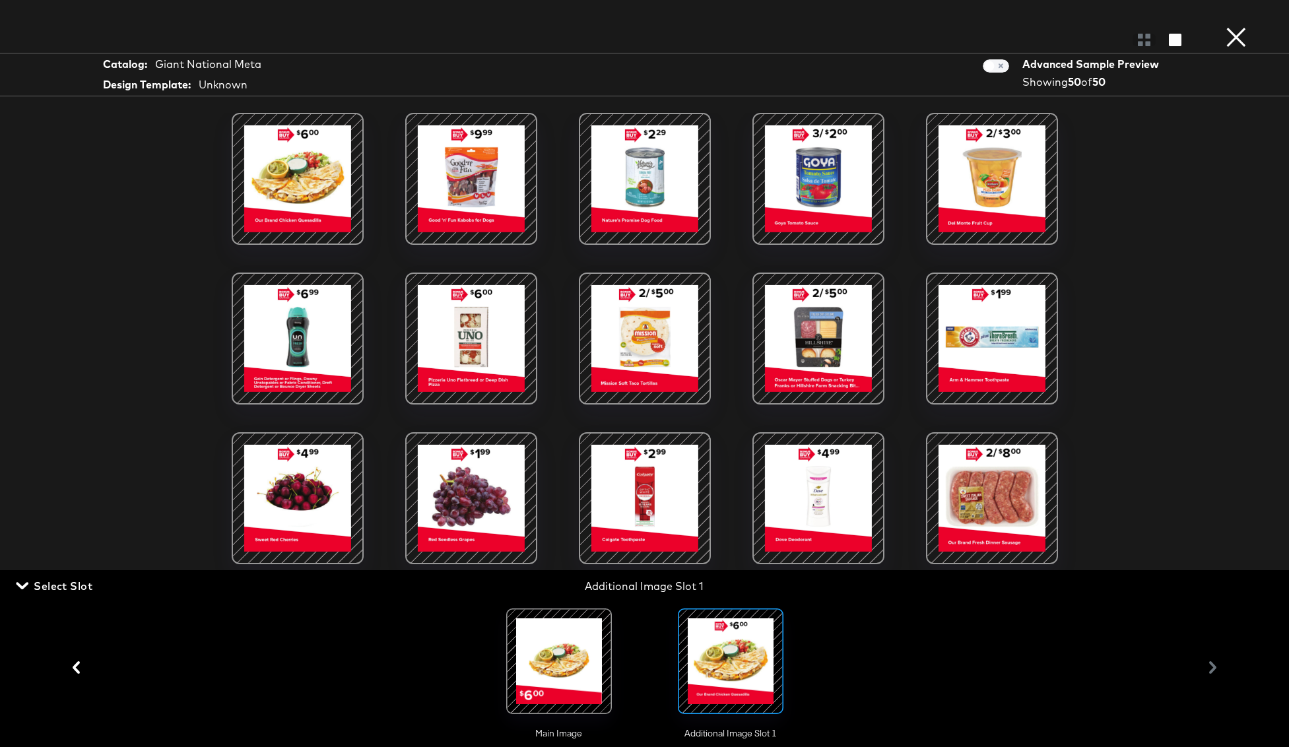
click at [1238, 26] on button "×" at bounding box center [1236, 13] width 26 height 26
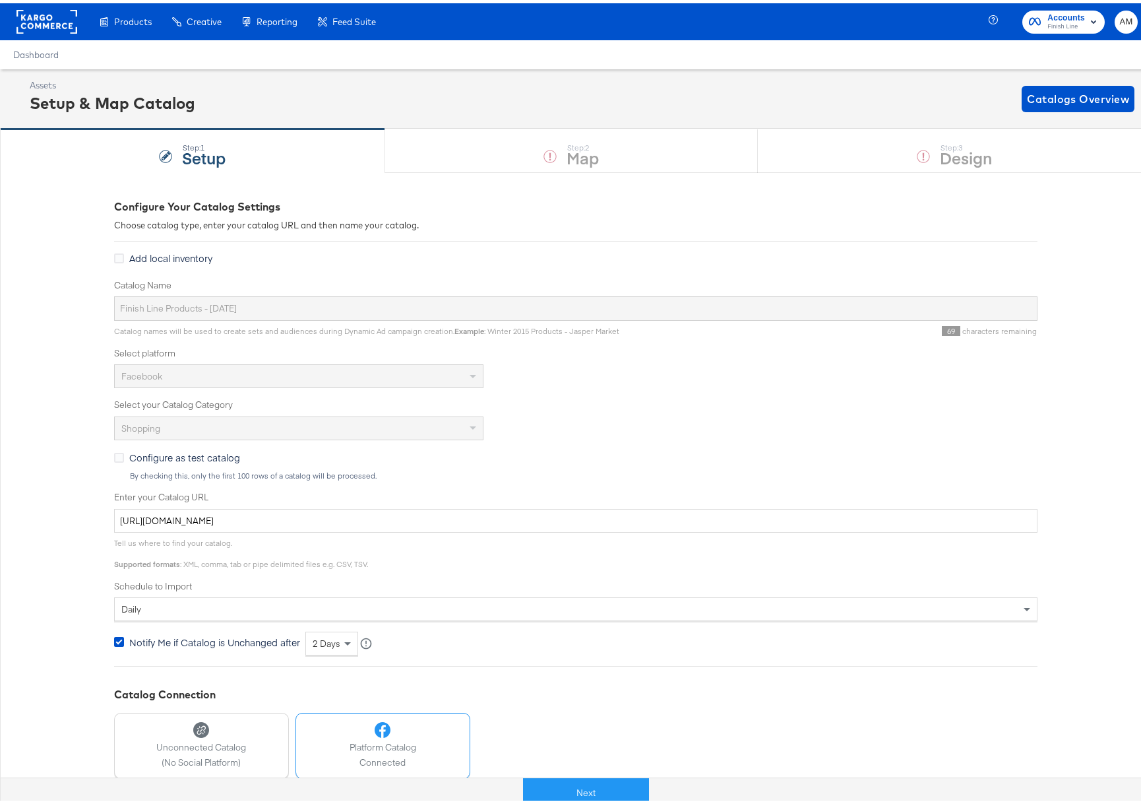
click at [48, 21] on rect at bounding box center [46, 19] width 61 height 24
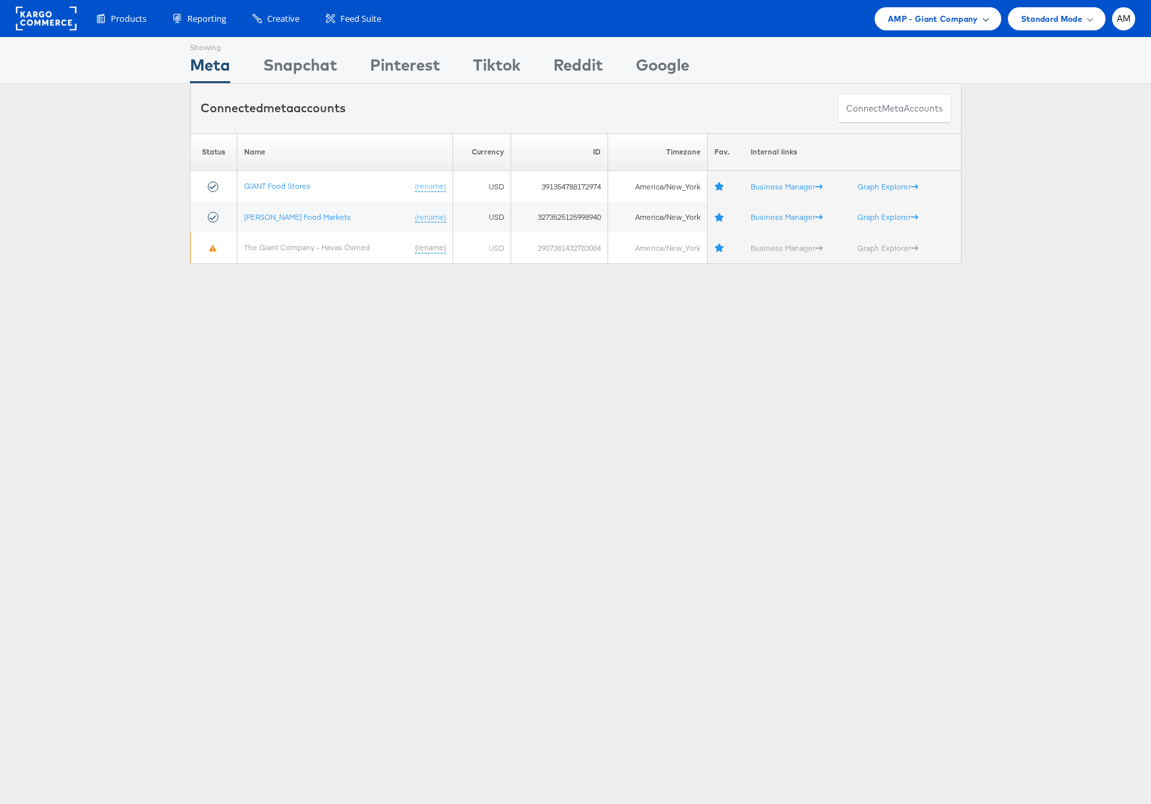
click at [932, 15] on span "AMP - Giant Company" at bounding box center [933, 19] width 90 height 14
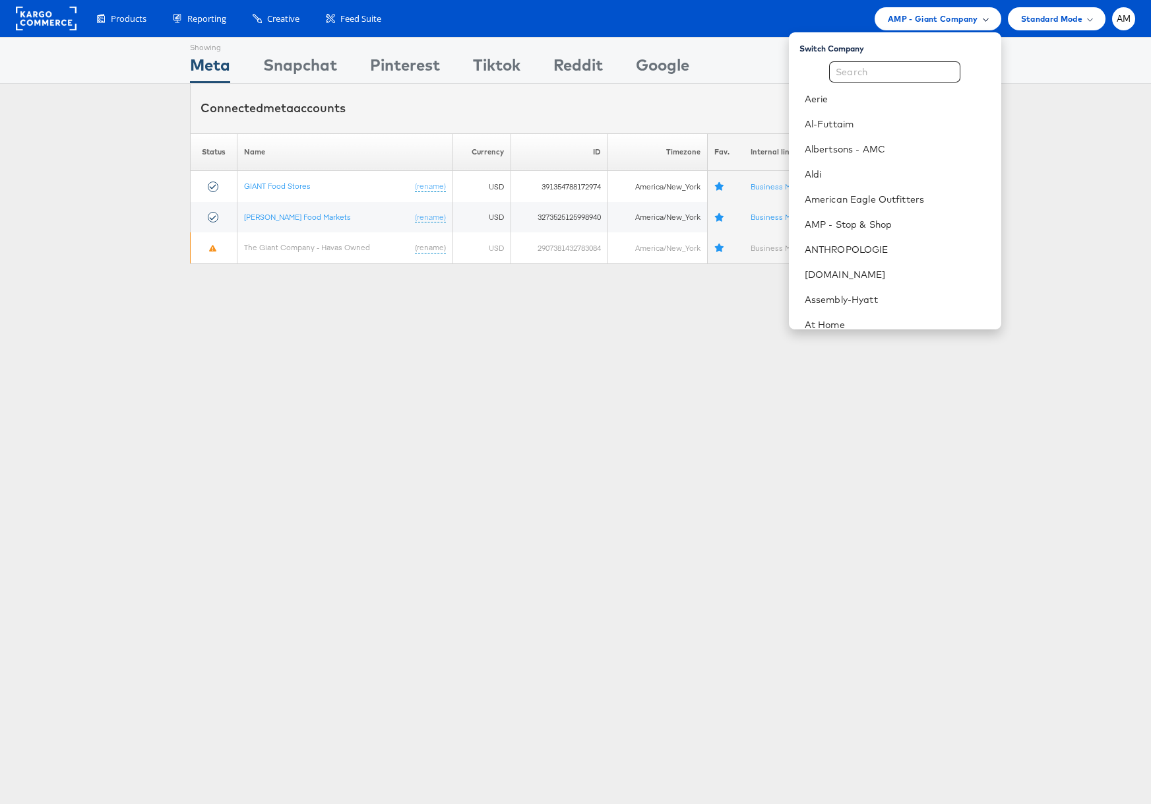
click at [920, 20] on span "AMP - Giant Company" at bounding box center [933, 19] width 90 height 14
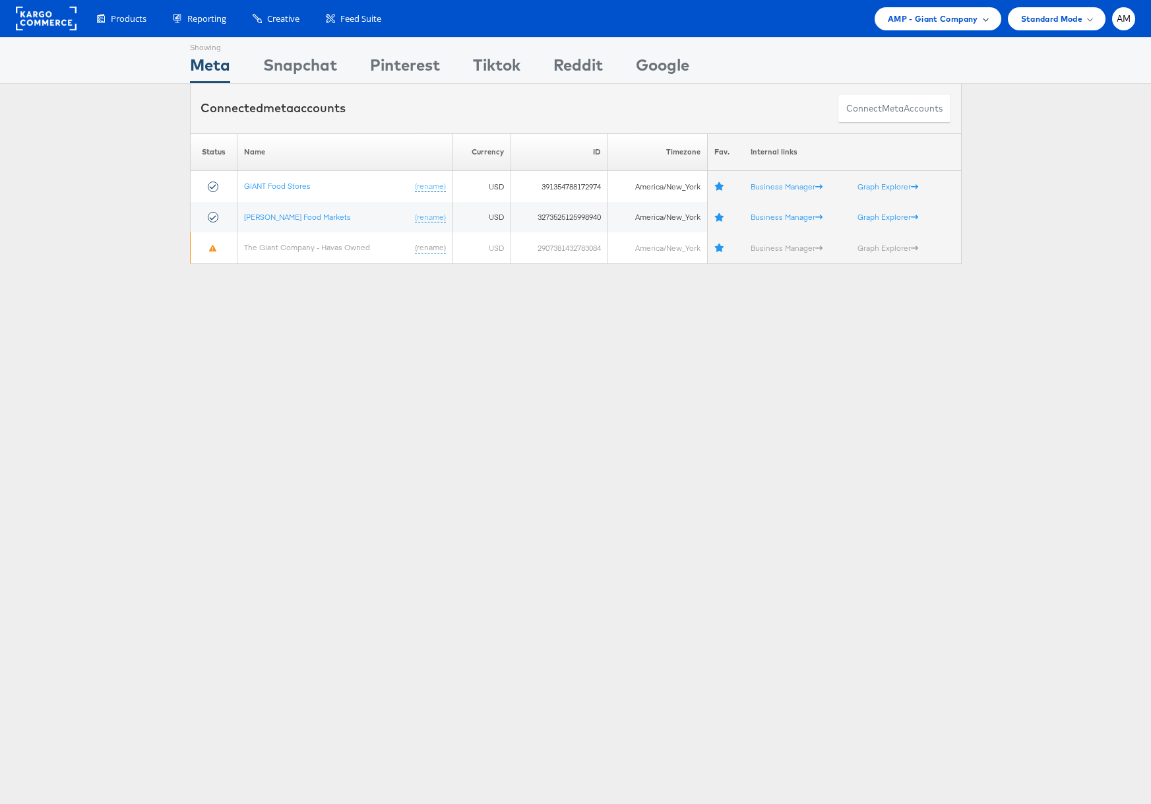
click at [907, 22] on span "AMP - Giant Company" at bounding box center [933, 19] width 90 height 14
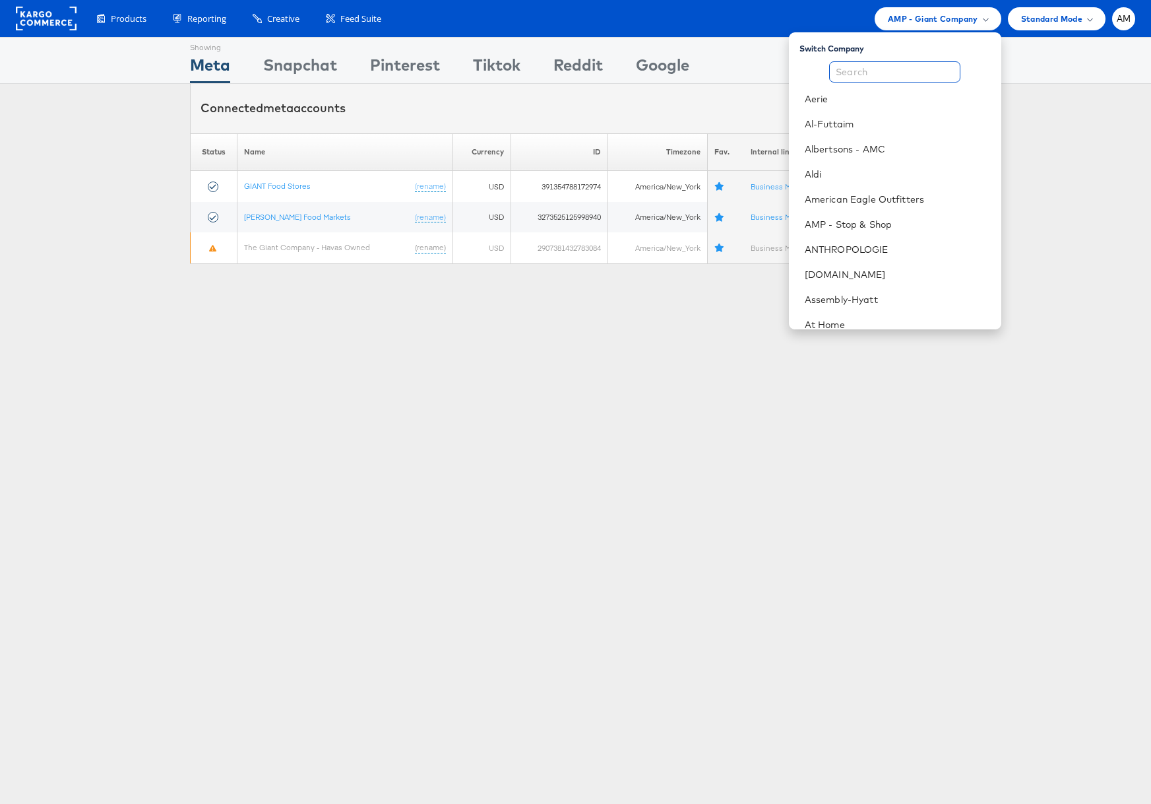
click at [895, 69] on input "text" at bounding box center [894, 71] width 131 height 21
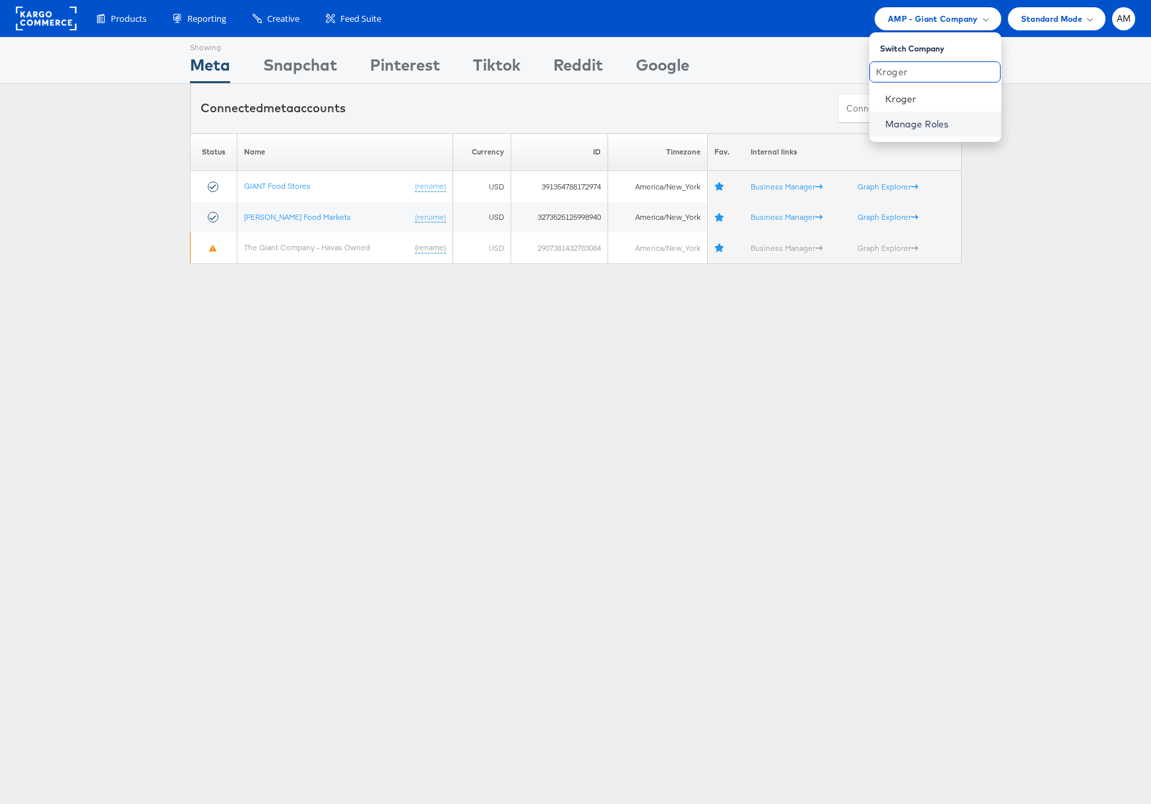
type input "Kroger"
click at [912, 118] on link "Manage Roles" at bounding box center [917, 124] width 64 height 12
click at [906, 104] on link "Kroger" at bounding box center [938, 98] width 106 height 13
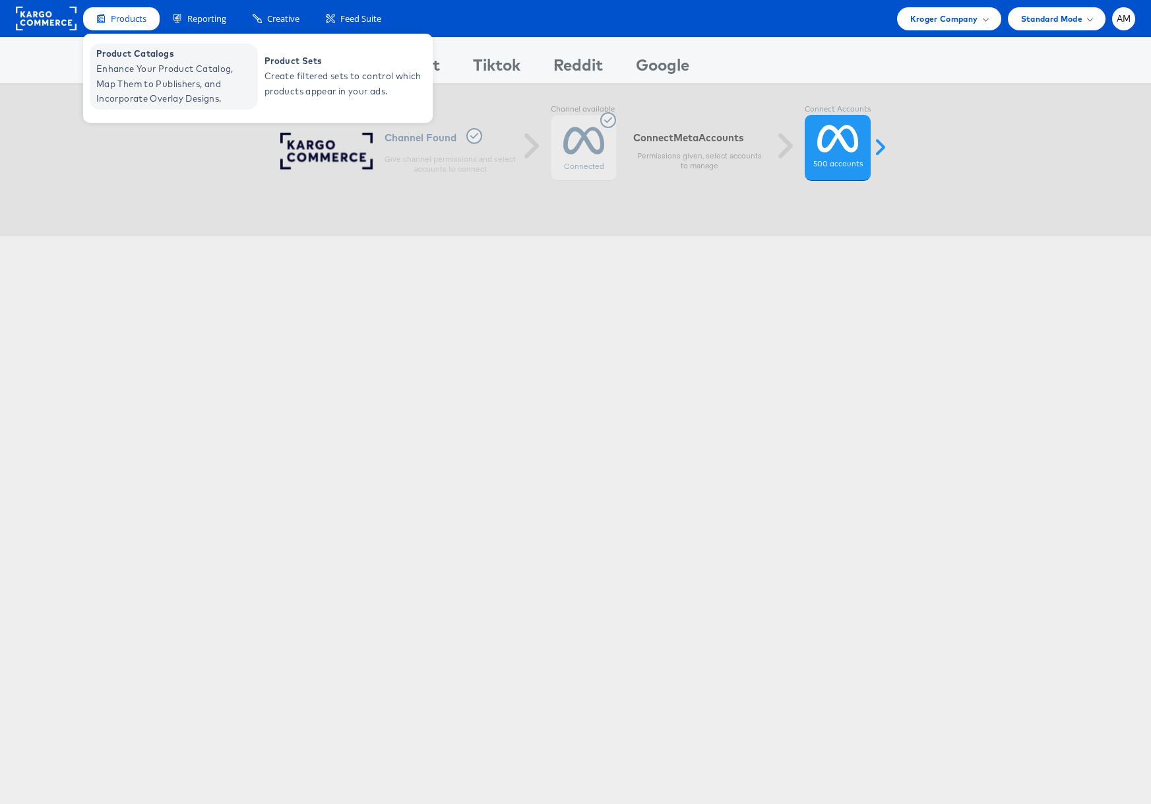
click at [142, 104] on span "Enhance Your Product Catalog, Map Them to Publishers, and Incorporate Overlay D…" at bounding box center [175, 83] width 158 height 45
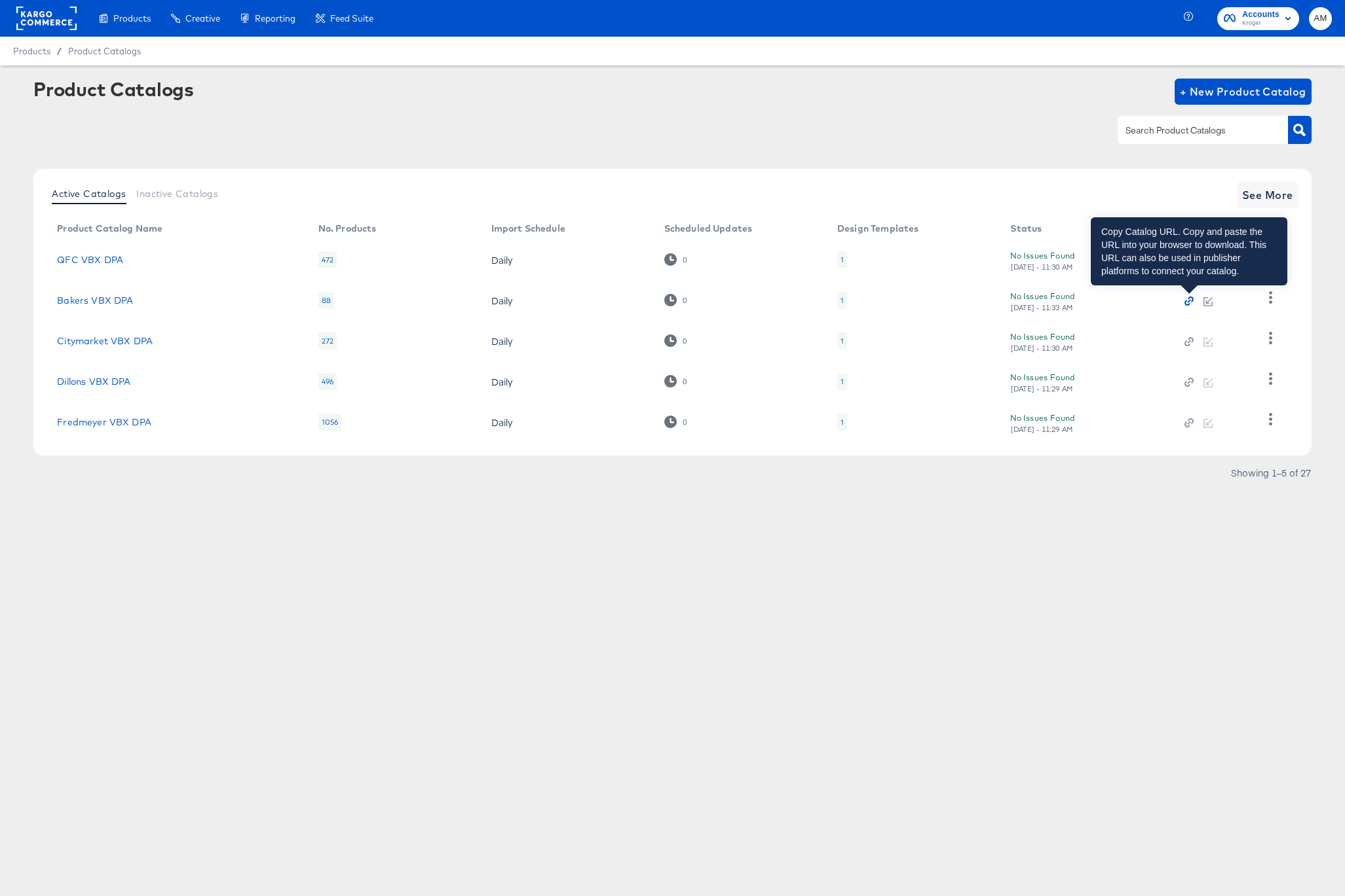
click at [1143, 303] on icon "button" at bounding box center [1188, 301] width 9 height 9
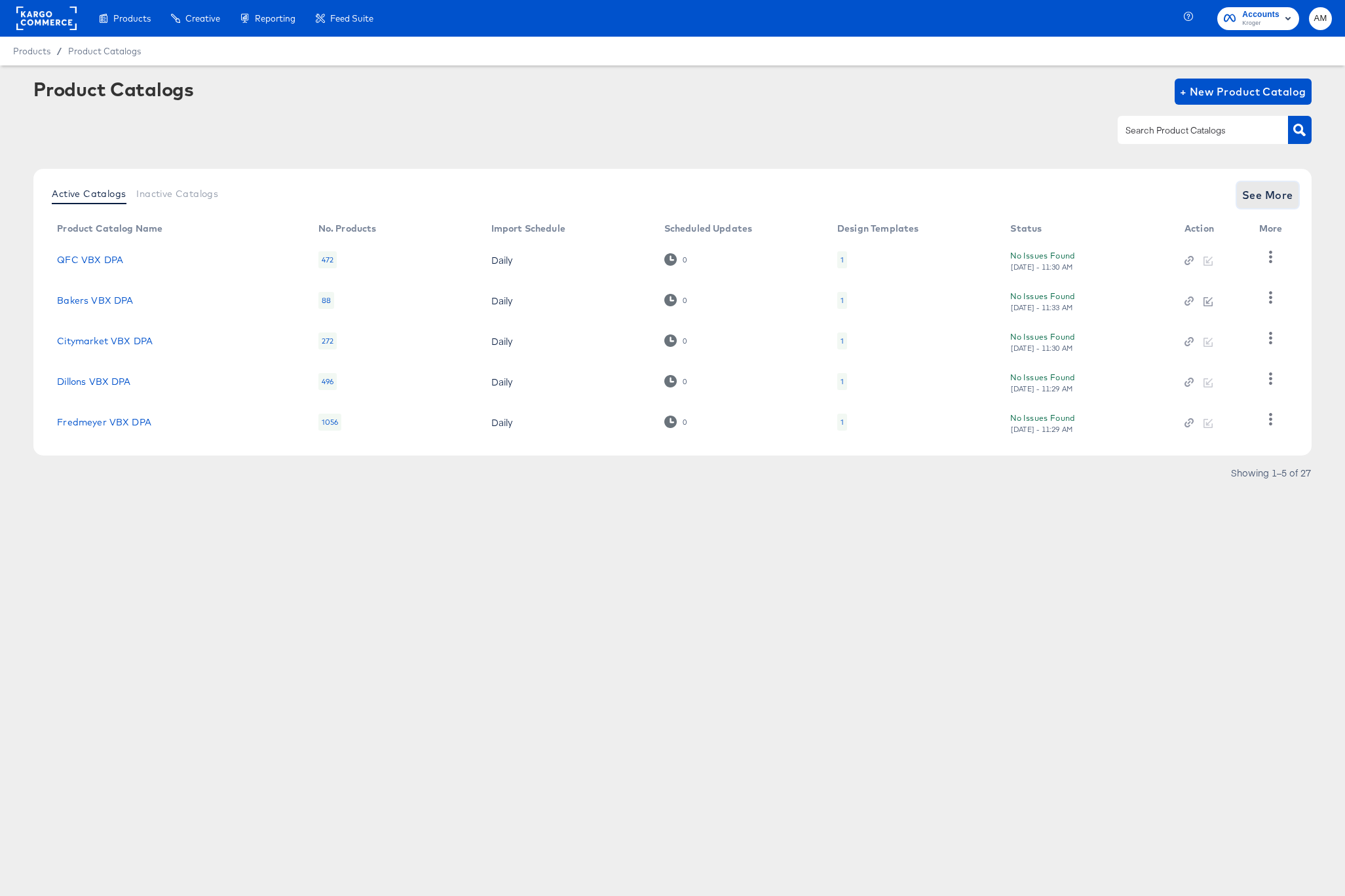
click at [1143, 194] on span "See More" at bounding box center [1267, 194] width 51 height 18
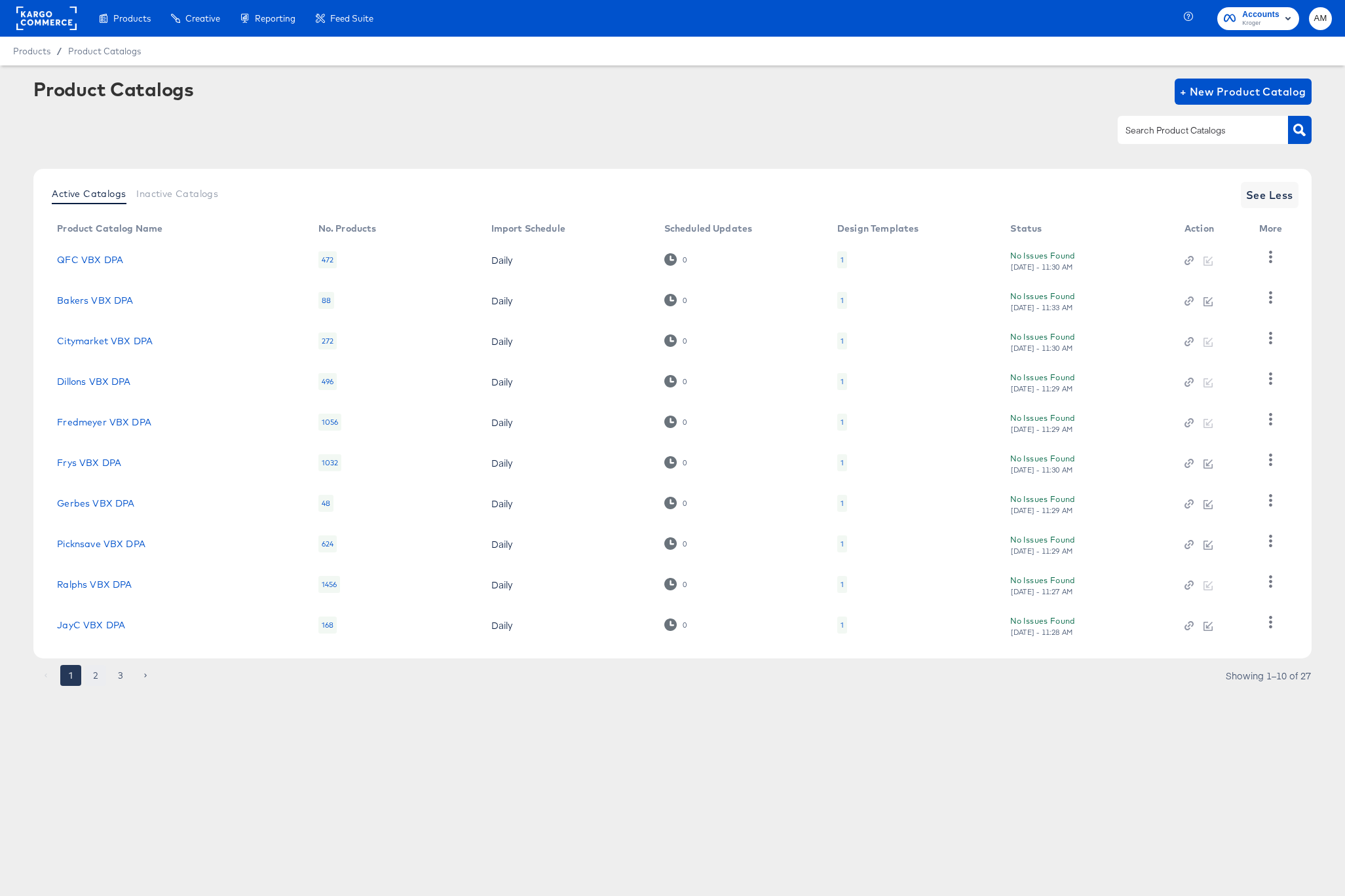
click at [100, 675] on button "2" at bounding box center [95, 675] width 21 height 21
click at [1143, 340] on button "button" at bounding box center [1270, 338] width 23 height 26
click at [1143, 386] on div "HUD Checks (Internal)" at bounding box center [1216, 386] width 131 height 21
click at [1143, 501] on button "button" at bounding box center [1270, 501] width 23 height 26
click at [1143, 551] on div "HUD Checks (Internal)" at bounding box center [1216, 548] width 131 height 21
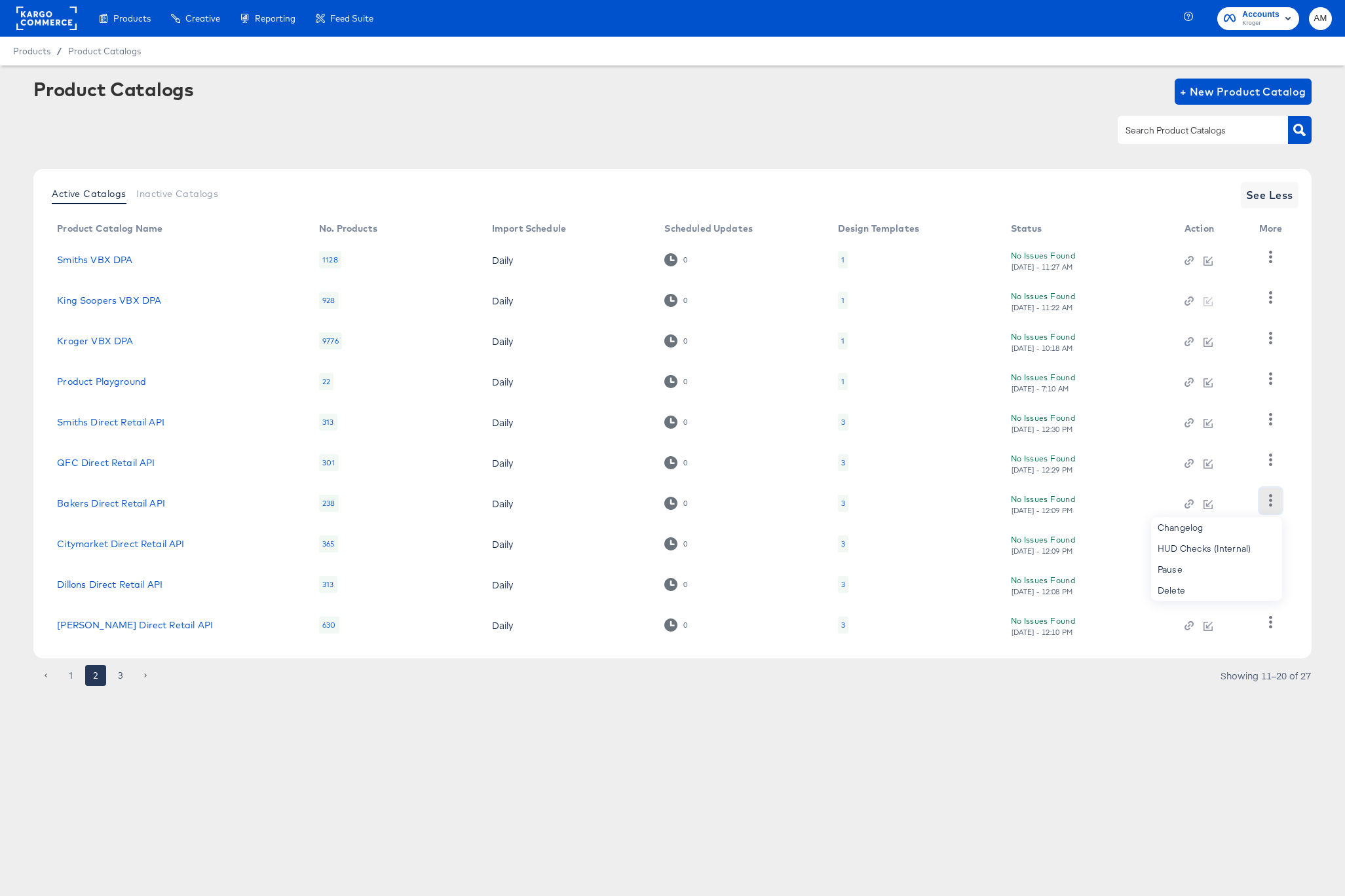
click at [1143, 501] on icon "button" at bounding box center [1270, 500] width 13 height 13
click at [1143, 503] on button "button" at bounding box center [1270, 501] width 23 height 26
click at [1143, 554] on div "HUD Checks (Internal)" at bounding box center [1216, 548] width 131 height 21
click at [842, 504] on div "3" at bounding box center [843, 503] width 4 height 11
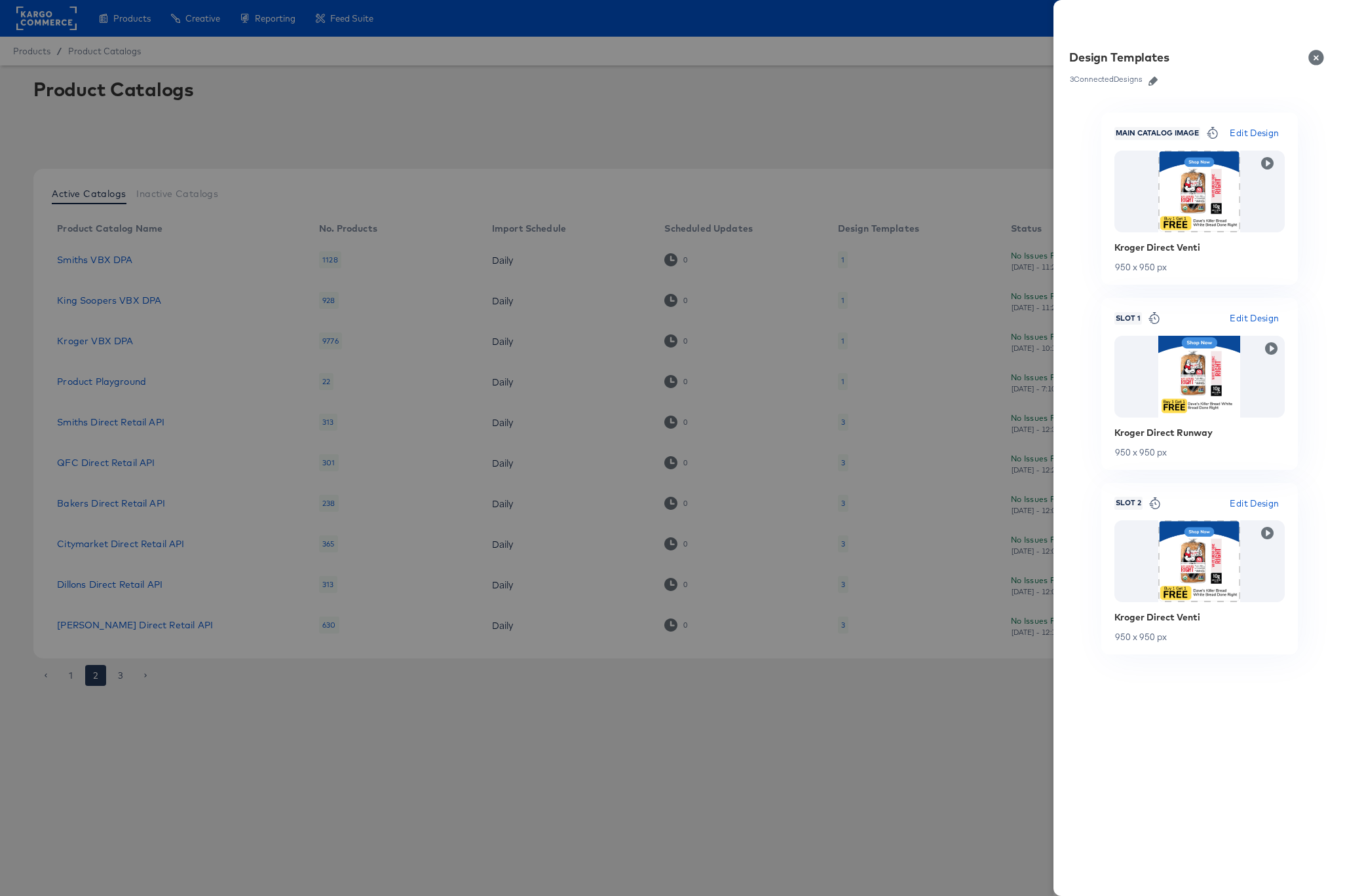
click at [220, 515] on div at bounding box center [672, 448] width 1345 height 896
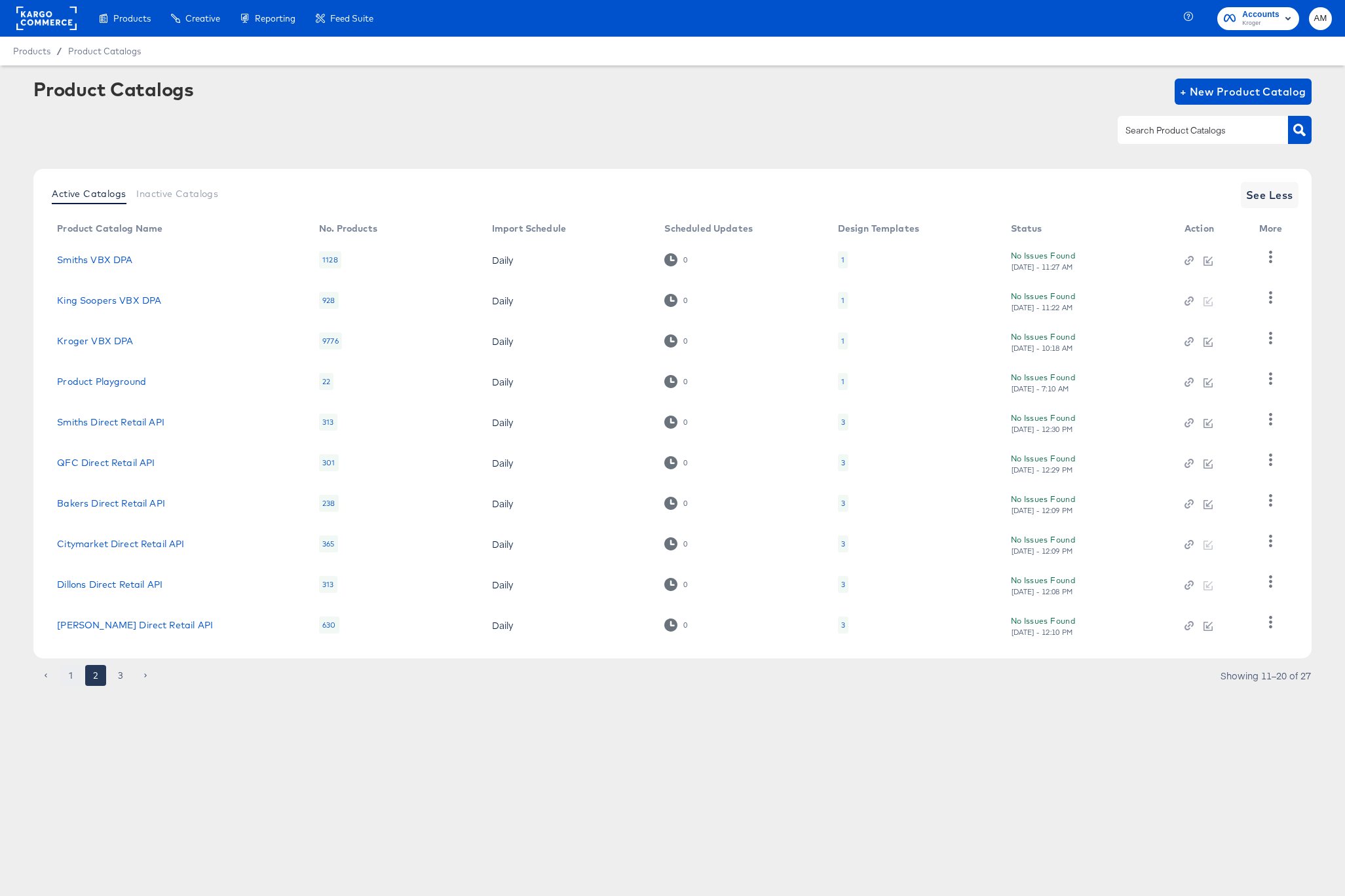
click at [65, 671] on button "1" at bounding box center [70, 675] width 21 height 21
click at [1143, 298] on icon "button" at bounding box center [1270, 298] width 13 height 13
click at [1143, 347] on div "HUD Checks (Internal)" at bounding box center [1216, 345] width 131 height 21
click at [1143, 257] on icon "button" at bounding box center [1270, 257] width 3 height 13
click at [1143, 311] on div "HUD Checks (Internal)" at bounding box center [1216, 305] width 131 height 21
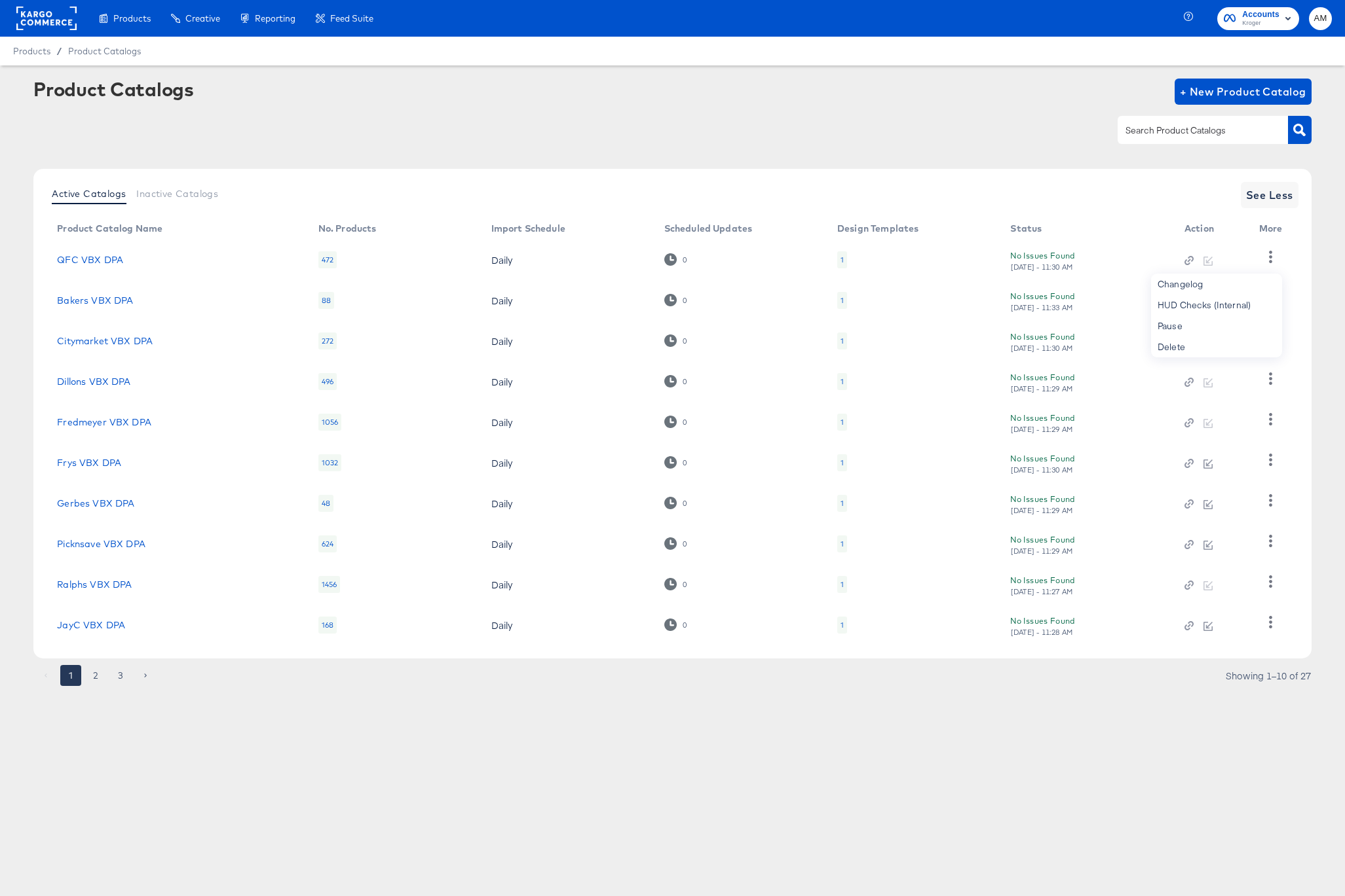
click at [1096, 334] on div "No Issues Found Thu, Aug 21st - 11:30 AM" at bounding box center [1083, 341] width 147 height 23
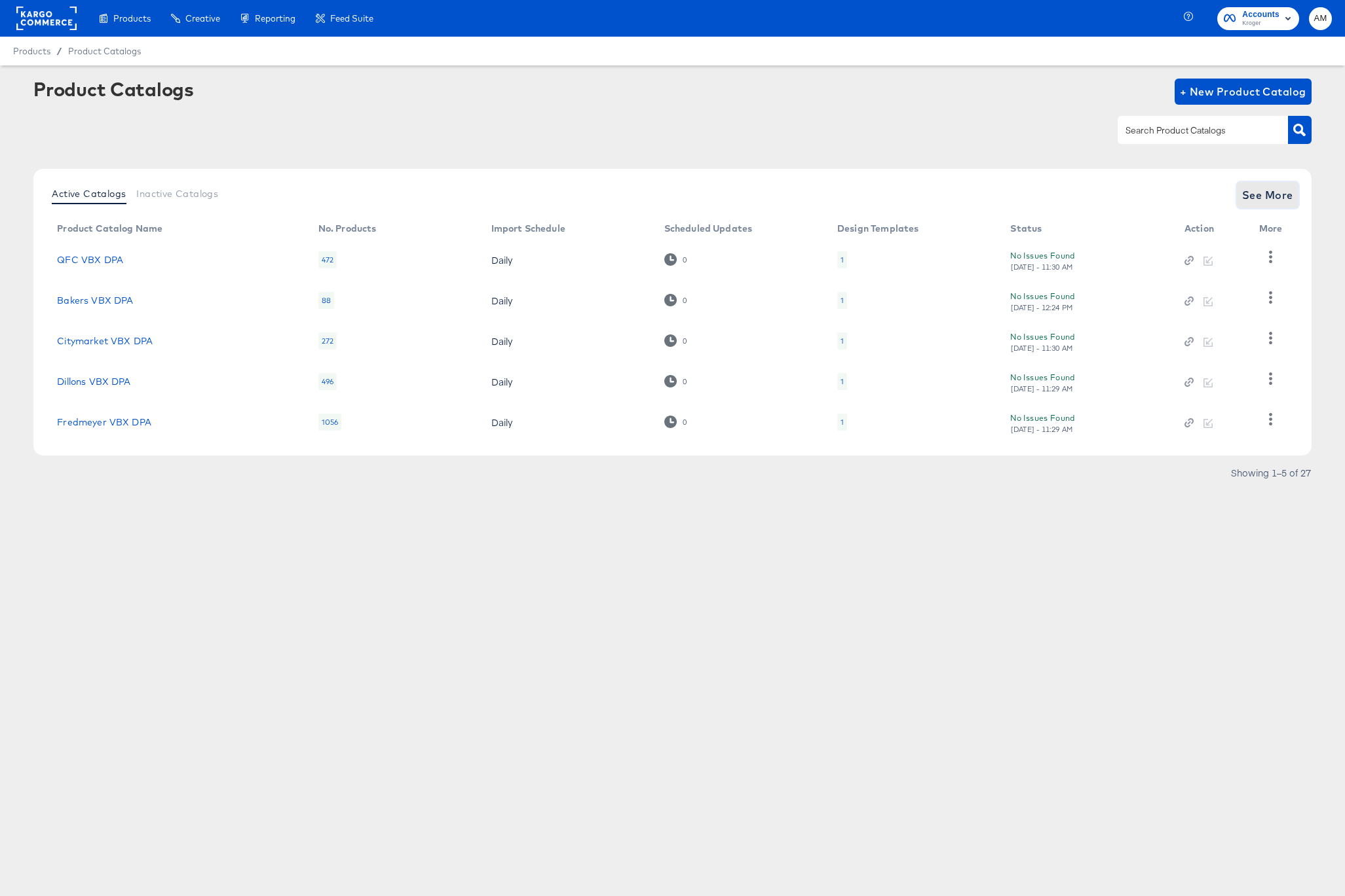
click at [1253, 195] on span "See More" at bounding box center [1267, 194] width 51 height 18
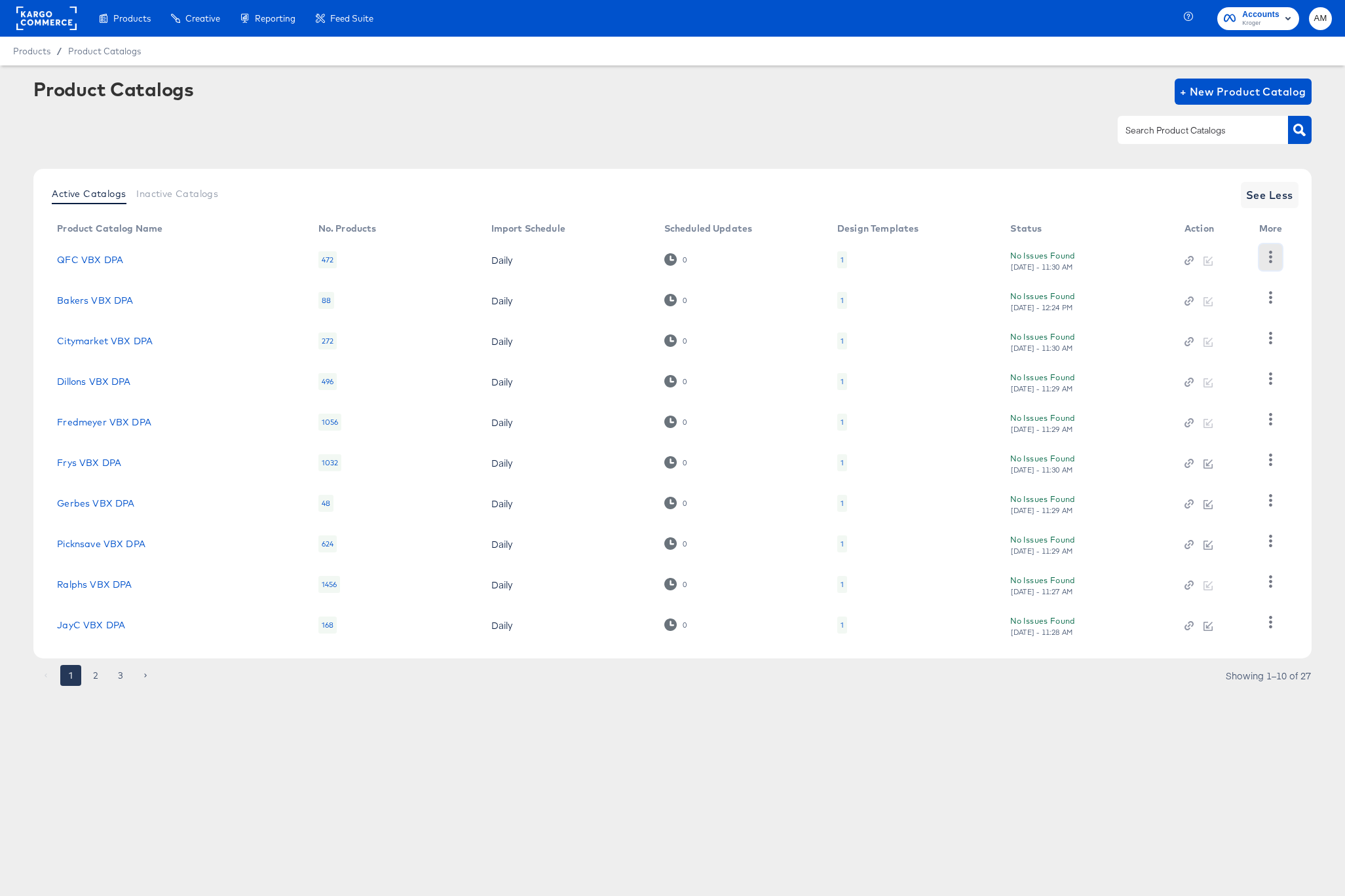
click at [1270, 259] on icon "button" at bounding box center [1270, 257] width 13 height 13
click at [1210, 305] on div "HUD Checks (Internal)" at bounding box center [1216, 305] width 131 height 21
click at [1302, 286] on div "Active Catalogs Inactive Catalogs See Less Product Catalog Name No. Products Im…" at bounding box center [672, 414] width 1278 height 490
click at [1272, 296] on icon "button" at bounding box center [1270, 298] width 13 height 13
click at [1213, 338] on div "HUD Checks (Internal)" at bounding box center [1216, 345] width 131 height 21
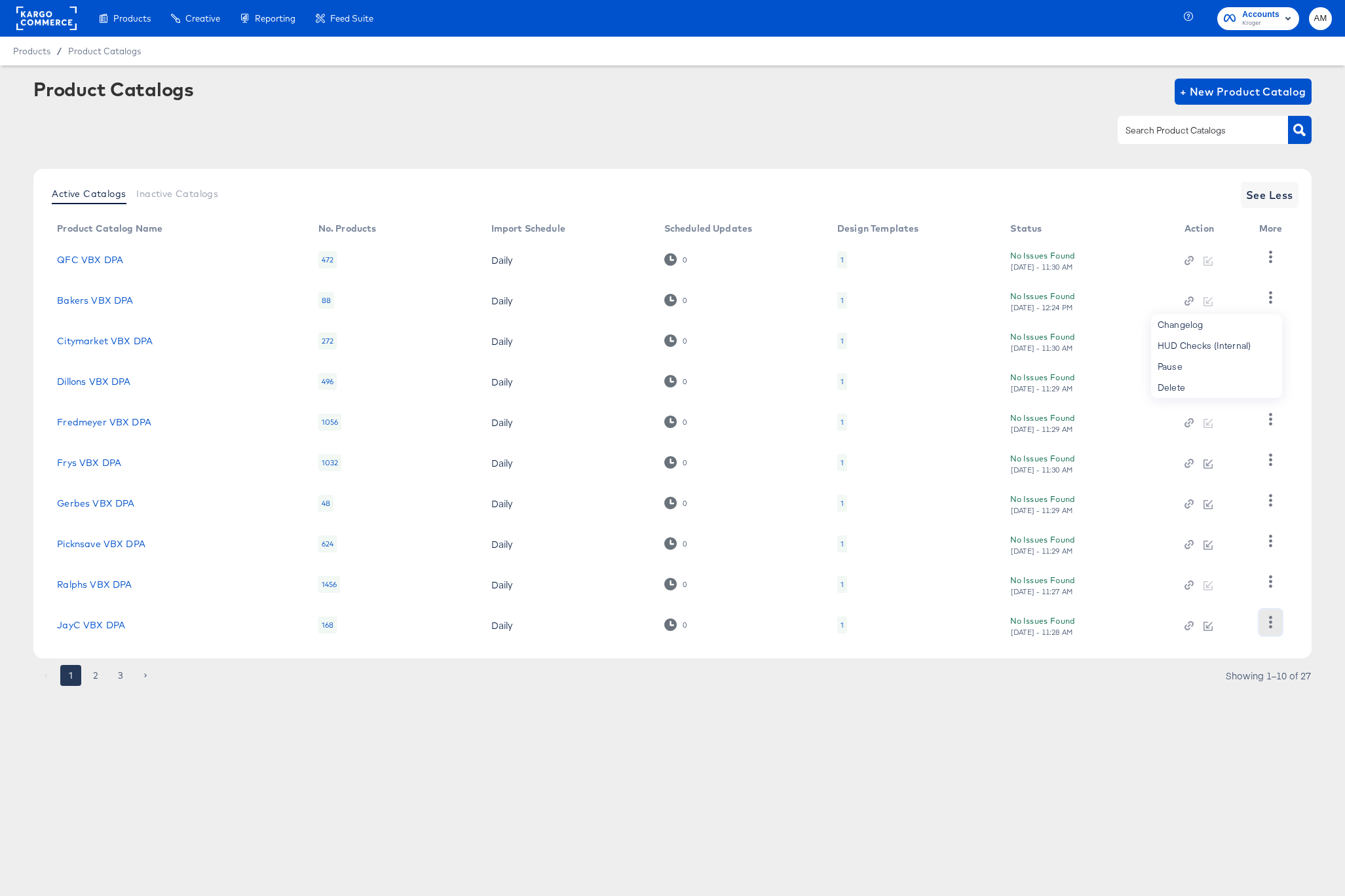
click at [1266, 624] on icon "button" at bounding box center [1270, 622] width 13 height 13
click at [1222, 564] on div "HUD Checks (Internal)" at bounding box center [1216, 557] width 131 height 21
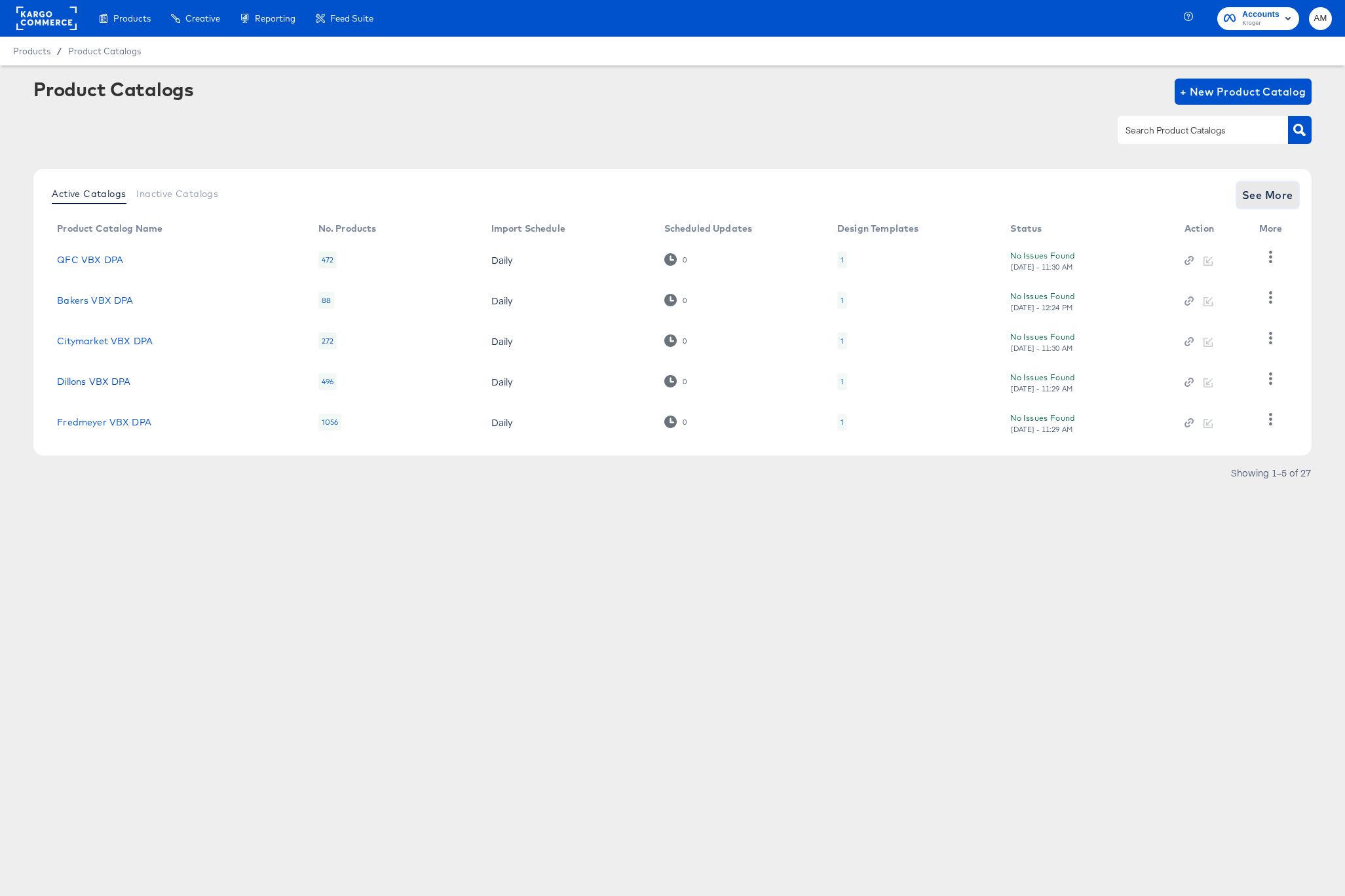
click at [1253, 186] on button "See More" at bounding box center [1268, 194] width 62 height 26
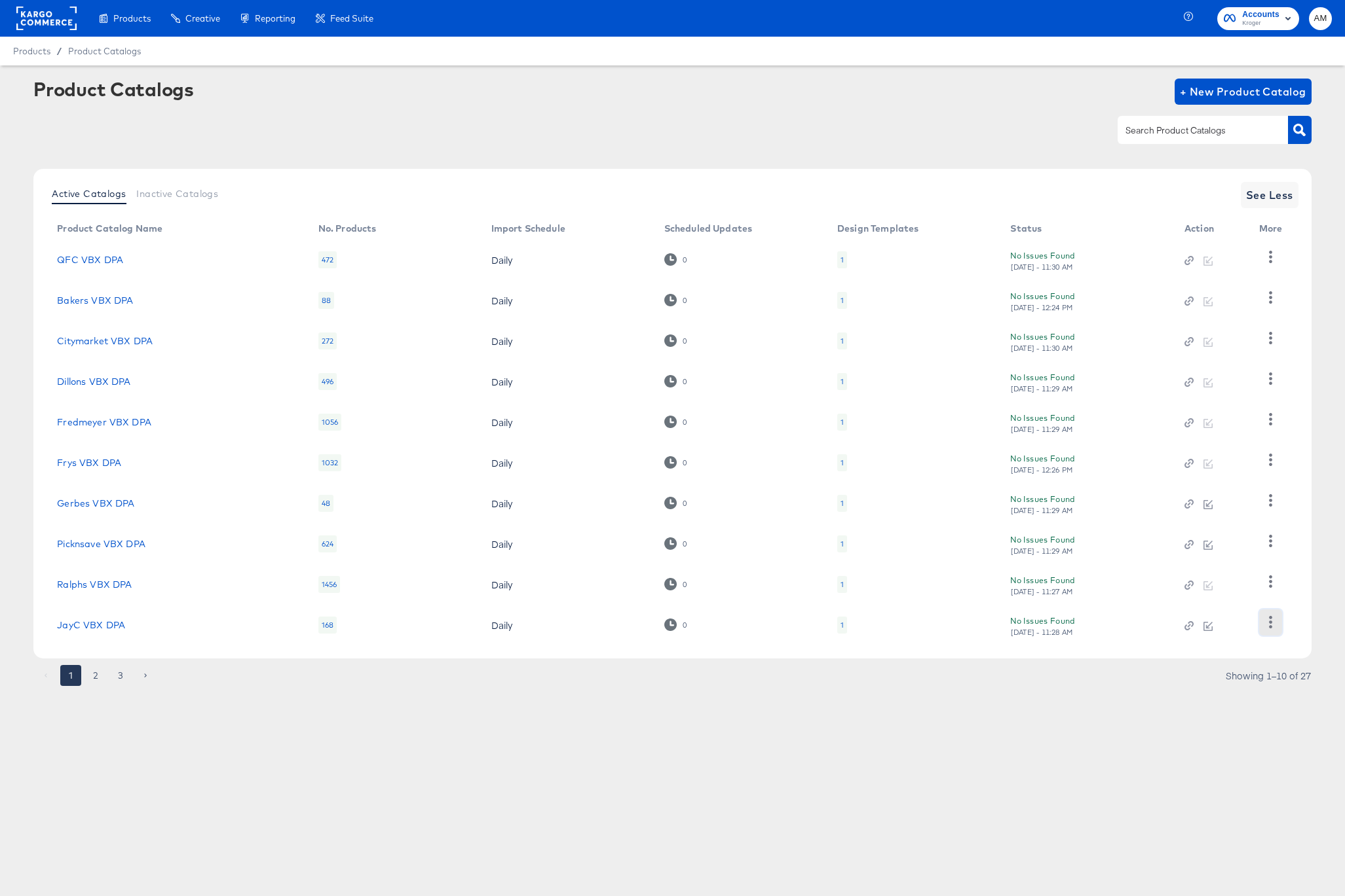
click at [1271, 624] on icon "button" at bounding box center [1270, 622] width 13 height 13
click at [1204, 564] on div "HUD Checks (Internal)" at bounding box center [1216, 557] width 131 height 21
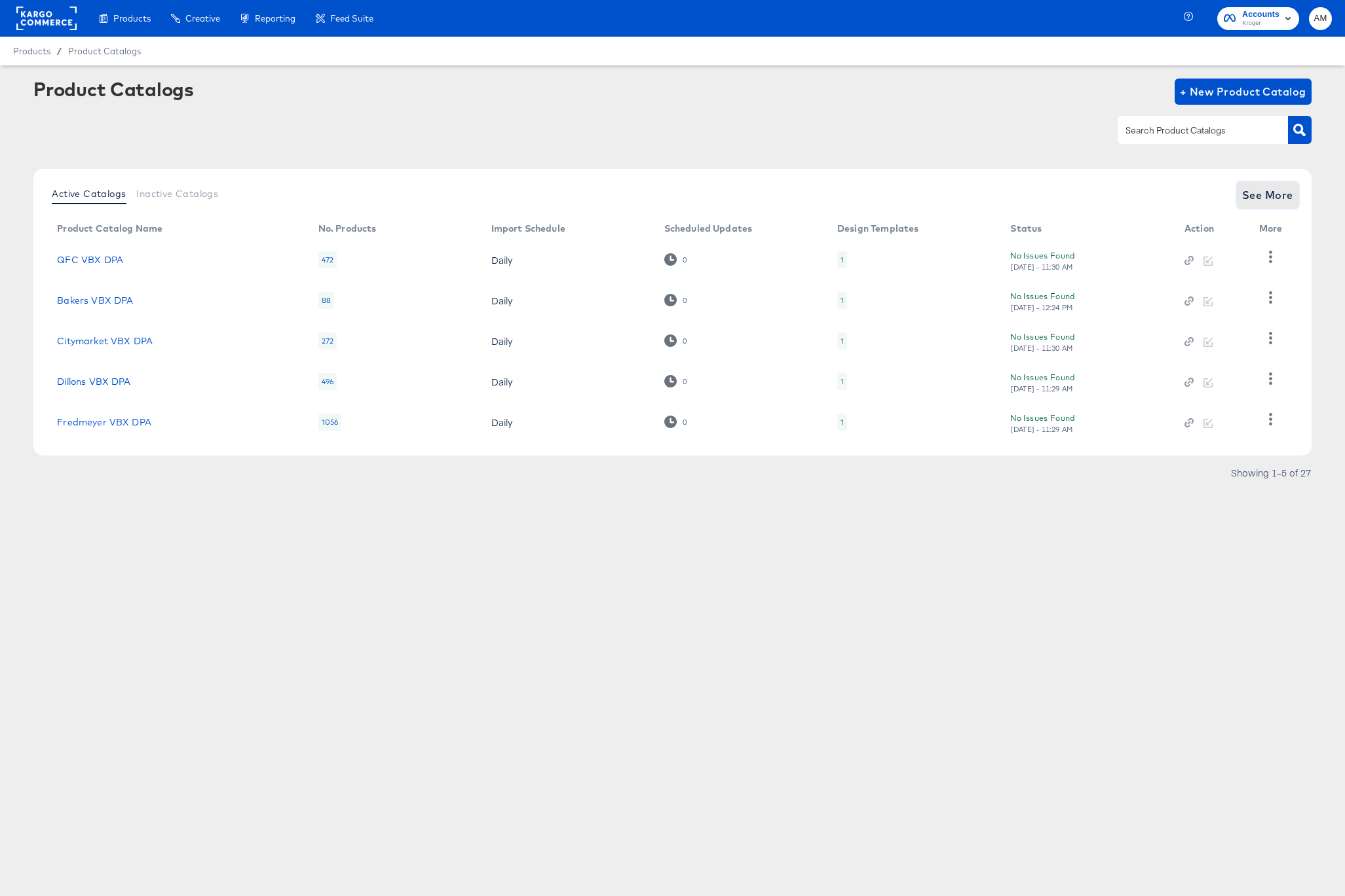
click at [1270, 195] on span "See More" at bounding box center [1267, 194] width 51 height 18
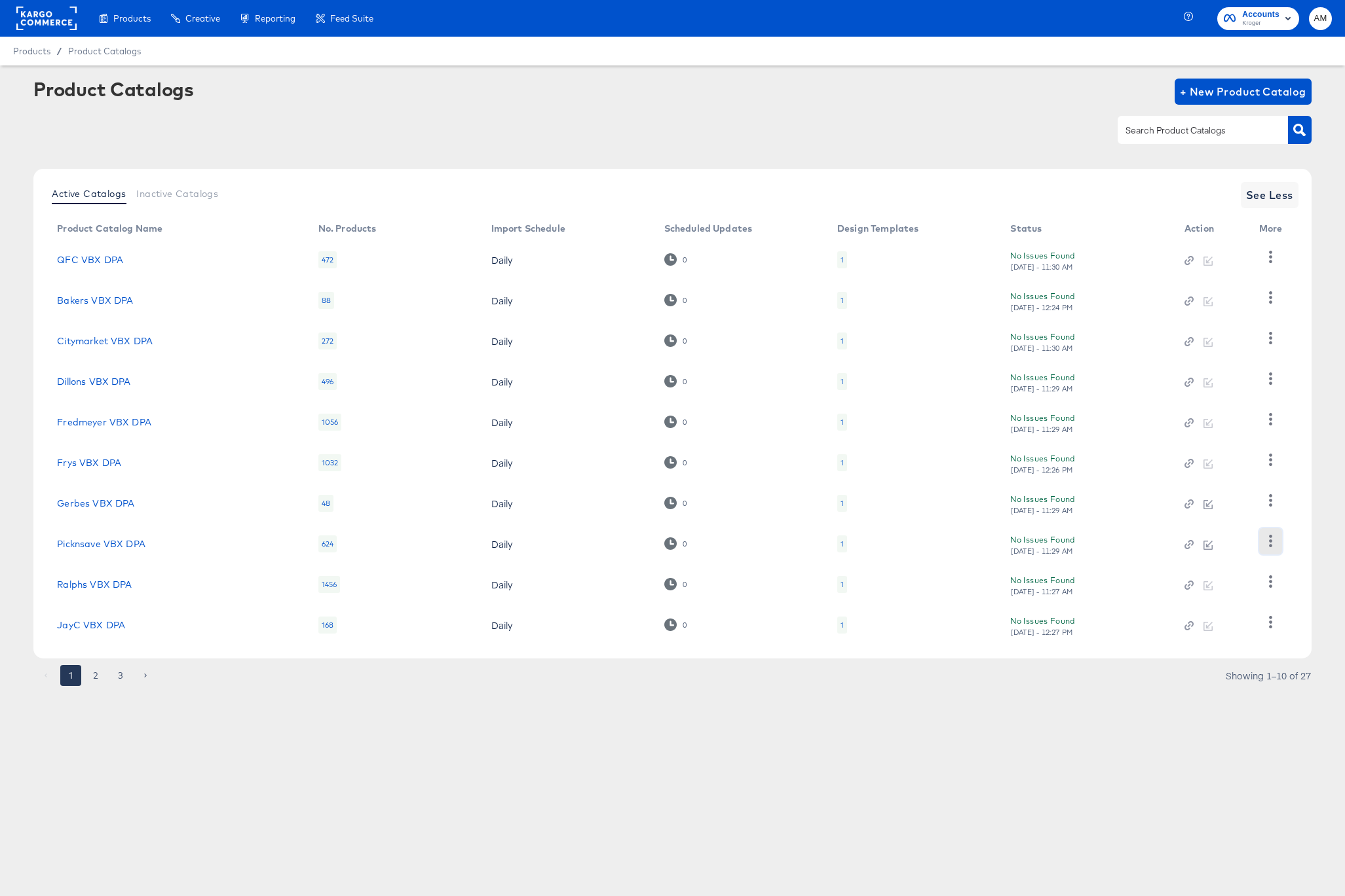
click at [1269, 541] on icon "button" at bounding box center [1270, 541] width 3 height 13
click at [1210, 582] on div "HUD Checks (Internal)" at bounding box center [1216, 588] width 131 height 21
click at [1270, 299] on icon "button" at bounding box center [1270, 298] width 3 height 13
click at [1176, 348] on div "HUD Checks (Internal)" at bounding box center [1216, 345] width 131 height 21
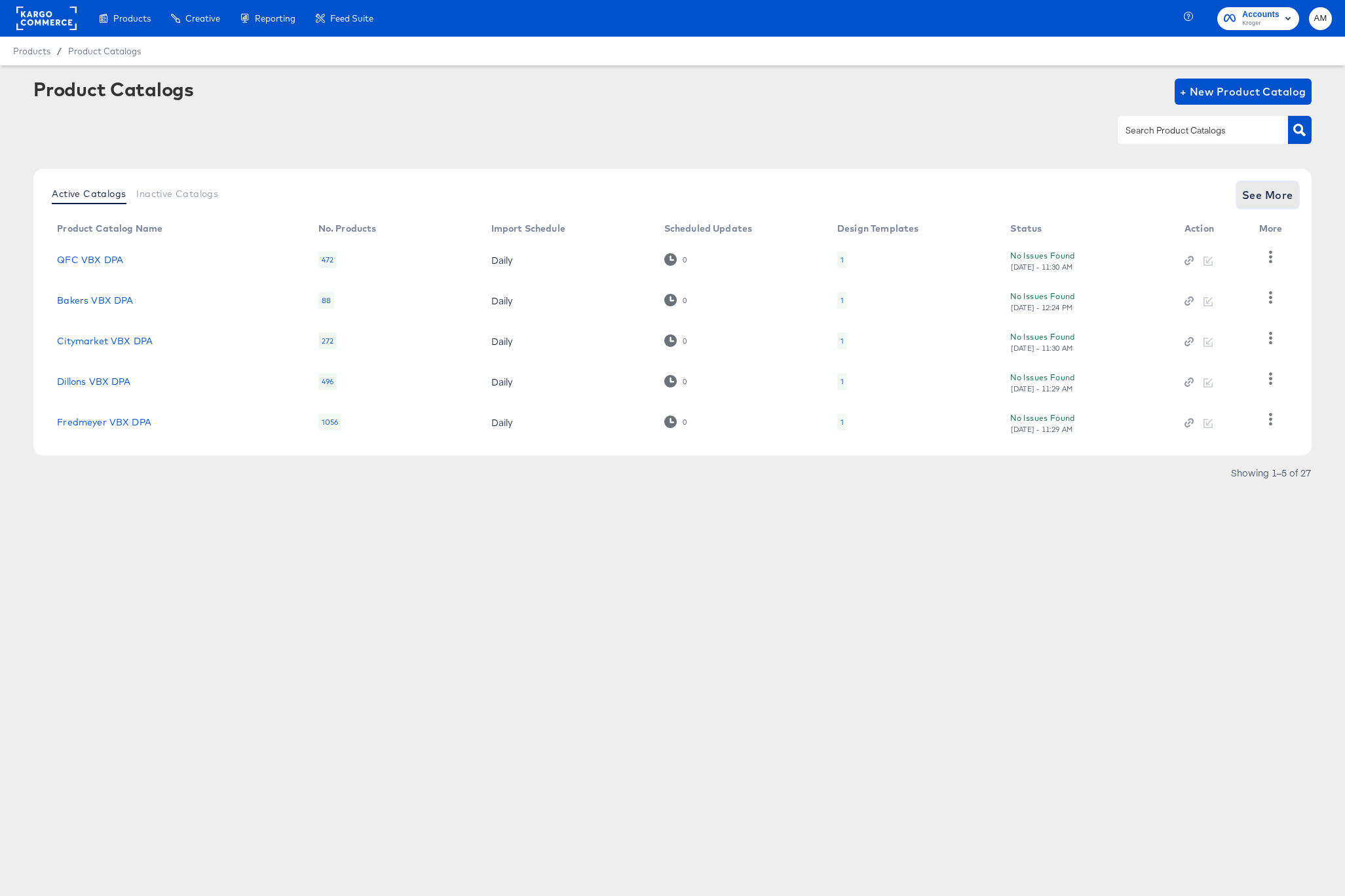
click at [1270, 198] on span "See More" at bounding box center [1267, 194] width 51 height 18
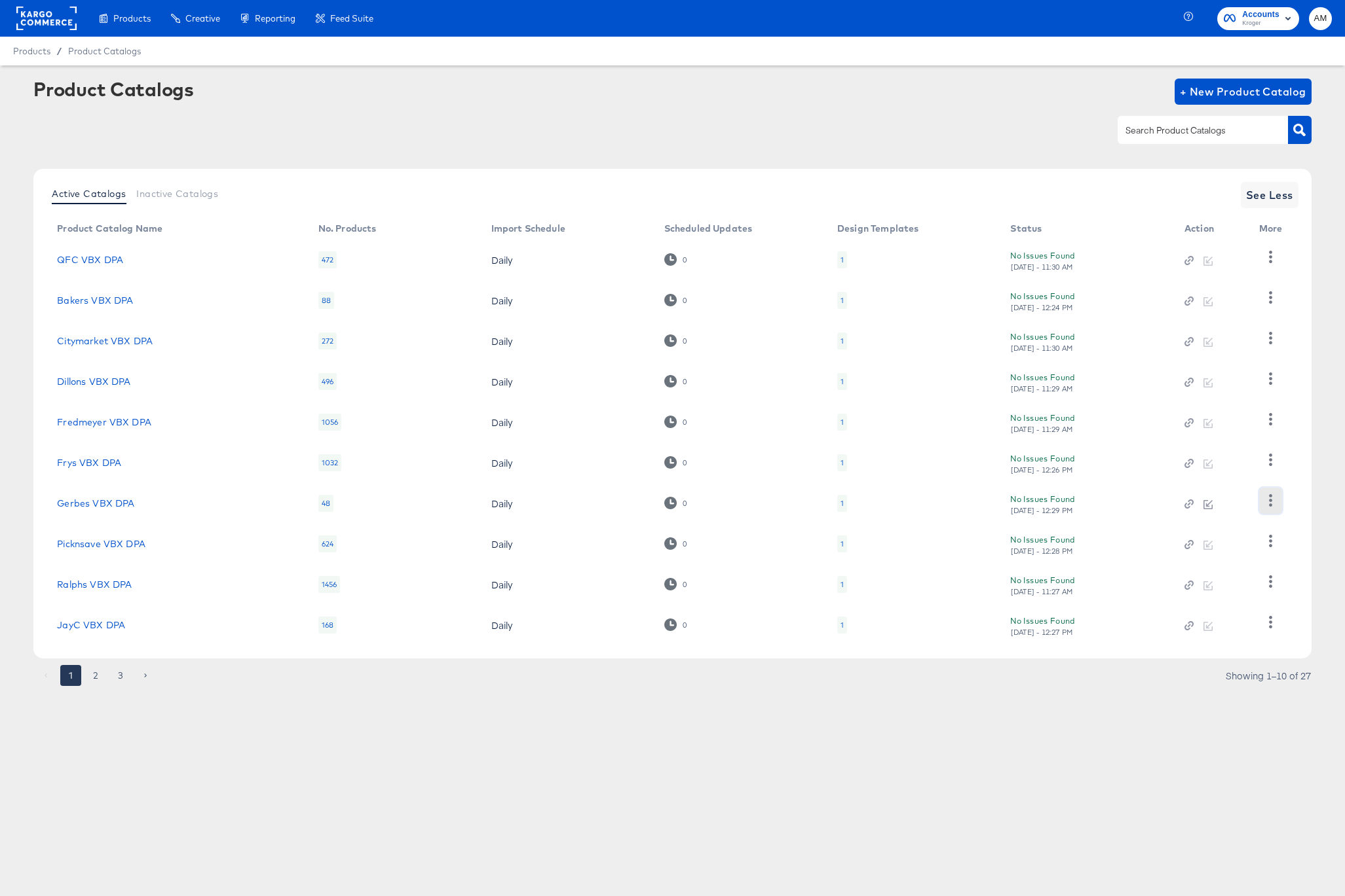
click at [1275, 503] on icon "button" at bounding box center [1270, 500] width 13 height 13
click at [1189, 554] on div "HUD Checks (Internal)" at bounding box center [1216, 548] width 131 height 21
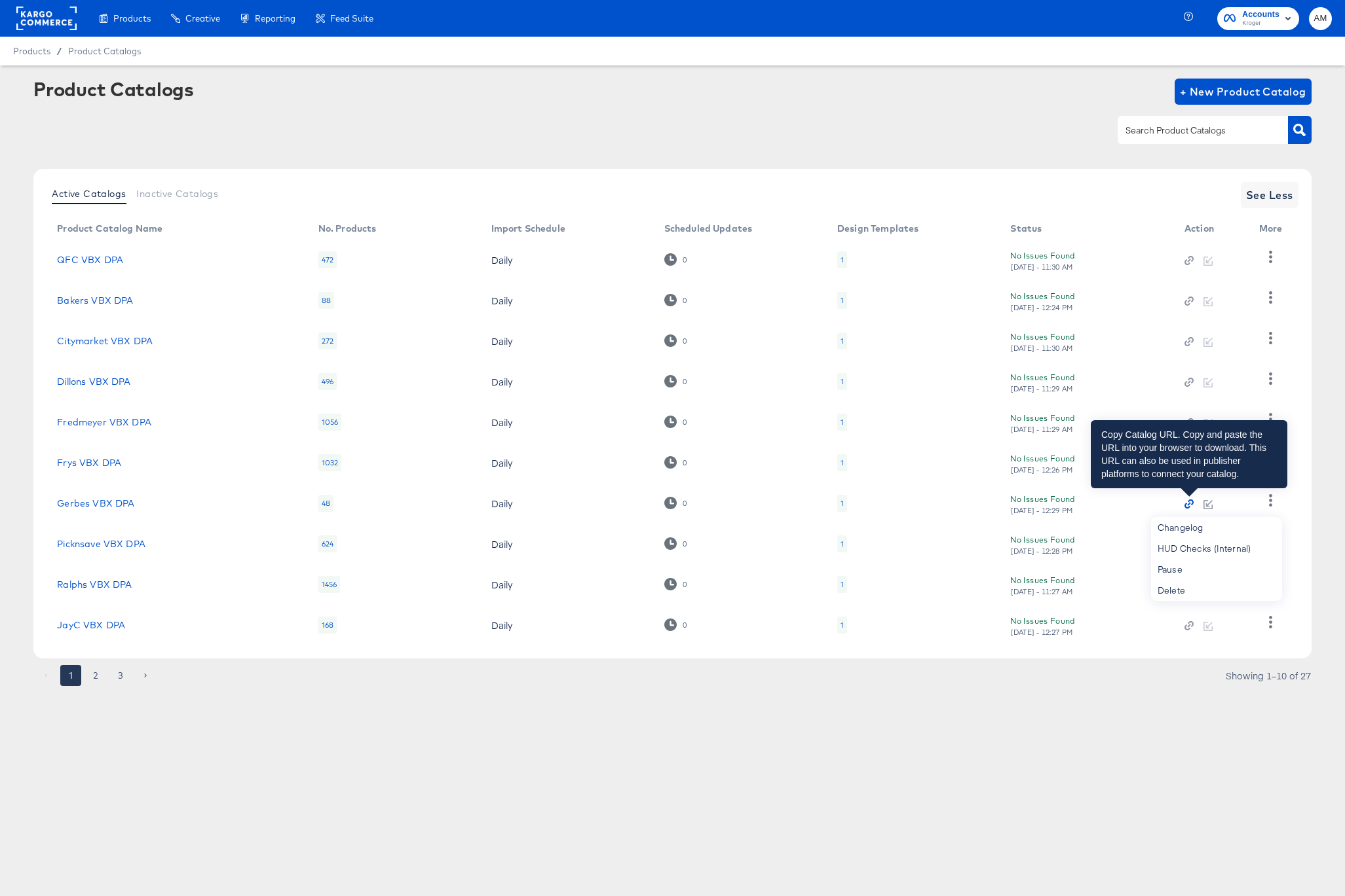
click at [1190, 505] on icon "button" at bounding box center [1188, 503] width 9 height 9
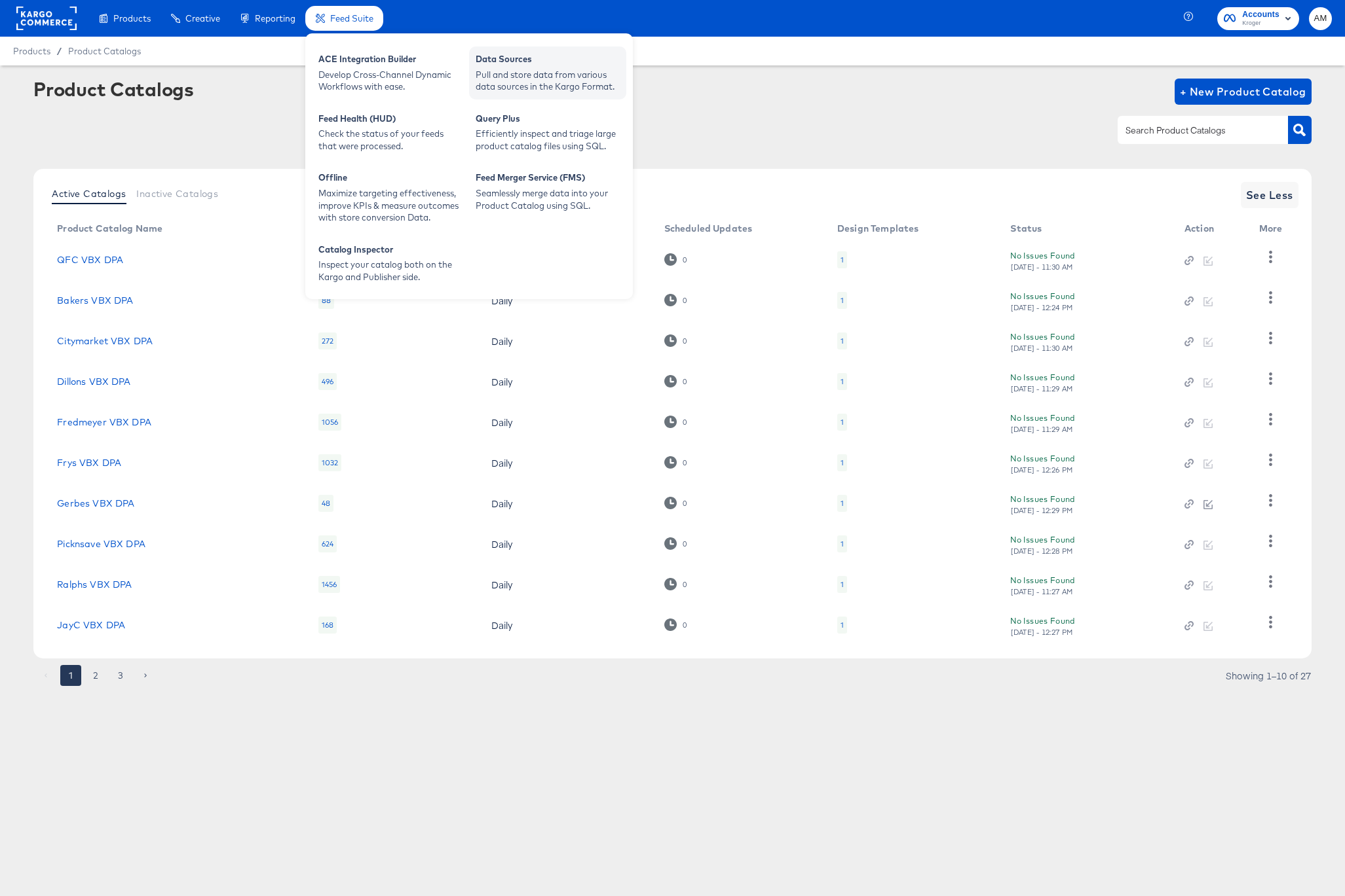
click at [539, 74] on div "Pull and store data from various data sources in the Kargo Format." at bounding box center [547, 80] width 144 height 24
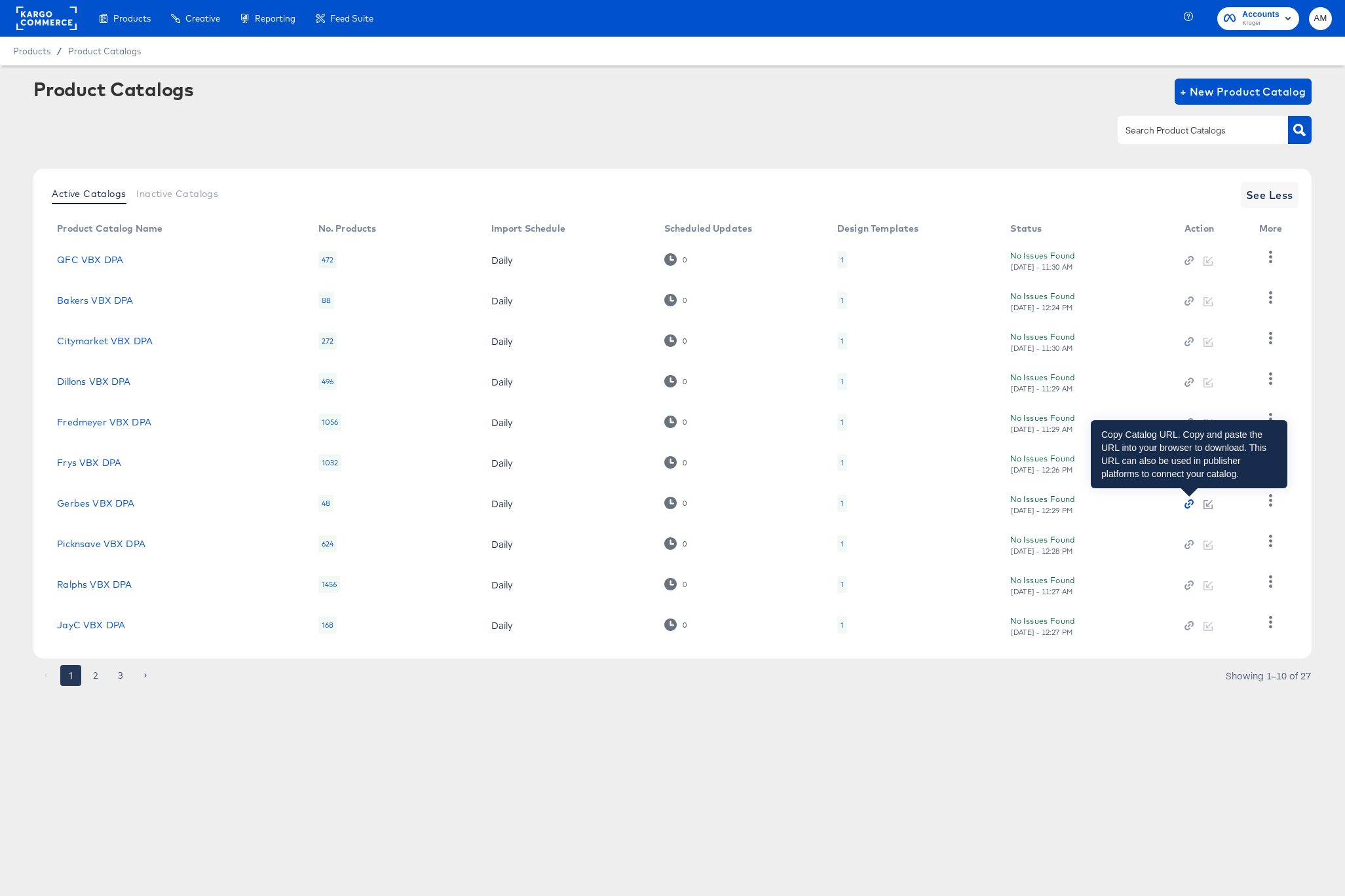
click at [1187, 503] on icon "button" at bounding box center [1188, 503] width 9 height 9
